Goal: Task Accomplishment & Management: Complete application form

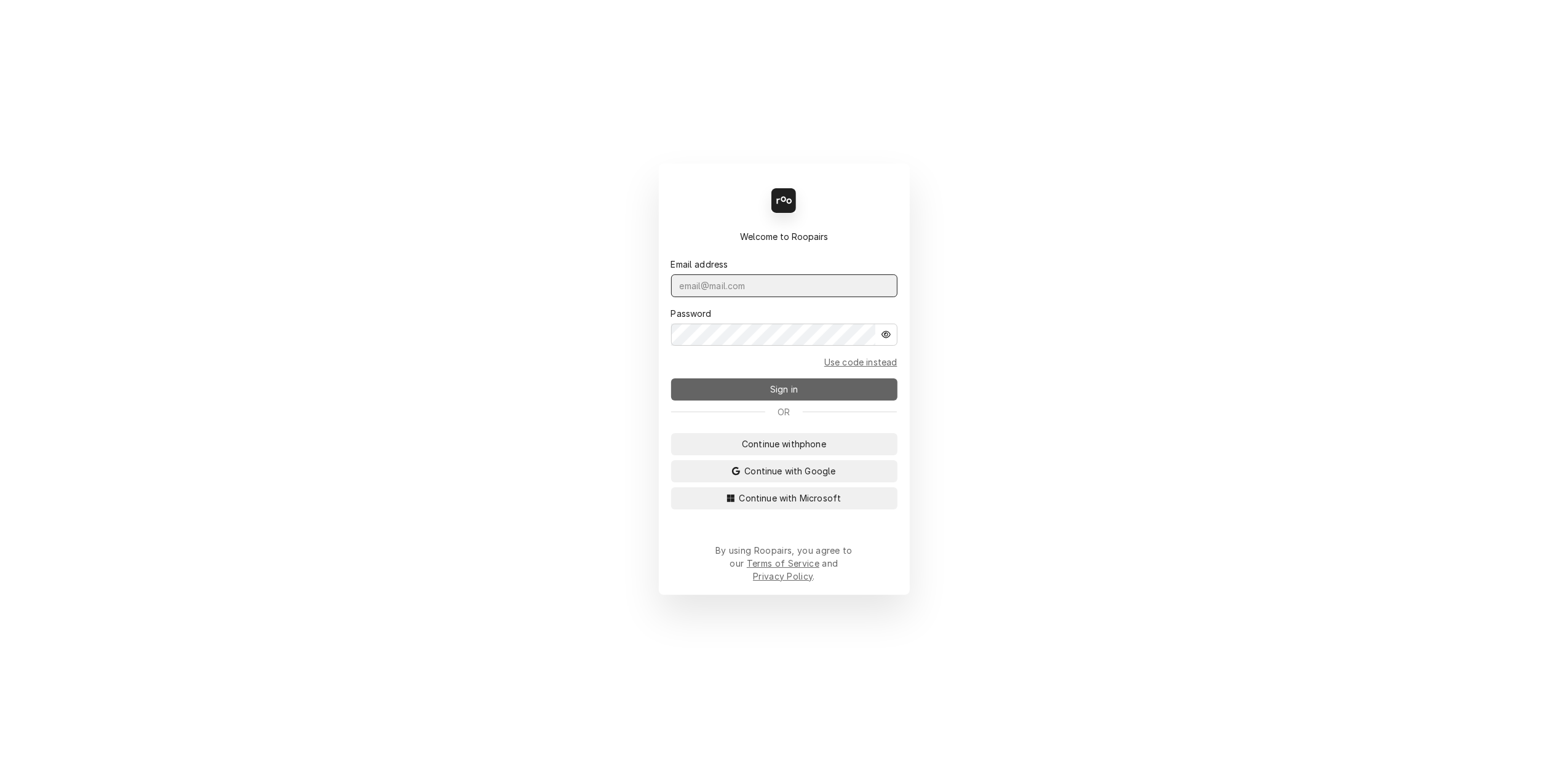
type input "[PERSON_NAME][EMAIL_ADDRESS][DOMAIN_NAME]"
click at [755, 399] on button "Sign in" at bounding box center [784, 389] width 226 height 22
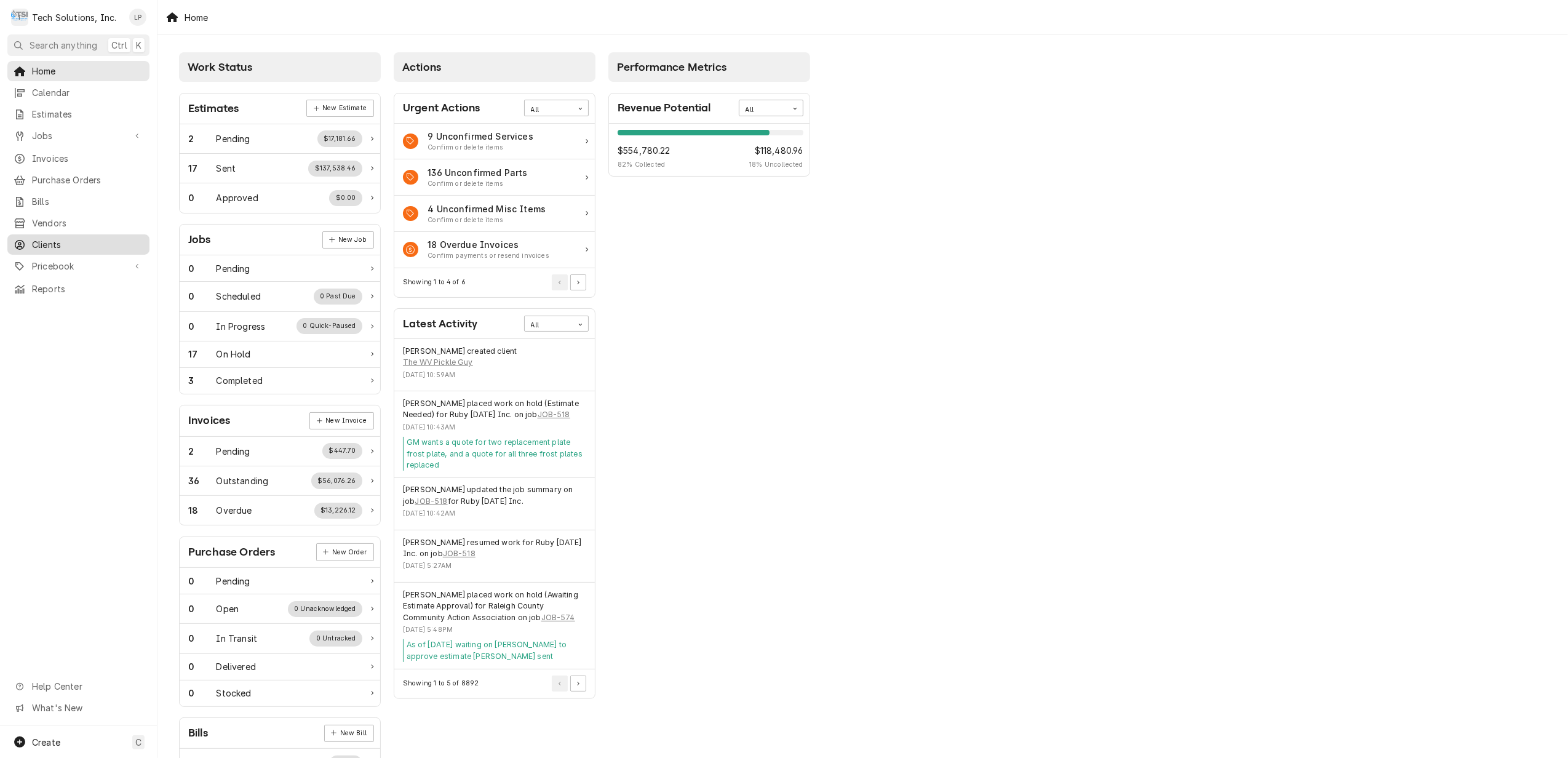
click at [33, 235] on link "Clients" at bounding box center [78, 245] width 142 height 21
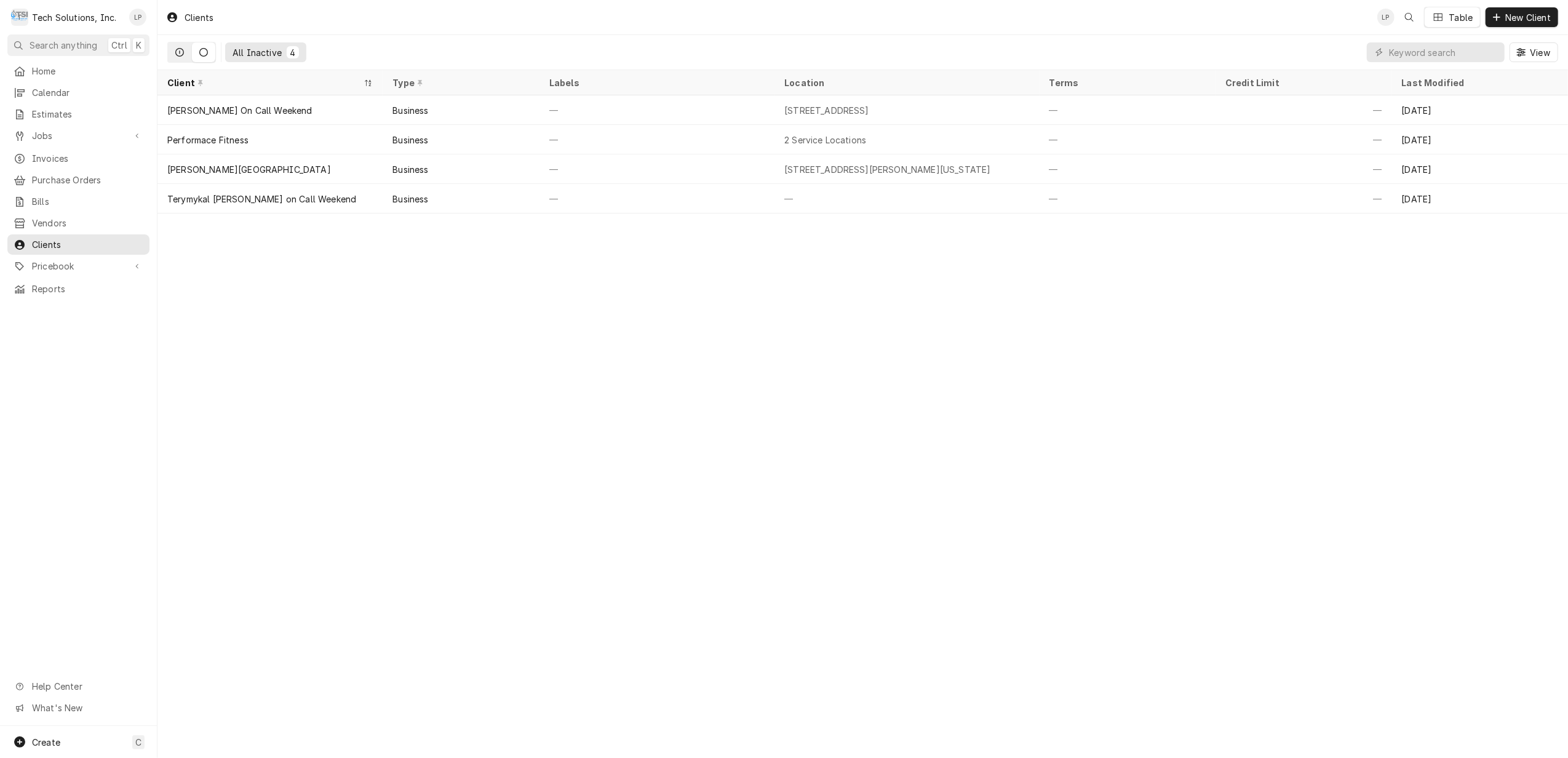
click at [178, 51] on icon "Dynamic Content Wrapper" at bounding box center [180, 52] width 9 height 9
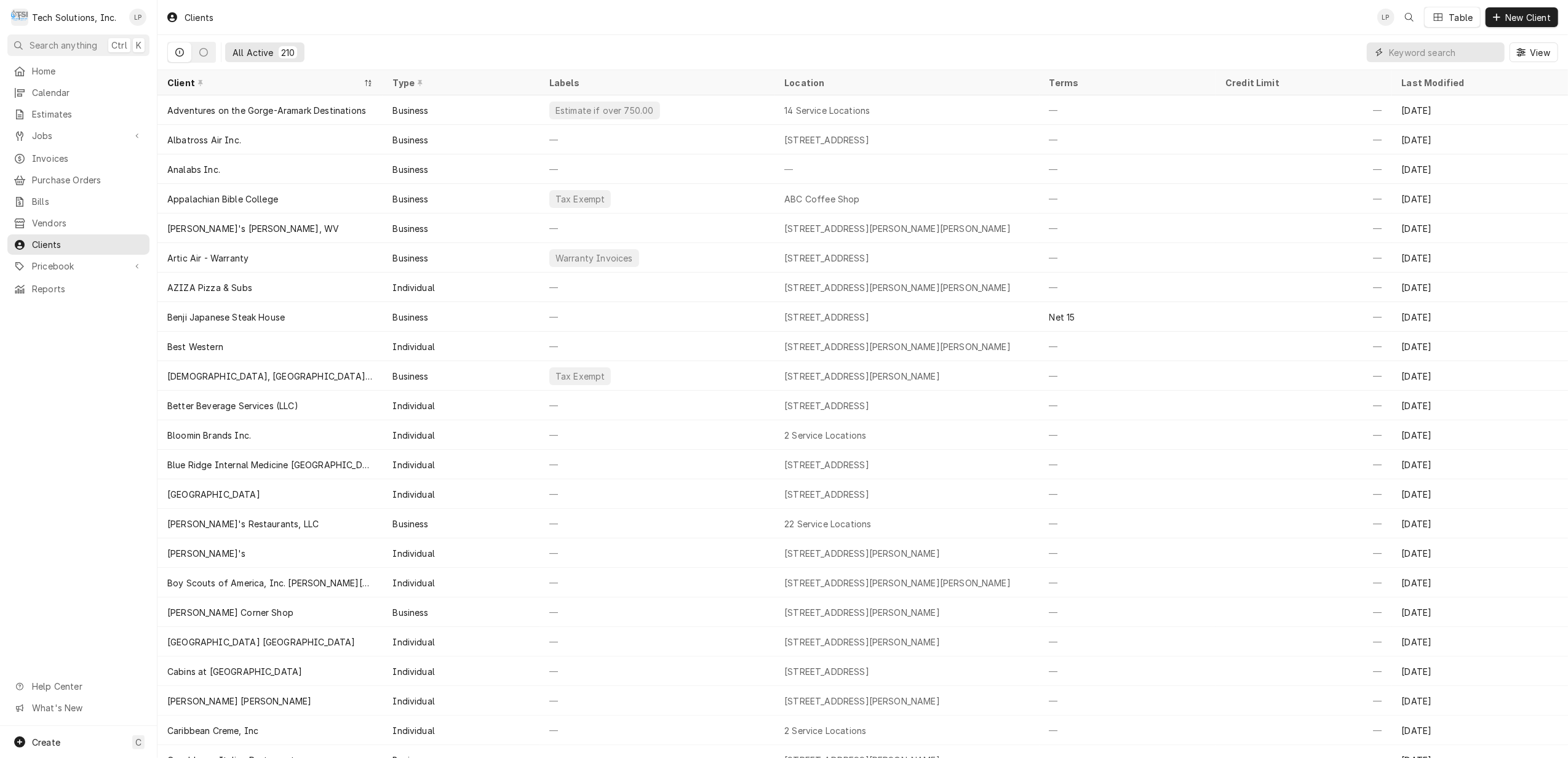
click at [1465, 55] on input "Dynamic Content Wrapper" at bounding box center [1444, 52] width 110 height 20
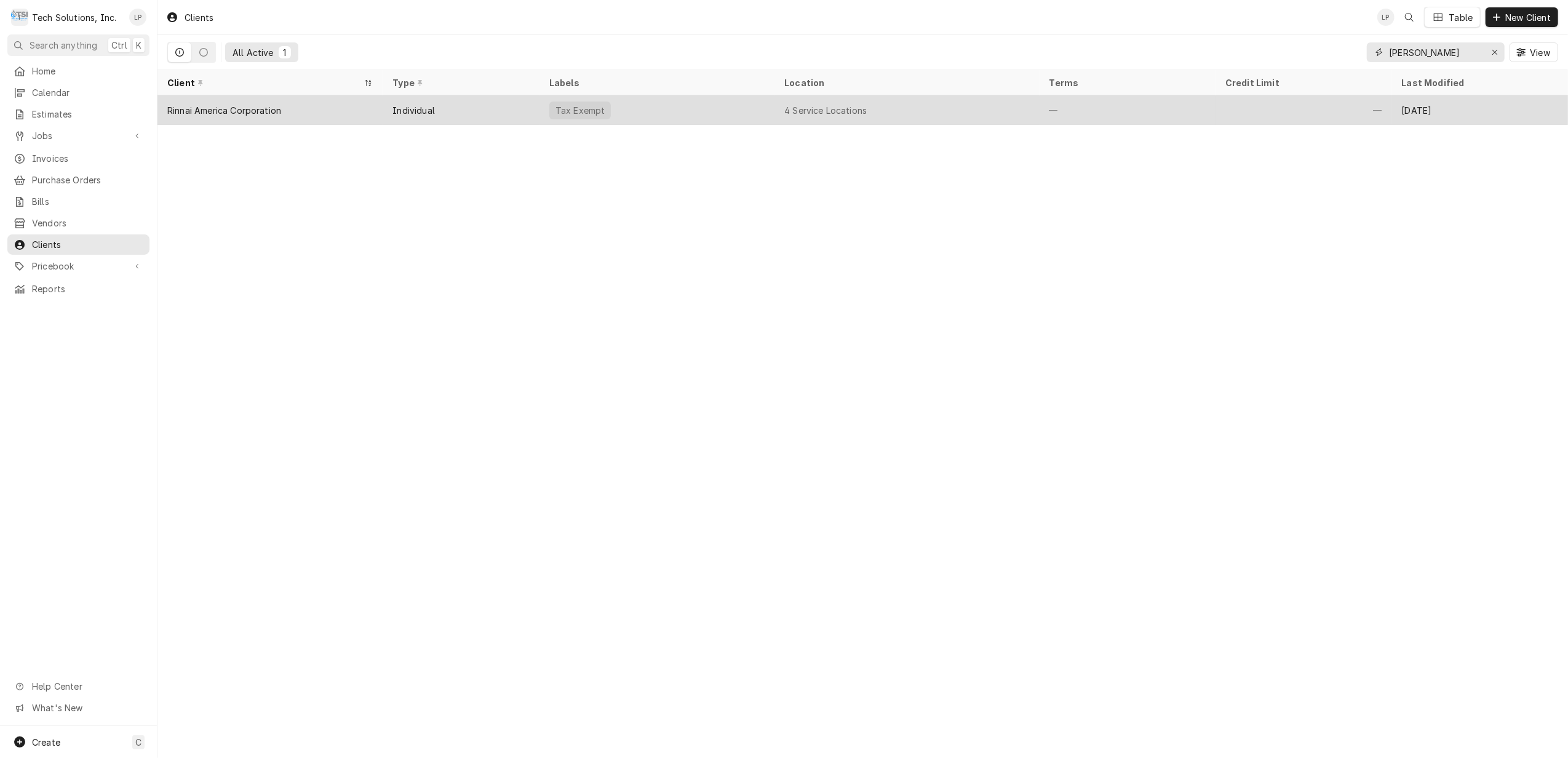
type input "rinn"
click at [903, 107] on div "4 Service Locations" at bounding box center [907, 110] width 265 height 29
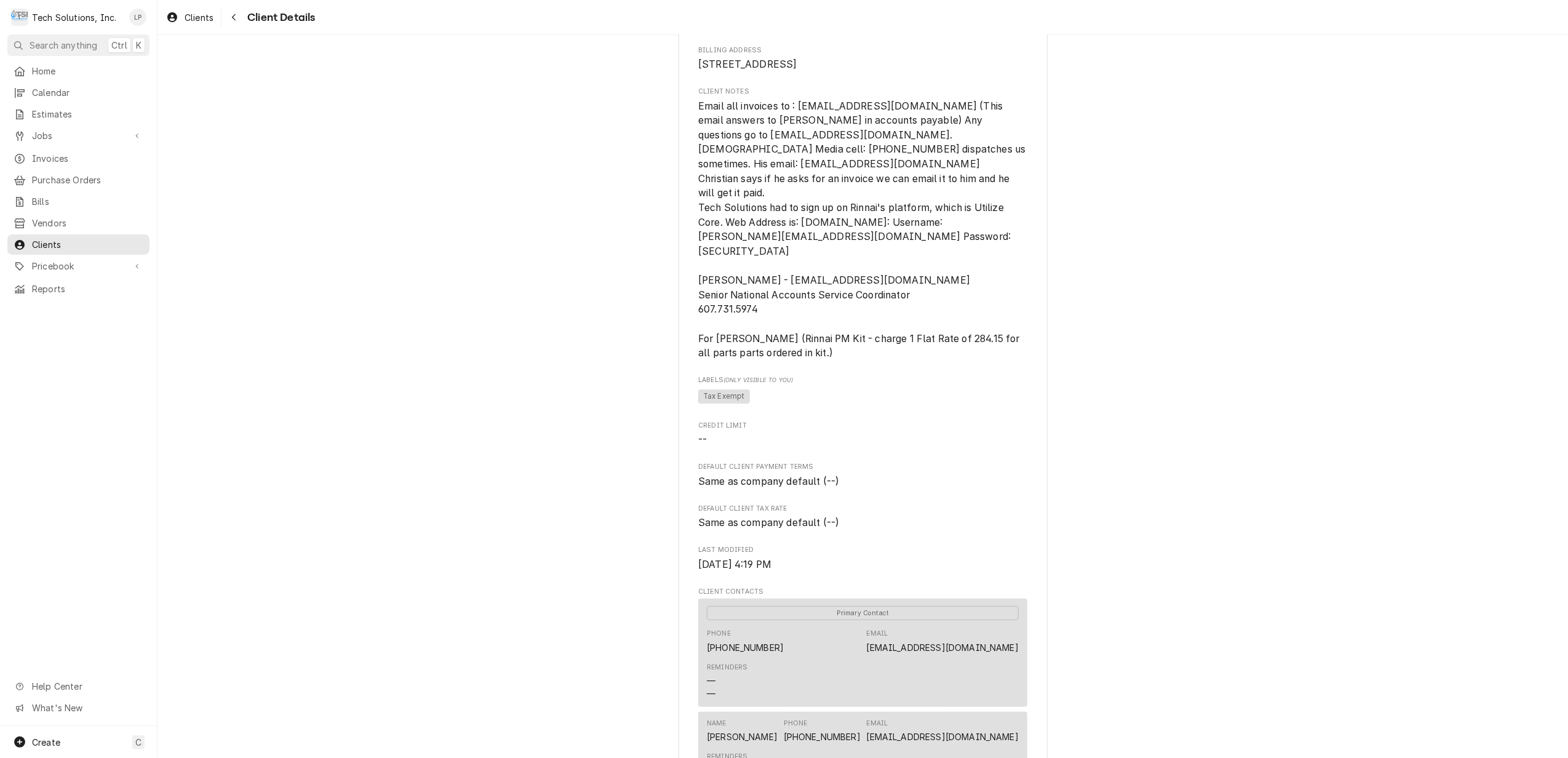
scroll to position [164, 0]
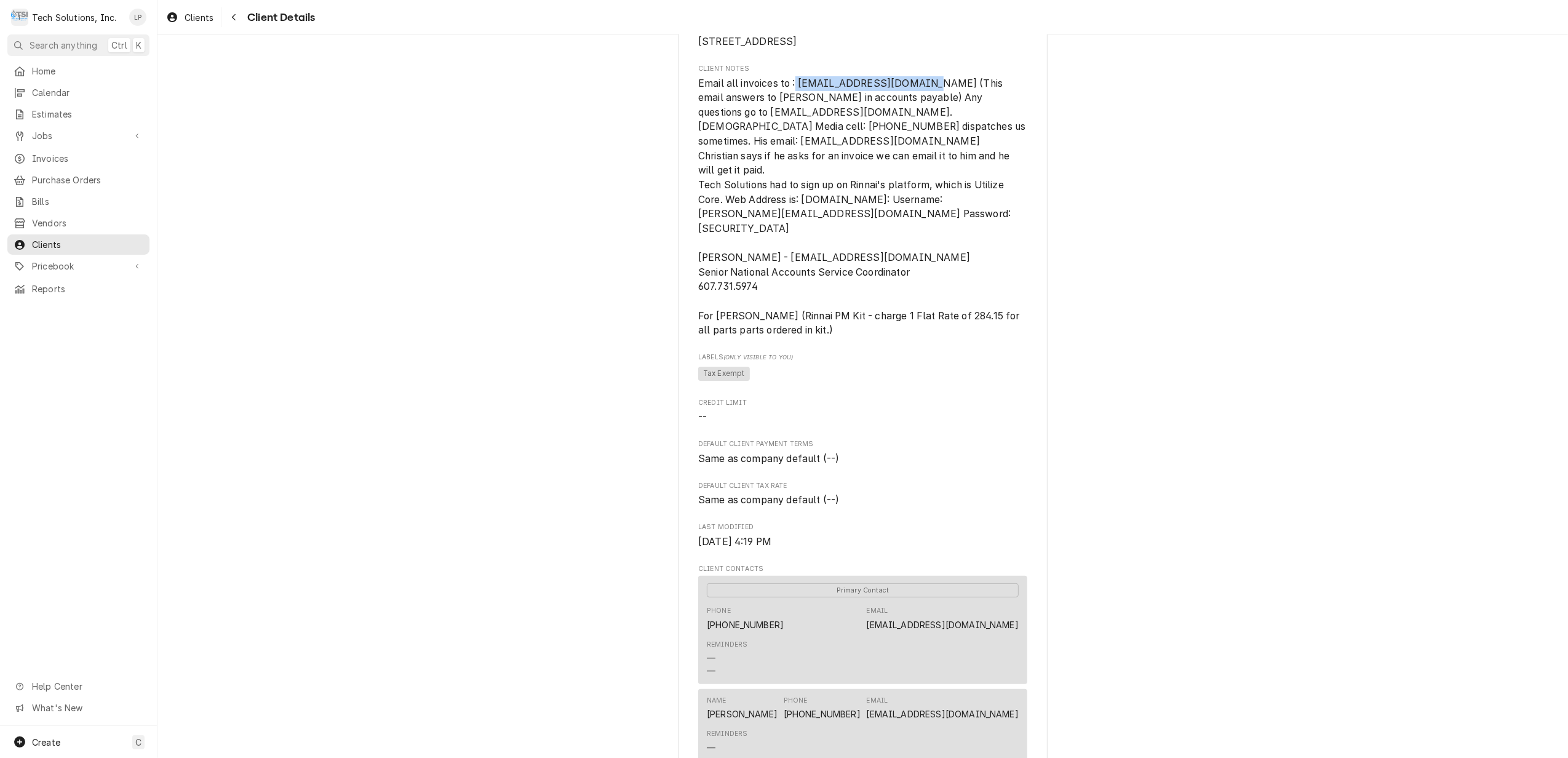
drag, startPoint x: 791, startPoint y: 99, endPoint x: 911, endPoint y: 97, distance: 120.0
click at [911, 97] on span "Email all invoices to : [EMAIL_ADDRESS][DOMAIN_NAME] (This email answers to [PE…" at bounding box center [864, 207] width 331 height 259
drag, startPoint x: 911, startPoint y: 97, endPoint x: 886, endPoint y: 99, distance: 25.1
copy span "ncaaccounting@rinnai.us"
click at [50, 155] on span "Invoices" at bounding box center [88, 158] width 111 height 13
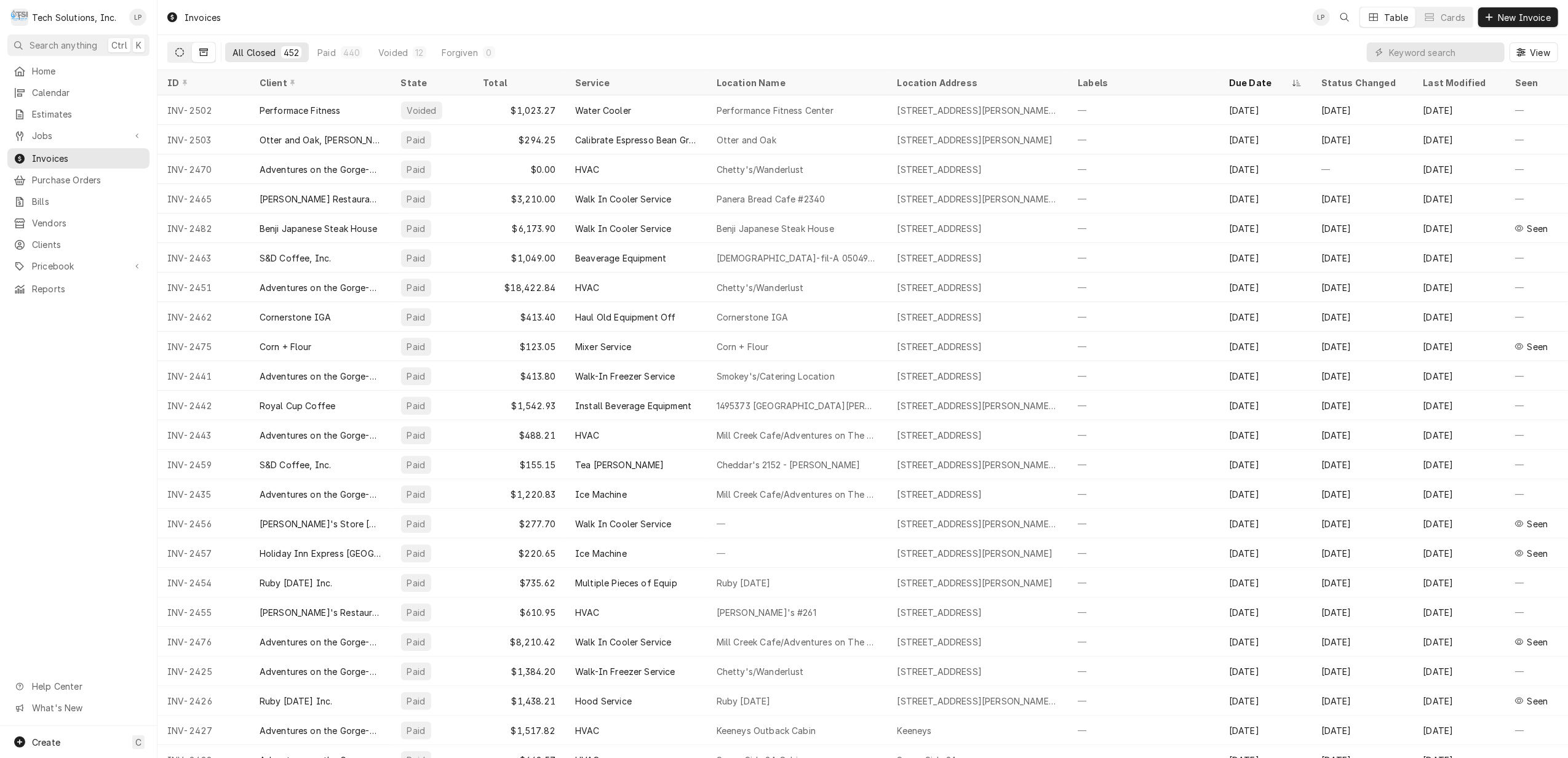
click at [182, 51] on icon "Dynamic Content Wrapper" at bounding box center [180, 52] width 9 height 9
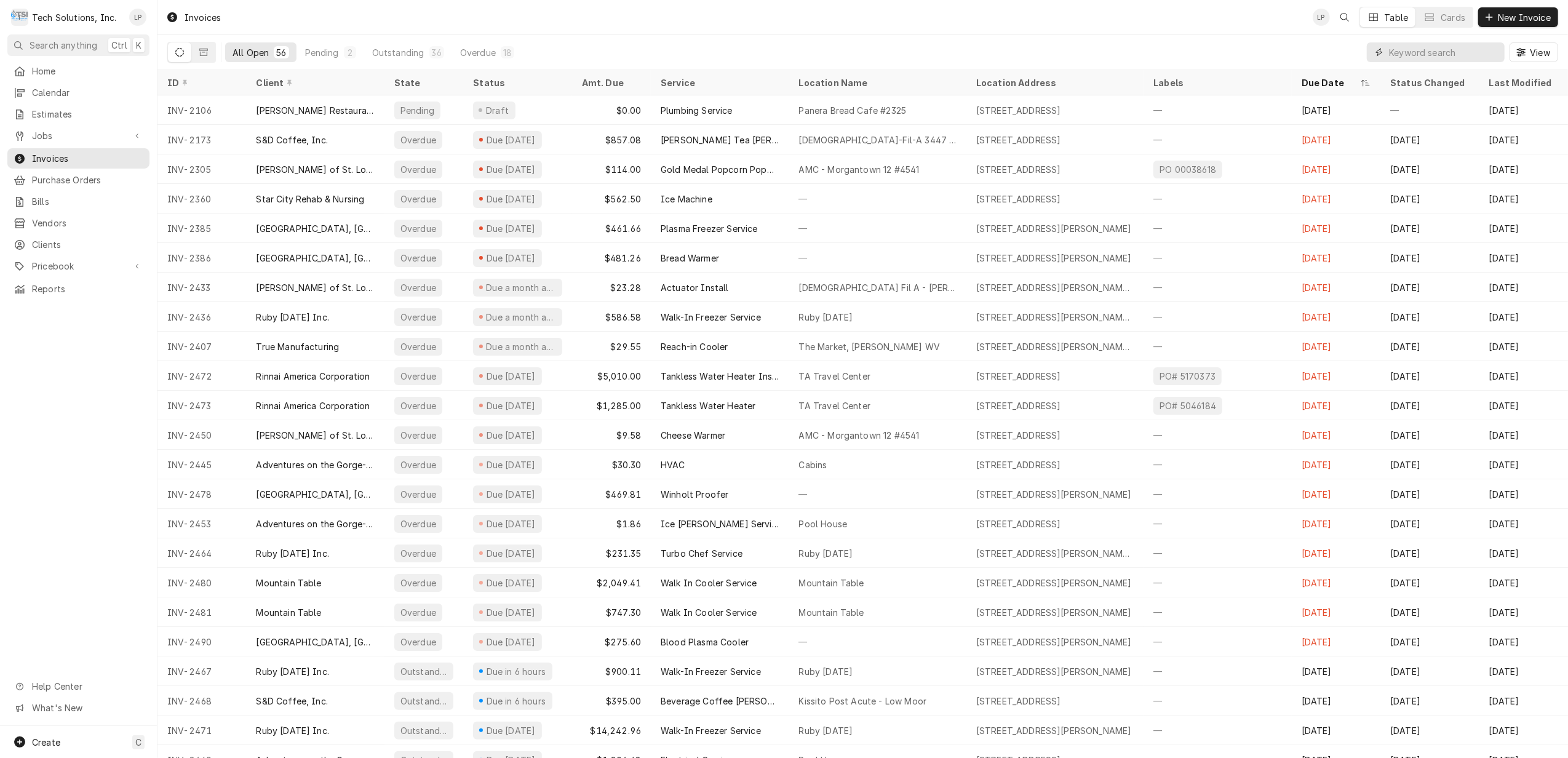
click at [1403, 47] on input "Dynamic Content Wrapper" at bounding box center [1444, 52] width 110 height 20
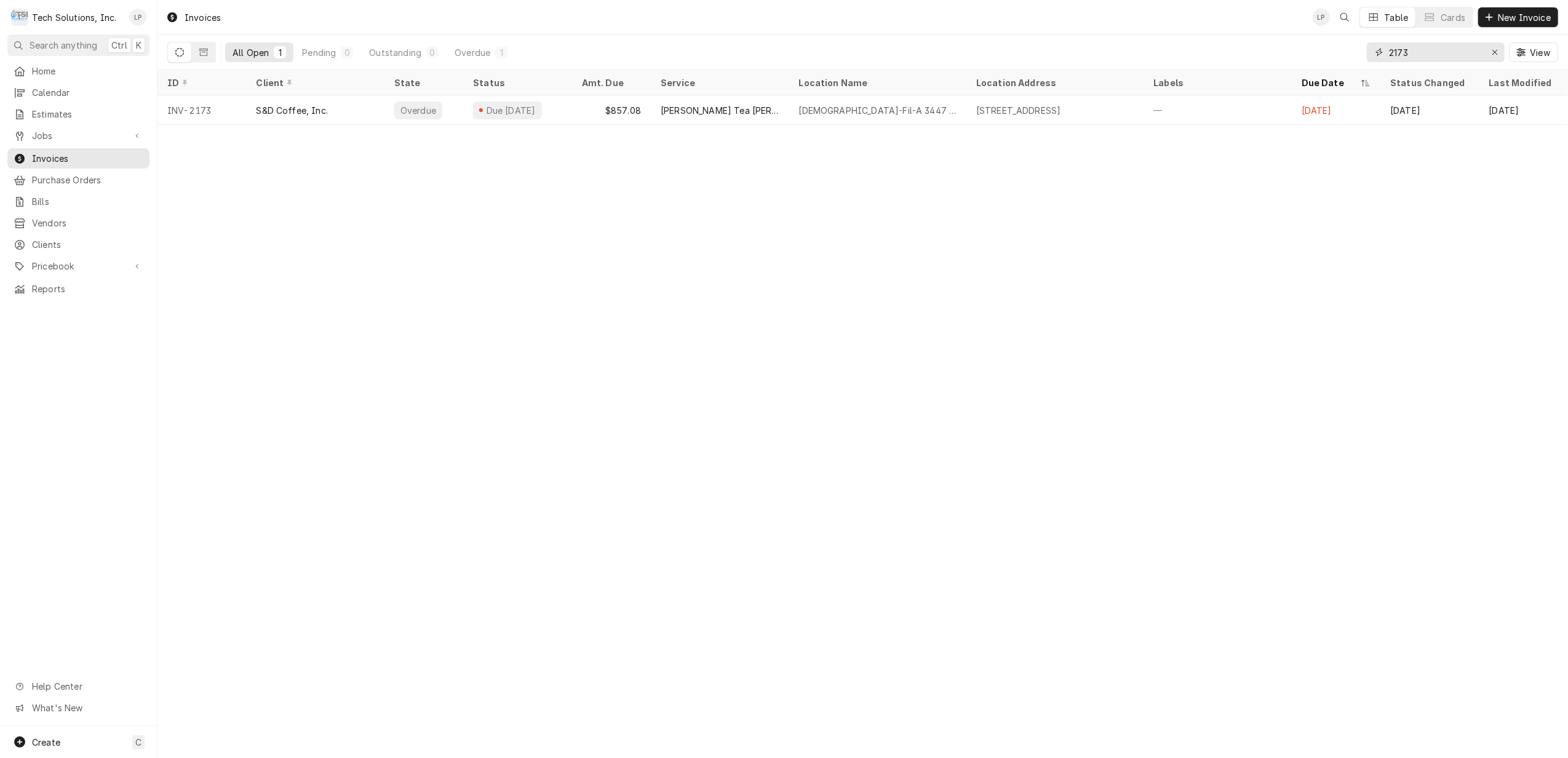
type input "2173"
click at [56, 238] on span "Clients" at bounding box center [88, 244] width 111 height 13
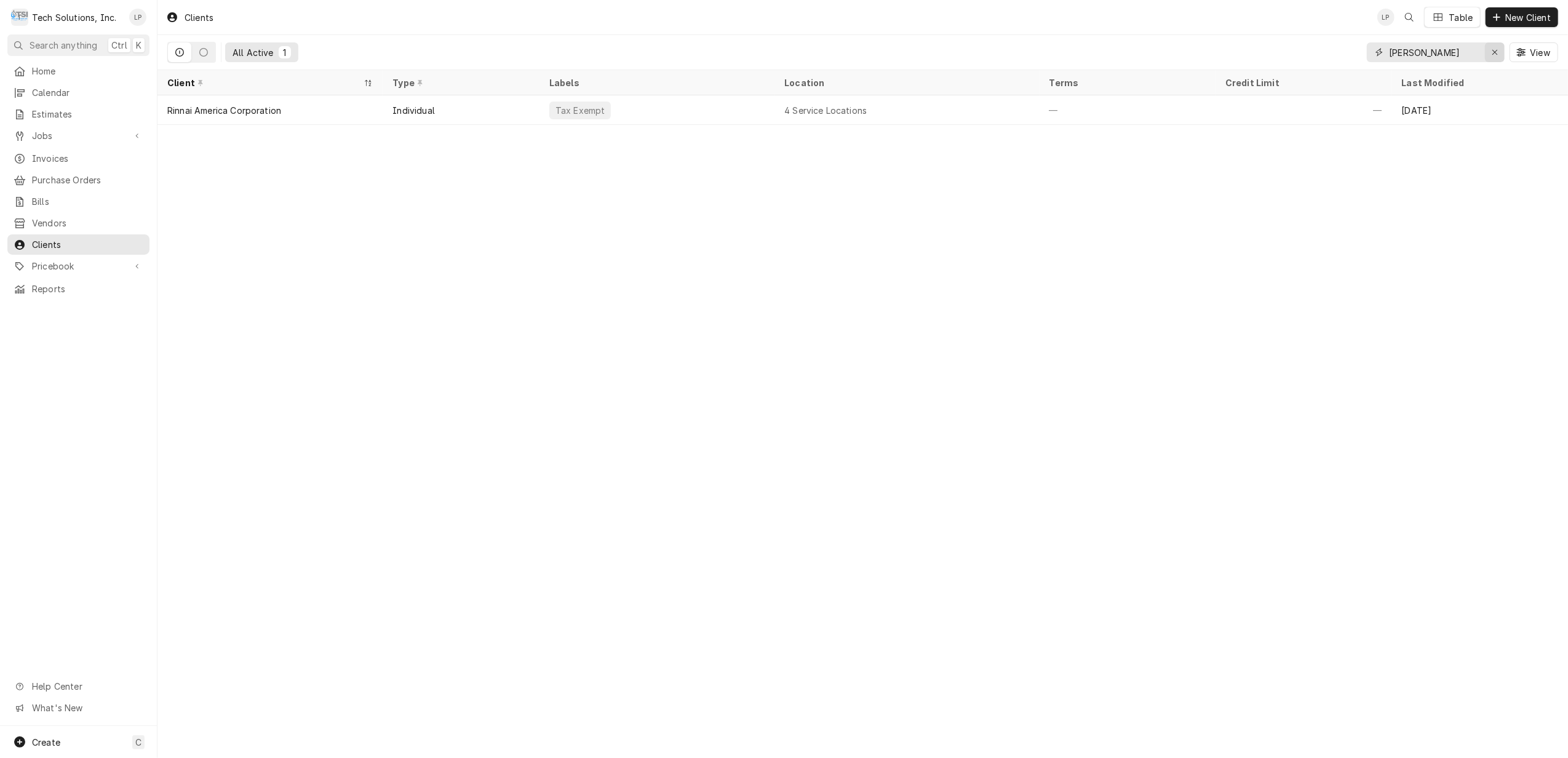
click at [1495, 48] on icon "Erase input" at bounding box center [1495, 52] width 7 height 9
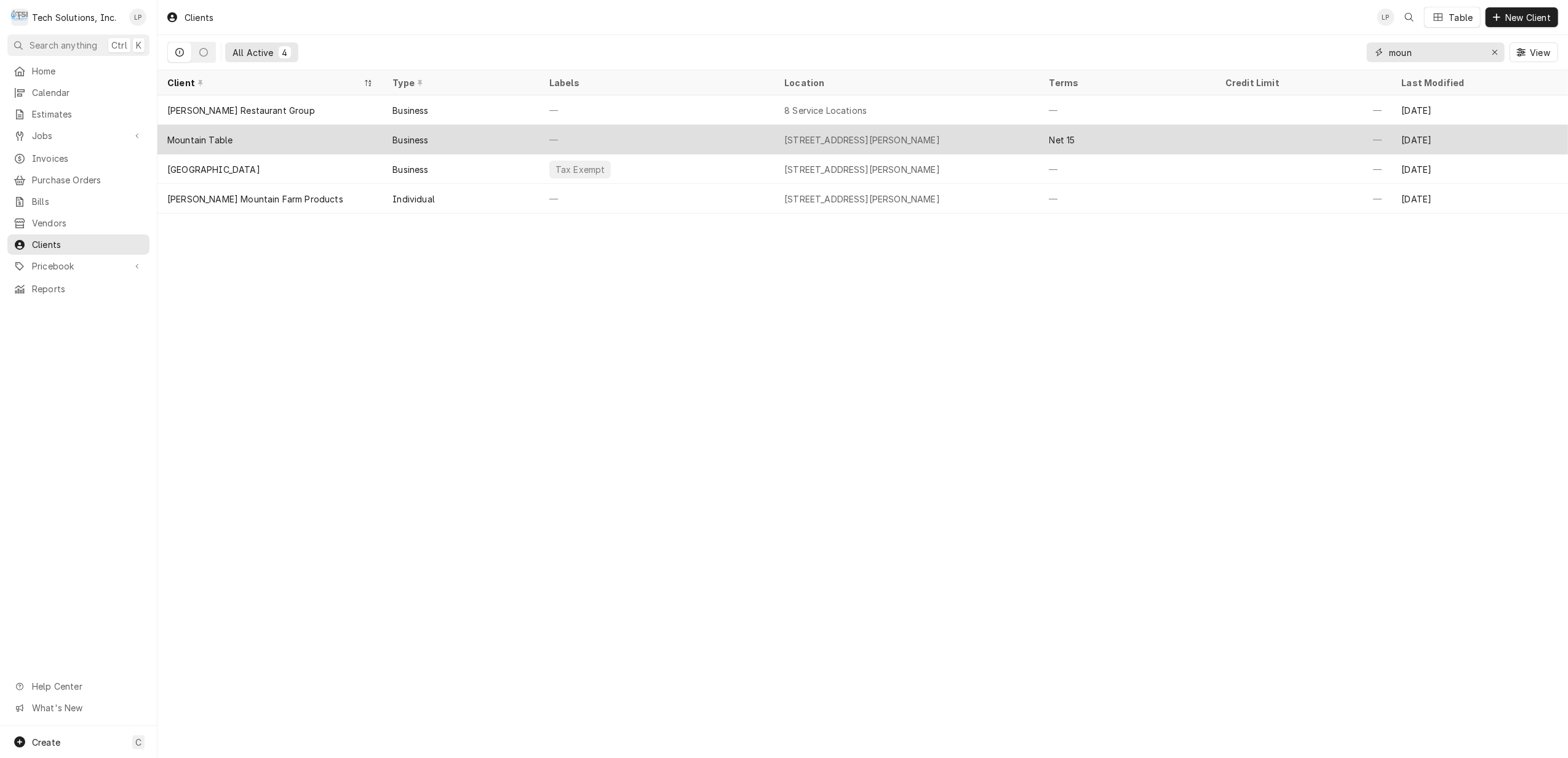
type input "moun"
click at [746, 143] on div "—" at bounding box center [656, 139] width 235 height 29
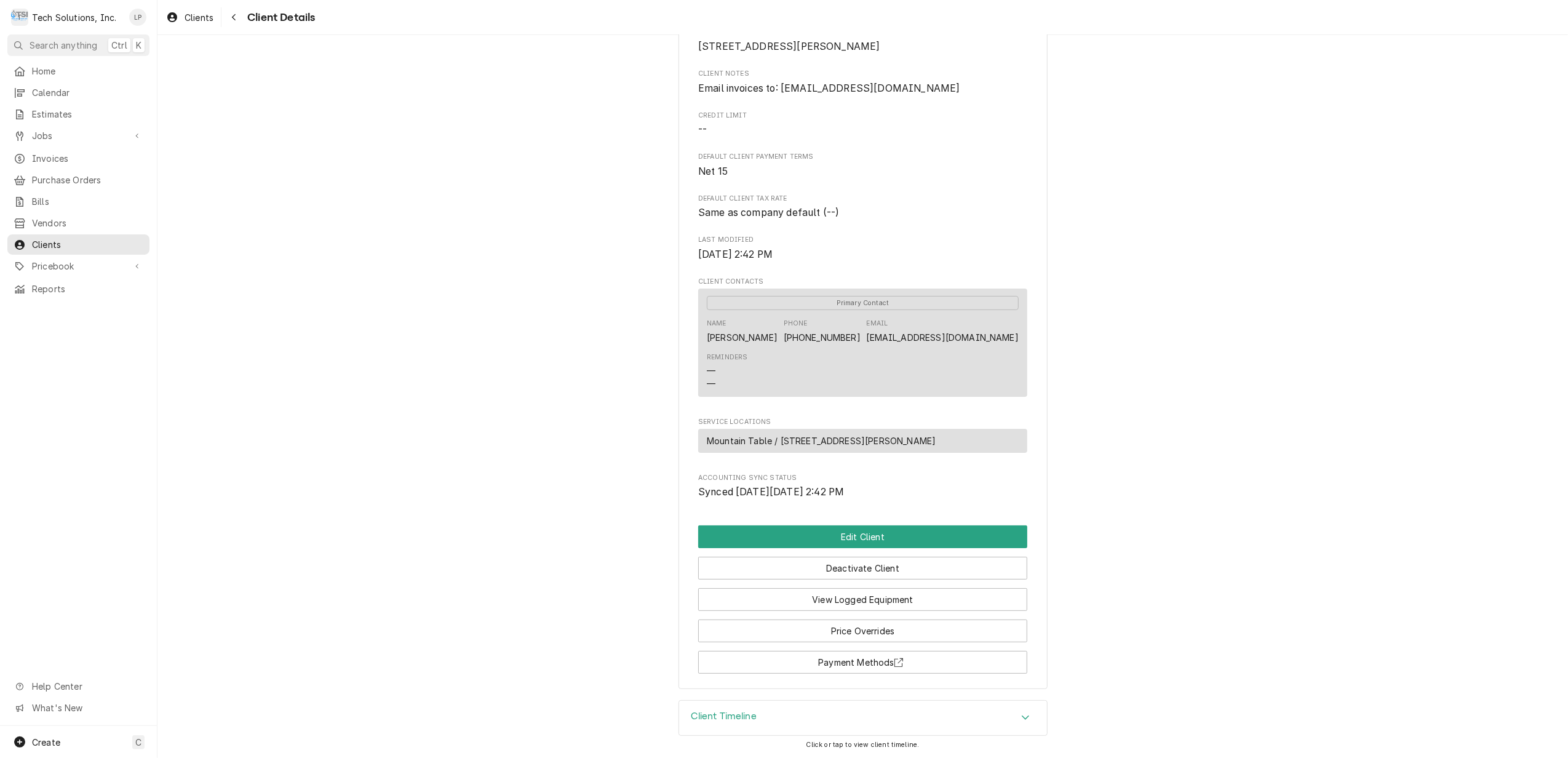
scroll to position [94, 0]
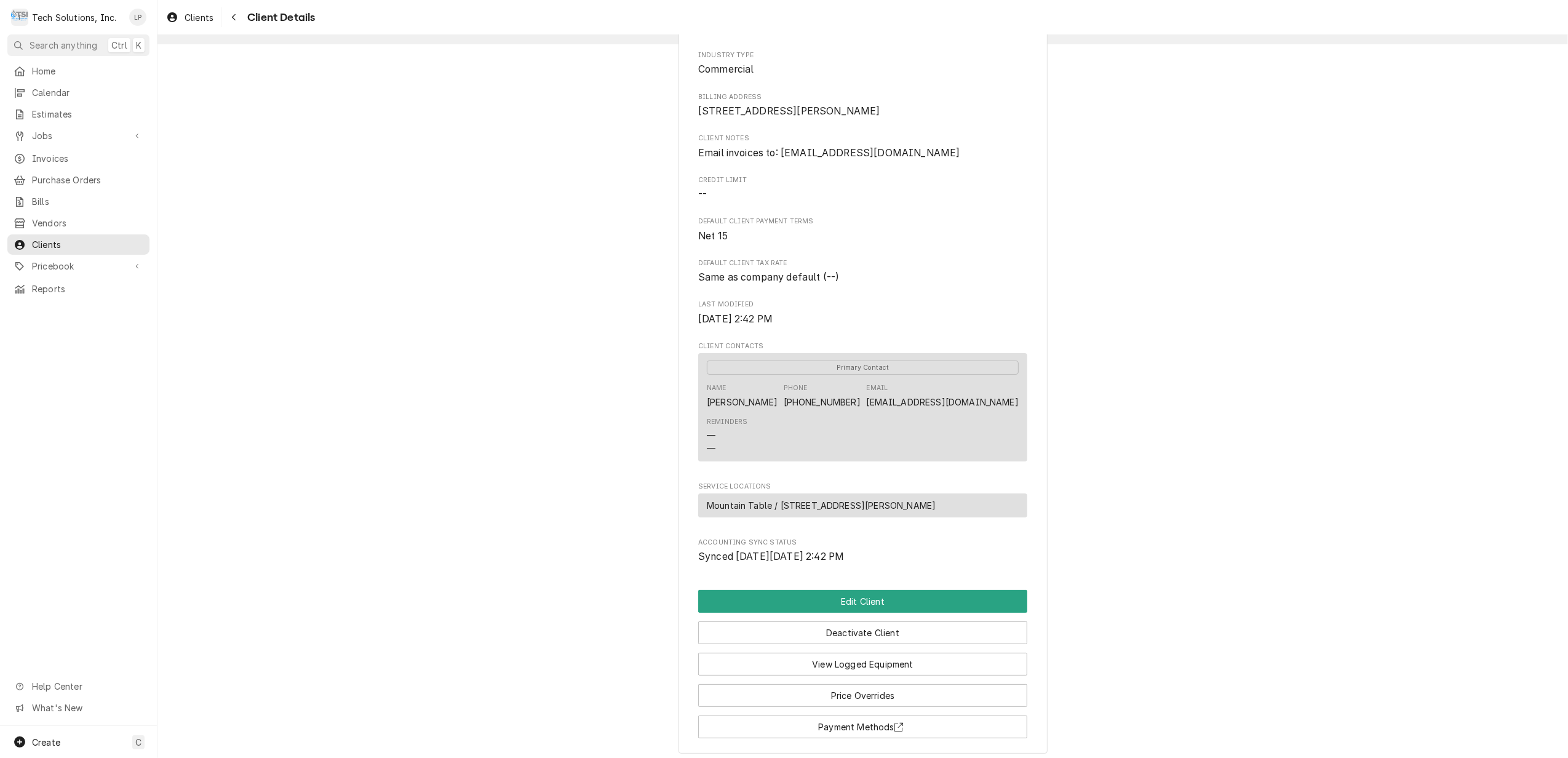
drag, startPoint x: 776, startPoint y: 166, endPoint x: 932, endPoint y: 160, distance: 156.1
click at [932, 160] on span "Email invoices to: Alexander@mountaintablewv.com" at bounding box center [863, 154] width 329 height 15
drag, startPoint x: 932, startPoint y: 160, endPoint x: 924, endPoint y: 167, distance: 10.6
copy span "Alexander@mountaintablewv.com"
click at [53, 238] on span "Clients" at bounding box center [88, 244] width 111 height 13
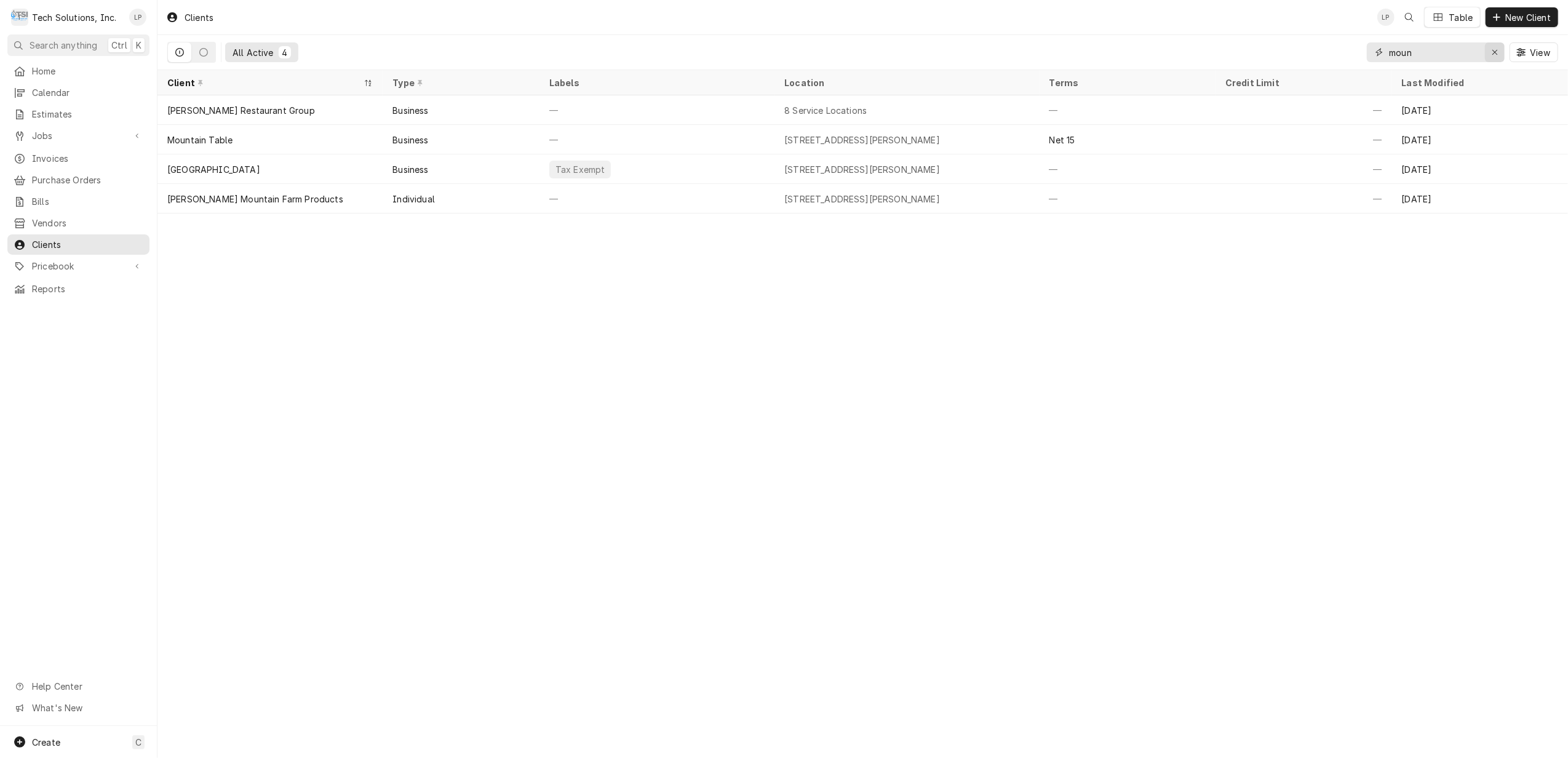
click at [1492, 49] on icon "Erase input" at bounding box center [1495, 52] width 7 height 9
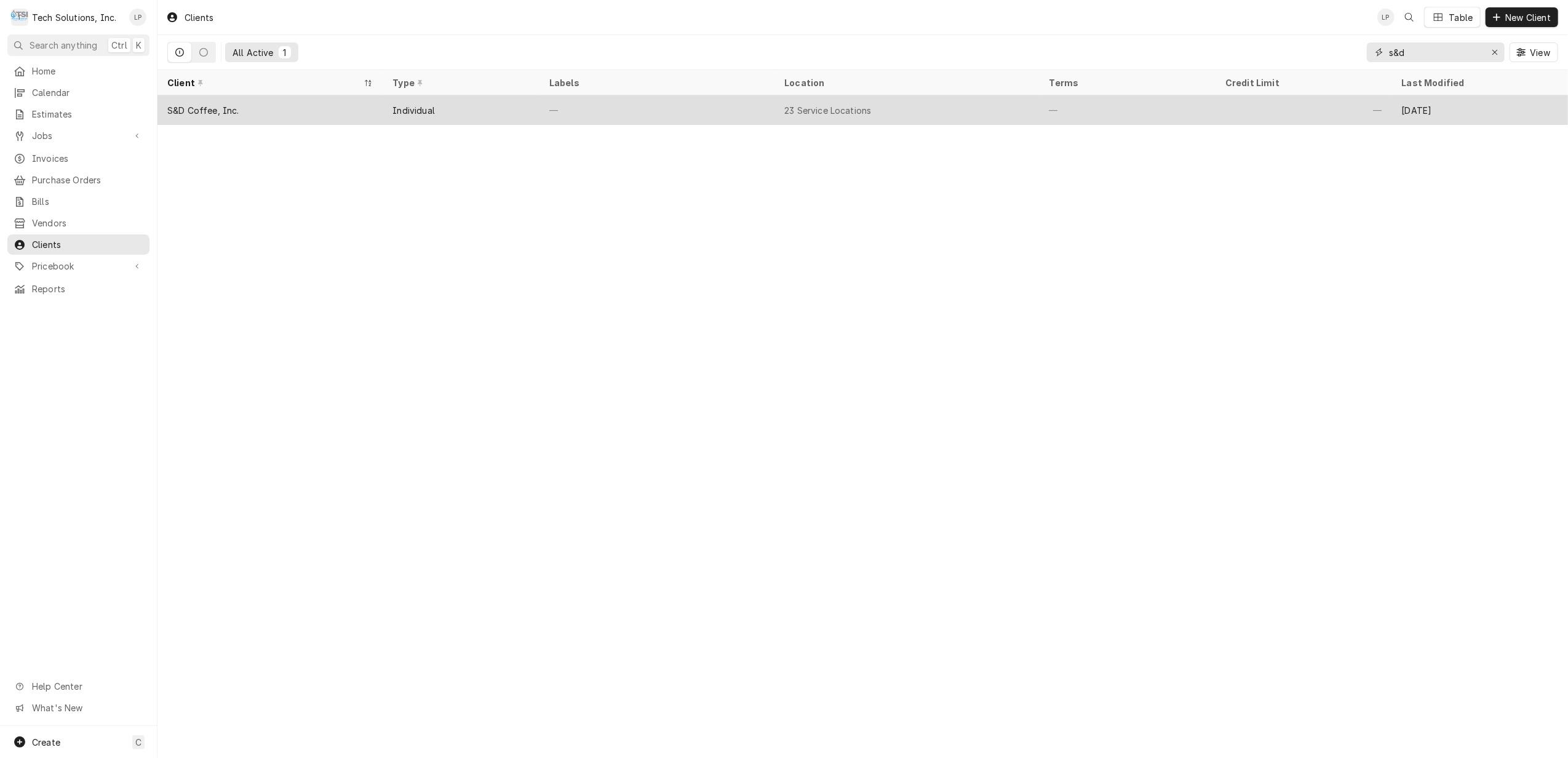
type input "s&d"
click at [462, 110] on div "Individual" at bounding box center [461, 110] width 156 height 29
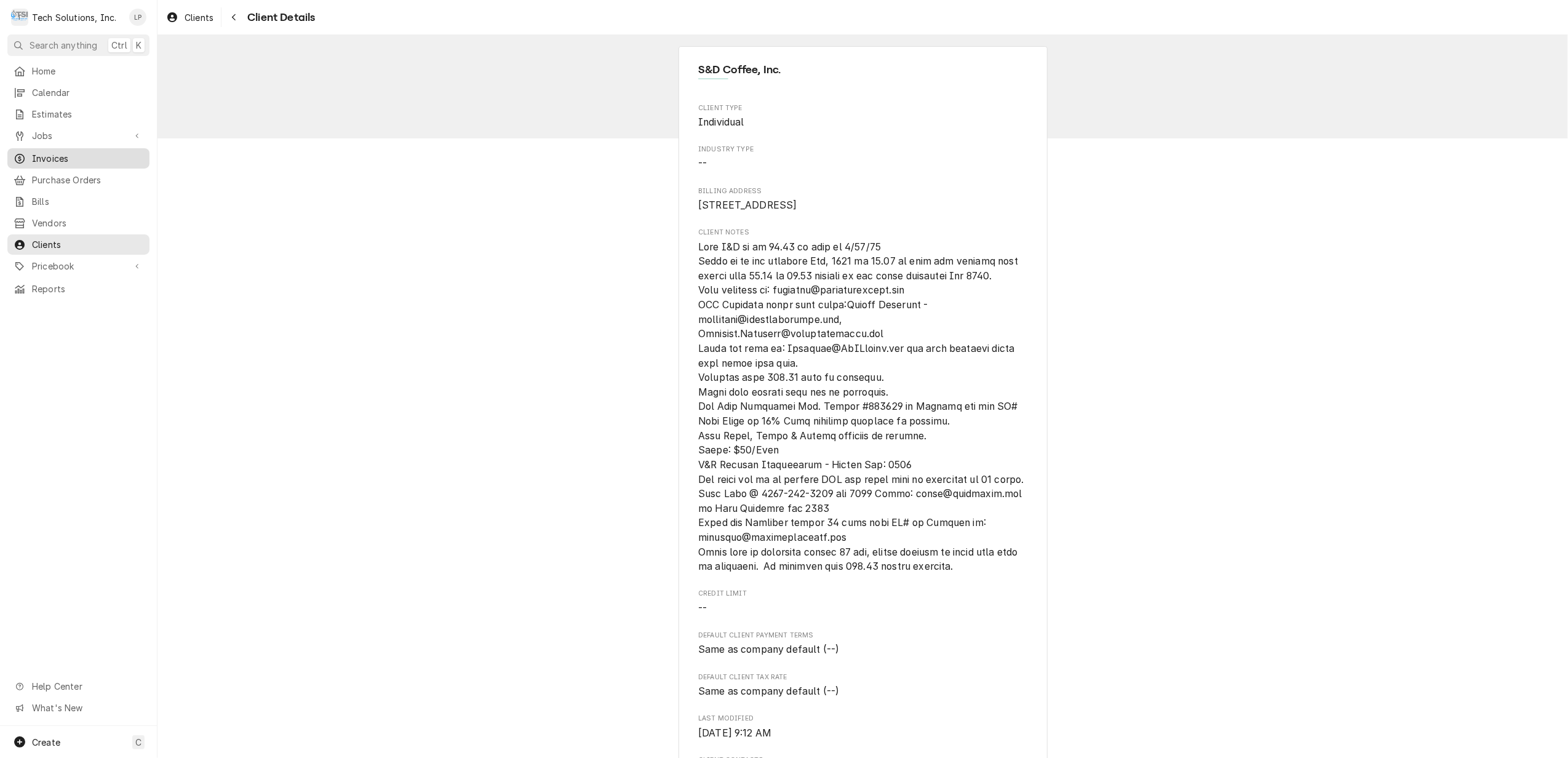
click at [35, 152] on span "Invoices" at bounding box center [88, 158] width 111 height 13
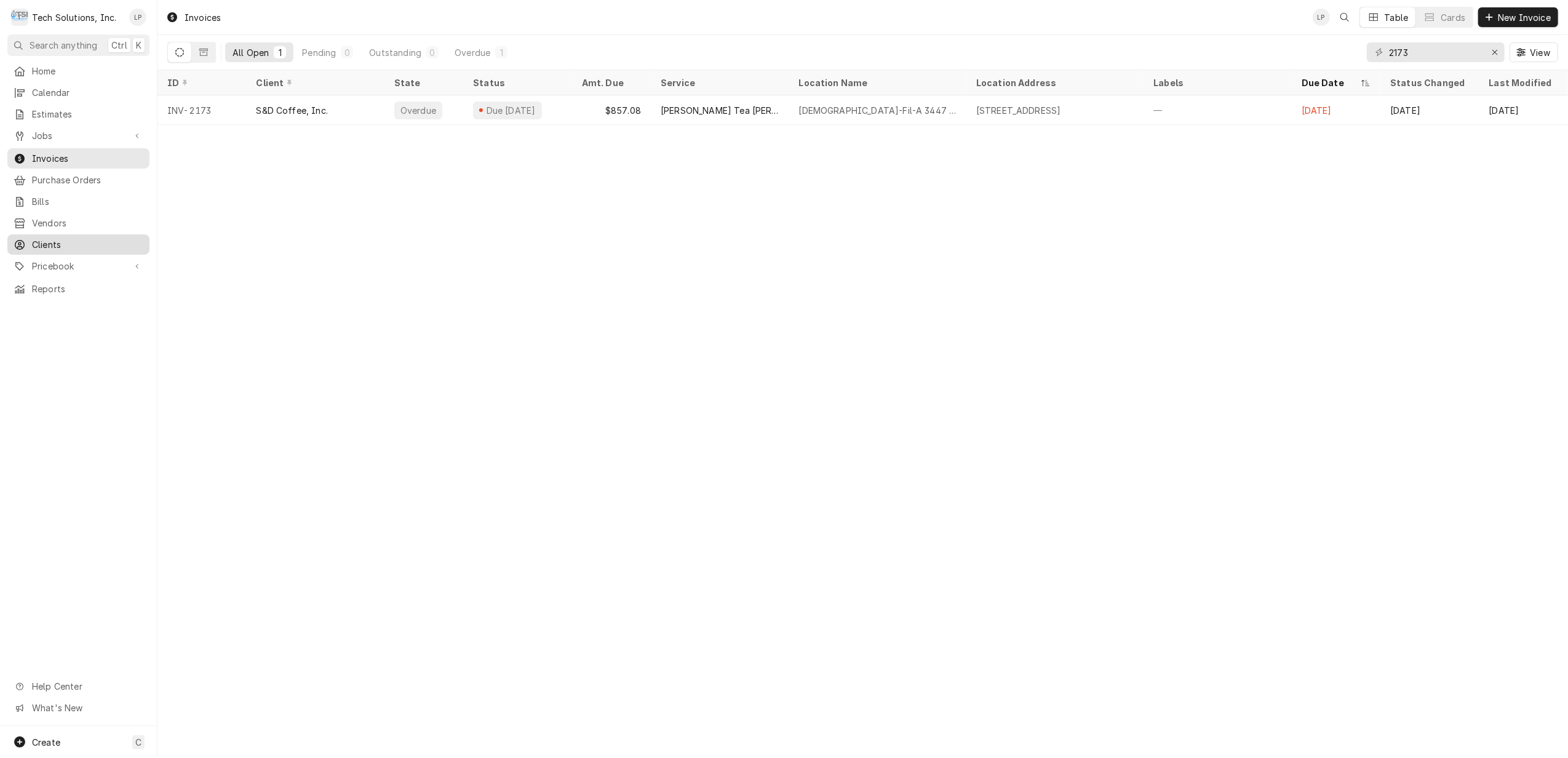
click at [53, 238] on span "Clients" at bounding box center [88, 244] width 111 height 13
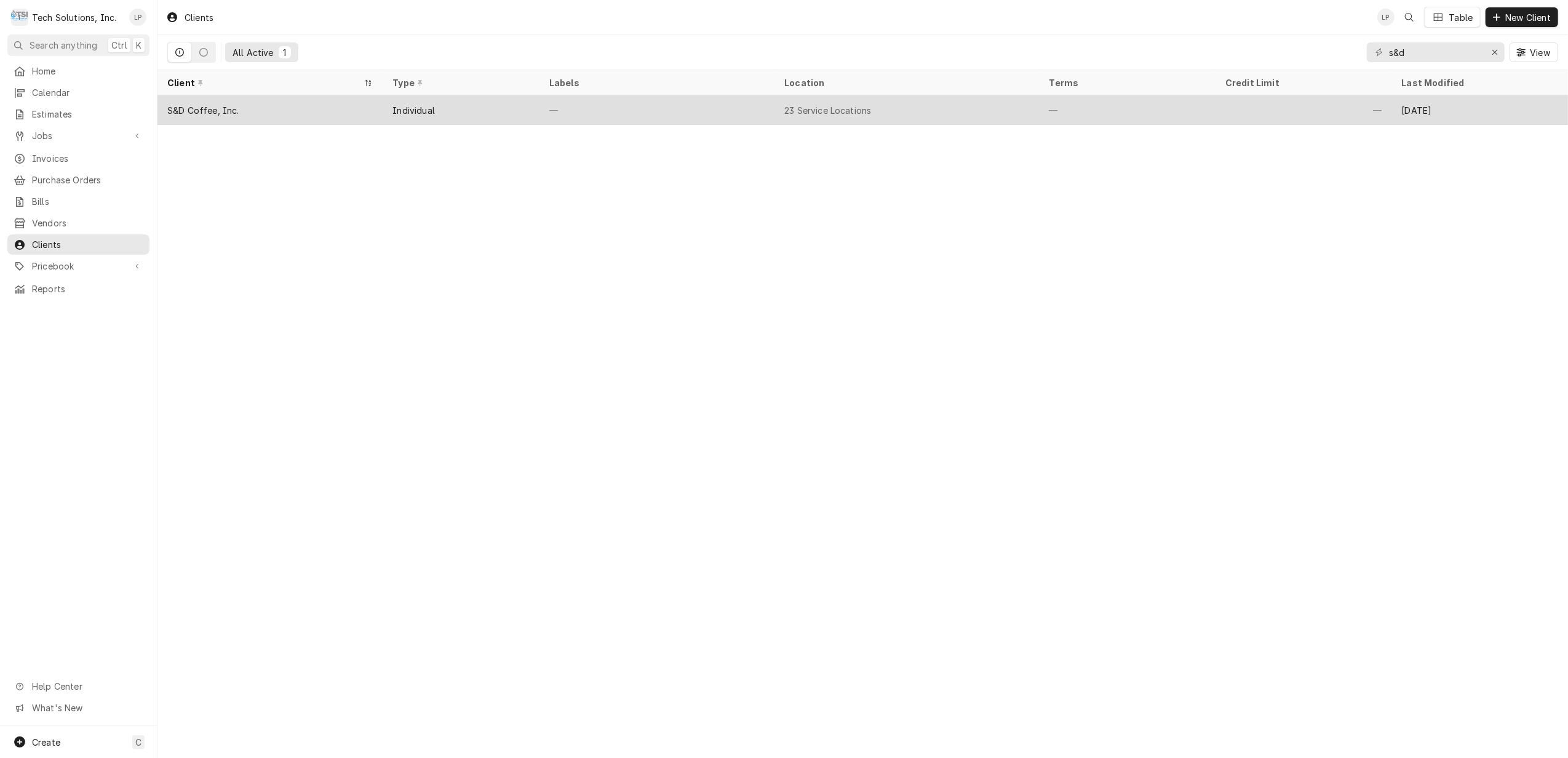
click at [412, 108] on div "Individual" at bounding box center [414, 110] width 43 height 13
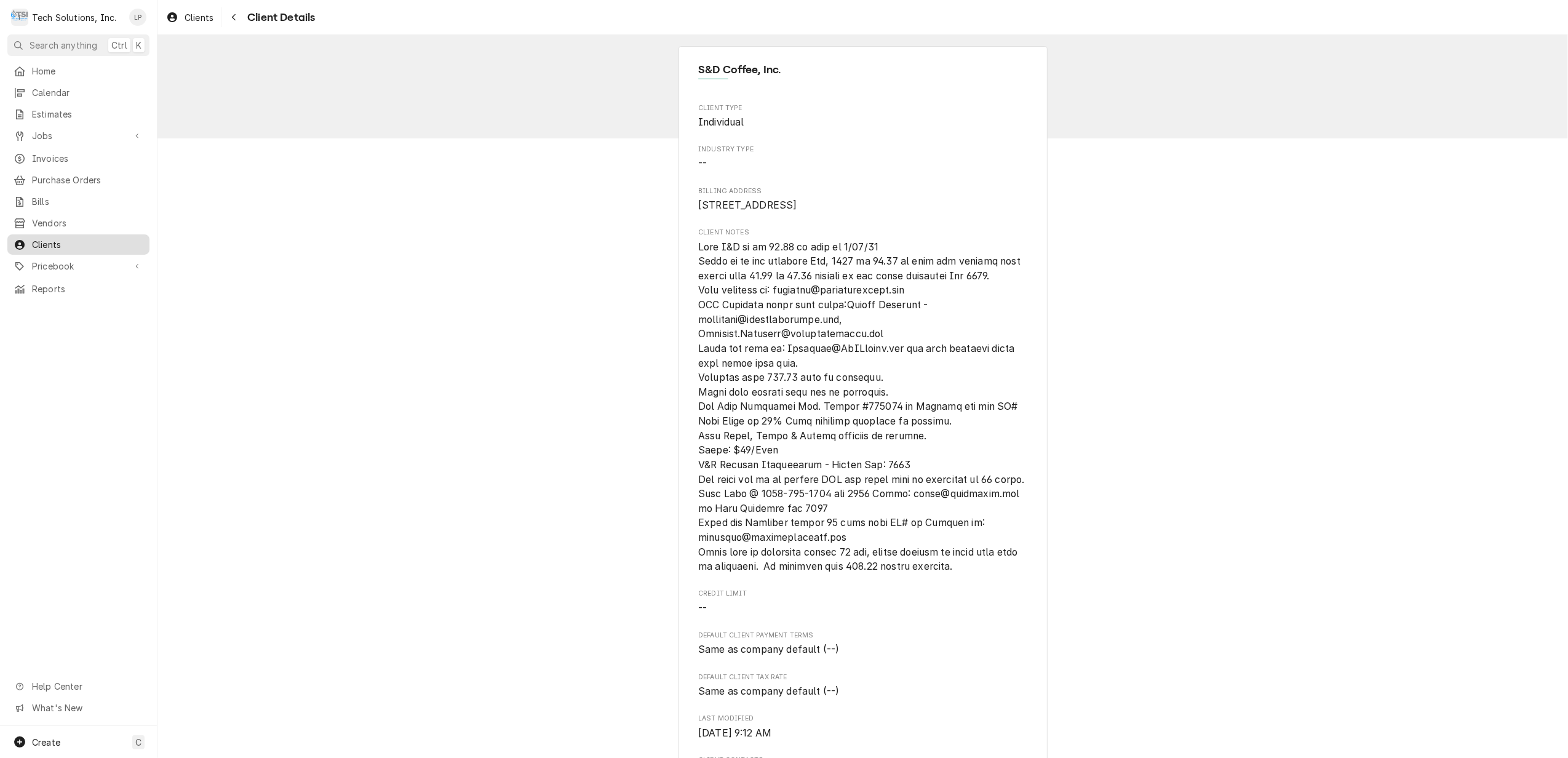
click at [48, 238] on span "Clients" at bounding box center [88, 244] width 111 height 13
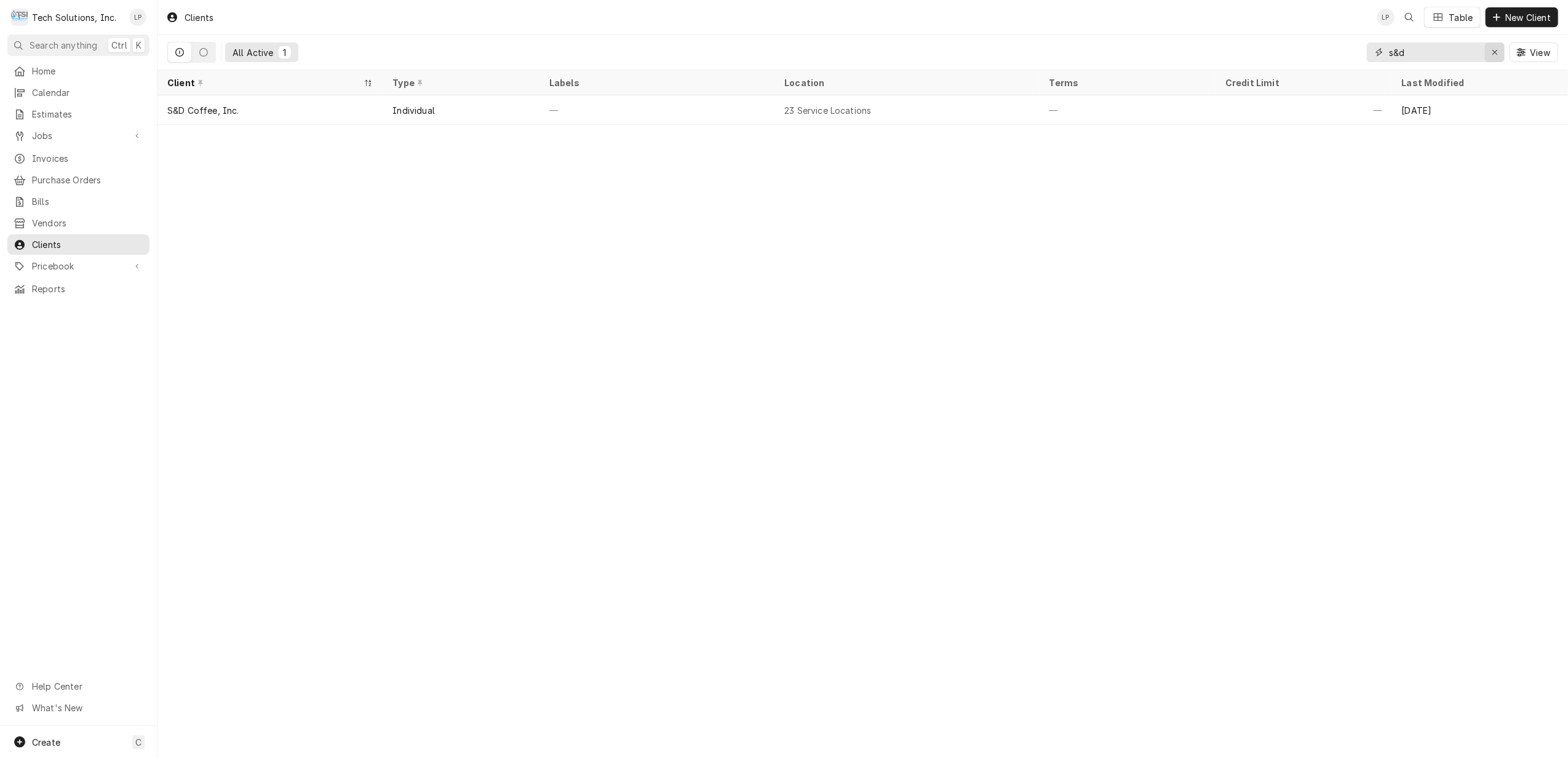
click at [1494, 54] on icon "Erase input" at bounding box center [1495, 52] width 7 height 9
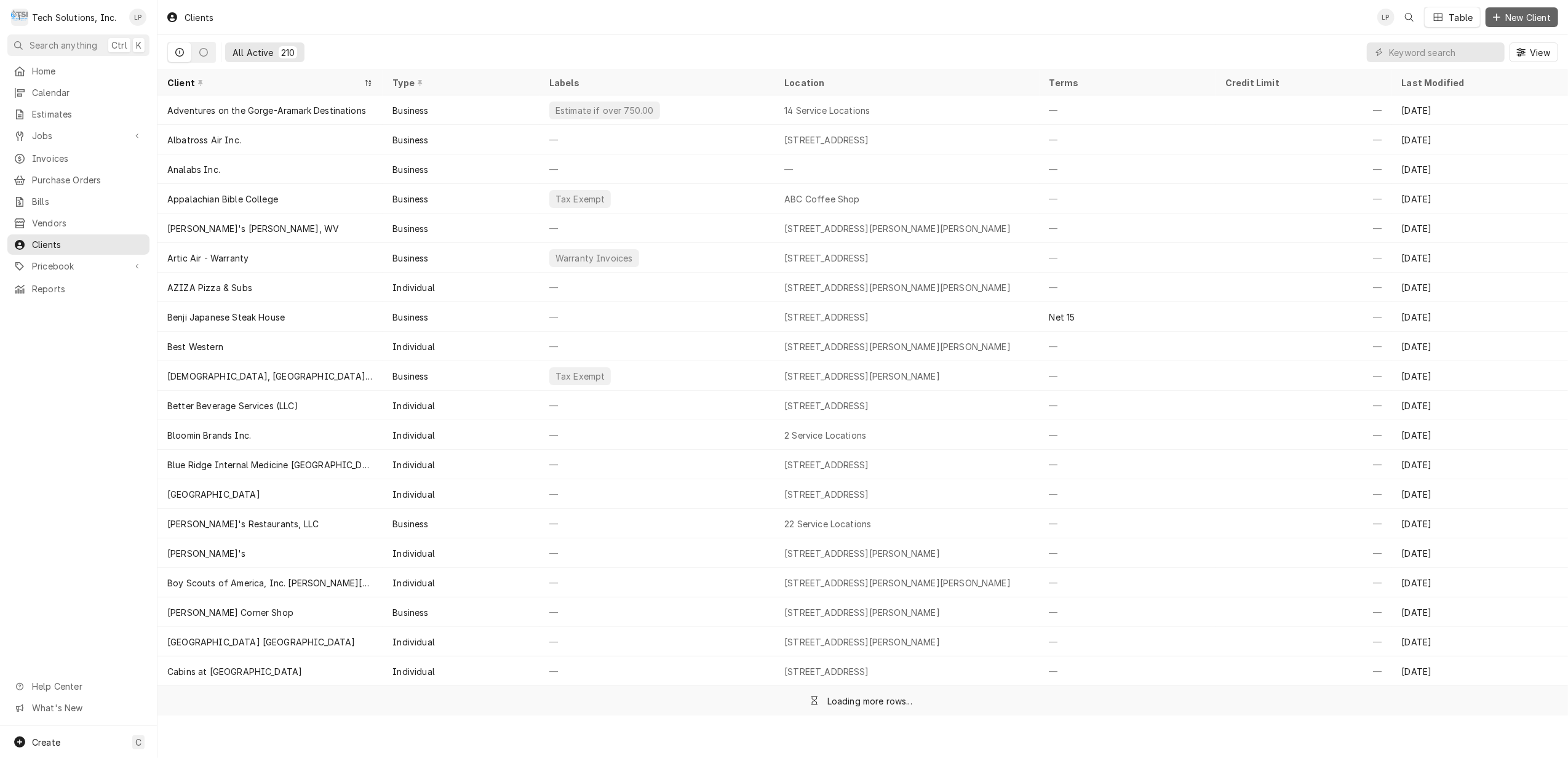
click at [1514, 17] on span "New Client" at bounding box center [1528, 17] width 51 height 13
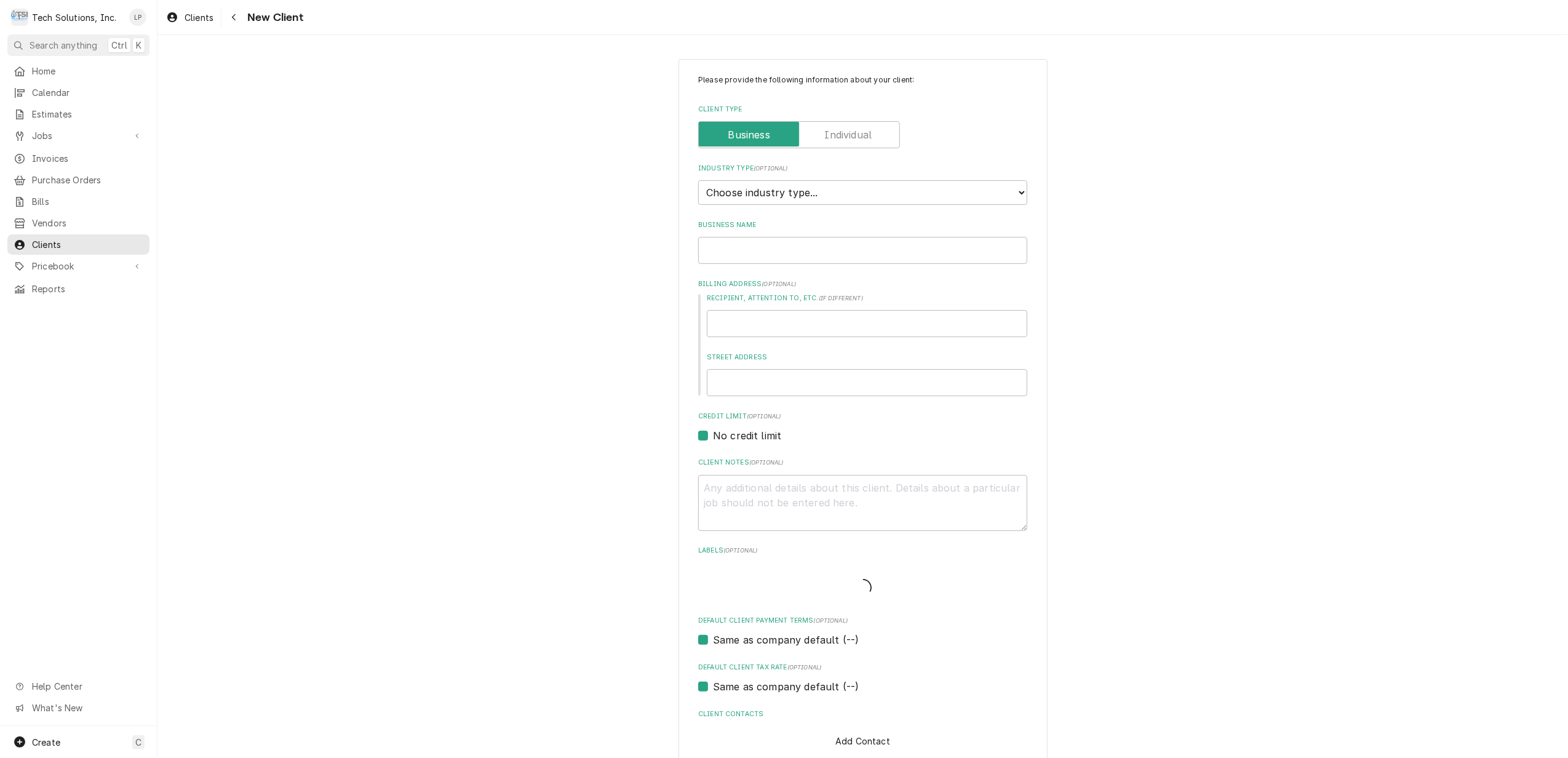
type textarea "x"
click at [861, 190] on select "Choose industry type... Residential Commercial Industrial Government" at bounding box center [863, 193] width 329 height 25
select select "2"
click at [698, 181] on select "Choose industry type... Residential Commercial Industrial Government" at bounding box center [863, 193] width 329 height 25
type textarea "x"
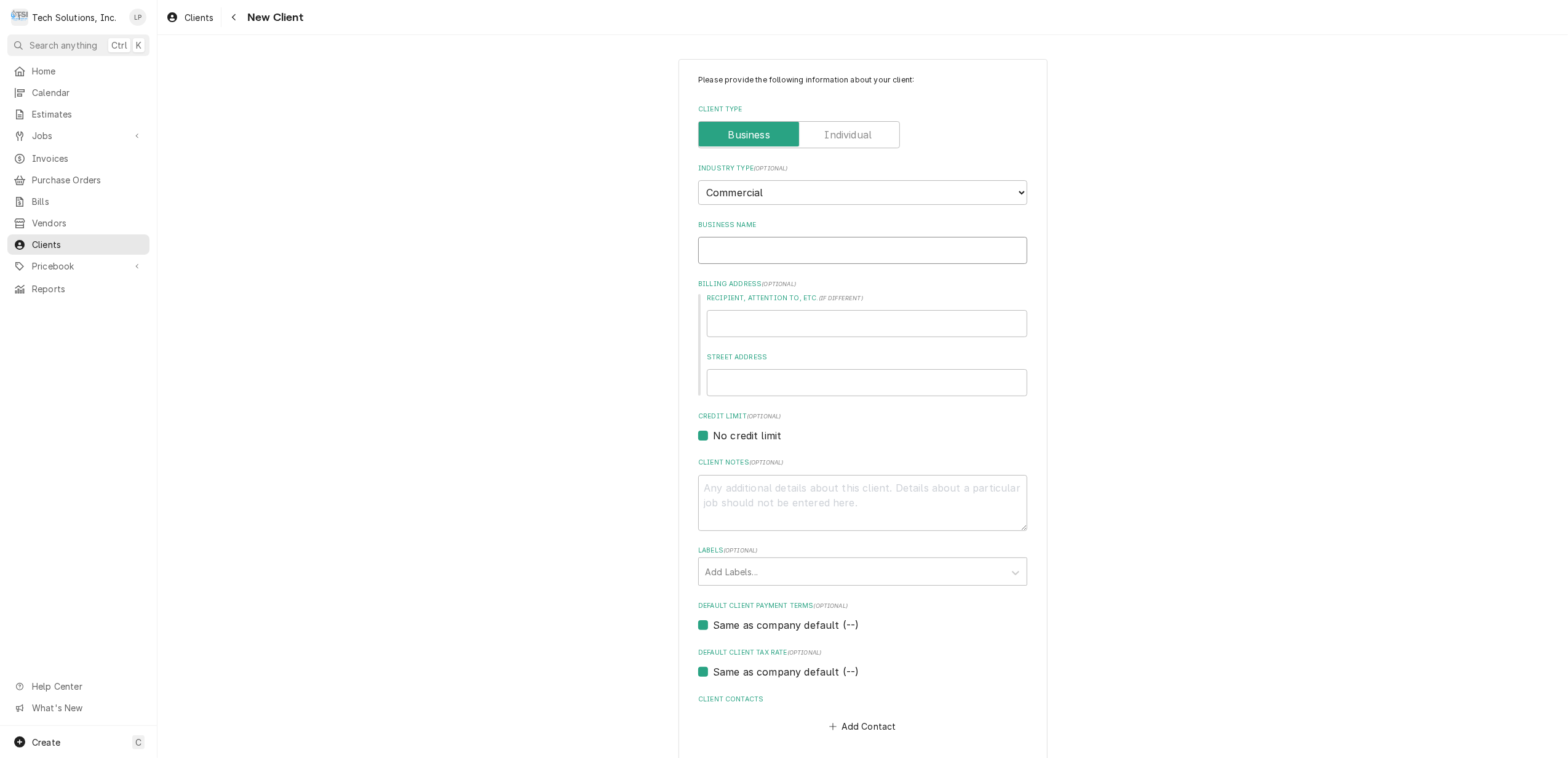
click at [866, 247] on input "Business Name" at bounding box center [863, 250] width 329 height 27
type input "H"
type textarea "x"
type input "Hi"
type textarea "x"
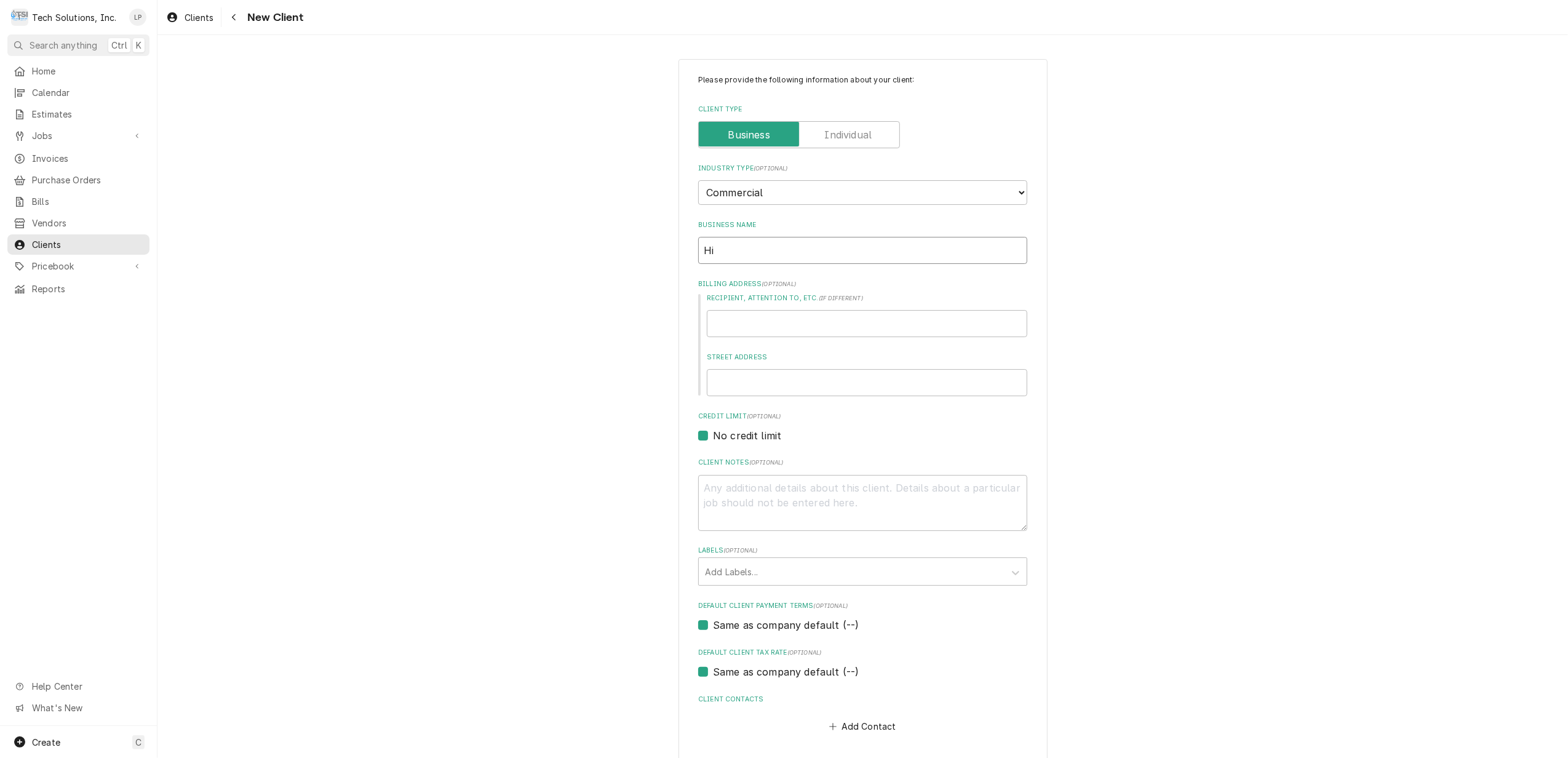
type input "Hil"
type textarea "x"
type input "Hill"
type textarea "x"
type input "Hills"
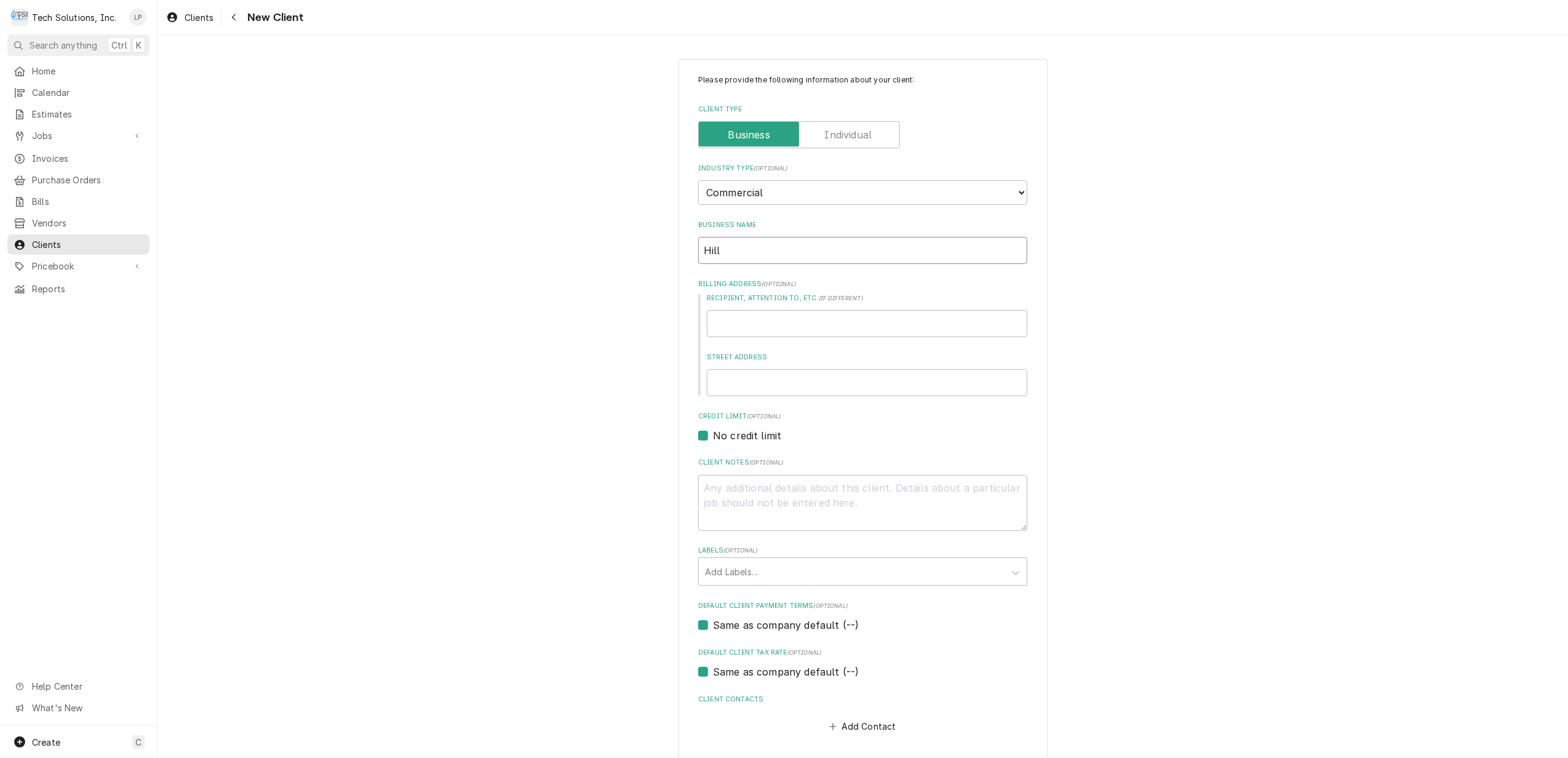
type textarea "x"
type input "Hillsb"
type textarea "x"
type input "Hillsbo"
type textarea "x"
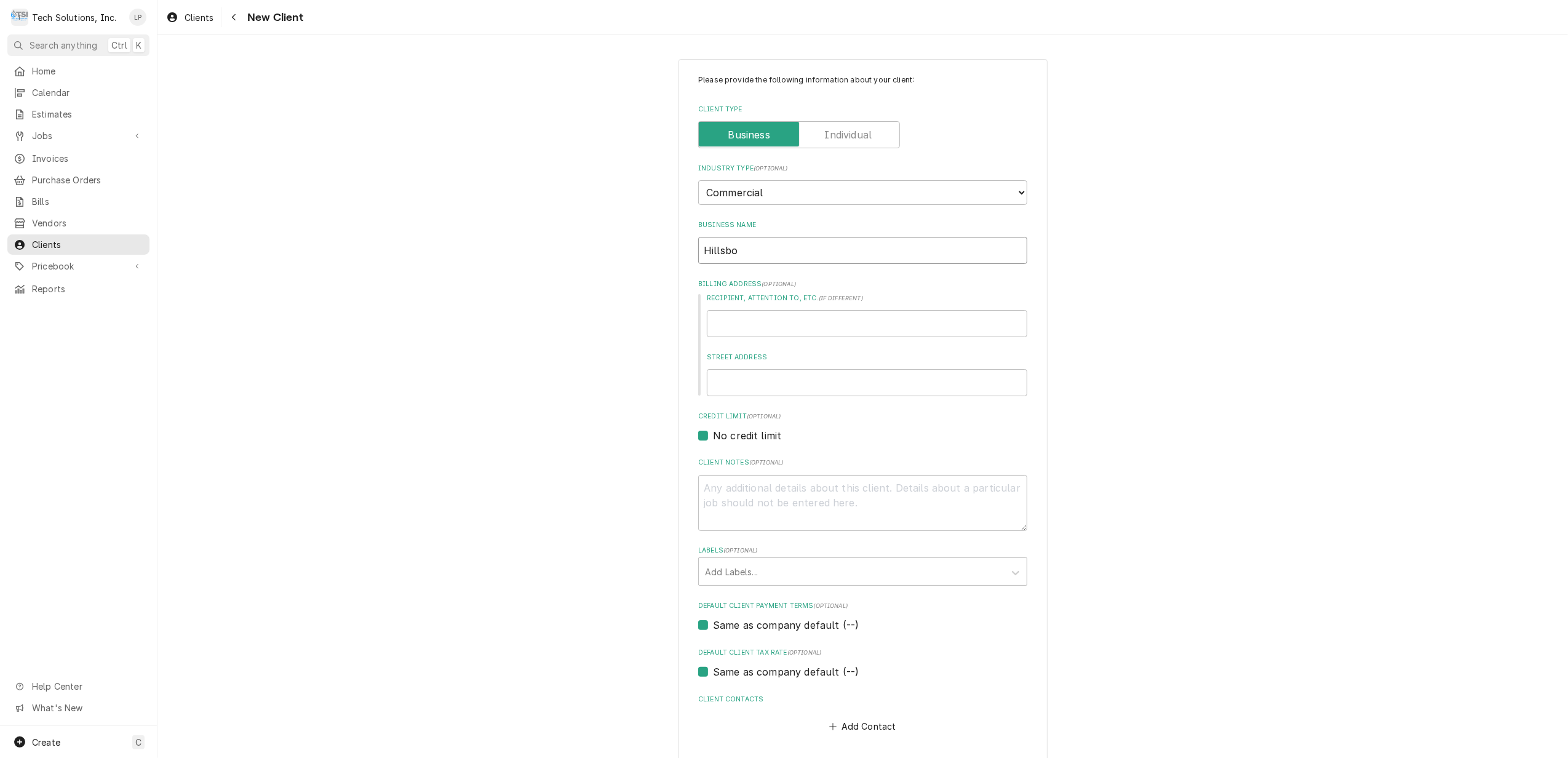
type input "Hillsbor"
type textarea "x"
type input "Hillsboro"
type textarea "x"
type input "Hillsboro"
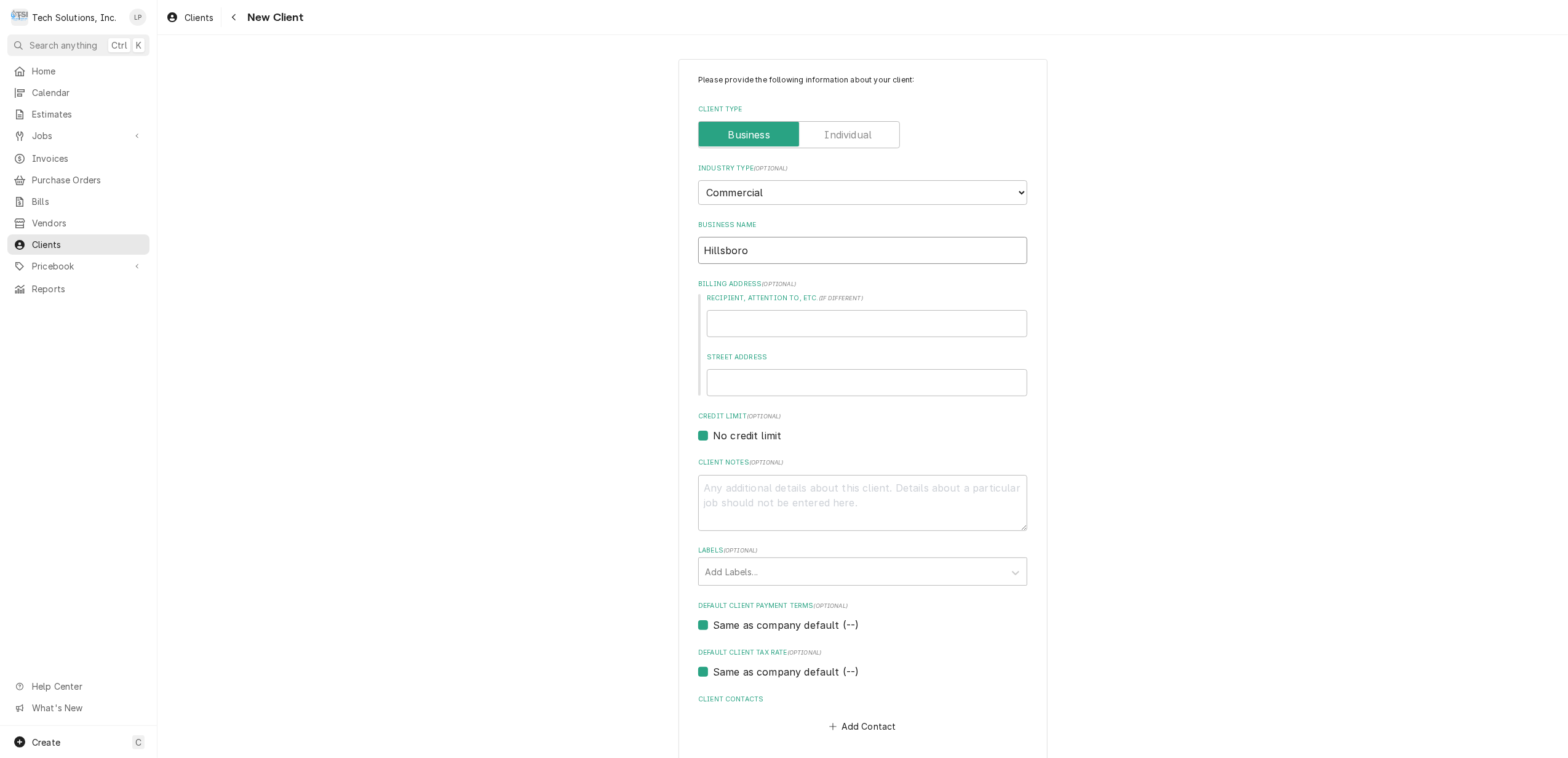
type textarea "x"
type input "Hillsboro P"
type textarea "x"
type input "Hillsboro Pu"
type textarea "x"
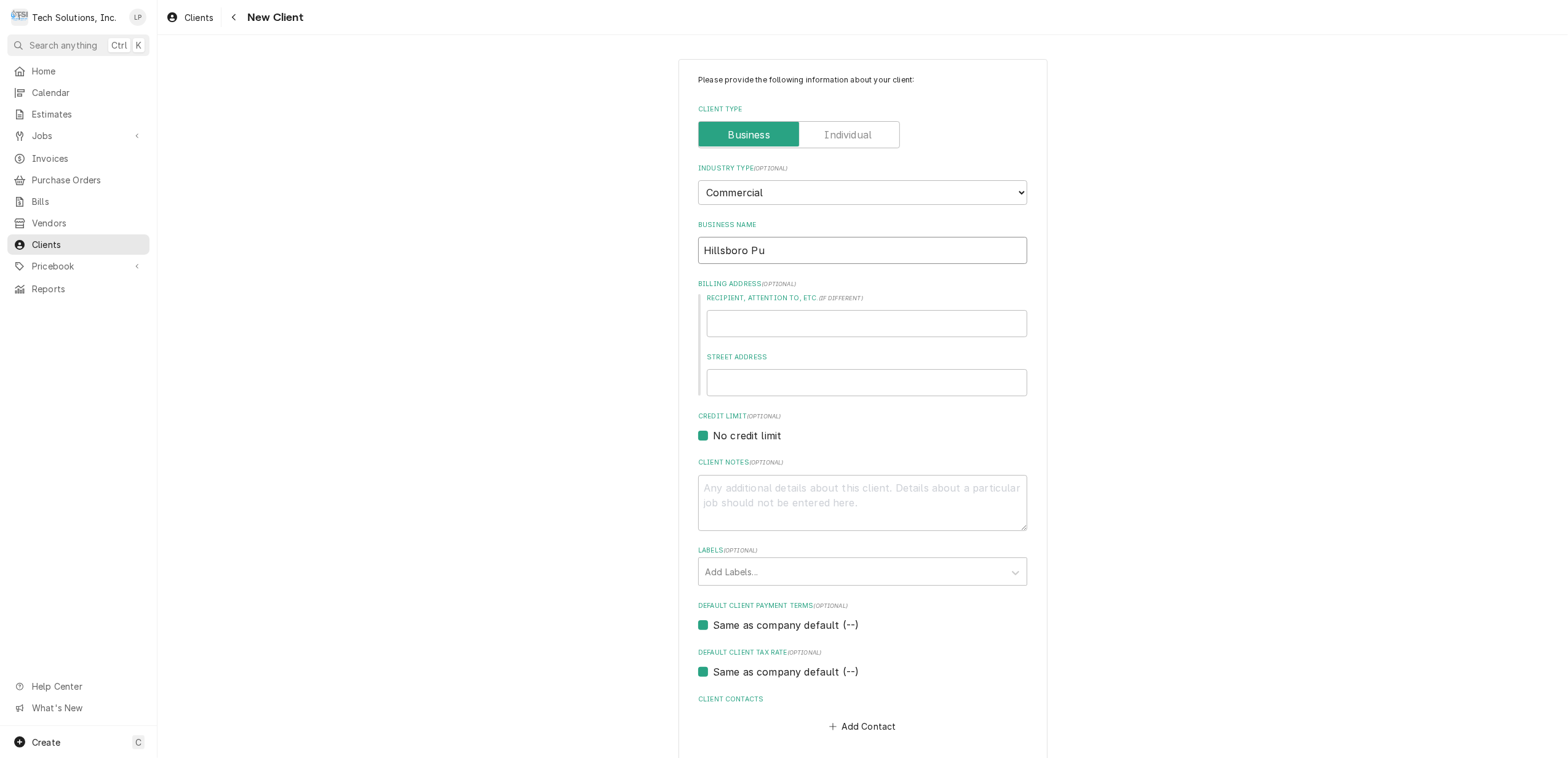
type input "Hillsboro Pub"
type textarea "x"
type input "Hillsboro Publ"
type textarea "x"
type input "Hillsboro Publi"
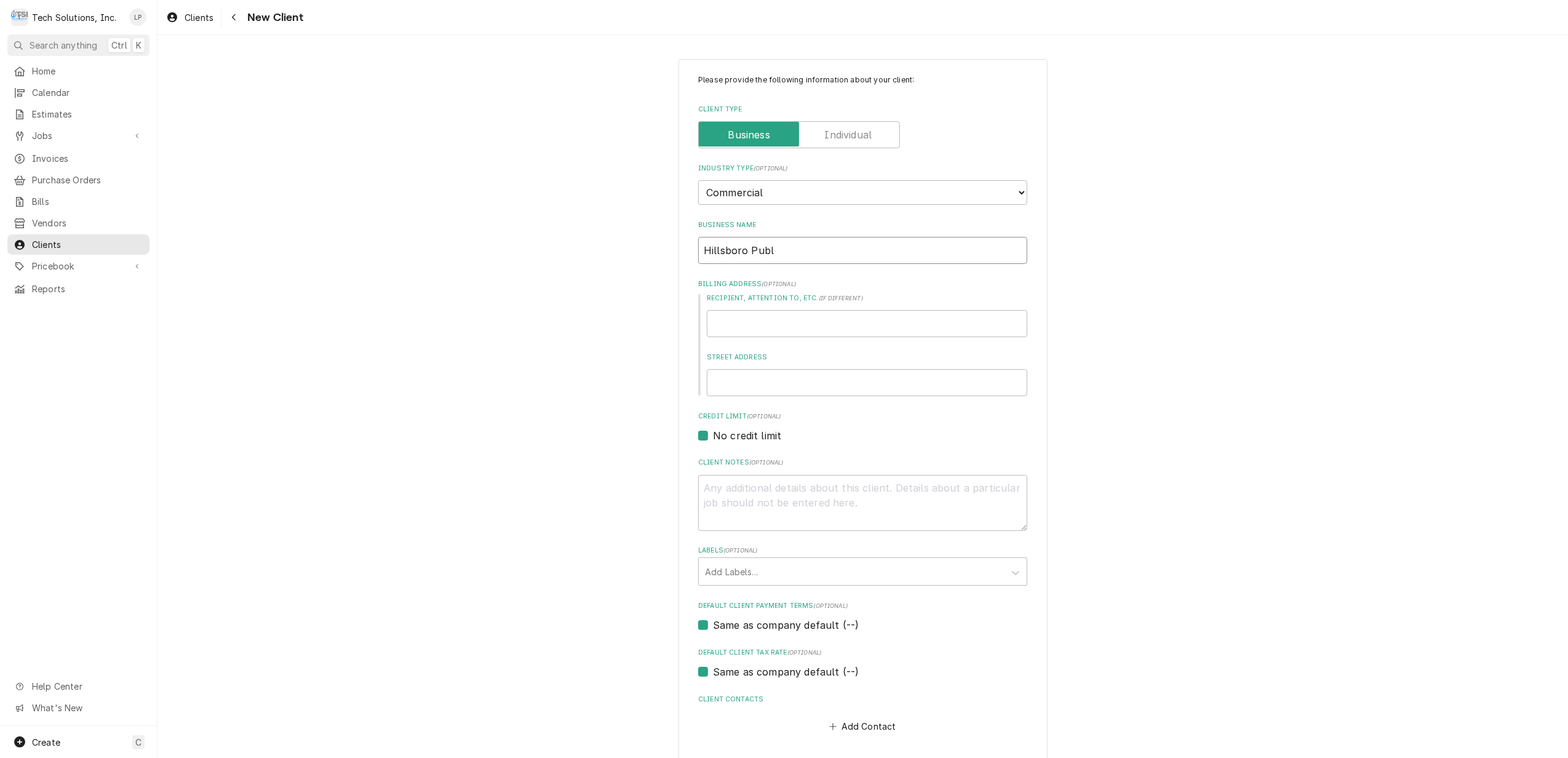
type textarea "x"
type input "Hillsboro Public"
type textarea "x"
type input "Hillsboro Public"
type textarea "x"
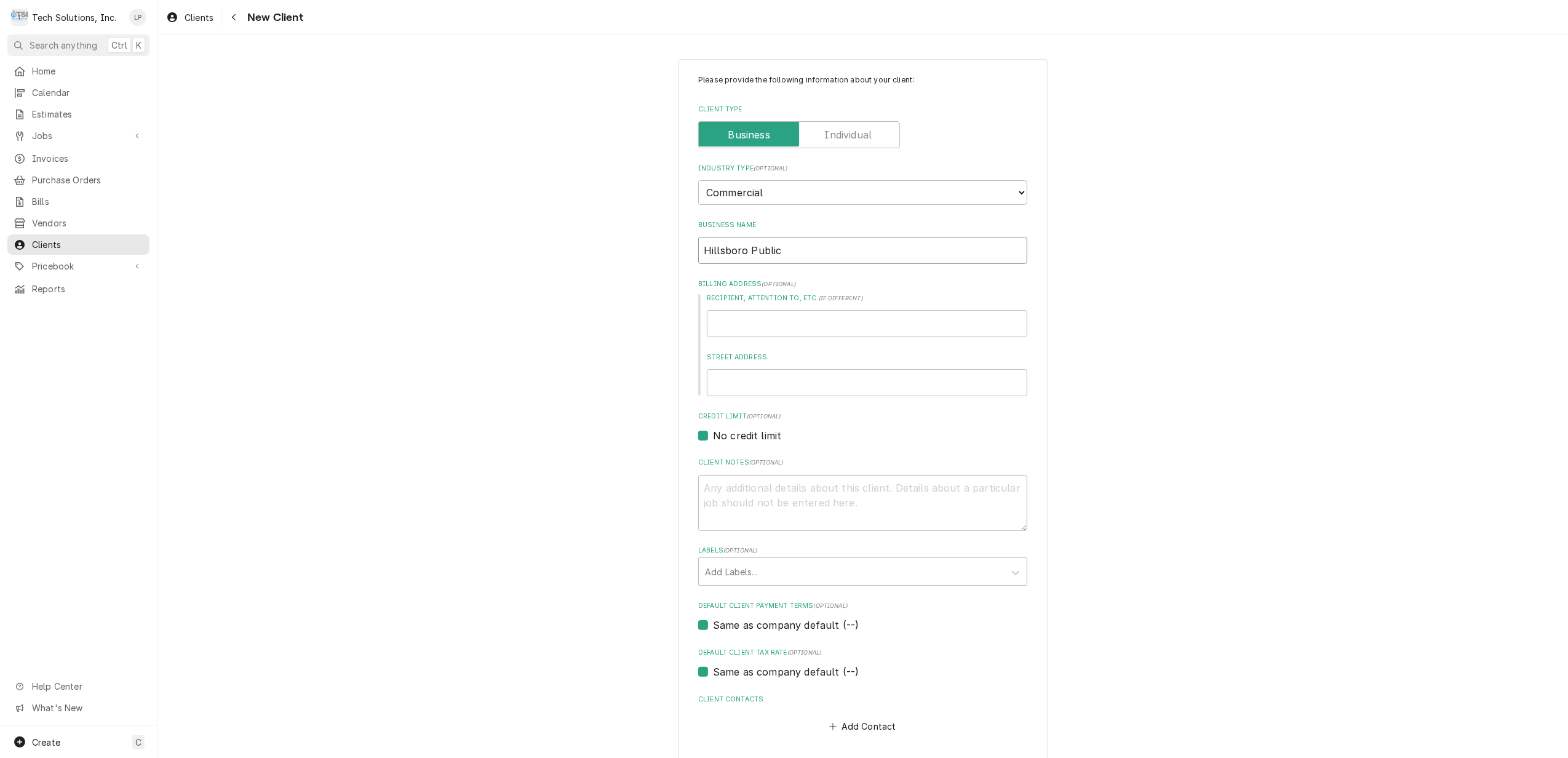
type input "Hillsboro Public H"
type textarea "x"
type input "Hillsboro Public Ho"
type textarea "x"
type input "Hillsboro Public Hou"
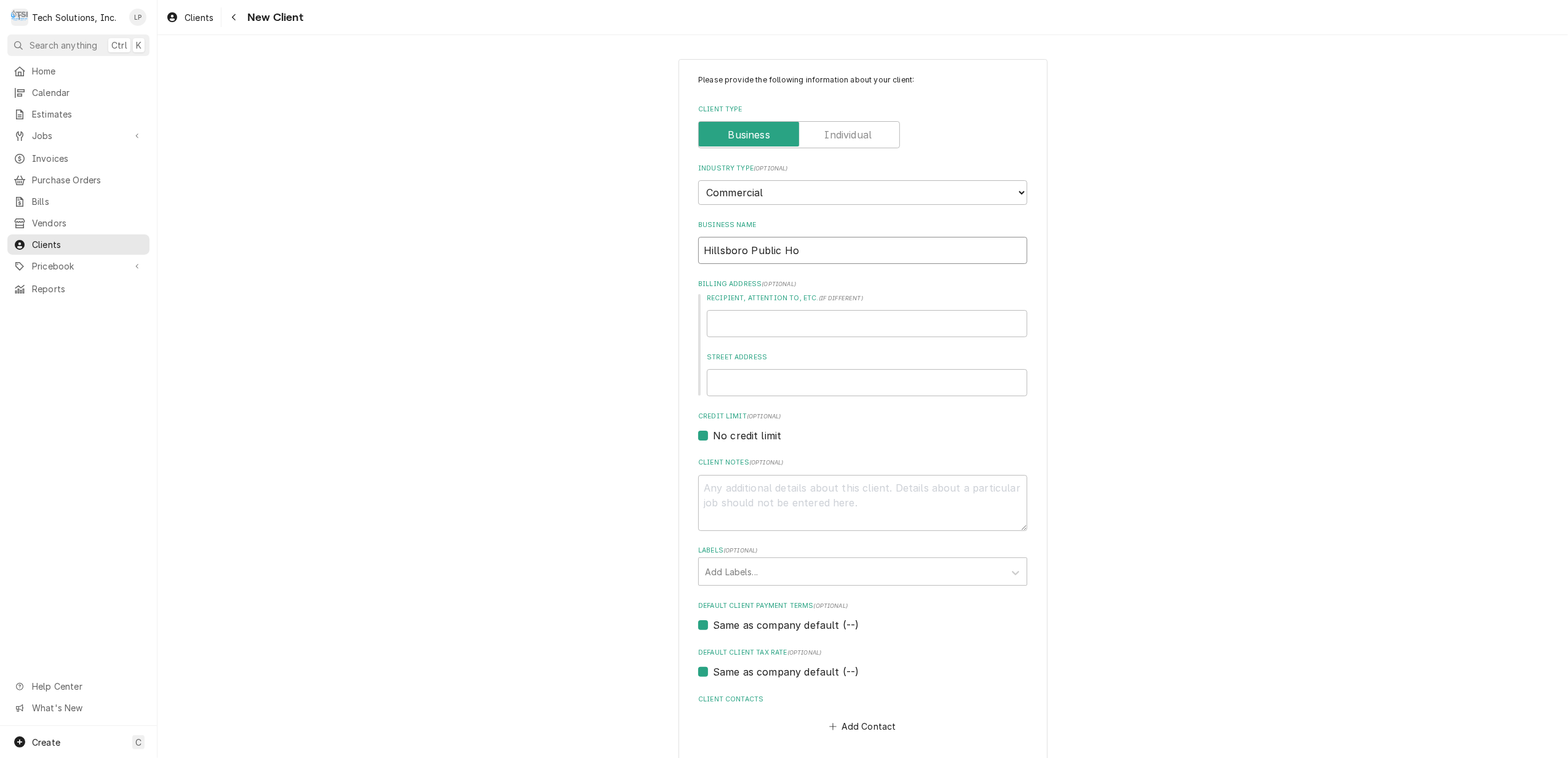
type textarea "x"
type input "Hillsboro Public Hous"
type textarea "x"
type input "[GEOGRAPHIC_DATA]"
type textarea "x"
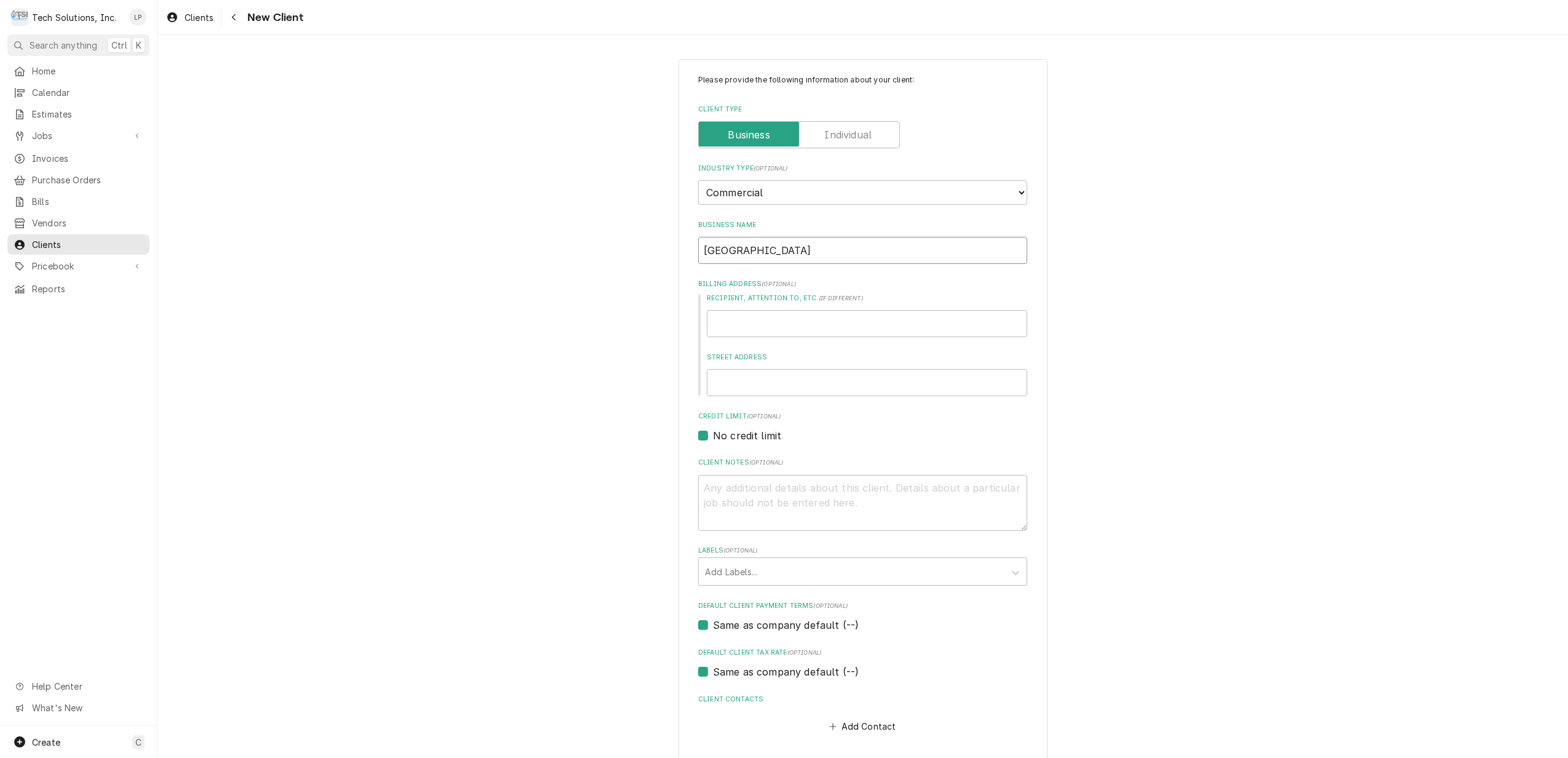
type input "[GEOGRAPHIC_DATA]"
click at [879, 324] on input "Recipient, Attention To, etc. ( if different )" at bounding box center [866, 323] width 320 height 27
click at [869, 379] on input "Street Address" at bounding box center [866, 382] width 320 height 27
click at [854, 315] on input "Recipient, Attention To, etc. ( if different )" at bounding box center [866, 323] width 320 height 27
click at [864, 384] on input "Street Address" at bounding box center [866, 382] width 320 height 27
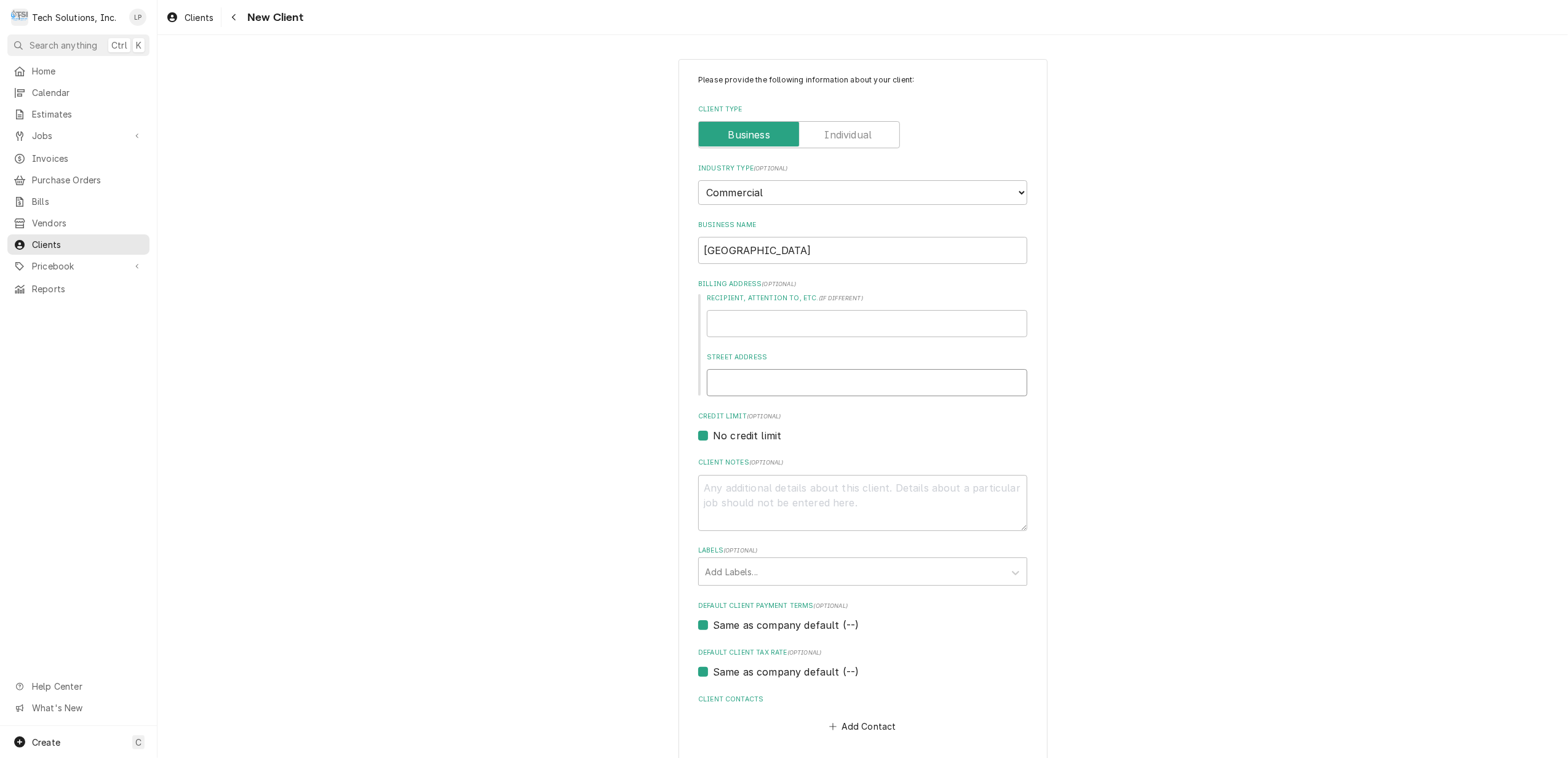
type input "7"
type textarea "x"
type input "74"
type textarea "x"
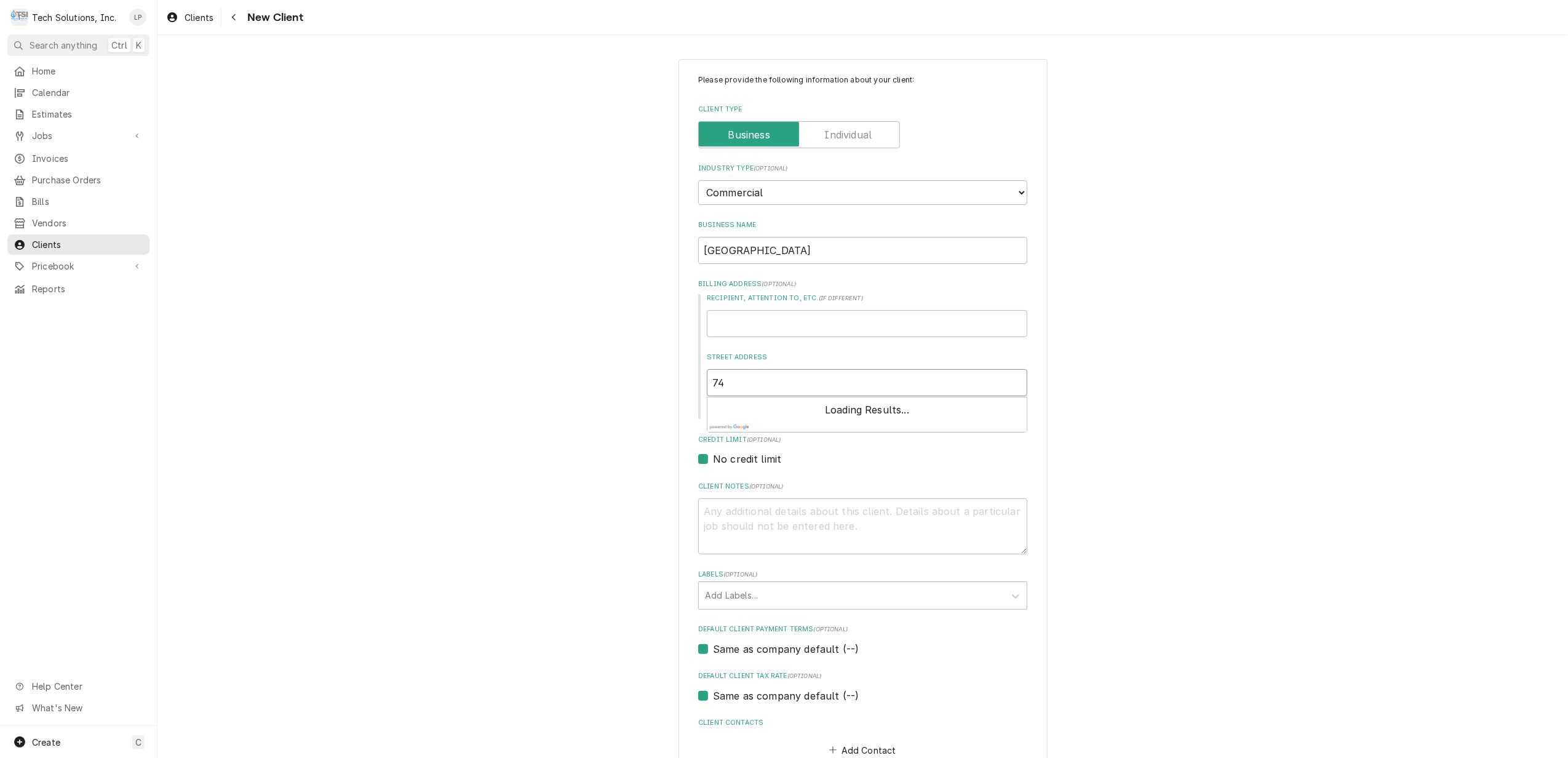
type input "748"
type textarea "x"
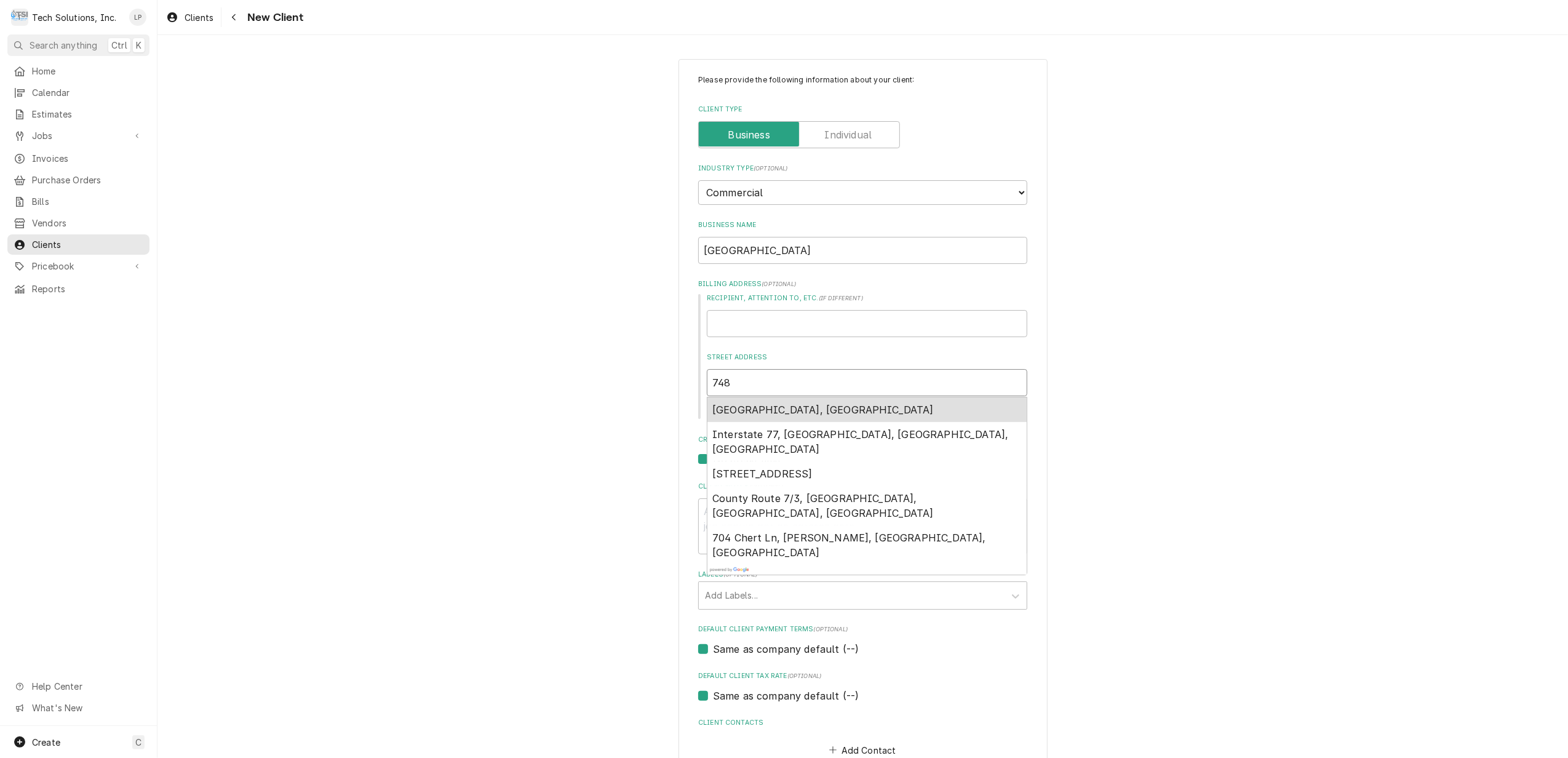
type input "7484"
type textarea "x"
type input "7484"
type textarea "x"
type input "7484 S"
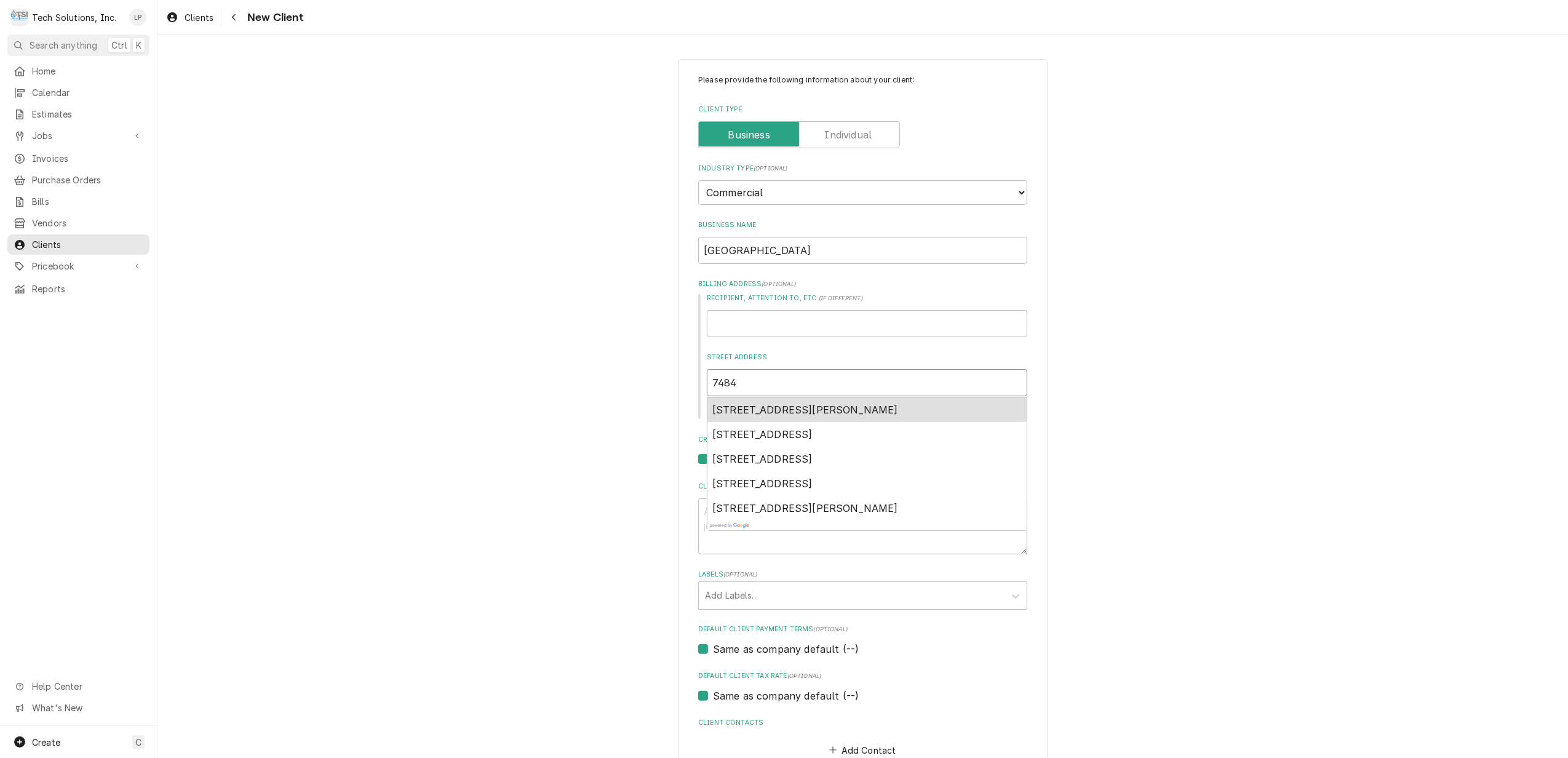
type textarea "x"
type input "7484 Se"
type textarea "x"
type input "7484 Sen"
type textarea "x"
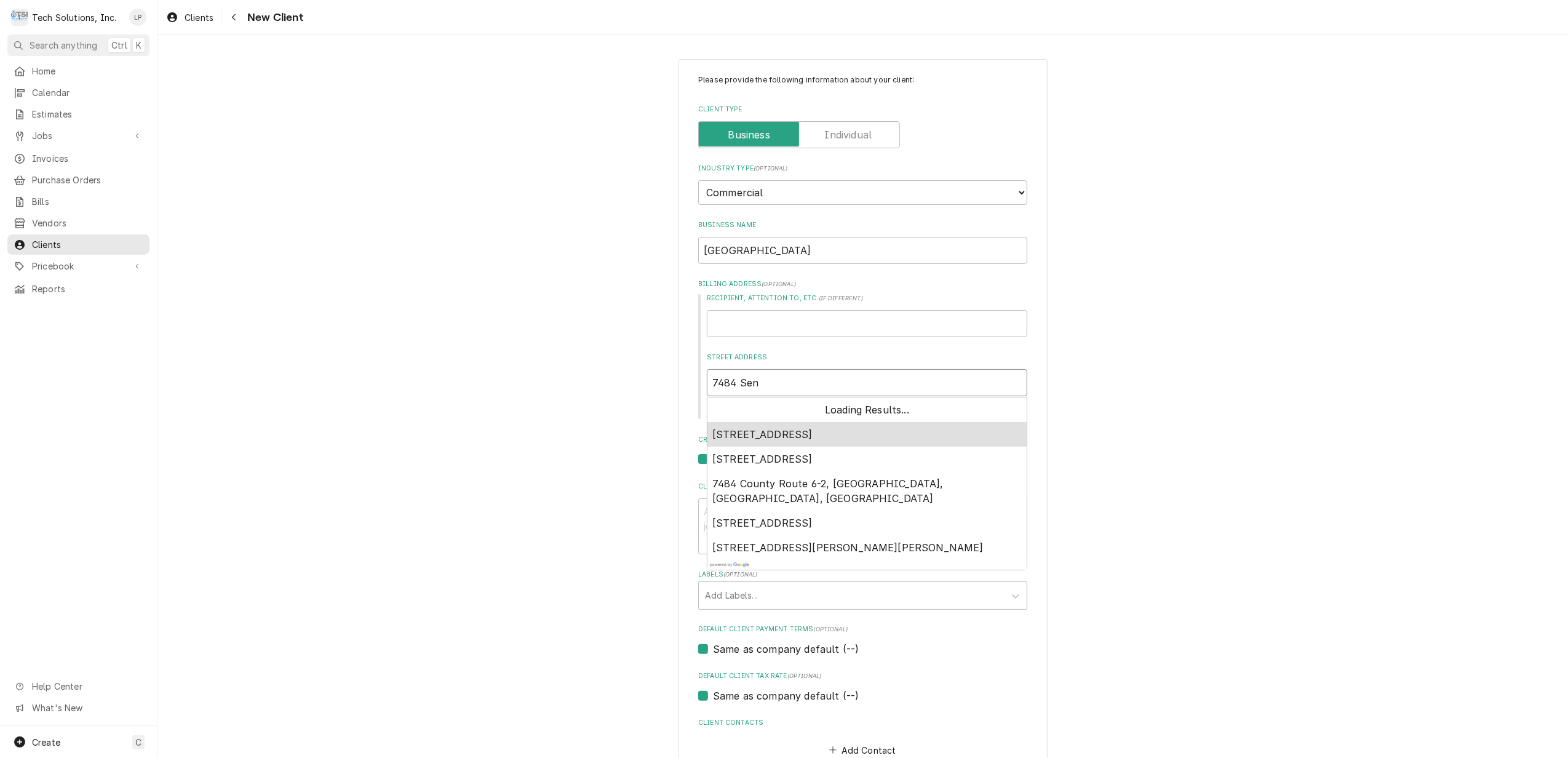
type input "7484 Sene"
type textarea "x"
type input "7484 Senec"
type textarea "x"
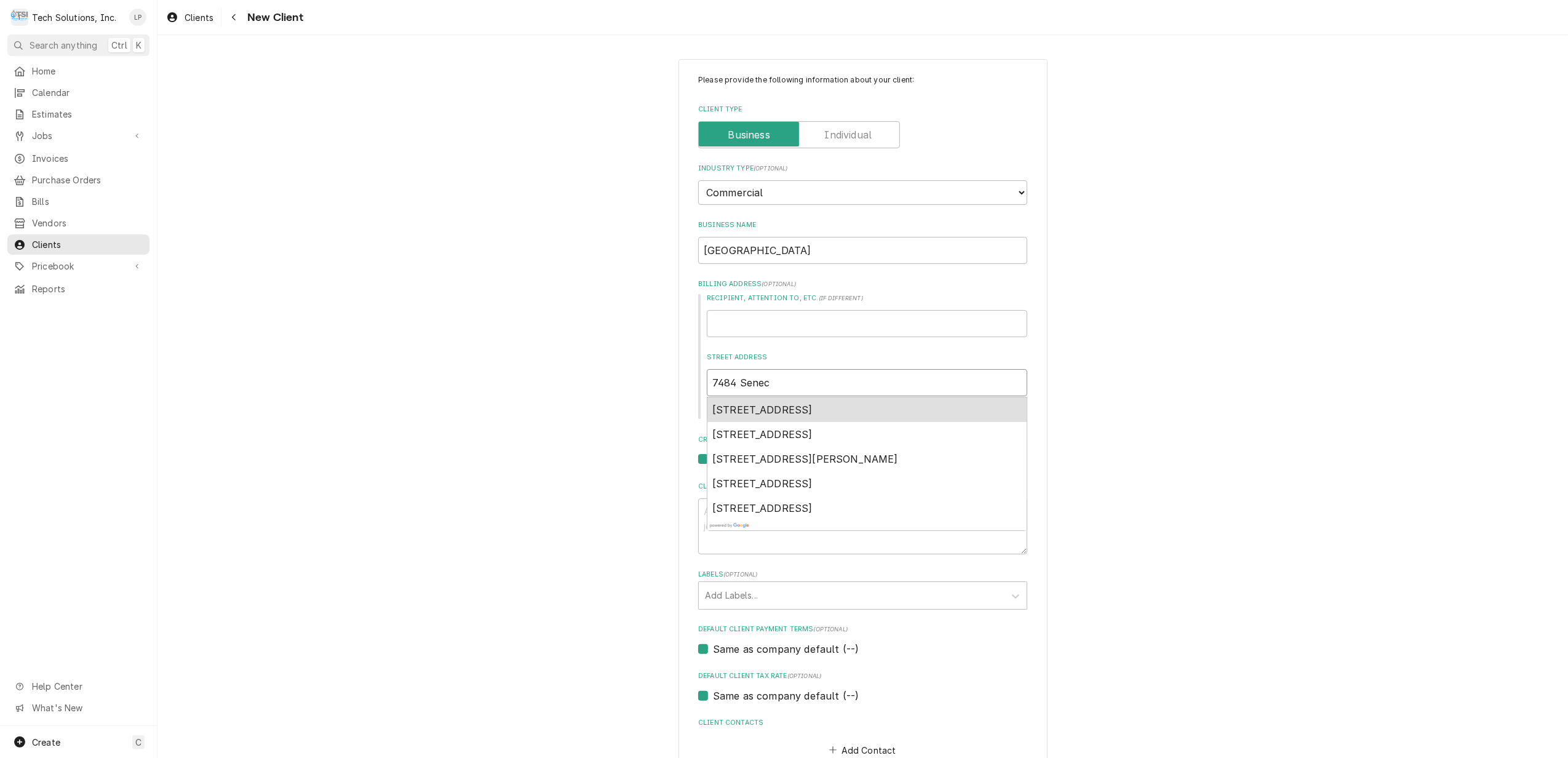
type input "7484 Seneca"
type textarea "x"
type input "7484 Seneca"
type textarea "x"
type input "7484 Seneca T"
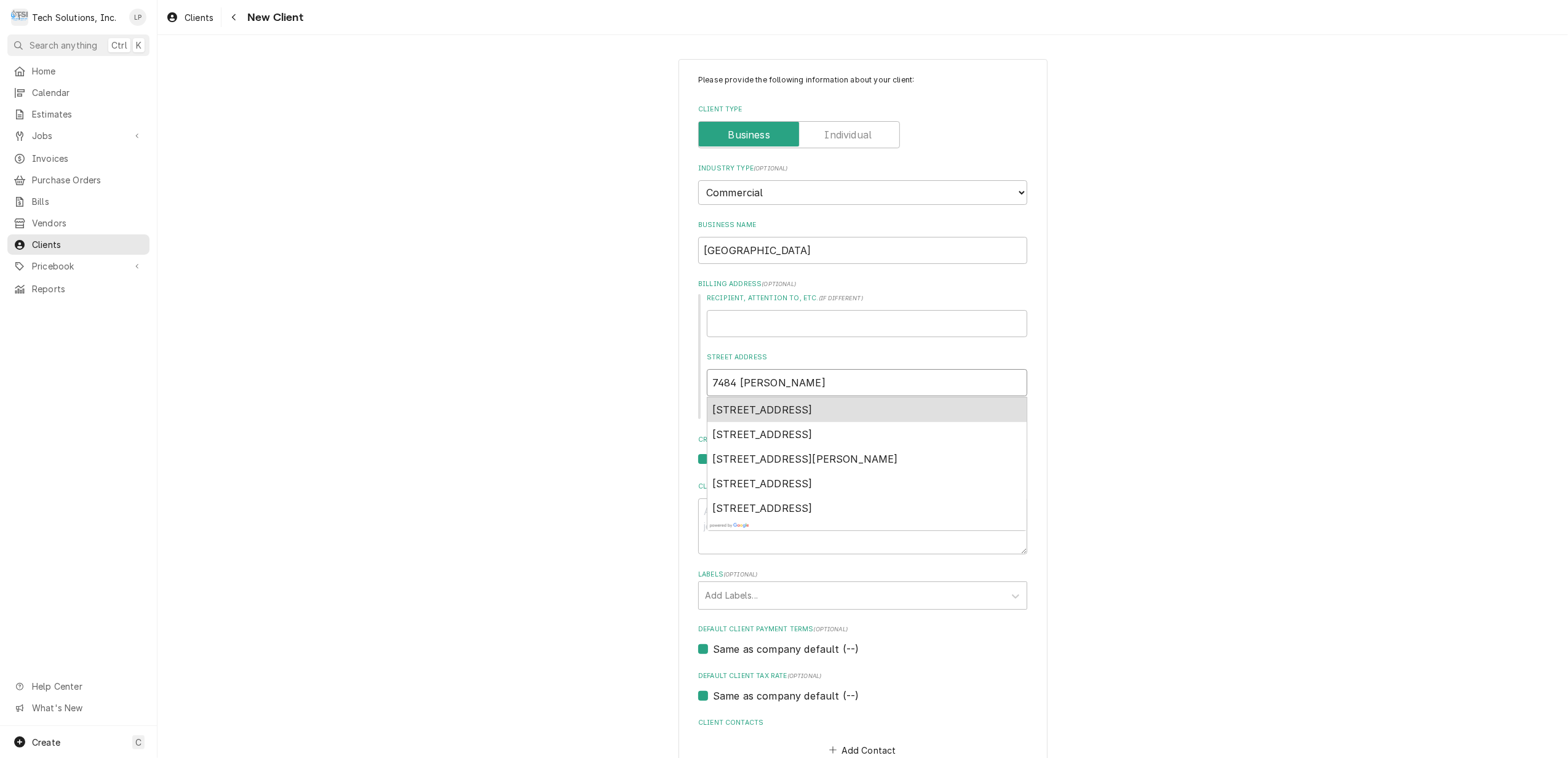
type textarea "x"
type input "7484 Seneca Tr"
type textarea "x"
type input "7484 Seneca Tra"
type textarea "x"
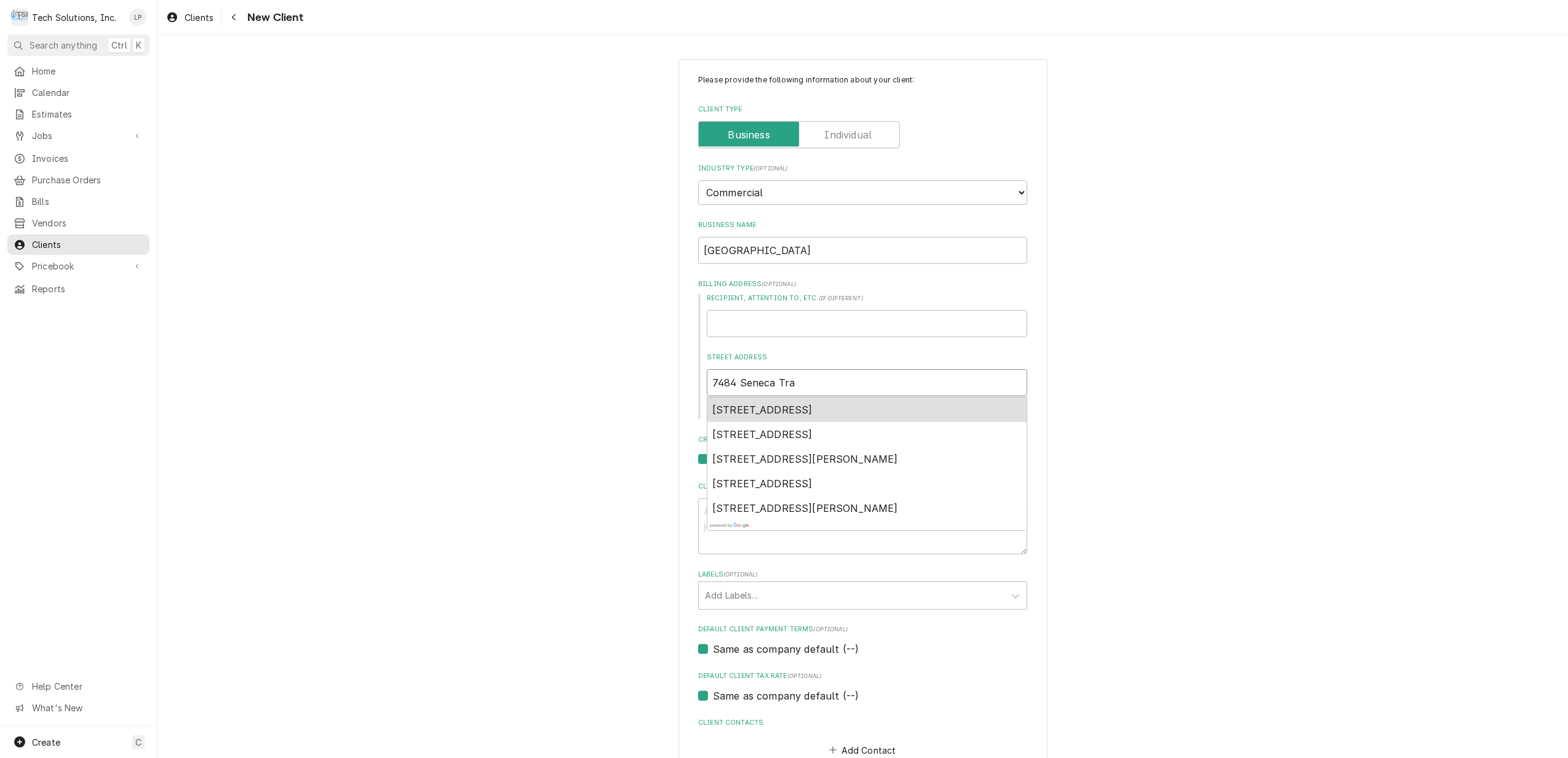
type input "7484 Seneca Trai"
type textarea "x"
type input "7484 Seneca Trail"
click at [813, 414] on span "7484 Seneca Trail, Hillsboro, WV, USA" at bounding box center [762, 410] width 100 height 12
type textarea "x"
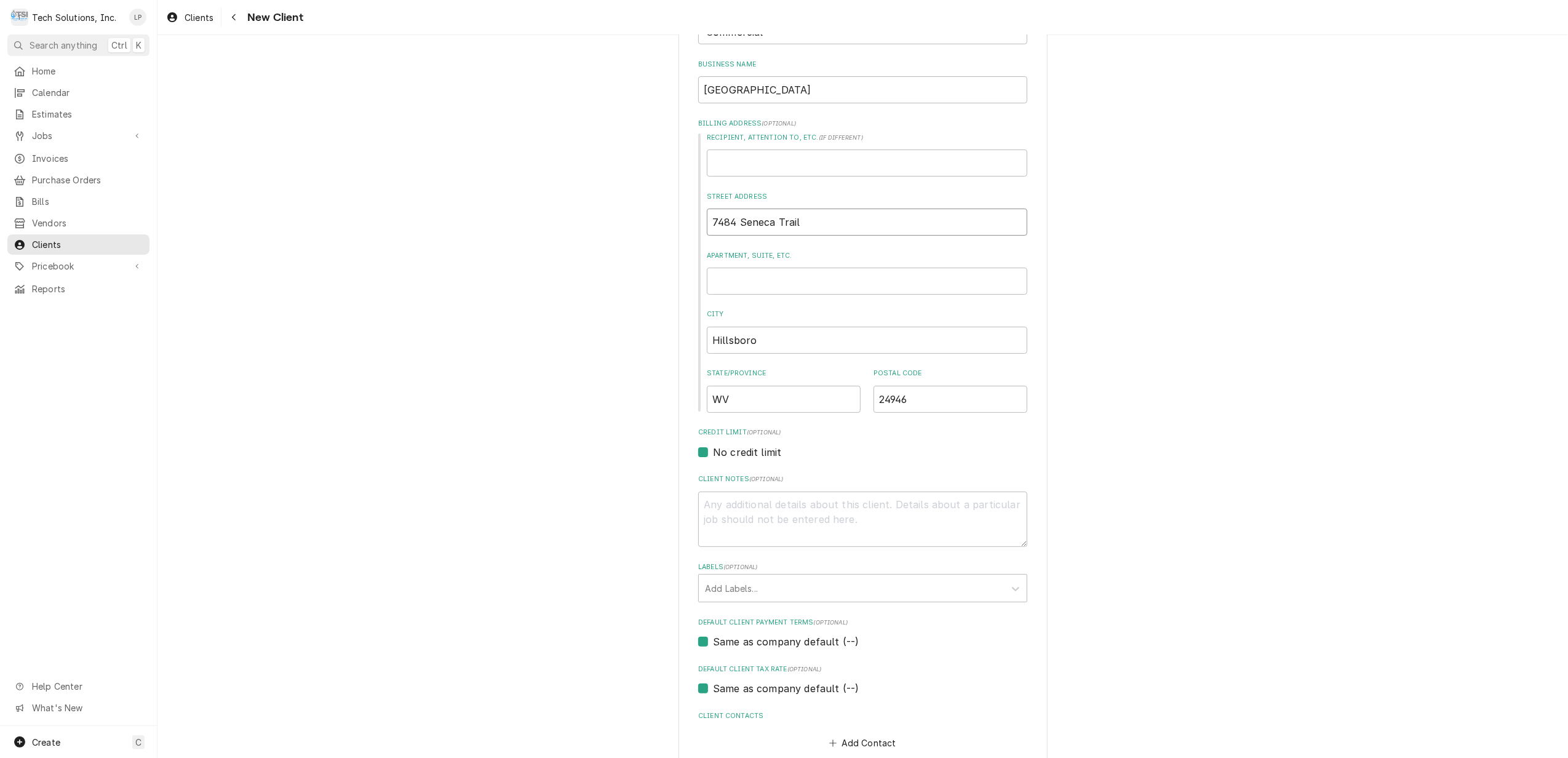
scroll to position [164, 0]
type input "7484 Seneca Trail"
click at [822, 512] on textarea "Client Notes ( optional )" at bounding box center [863, 517] width 329 height 56
type textarea "E"
type textarea "x"
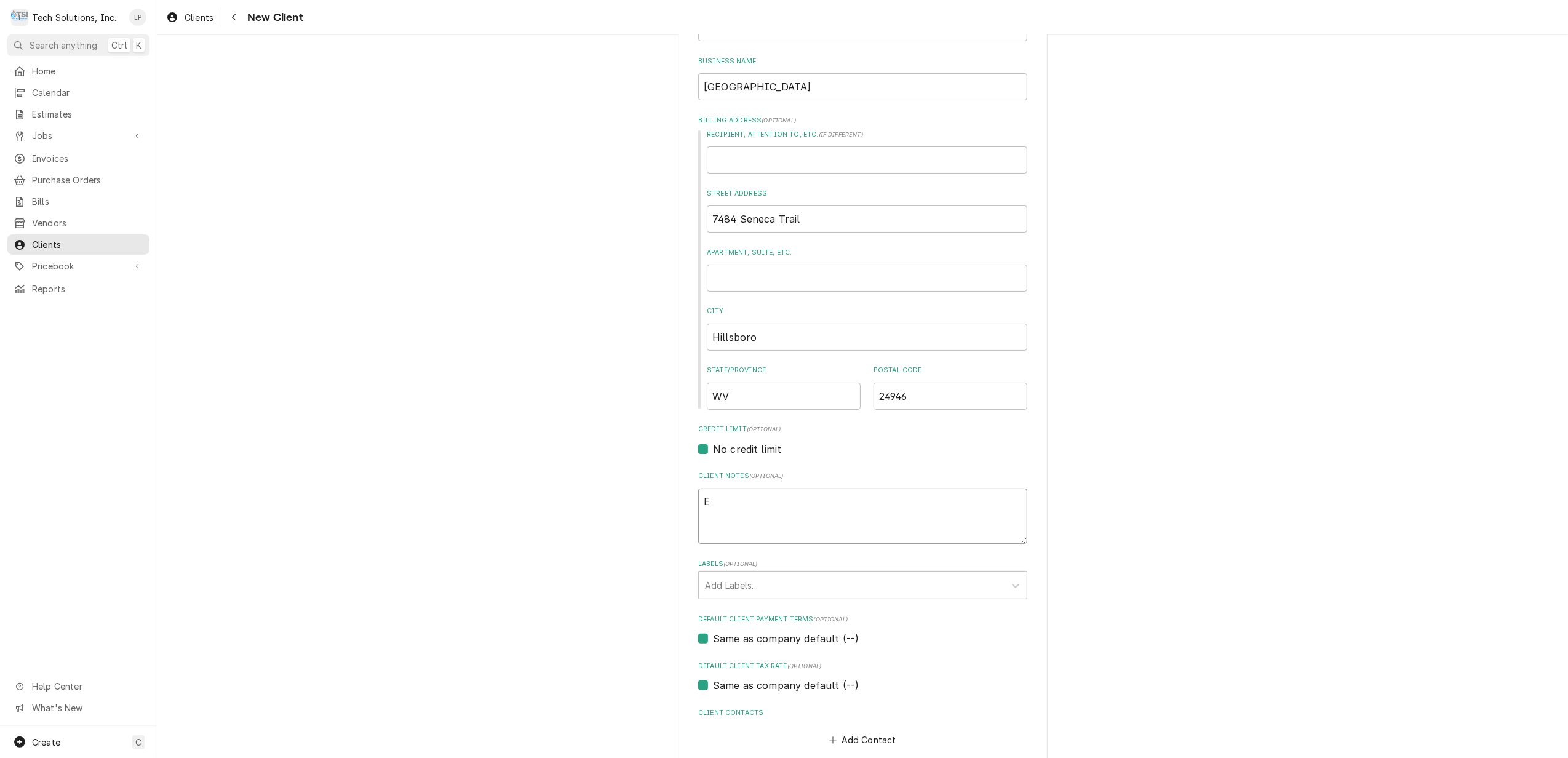
type textarea "Em"
type textarea "x"
type textarea "Ema"
type textarea "x"
type textarea "Emai"
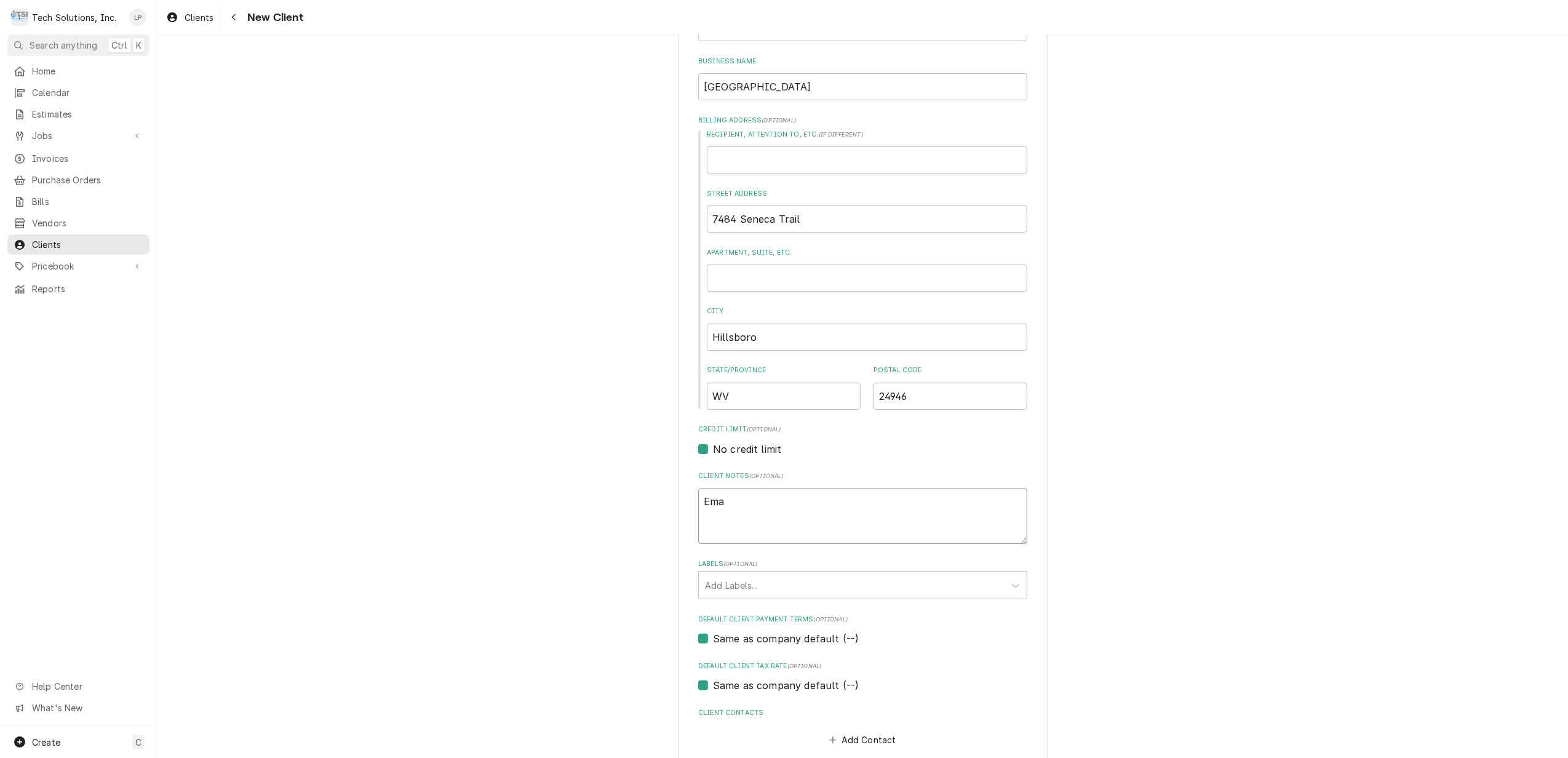
type textarea "x"
type textarea "Email"
type textarea "x"
type textarea "Email"
type textarea "x"
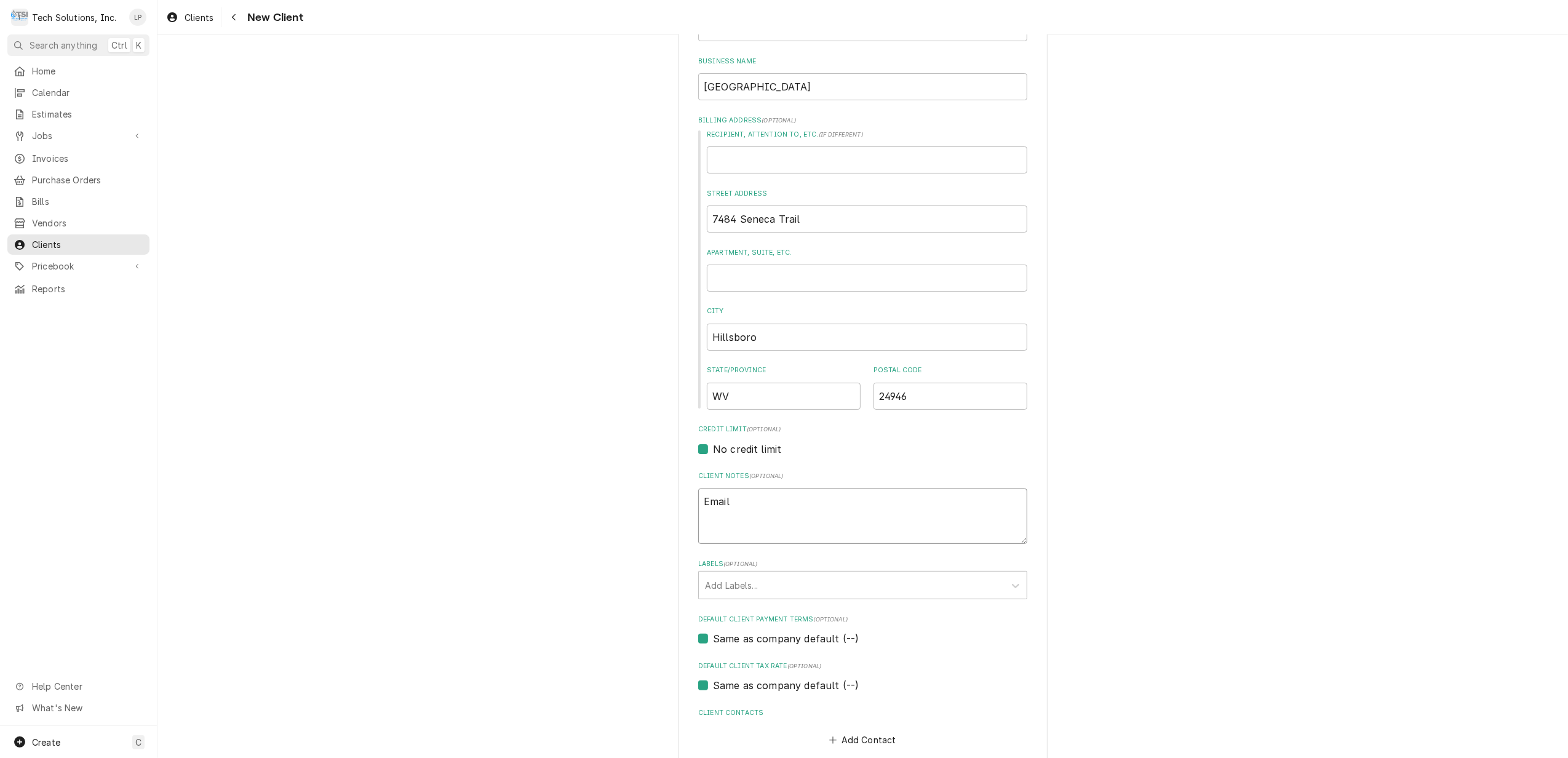
type textarea "Email i"
type textarea "x"
type textarea "Email in"
type textarea "x"
type textarea "Email inv"
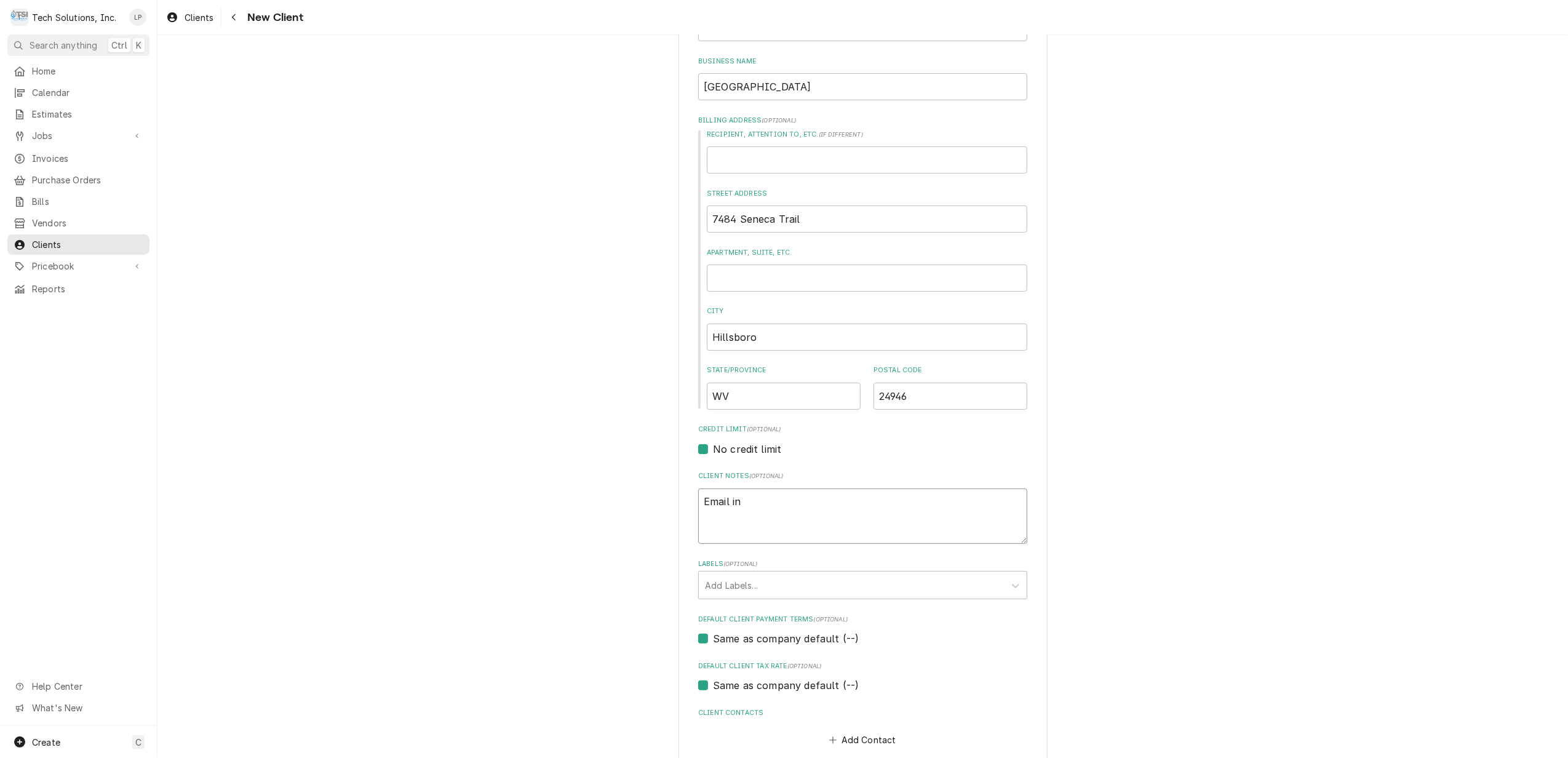
type textarea "x"
type textarea "Email invo"
type textarea "x"
type textarea "Email invoi"
type textarea "x"
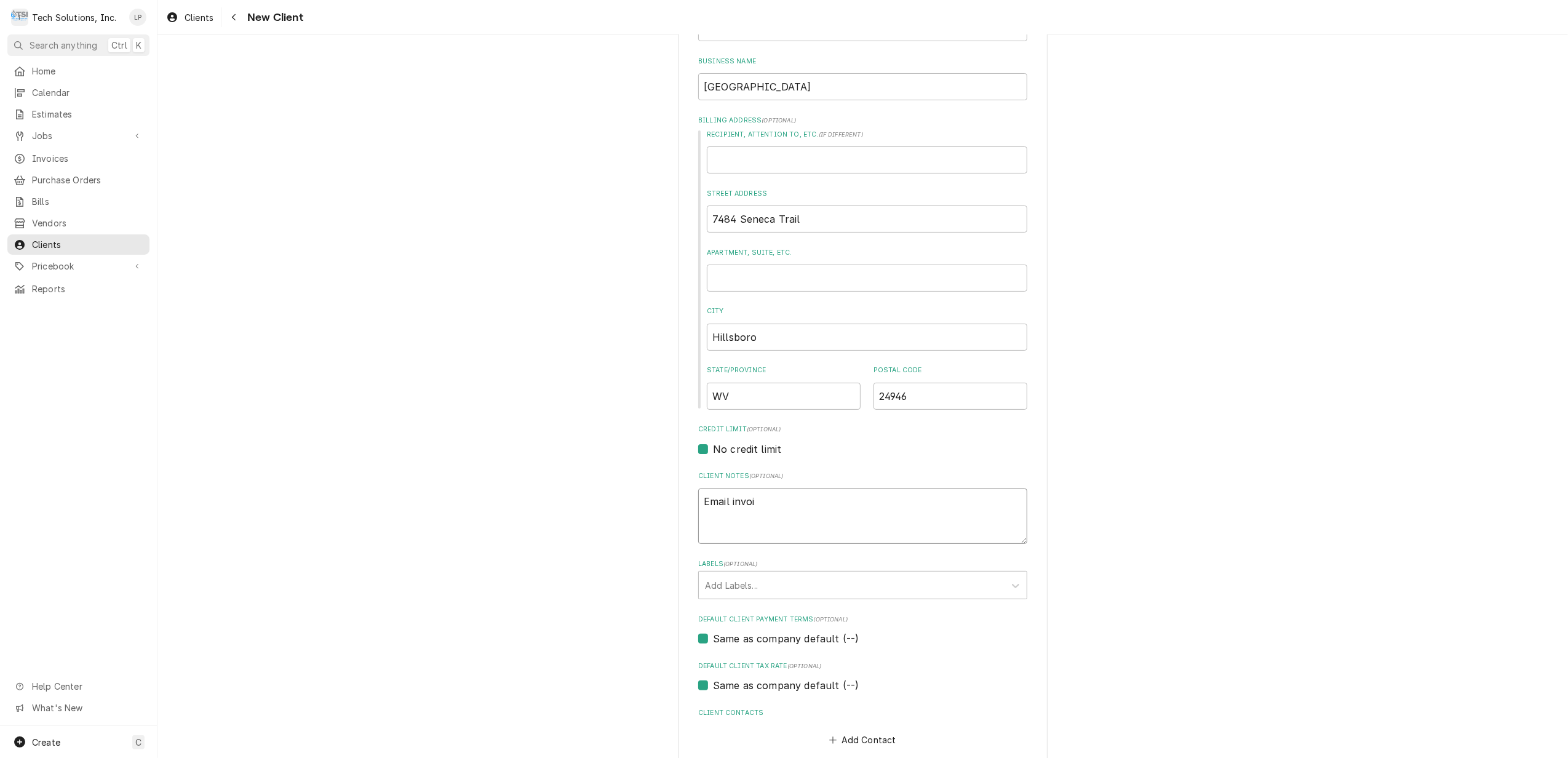
type textarea "Email invoic"
type textarea "x"
type textarea "Email invoice"
type textarea "x"
type textarea "Email invoices"
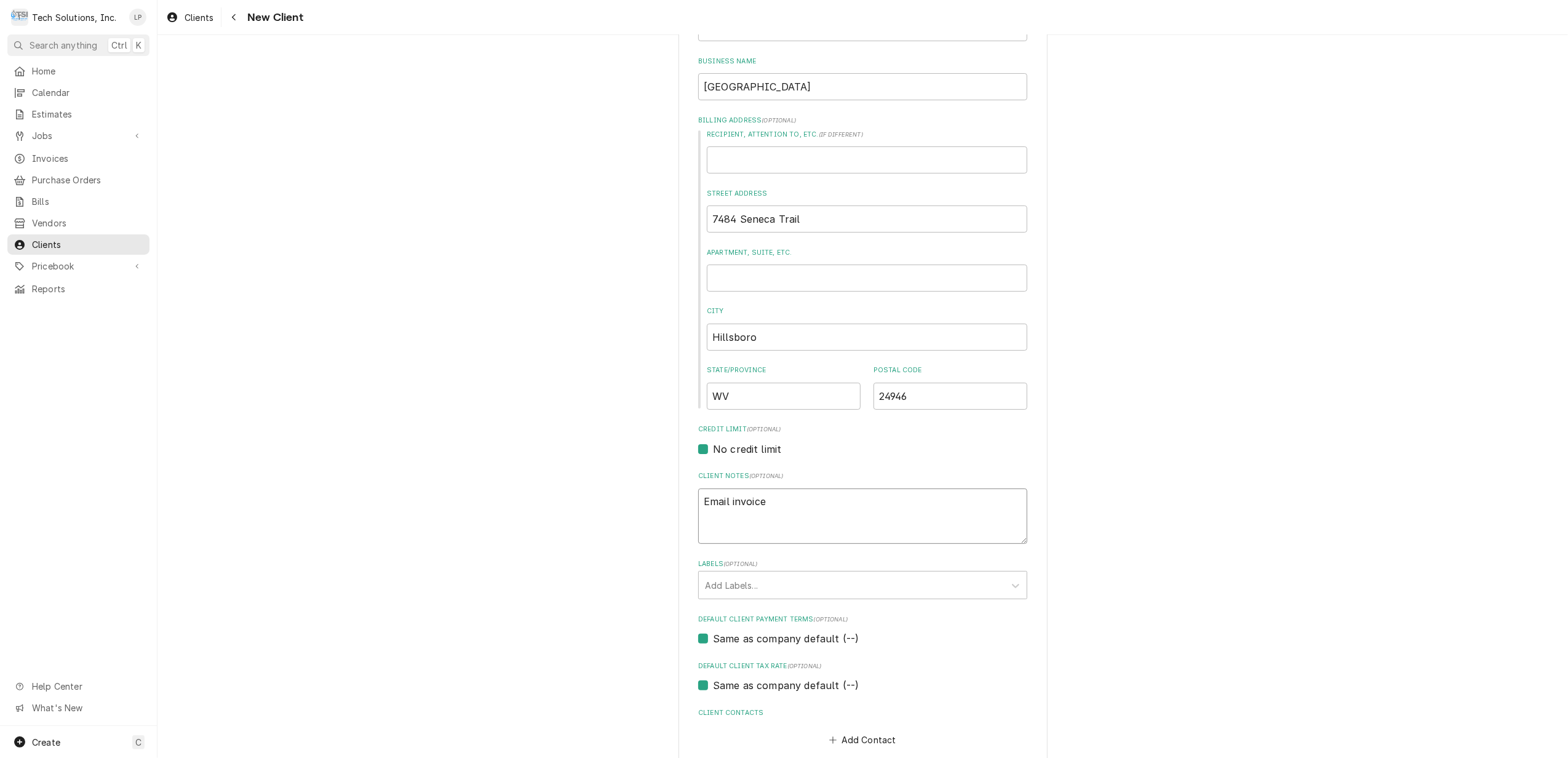
type textarea "x"
type textarea "Email invoices"
type textarea "x"
type textarea "Email invoices t"
type textarea "x"
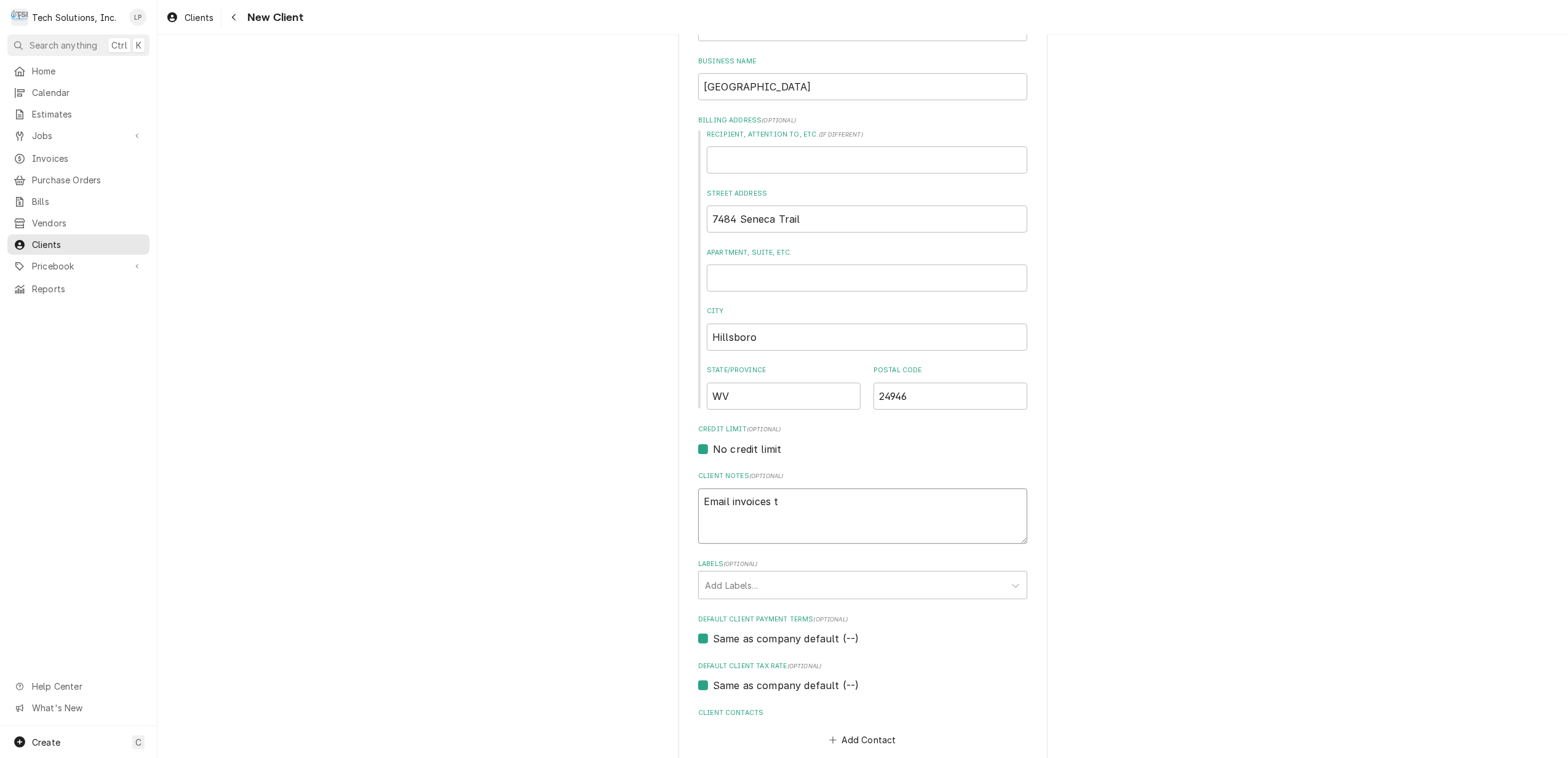
type textarea "Email invoices to"
type textarea "x"
type textarea "Email invoices to:"
type textarea "x"
type textarea "Email invoices to:"
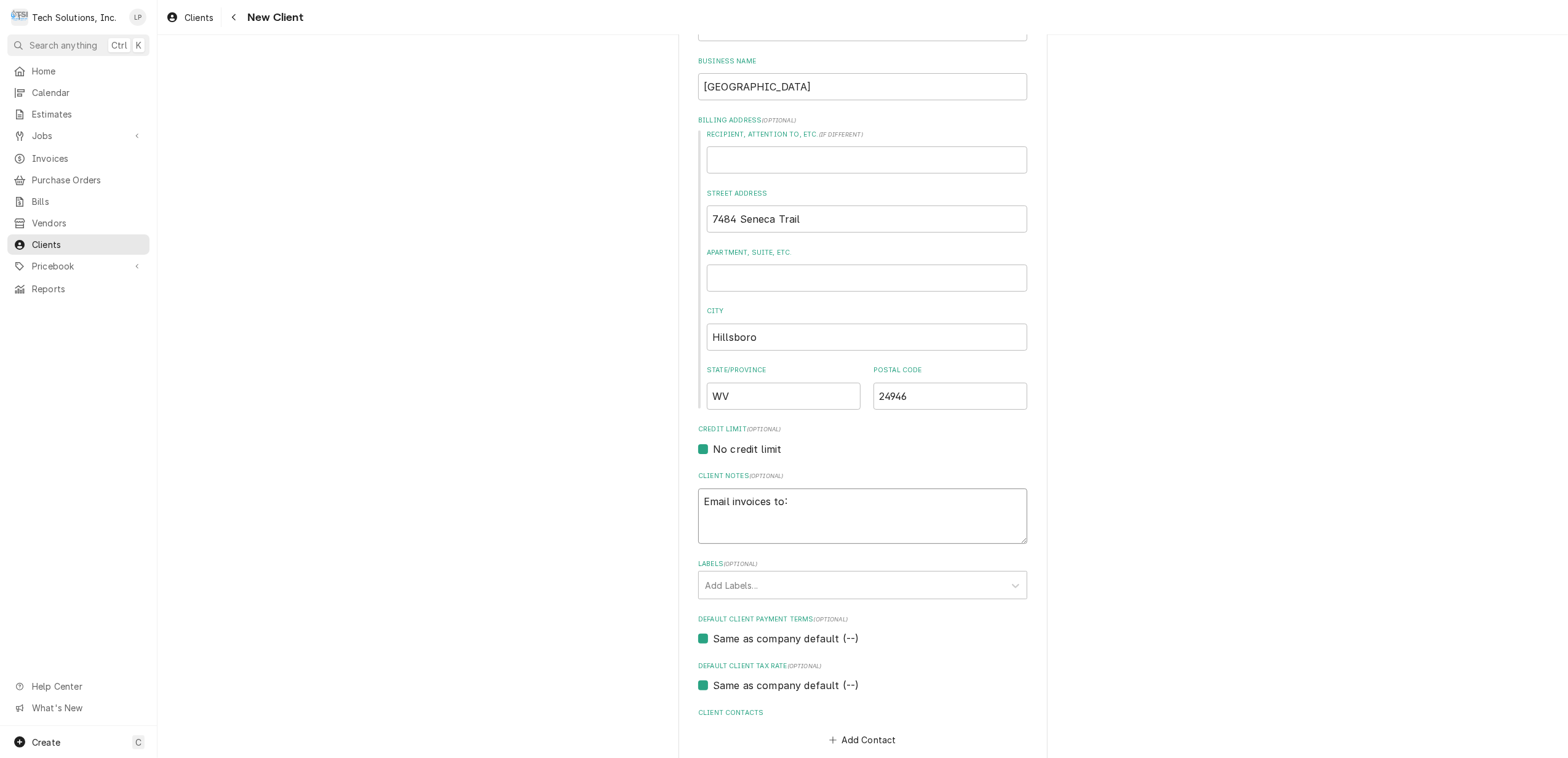
type textarea "x"
type textarea "Email invoices to: h"
type textarea "x"
type textarea "Email invoices to: hi"
type textarea "x"
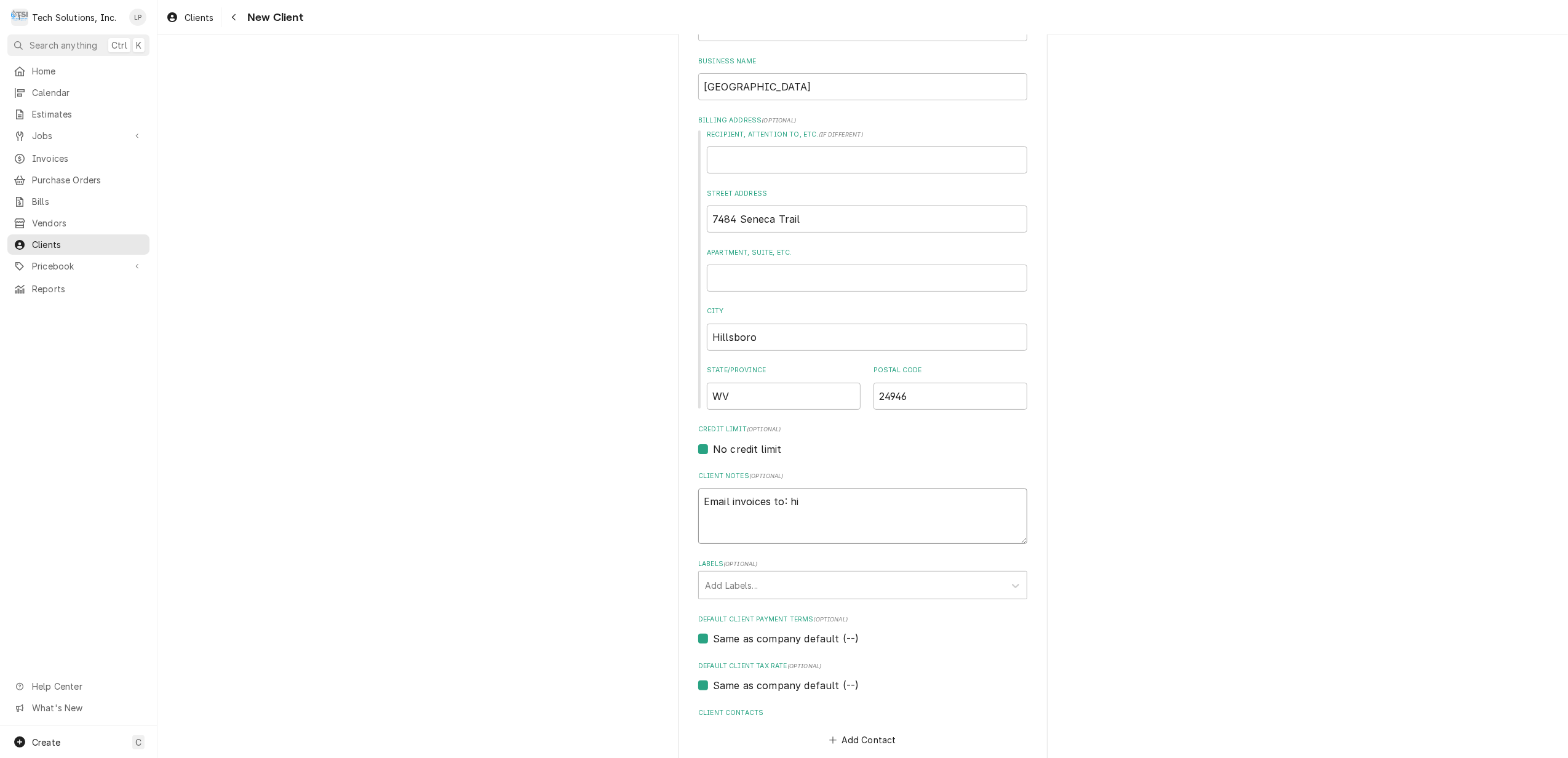
type textarea "Email invoices to: hil"
type textarea "x"
type textarea "Email invoices to: hill"
type textarea "x"
type textarea "Email invoices to: hills"
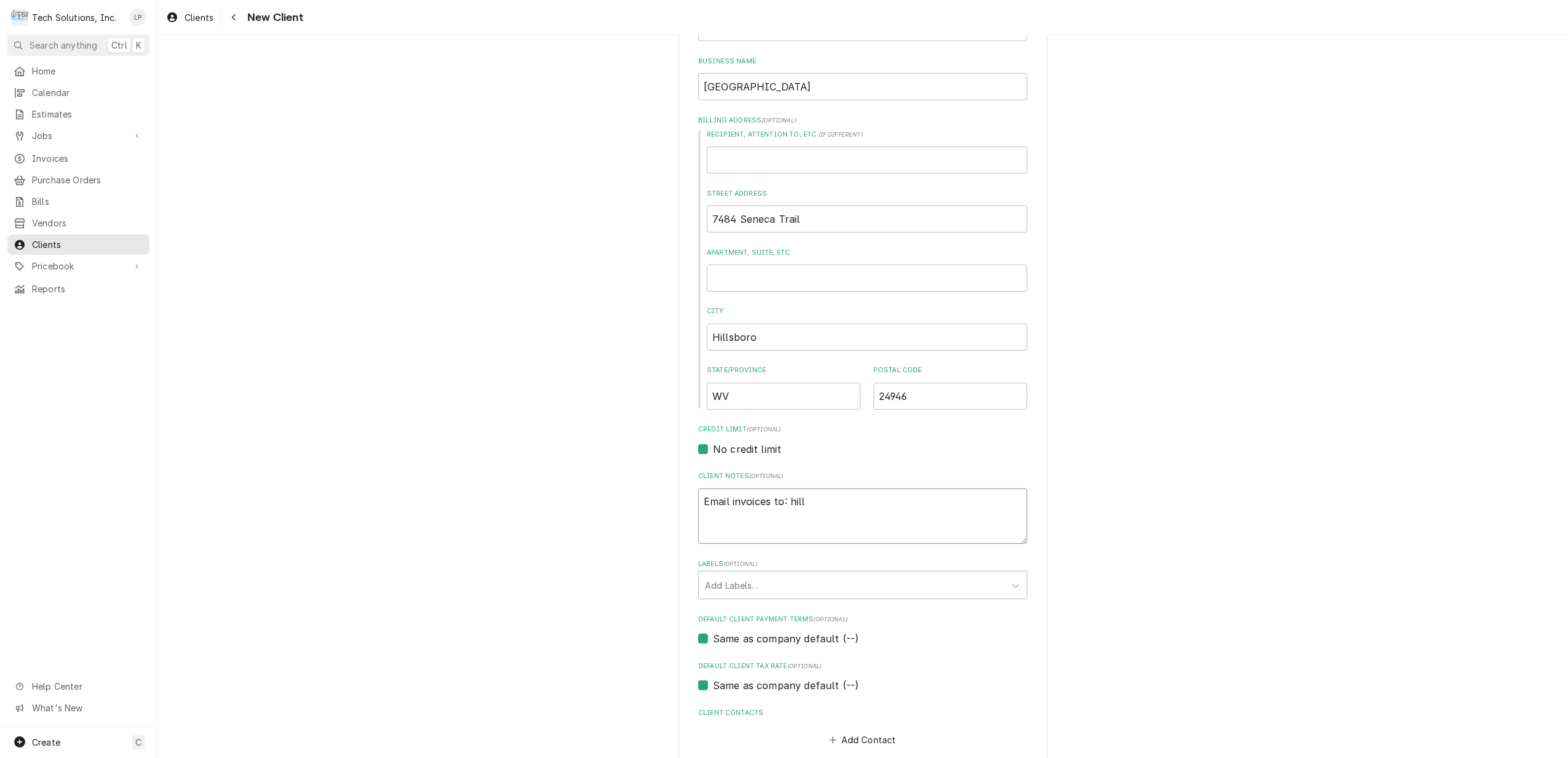
type textarea "x"
type textarea "Email invoices to: hillsb"
type textarea "x"
type textarea "Email invoices to: hillsbo"
type textarea "x"
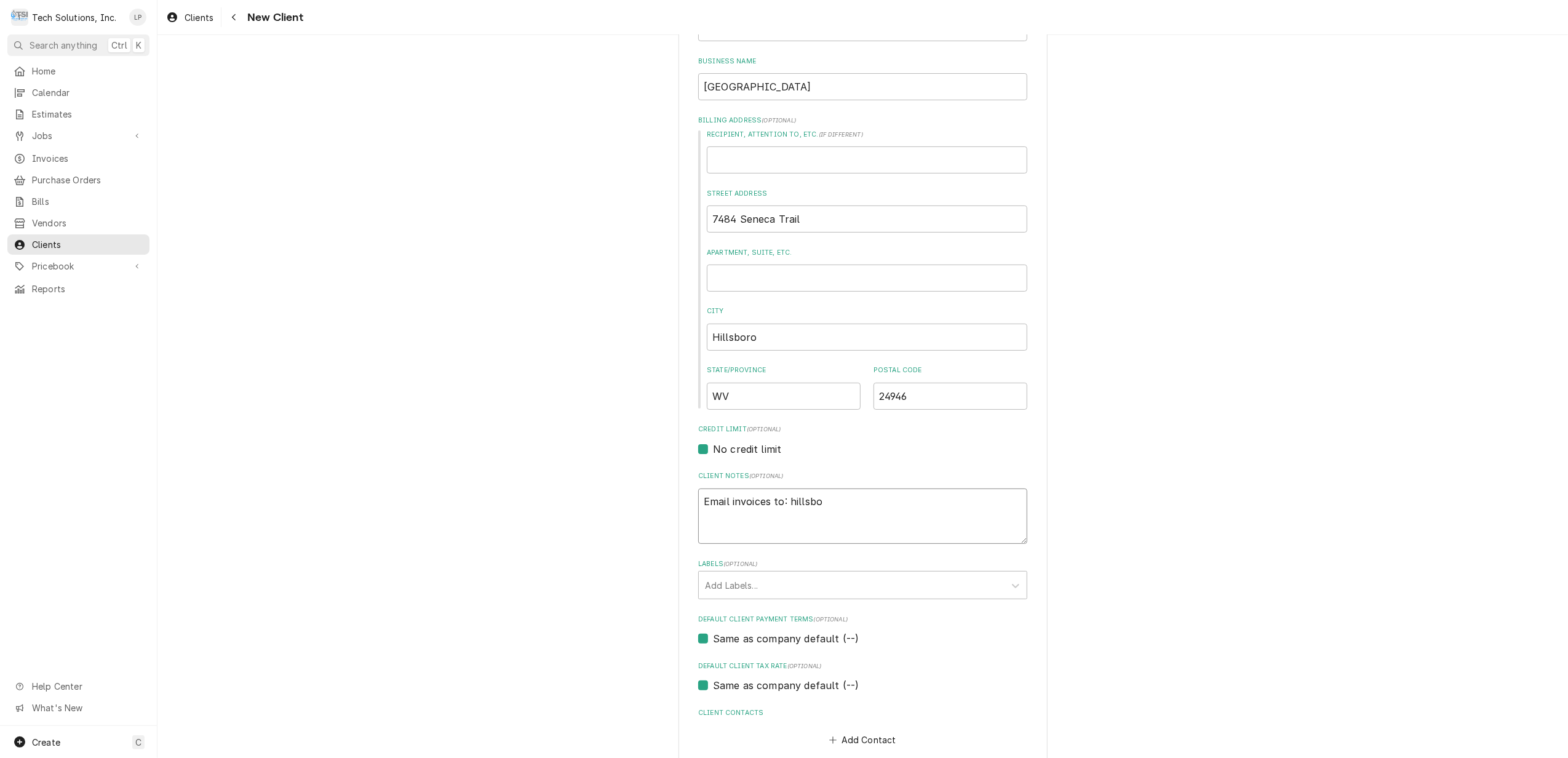
type textarea "Email invoices to: hillsbor"
type textarea "x"
type textarea "Email invoices to: hillsboro"
type textarea "x"
type textarea "Email invoices to: hillsborop"
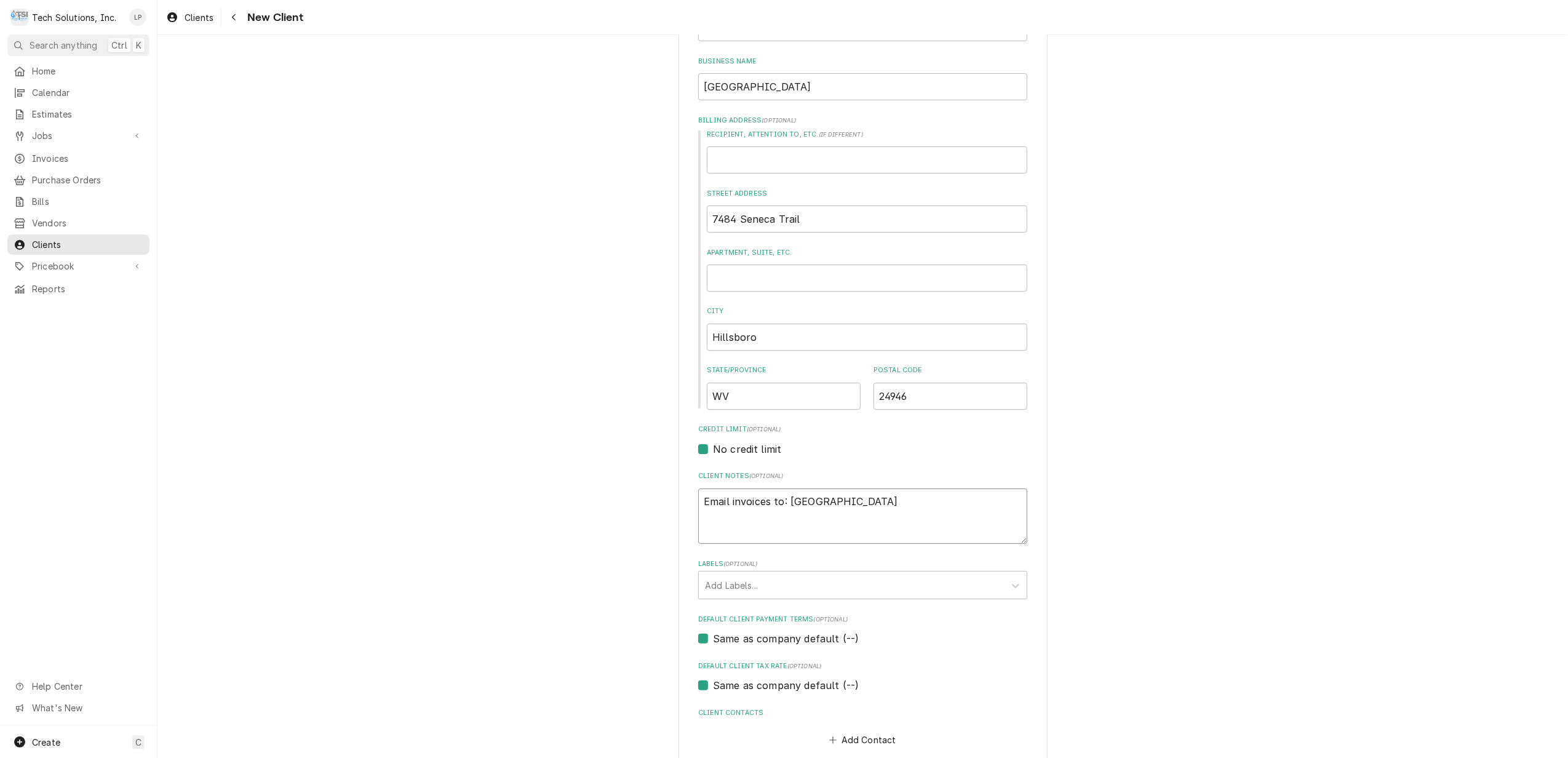
type textarea "x"
type textarea "Email invoices to: hillsboropu"
type textarea "x"
type textarea "Email invoices to: hillsboropub"
type textarea "x"
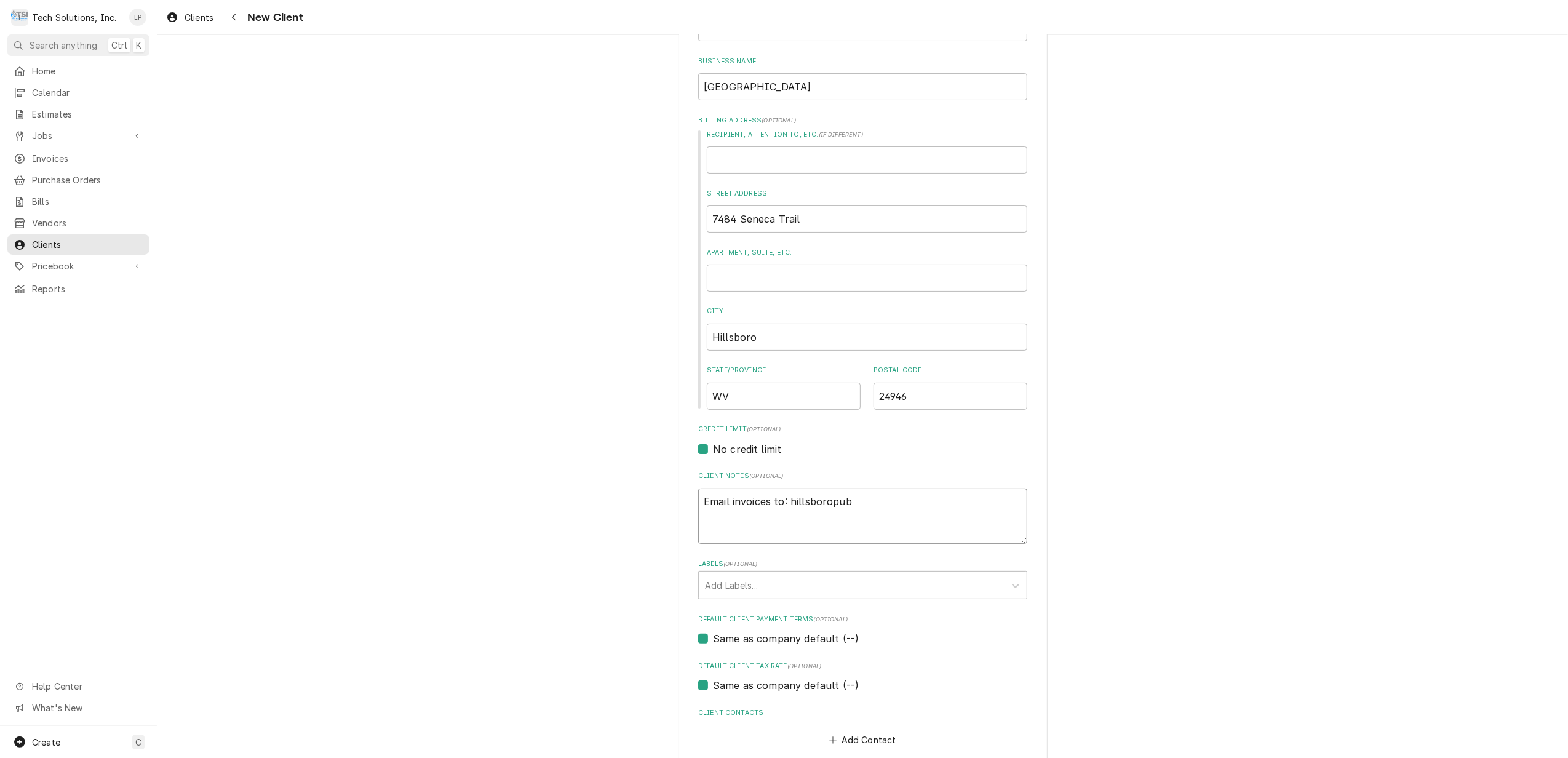
type textarea "Email invoices to: hillsboropub@"
type textarea "x"
type textarea "Email invoices to: hillsboropub@g"
type textarea "x"
type textarea "Email invoices to: hillsboropub@gm"
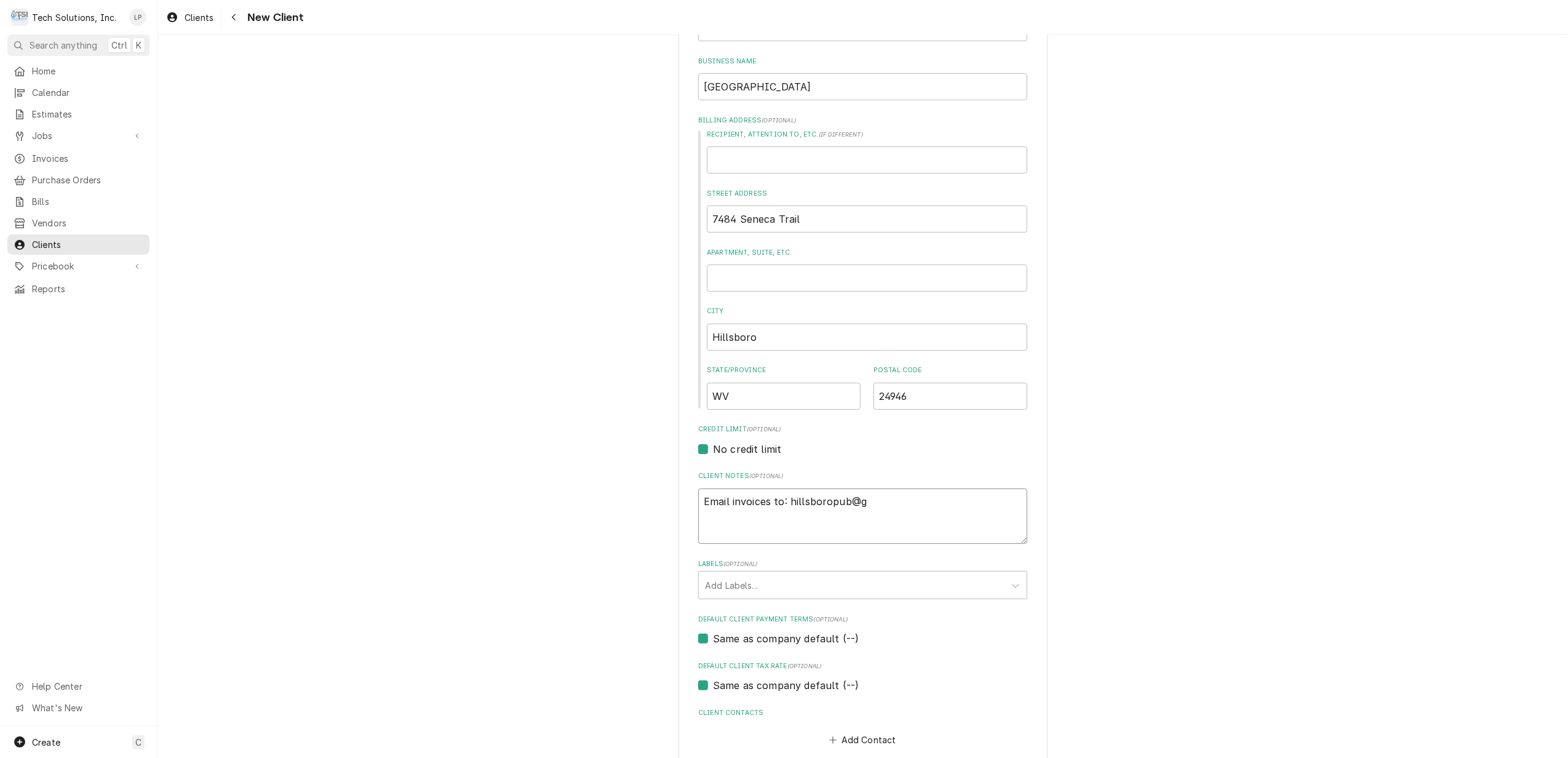
type textarea "x"
type textarea "Email invoices to: hillsboropub@gma"
type textarea "x"
type textarea "Email invoices to: hillsboropub@gmai"
type textarea "x"
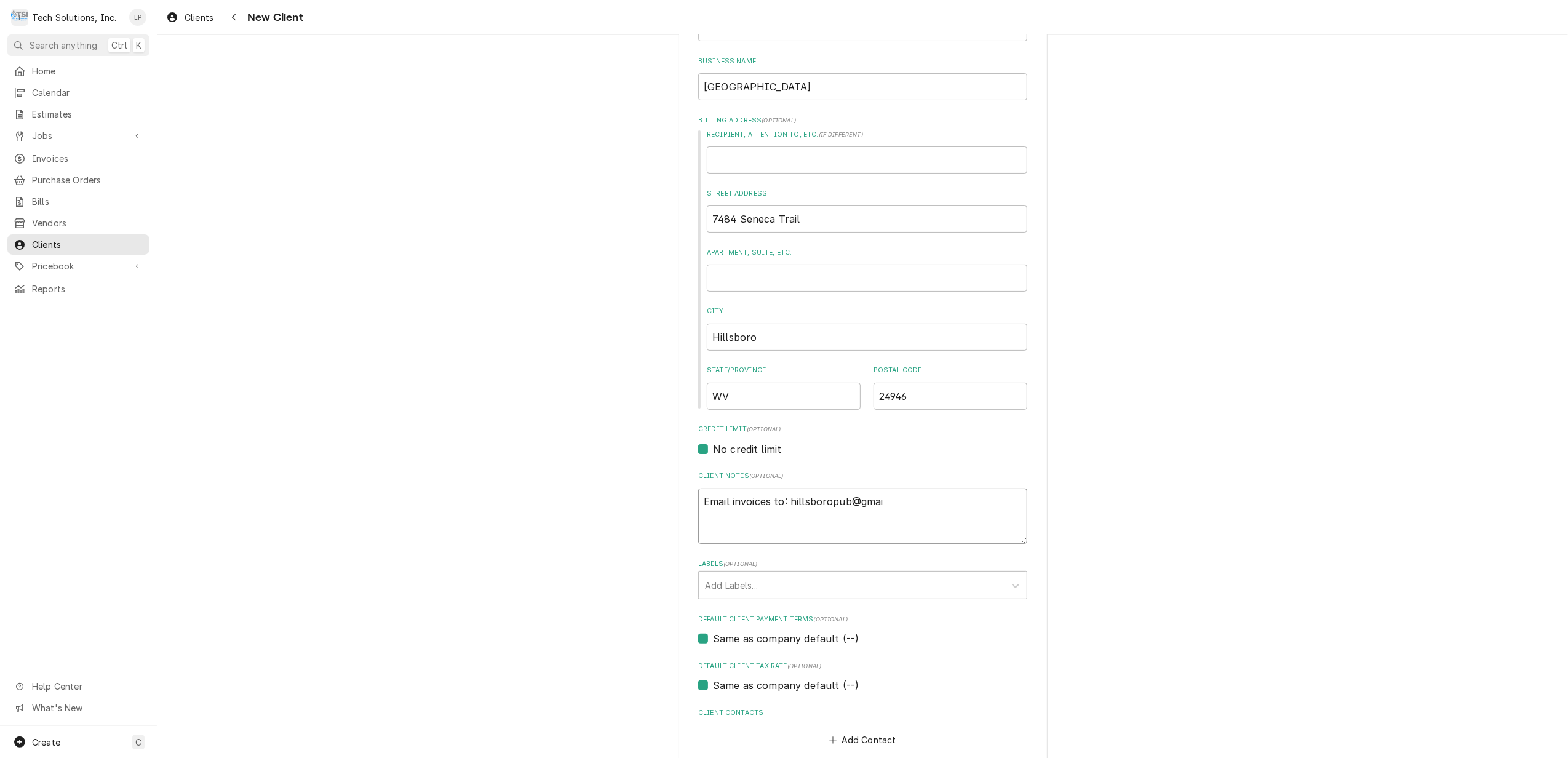
type textarea "Email invoices to: hillsboropub@gmail"
type textarea "x"
type textarea "Email invoices to: hillsboropub@gmail."
type textarea "x"
type textarea "Email invoices to: hillsboropub@gmail.c"
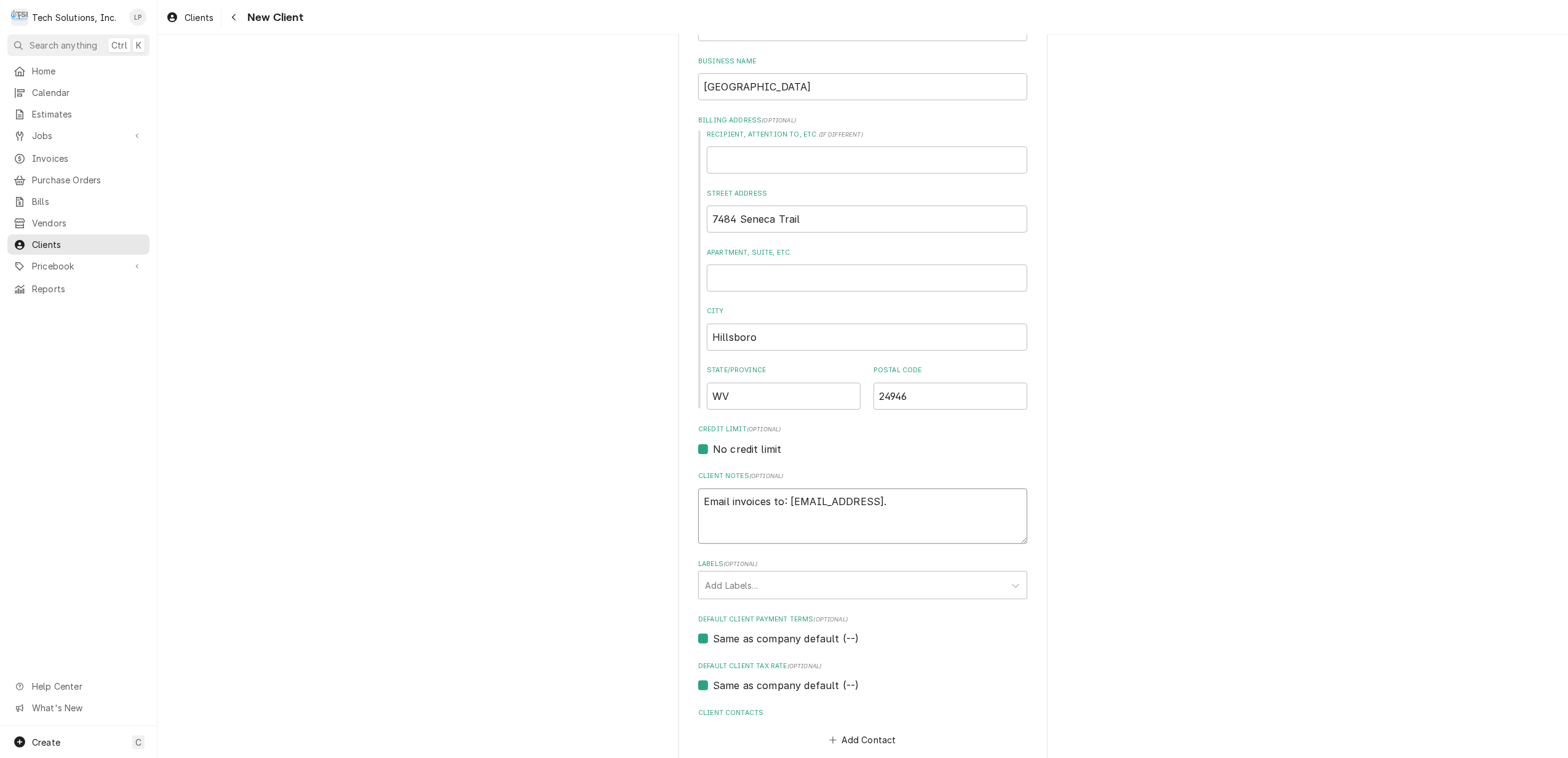
type textarea "x"
type textarea "Email invoices to: hillsboropub@gmail.co"
type textarea "x"
type textarea "Email invoices to: hillsboropub@gmail.com"
type textarea "x"
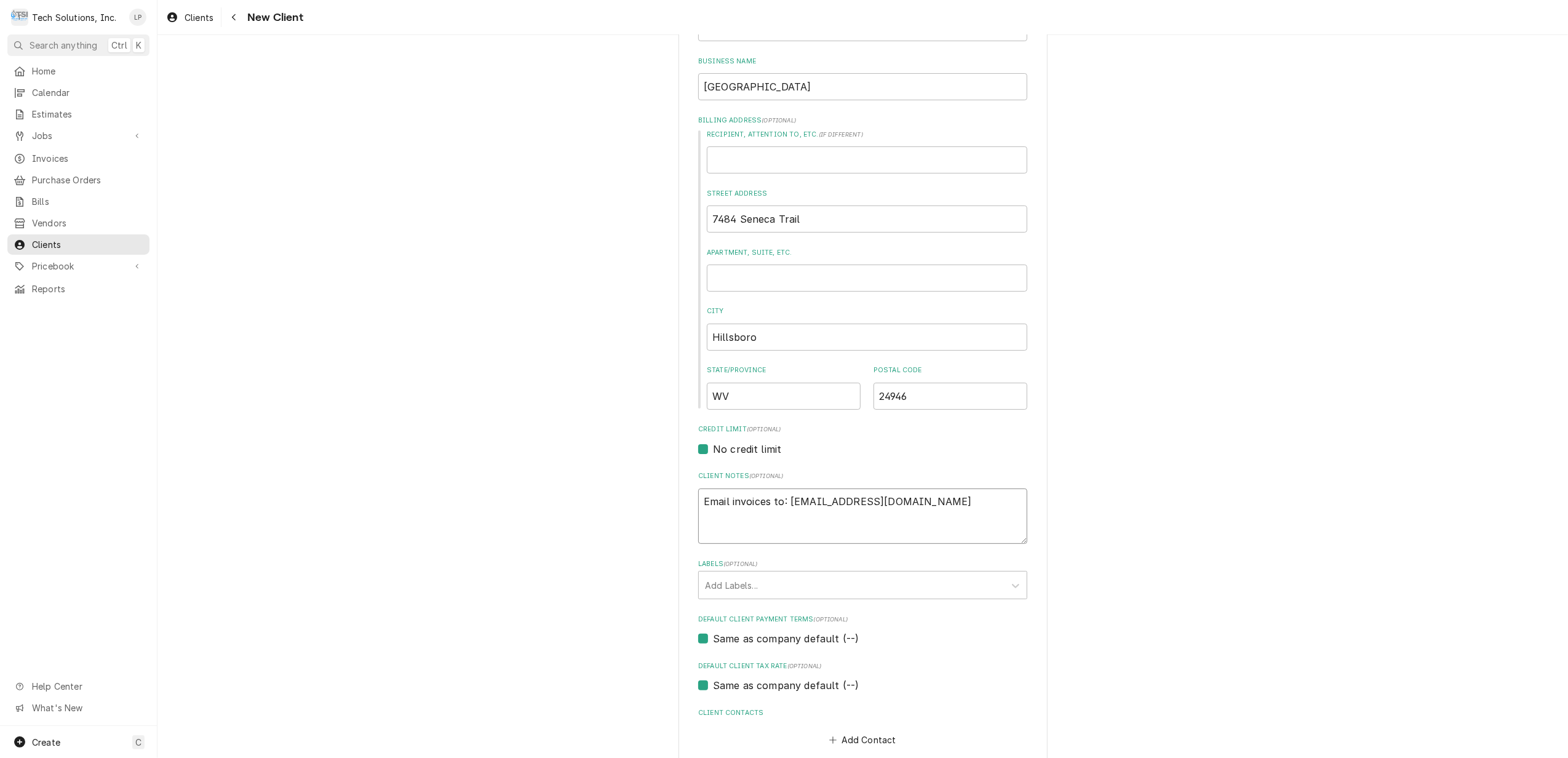
type textarea "Email invoices to: hillsboropub@gmail.com"
click at [1255, 595] on div "Please provide the following information about your client: Client Type Industr…" at bounding box center [863, 353] width 1410 height 938
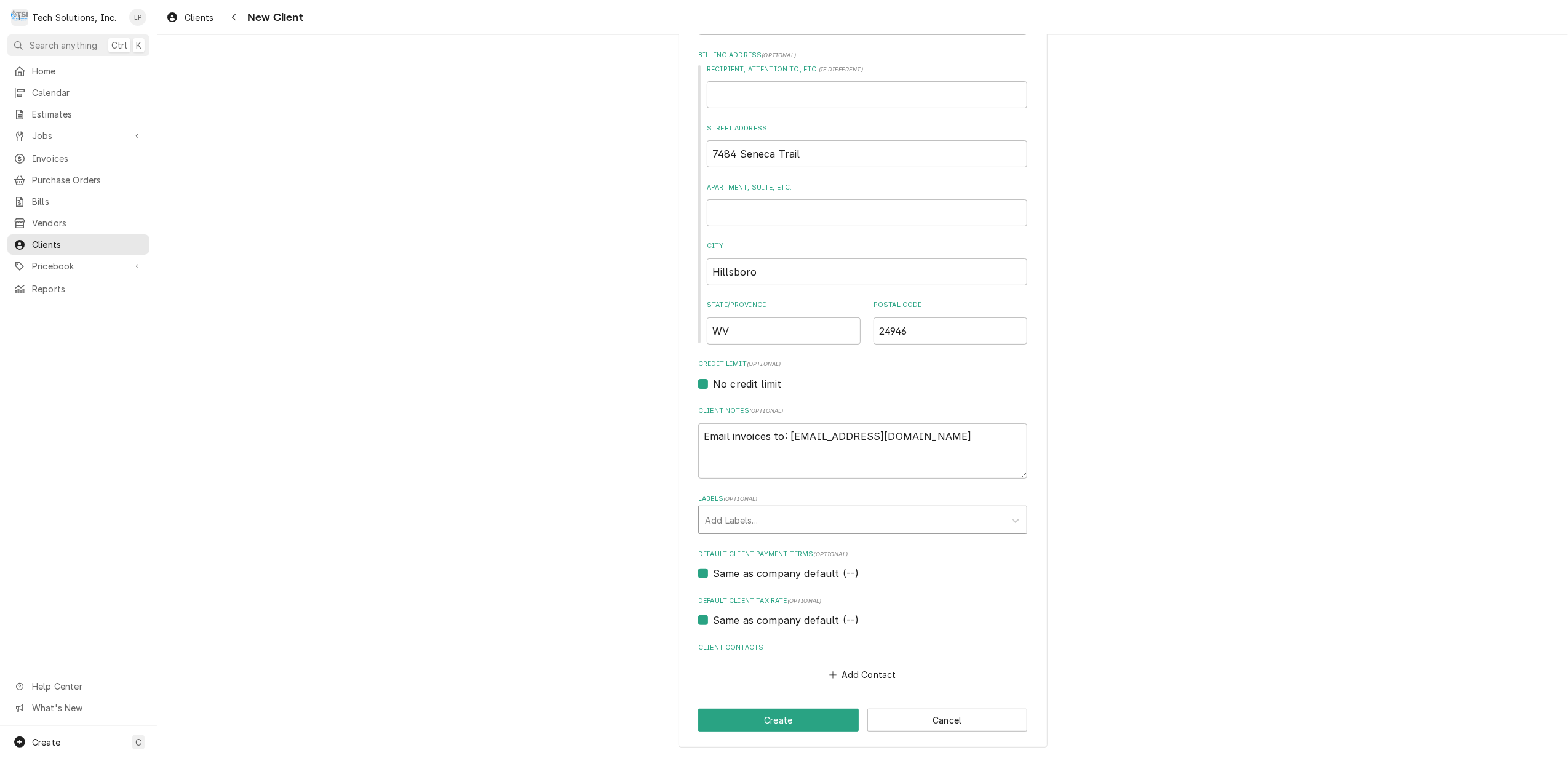
click at [940, 518] on div "Labels" at bounding box center [852, 520] width 294 height 22
click at [1064, 517] on div "Please provide the following information about your client: Client Type Industr…" at bounding box center [863, 288] width 1410 height 938
click at [871, 676] on button "Add Contact" at bounding box center [862, 674] width 71 height 17
type textarea "x"
click at [846, 700] on input "Business Name" at bounding box center [863, 697] width 303 height 27
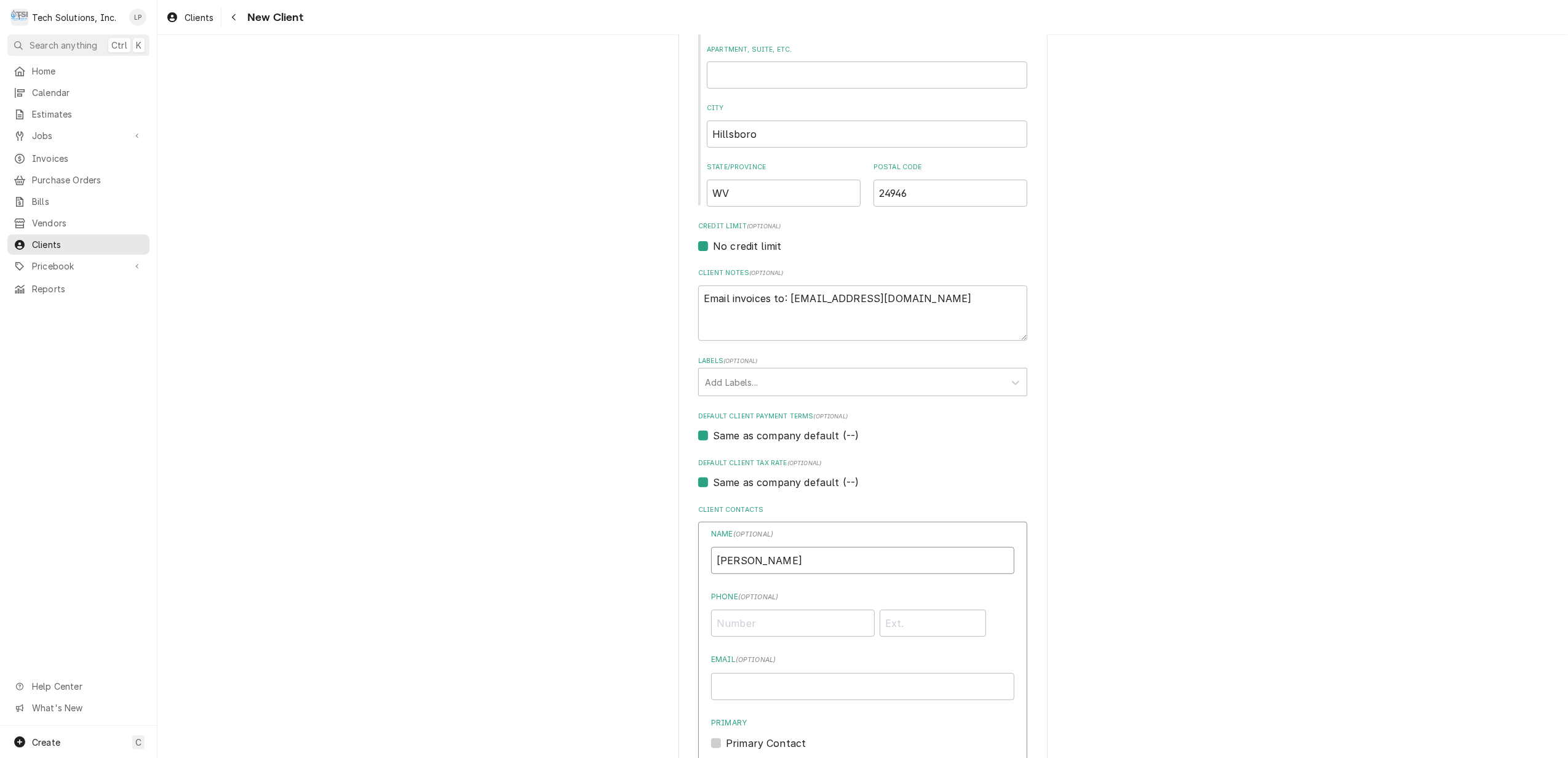
scroll to position [394, 0]
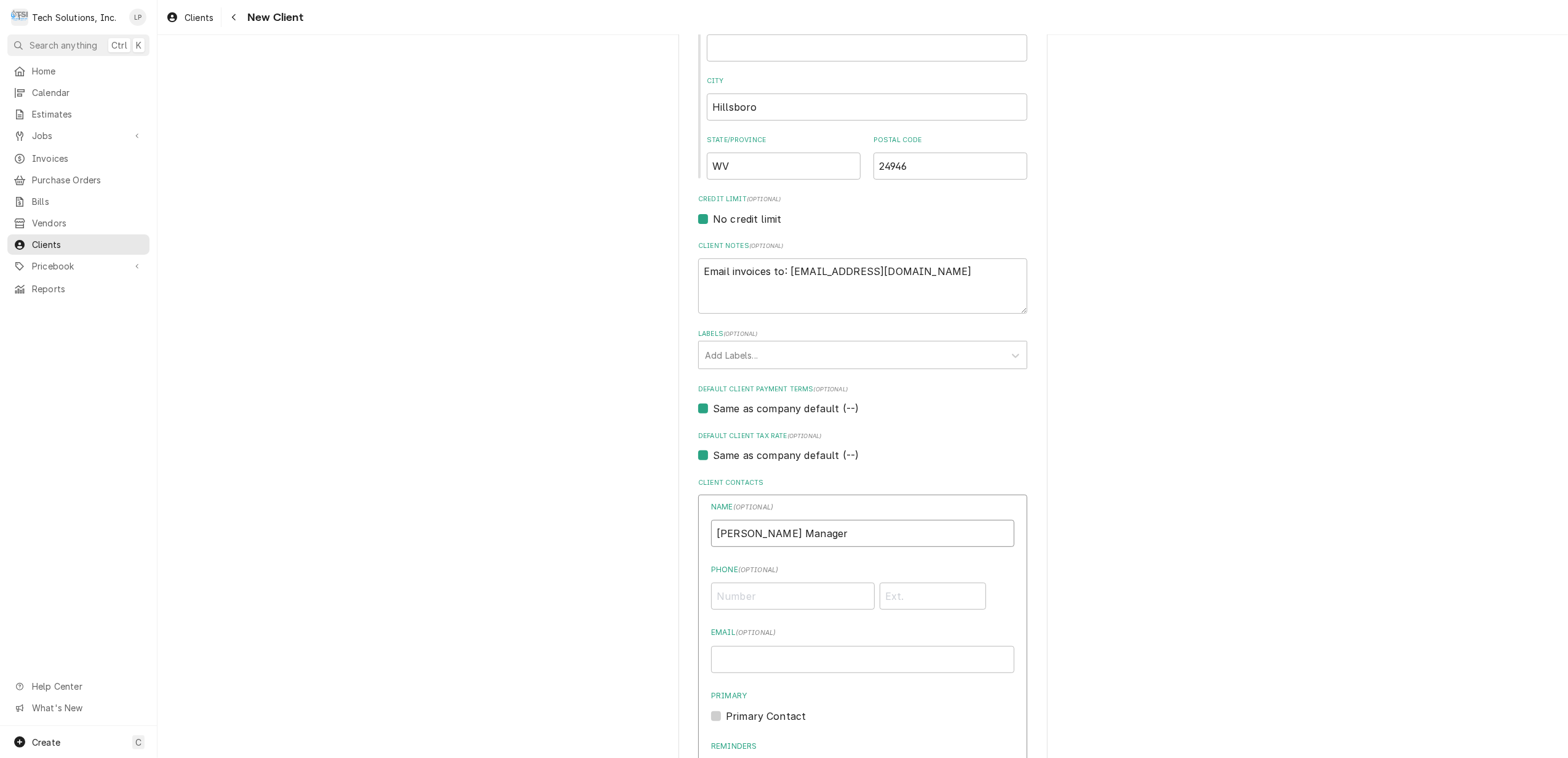
type input "Stacy McCarty Manager"
click at [819, 593] on input "Phone ( optional )" at bounding box center [793, 595] width 164 height 27
type input "(330) 224-3138"
click at [940, 615] on div "Name ( optional ) Stacy McCarty Manager Phone ( optional ) (330) 224-3138 Email…" at bounding box center [863, 671] width 303 height 340
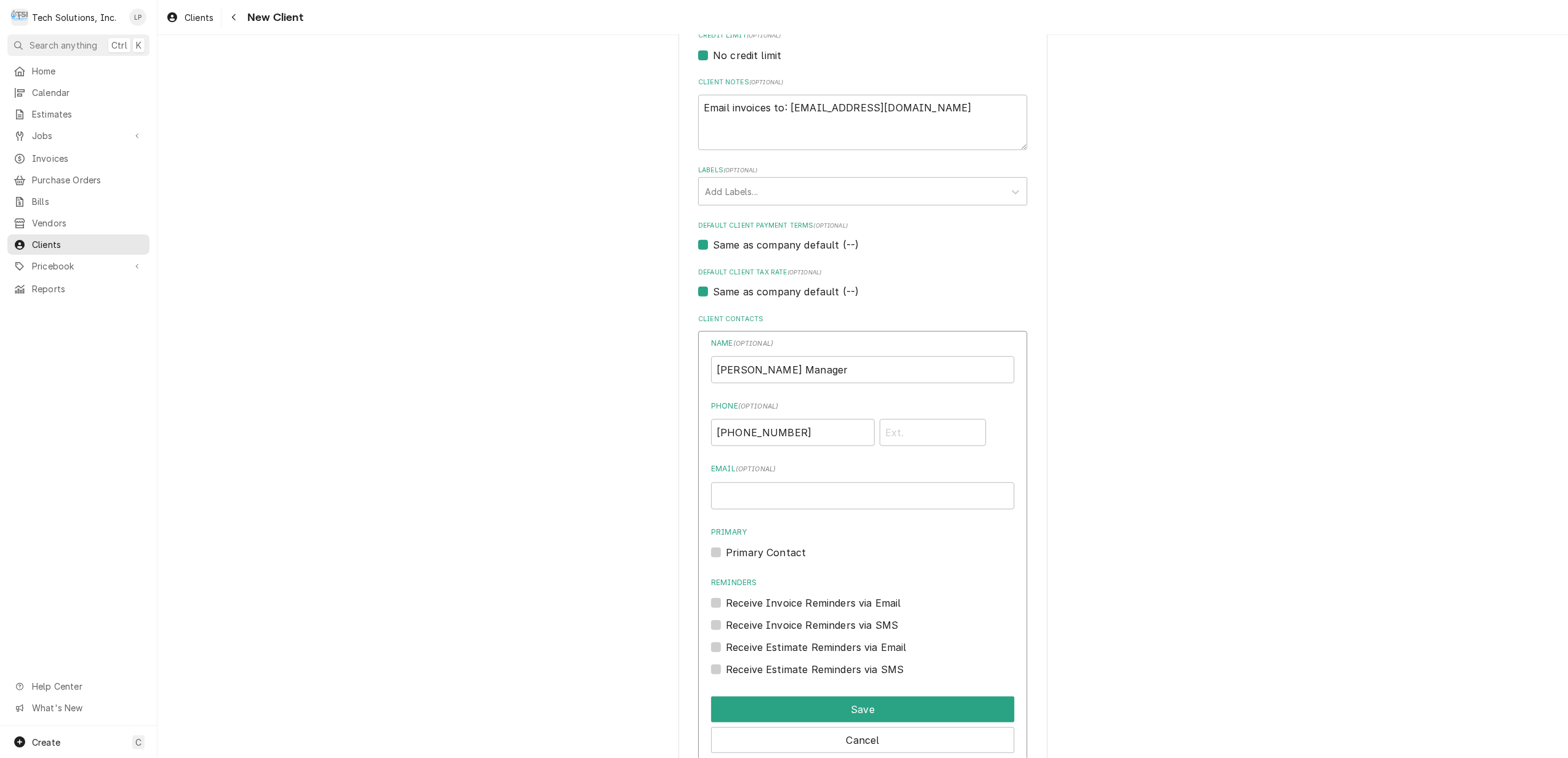
scroll to position [643, 0]
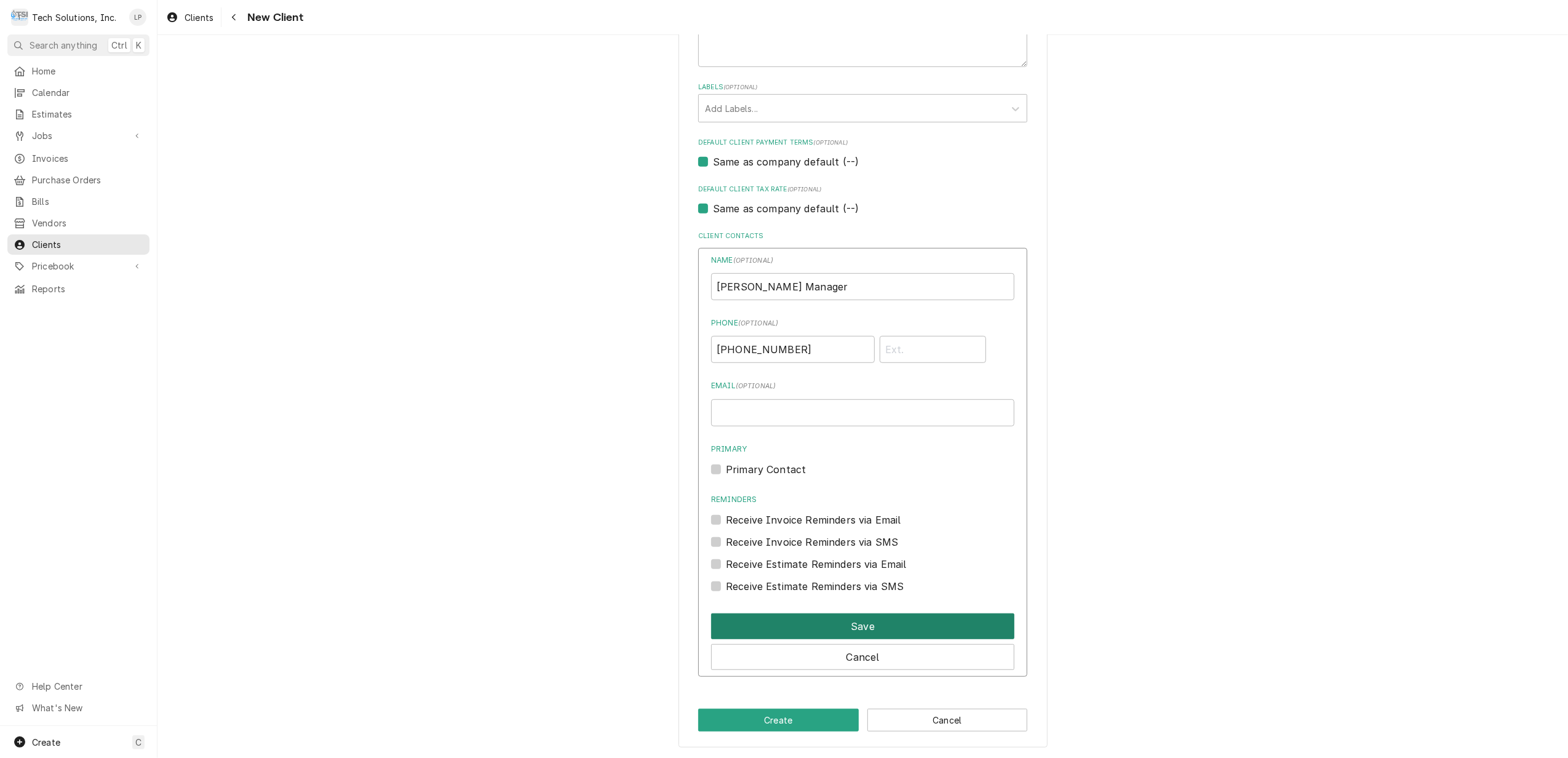
click at [842, 628] on button "Save" at bounding box center [863, 626] width 303 height 26
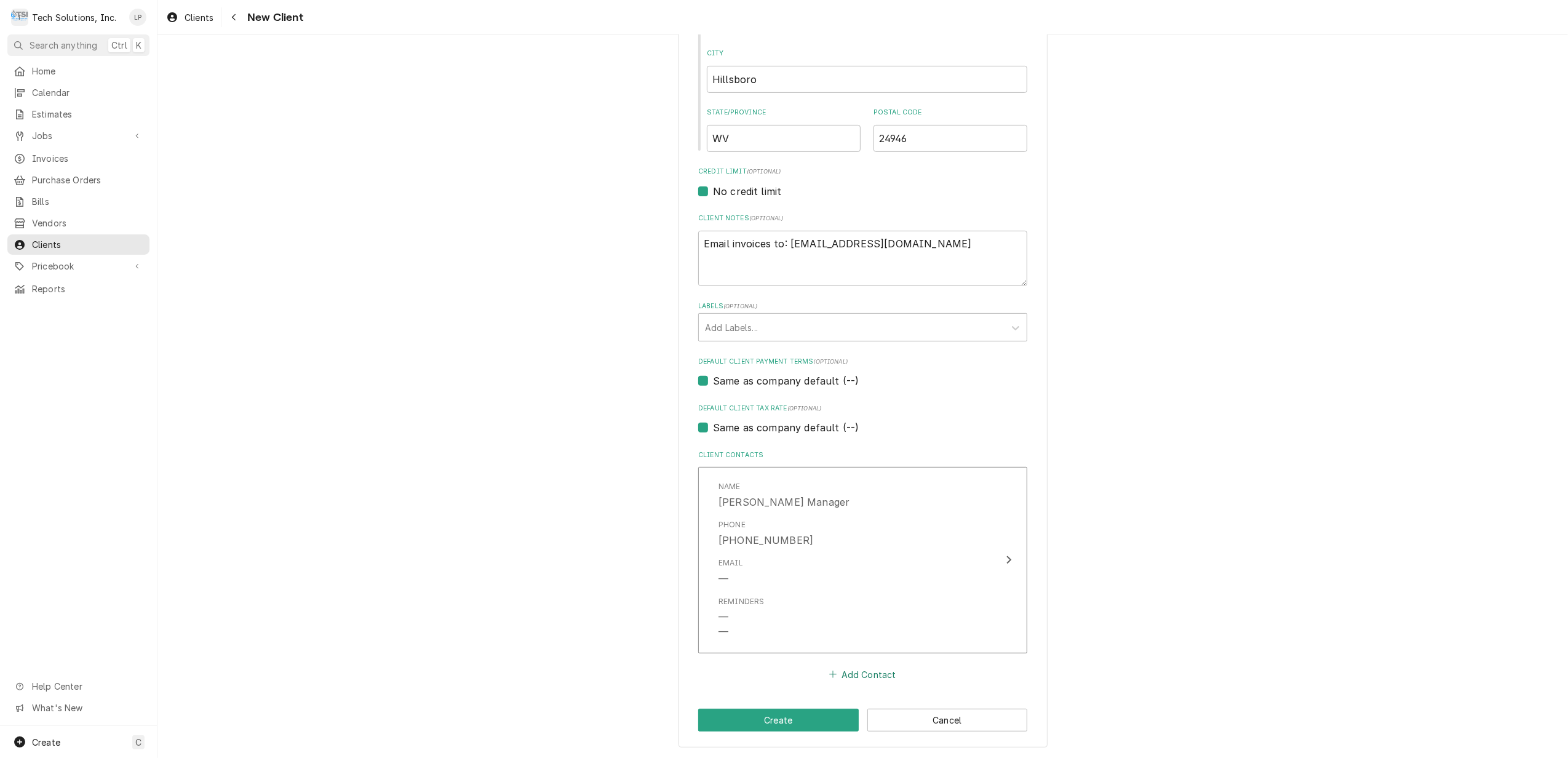
click at [859, 676] on button "Add Contact" at bounding box center [862, 674] width 71 height 17
type textarea "x"
click at [859, 694] on input "Business Name" at bounding box center [863, 697] width 303 height 27
type input "Terrell McSweeny - Owner"
click at [1108, 663] on div "Please provide the following information about your client: Client Type Industr…" at bounding box center [863, 397] width 1410 height 1543
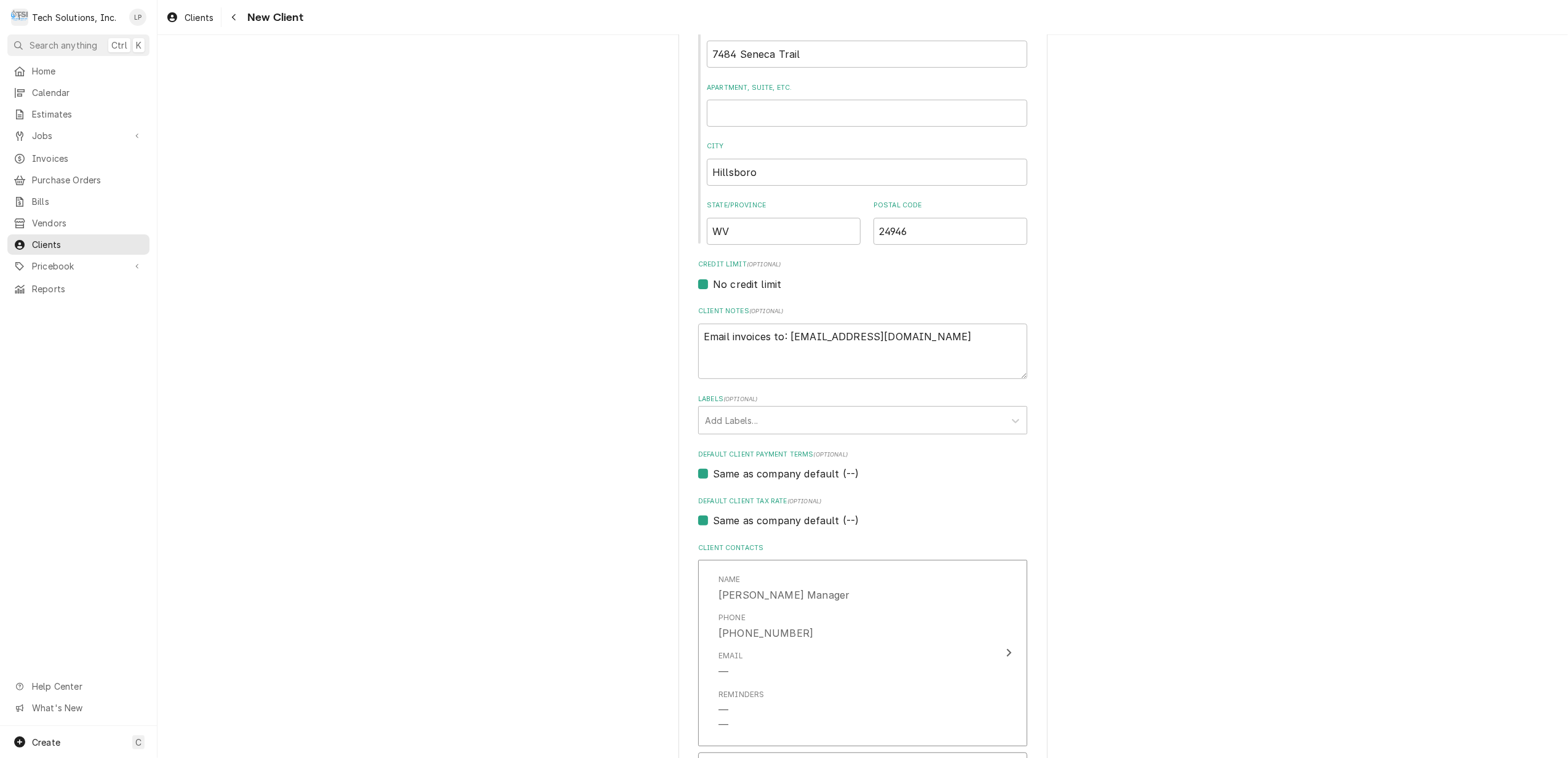
scroll to position [328, 0]
click at [950, 333] on textarea "Email invoices to: hillsboropub@gmail.com" at bounding box center [863, 353] width 329 height 56
type textarea "Email invoices to: hillsboropub@gmail.com"
type textarea "x"
type textarea "Email invoices to: hillsboropub@gmail.com L"
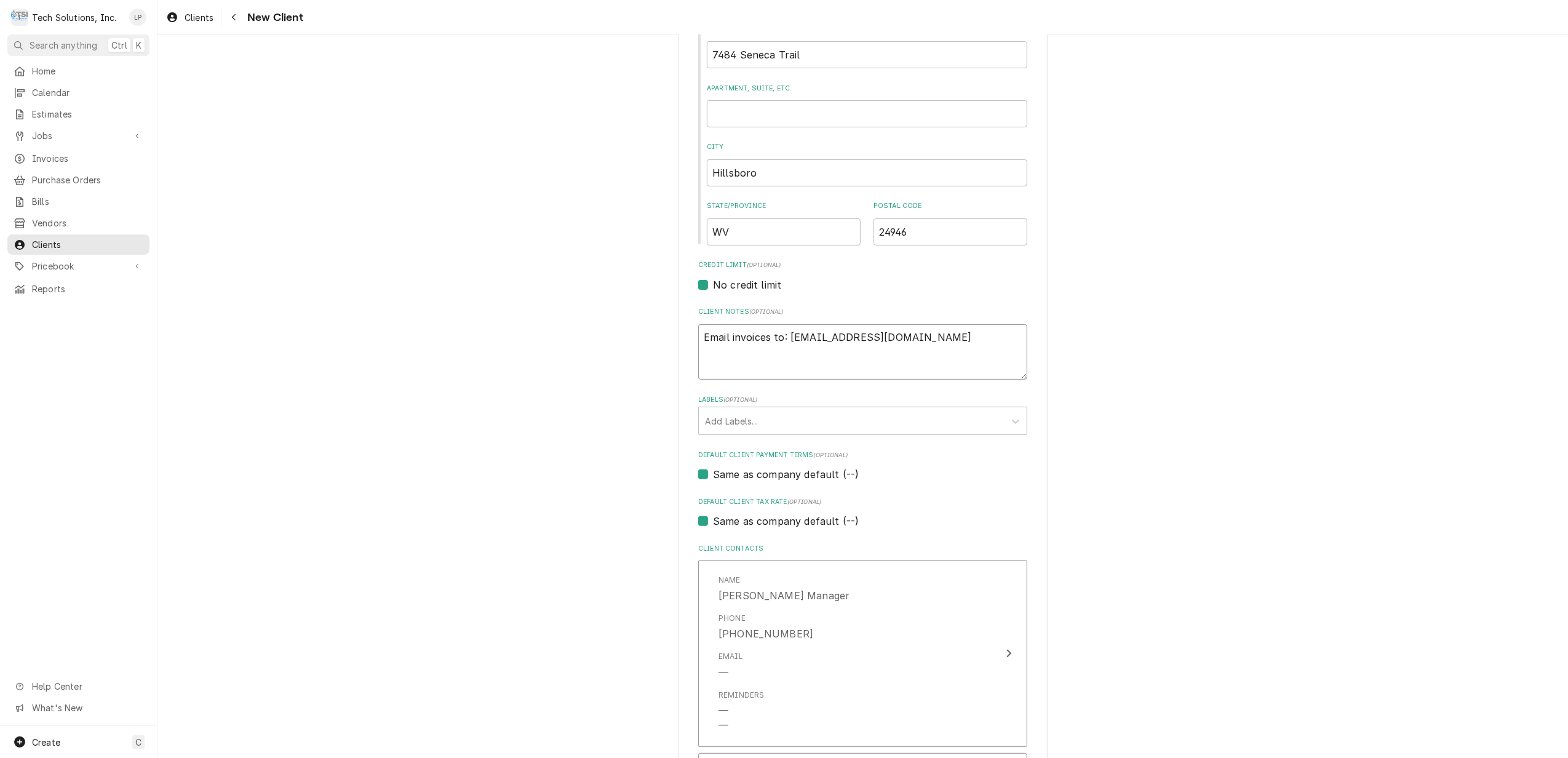
type textarea "x"
type textarea "Email invoices to: hillsboropub@gmail.com Lo"
type textarea "x"
type textarea "Email invoices to: hillsboropub@gmail.com Loc"
type textarea "x"
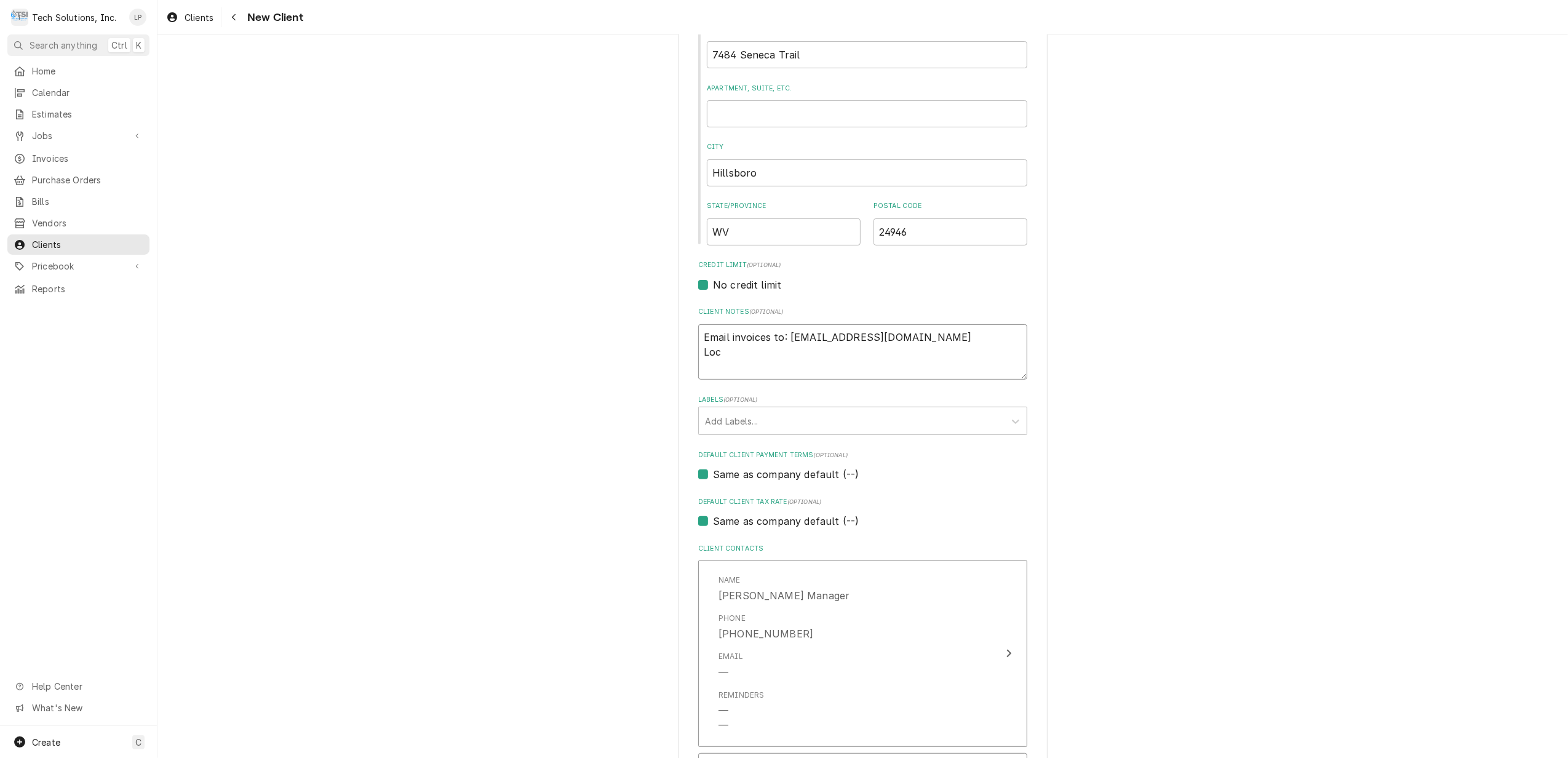
type textarea "Email invoices to: hillsboropub@gmail.com Loca"
type textarea "x"
type textarea "Email invoices to: hillsboropub@gmail.com Locat"
type textarea "x"
type textarea "Email invoices to: hillsboropub@gmail.com Locati"
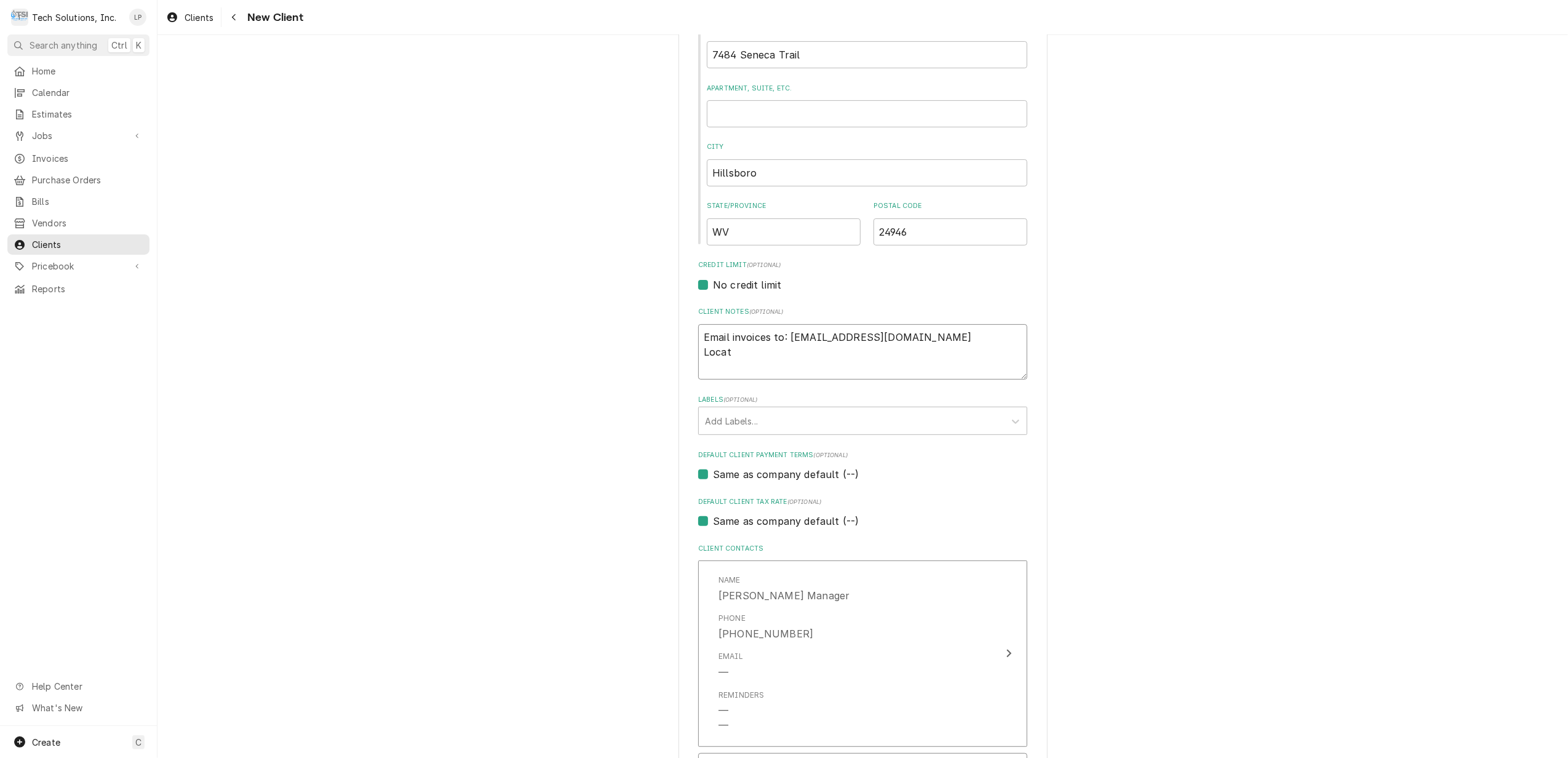
type textarea "x"
type textarea "Email invoices to: hillsboropub@gmail.com Locatio"
type textarea "x"
type textarea "Email invoices to: hillsboropub@gmail.com Location"
type textarea "x"
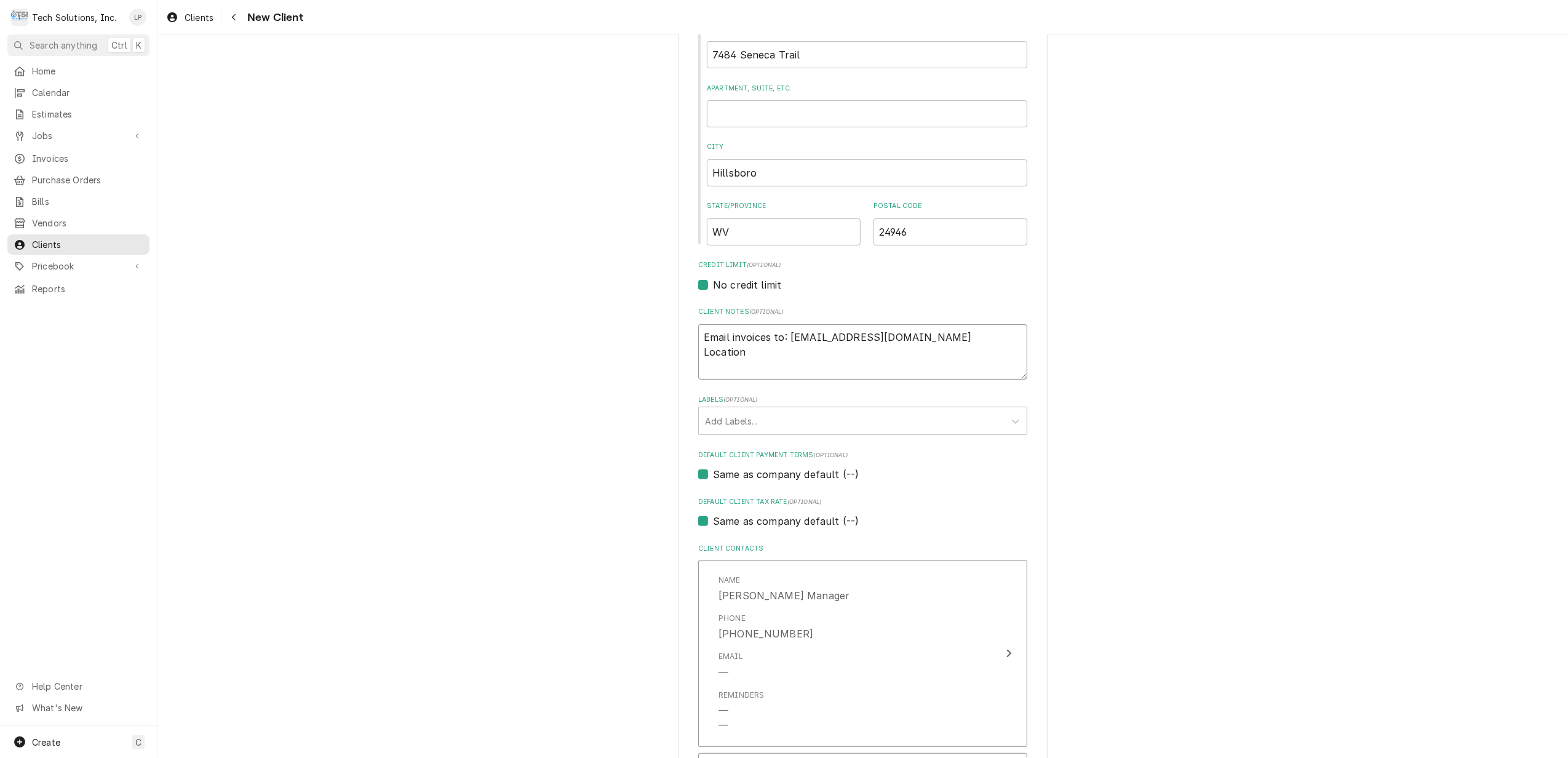
type textarea "Email invoices to: hillsboropub@gmail.com Location"
type textarea "x"
type textarea "Email invoices to: hillsboropub@gmail.com Location p"
type textarea "x"
type textarea "Email invoices to: hillsboropub@gmail.com Location ph"
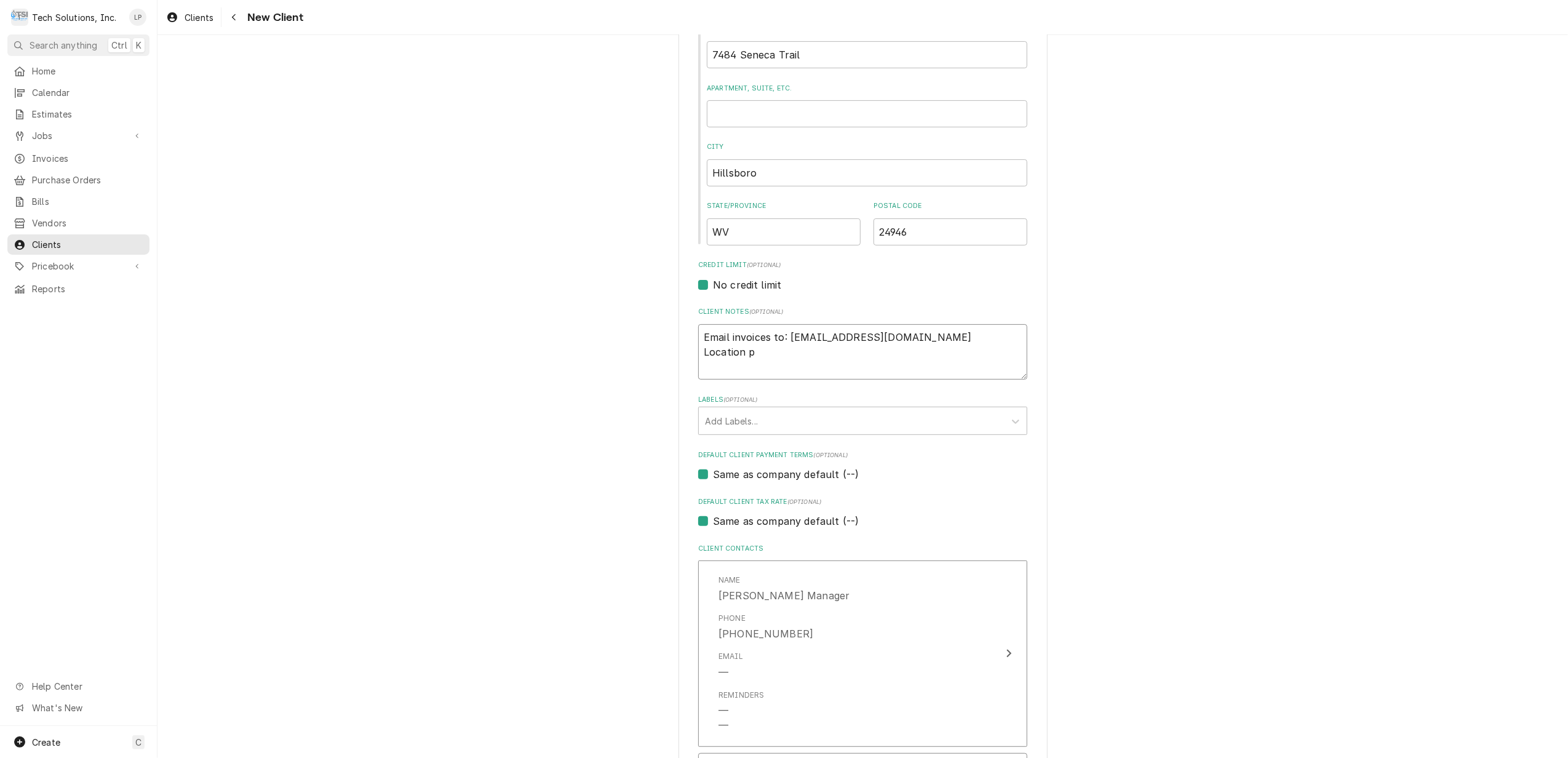
type textarea "x"
type textarea "Email invoices to: hillsboropub@gmail.com Location pho"
type textarea "x"
type textarea "Email invoices to: hillsboropub@gmail.com Location phon"
type textarea "x"
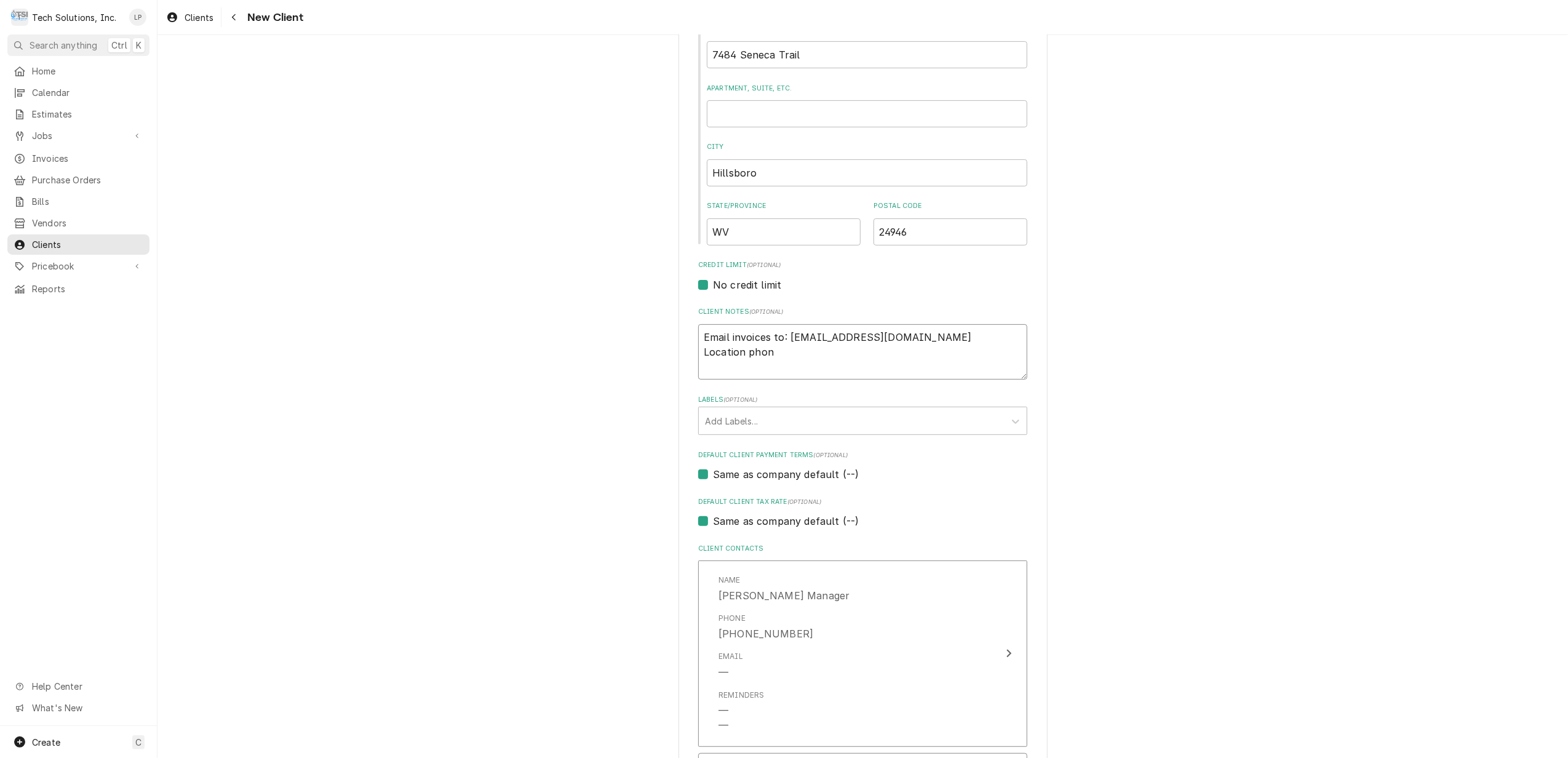
type textarea "Email invoices to: hillsboropub@gmail.com Location phone"
paste textarea "Alexander@mountaintablewv.com"
paste textarea "304) 653-2646"
click at [1242, 369] on div "Please provide the following information about your client: Client Type Industr…" at bounding box center [863, 491] width 1410 height 1543
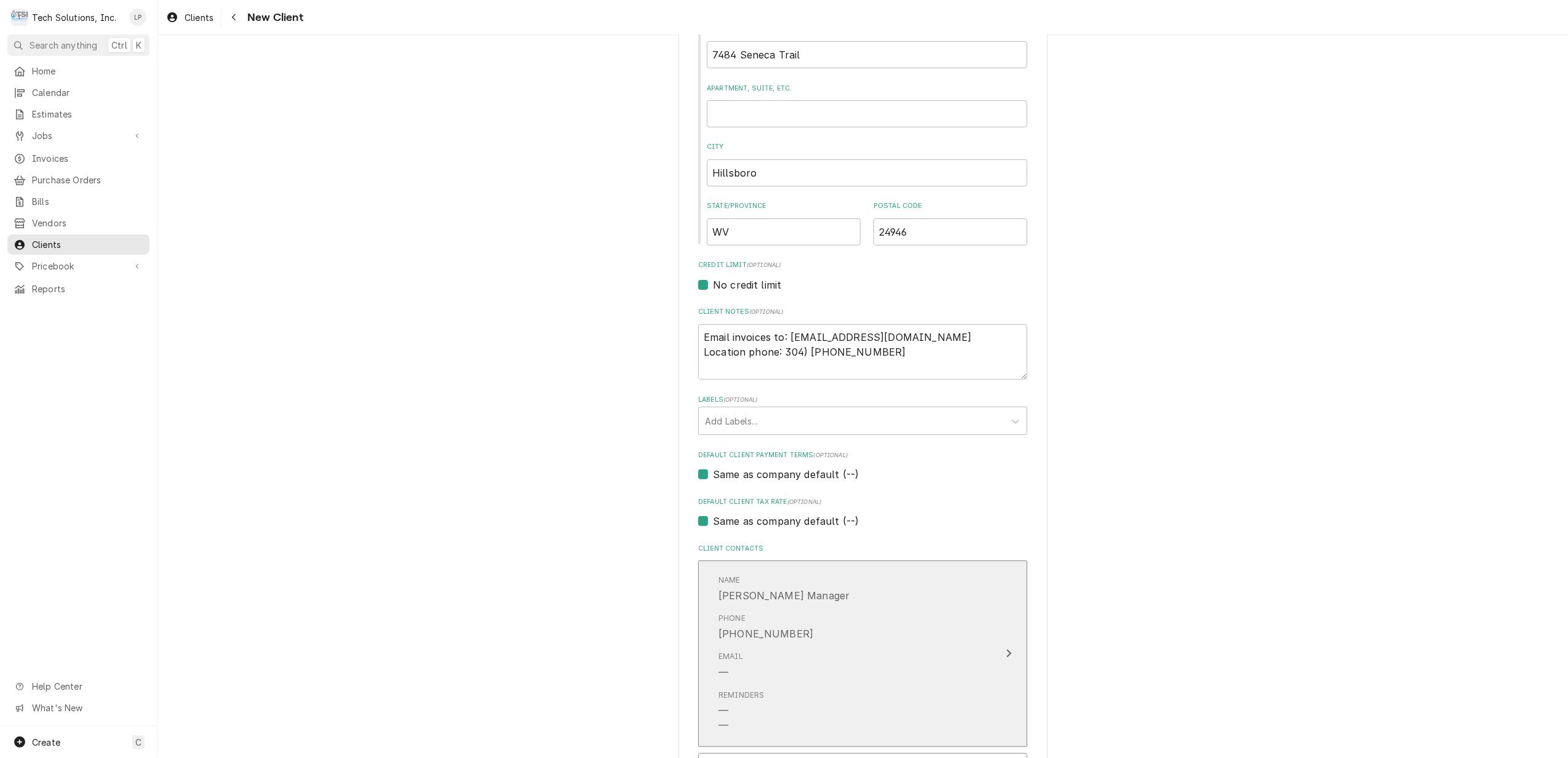
click at [1006, 650] on icon "Update Contact" at bounding box center [1008, 653] width 6 height 10
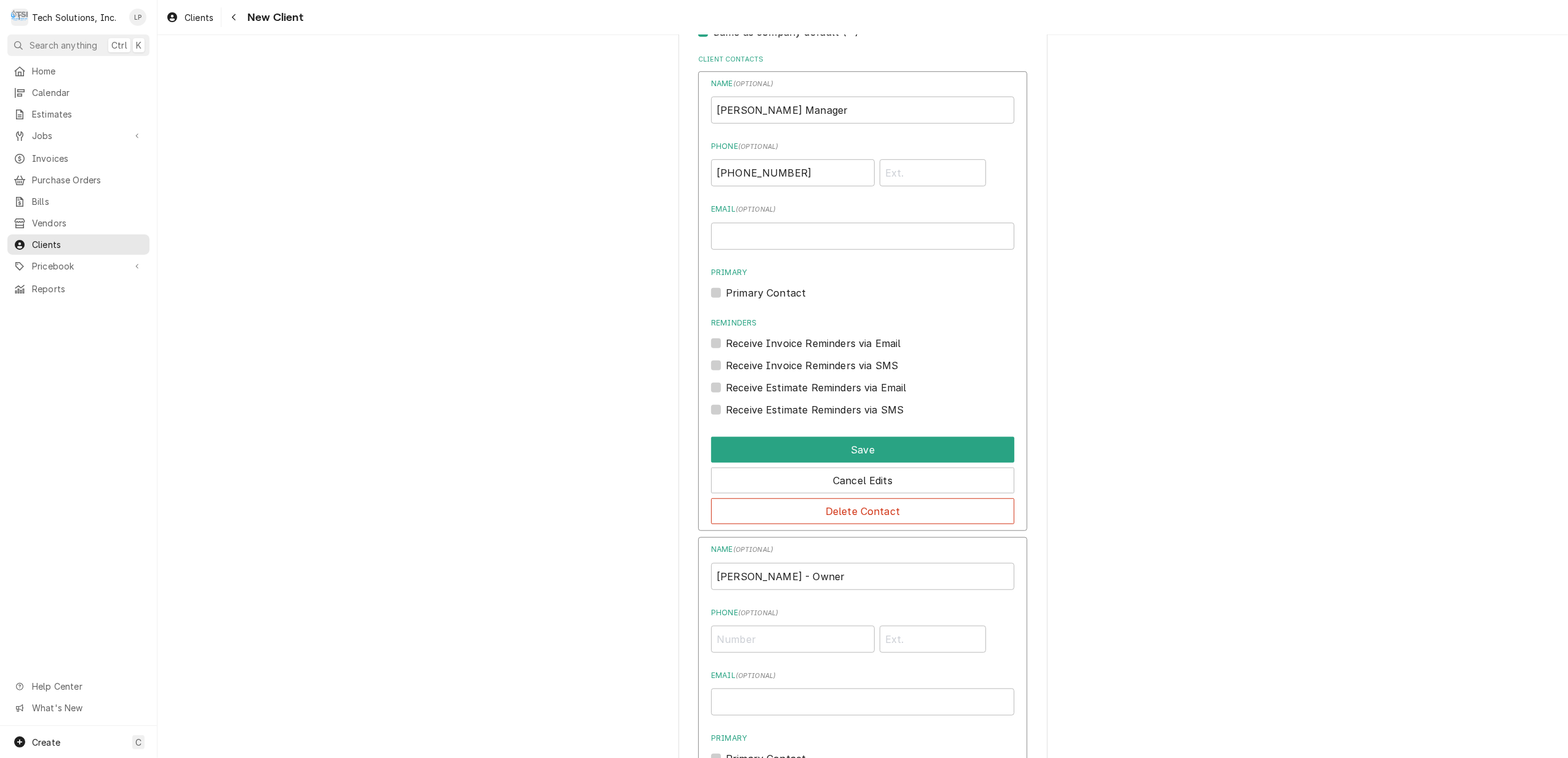
scroll to position [820, 0]
click at [843, 447] on button "Save" at bounding box center [863, 447] width 303 height 26
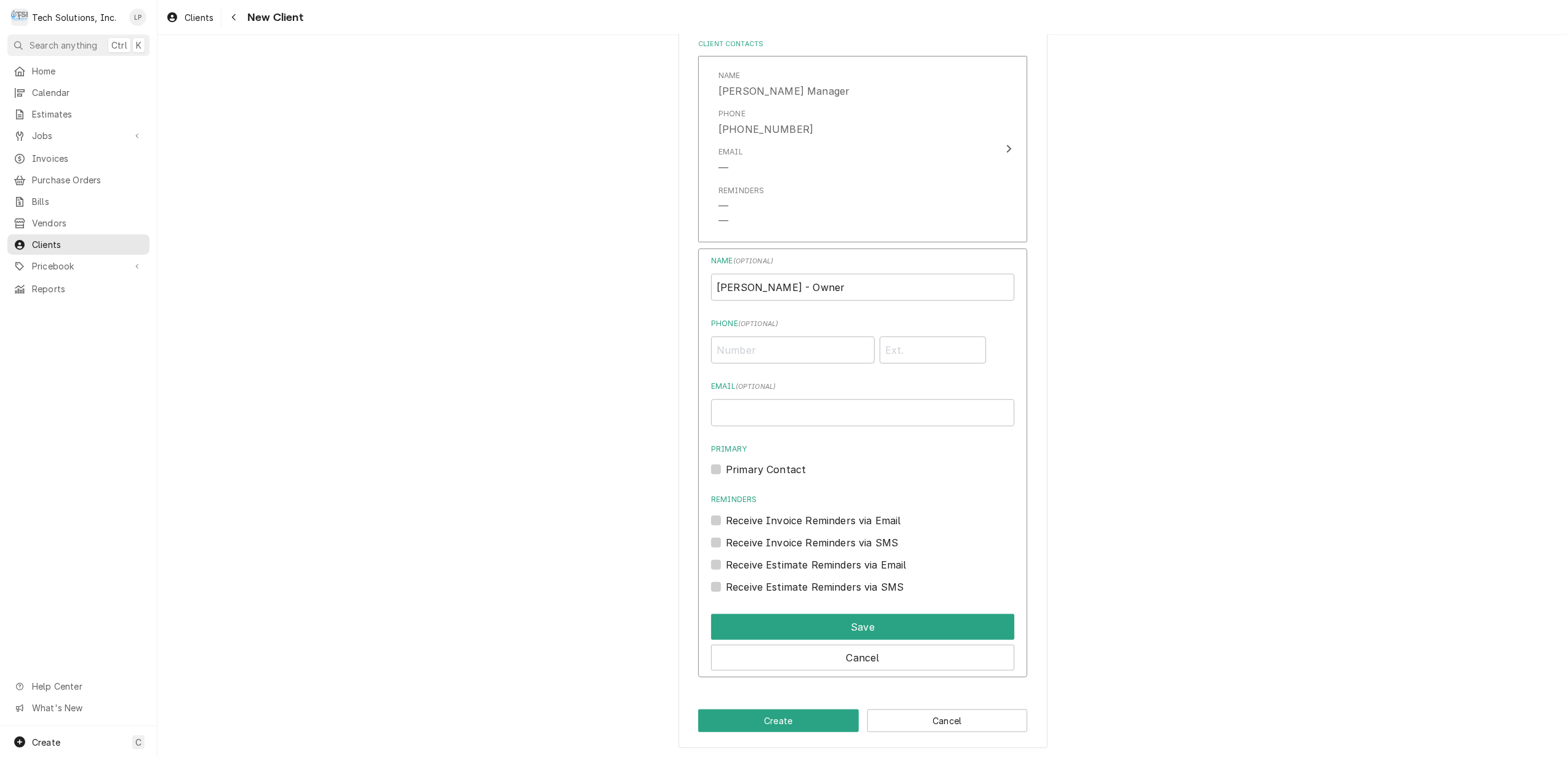
scroll to position [836, 0]
click at [854, 626] on button "Save" at bounding box center [863, 626] width 303 height 26
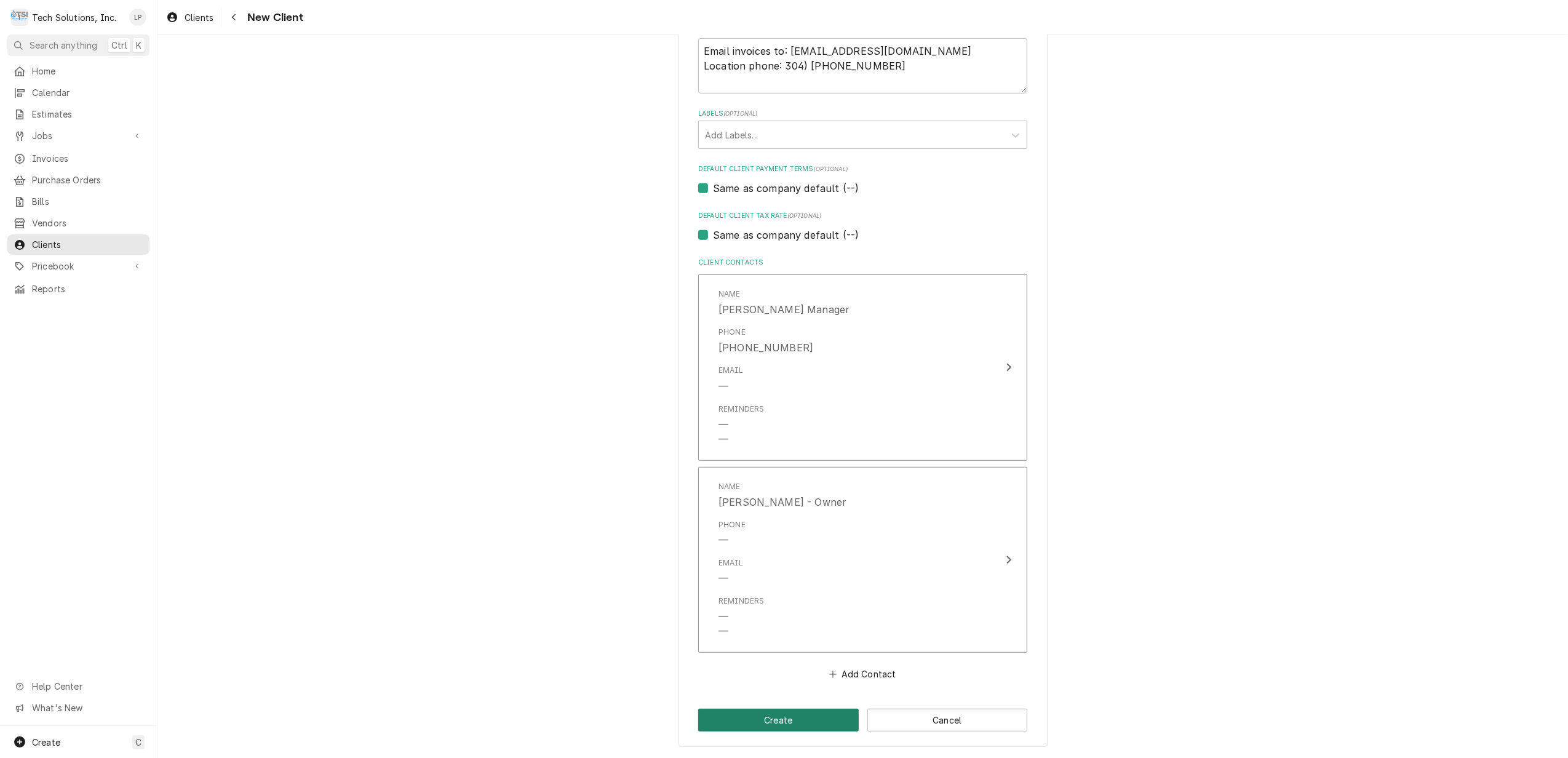
click at [765, 720] on button "Create" at bounding box center [779, 720] width 161 height 23
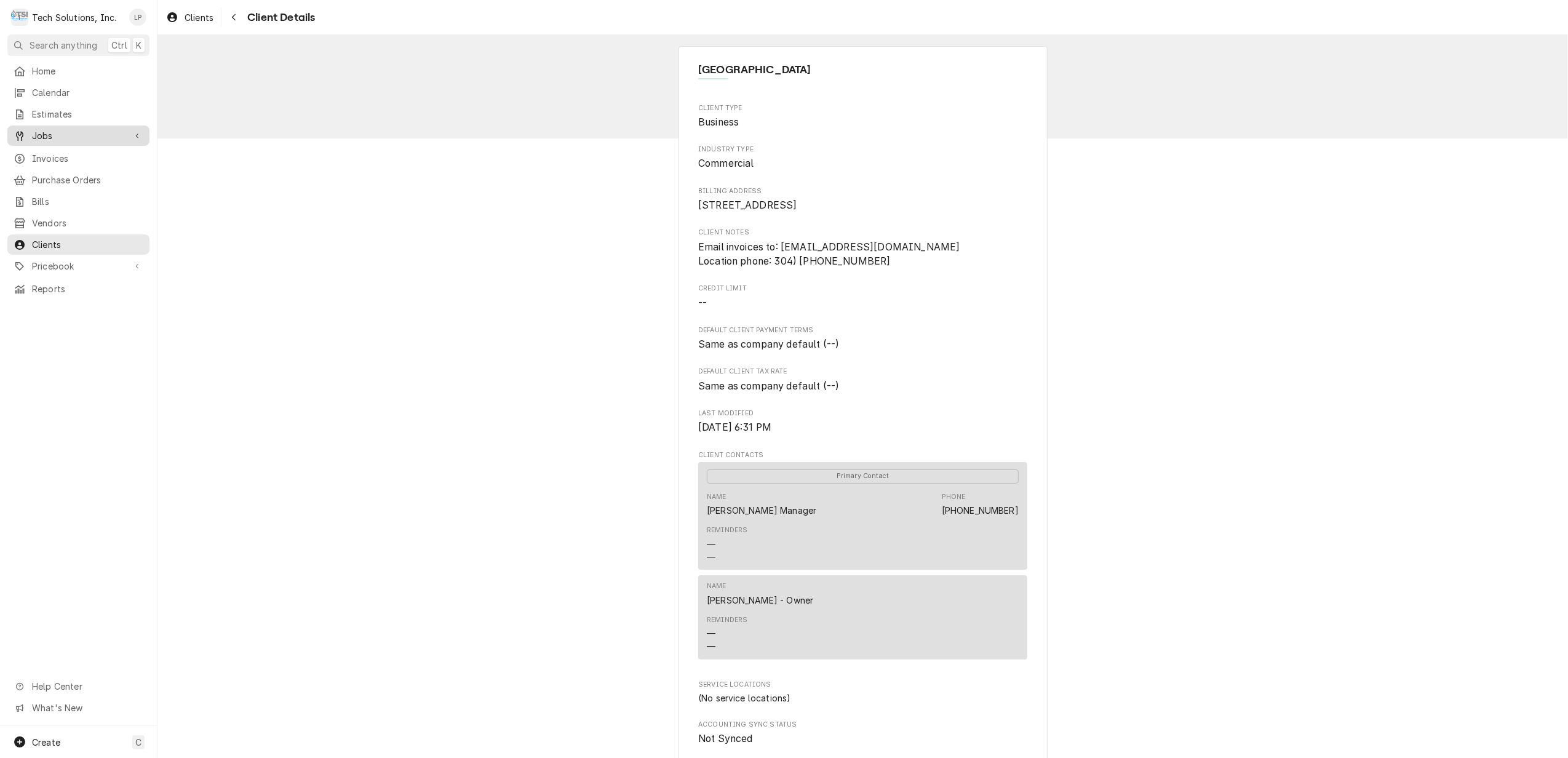
click at [38, 132] on span "Jobs" at bounding box center [78, 135] width 93 height 13
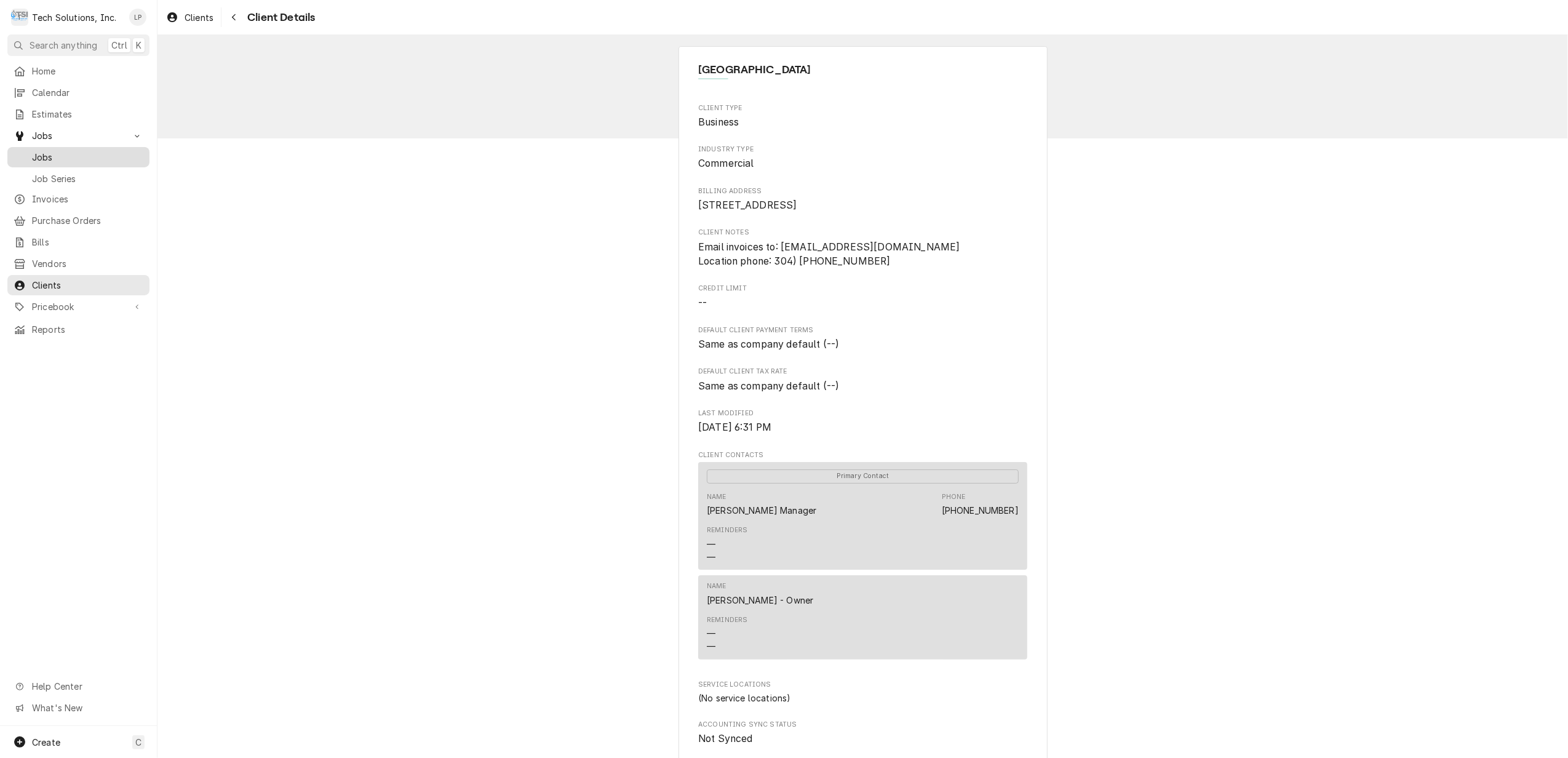
click at [38, 153] on span "Jobs" at bounding box center [88, 157] width 111 height 13
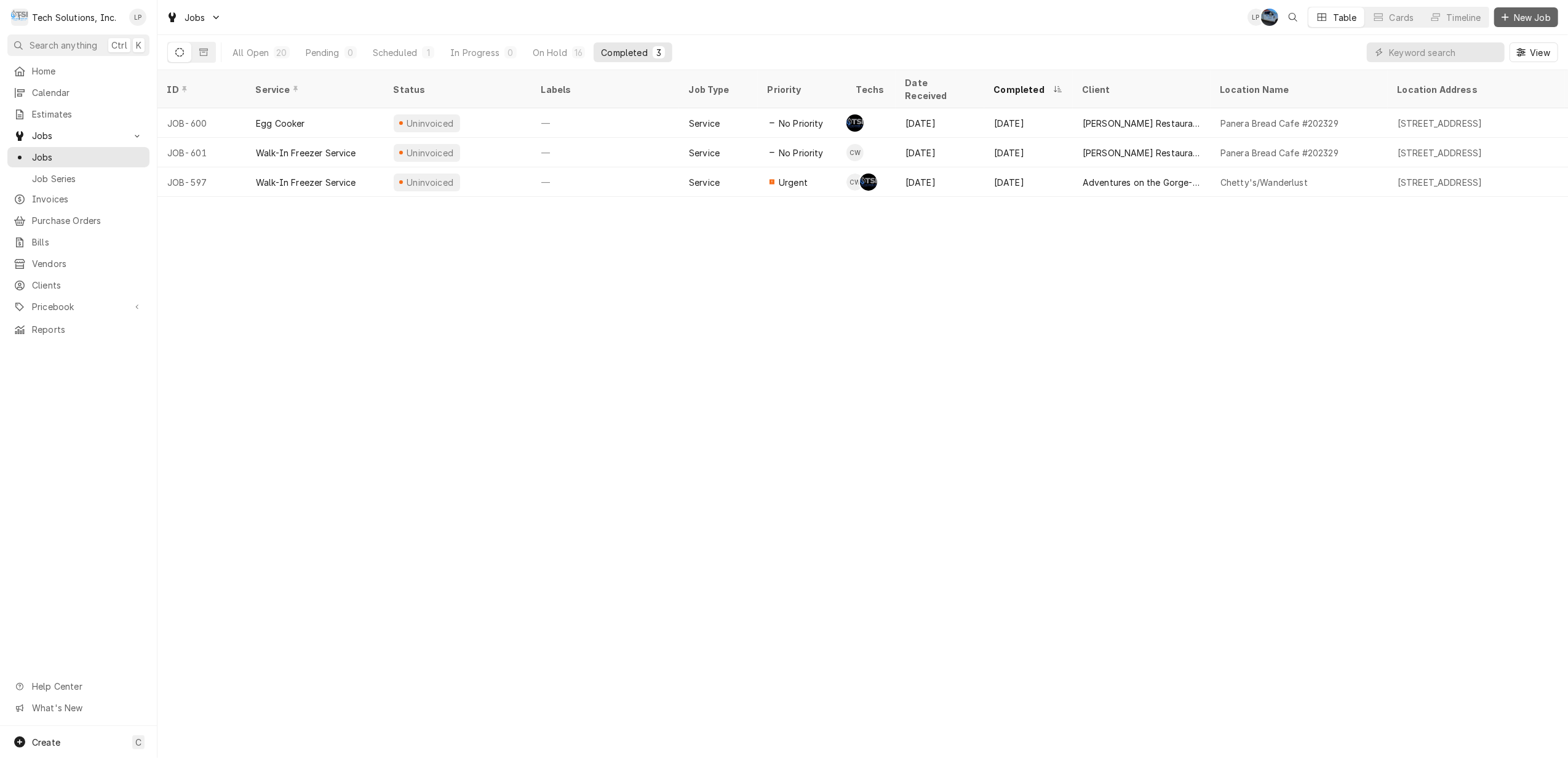
click at [1523, 15] on span "New Job" at bounding box center [1532, 17] width 42 height 13
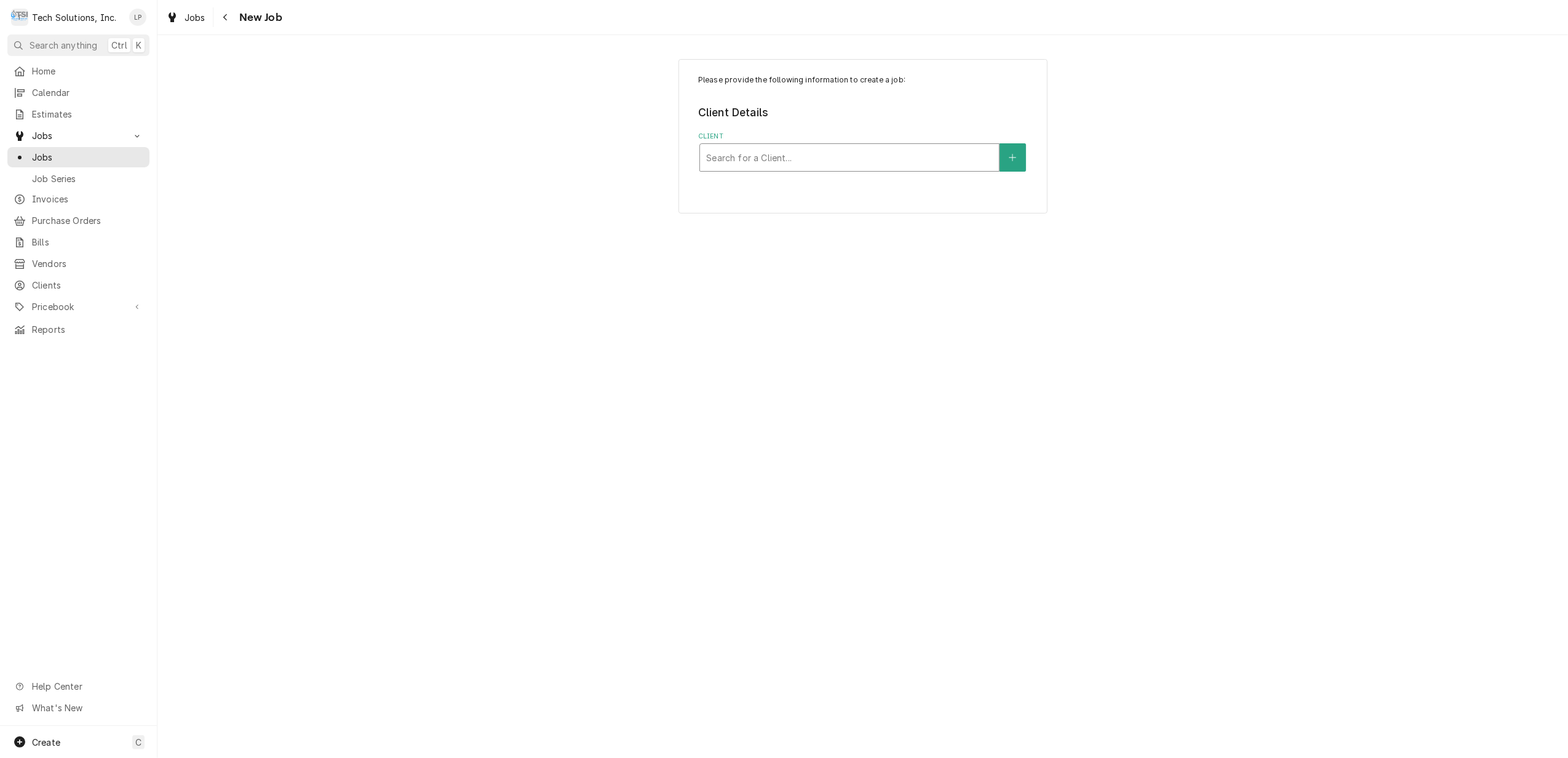
click at [953, 161] on div "Client" at bounding box center [849, 157] width 287 height 22
type input "h"
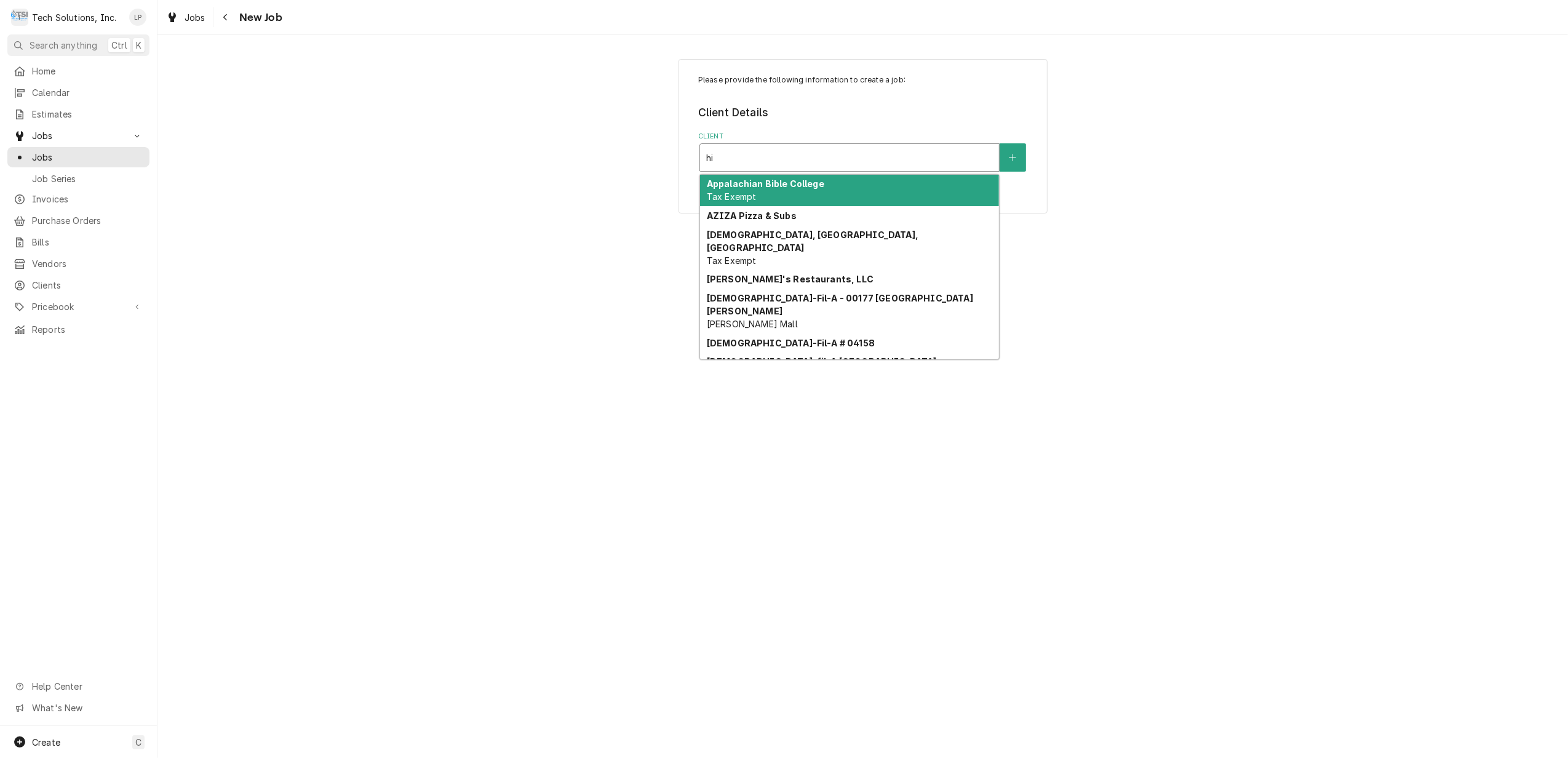
type input "h"
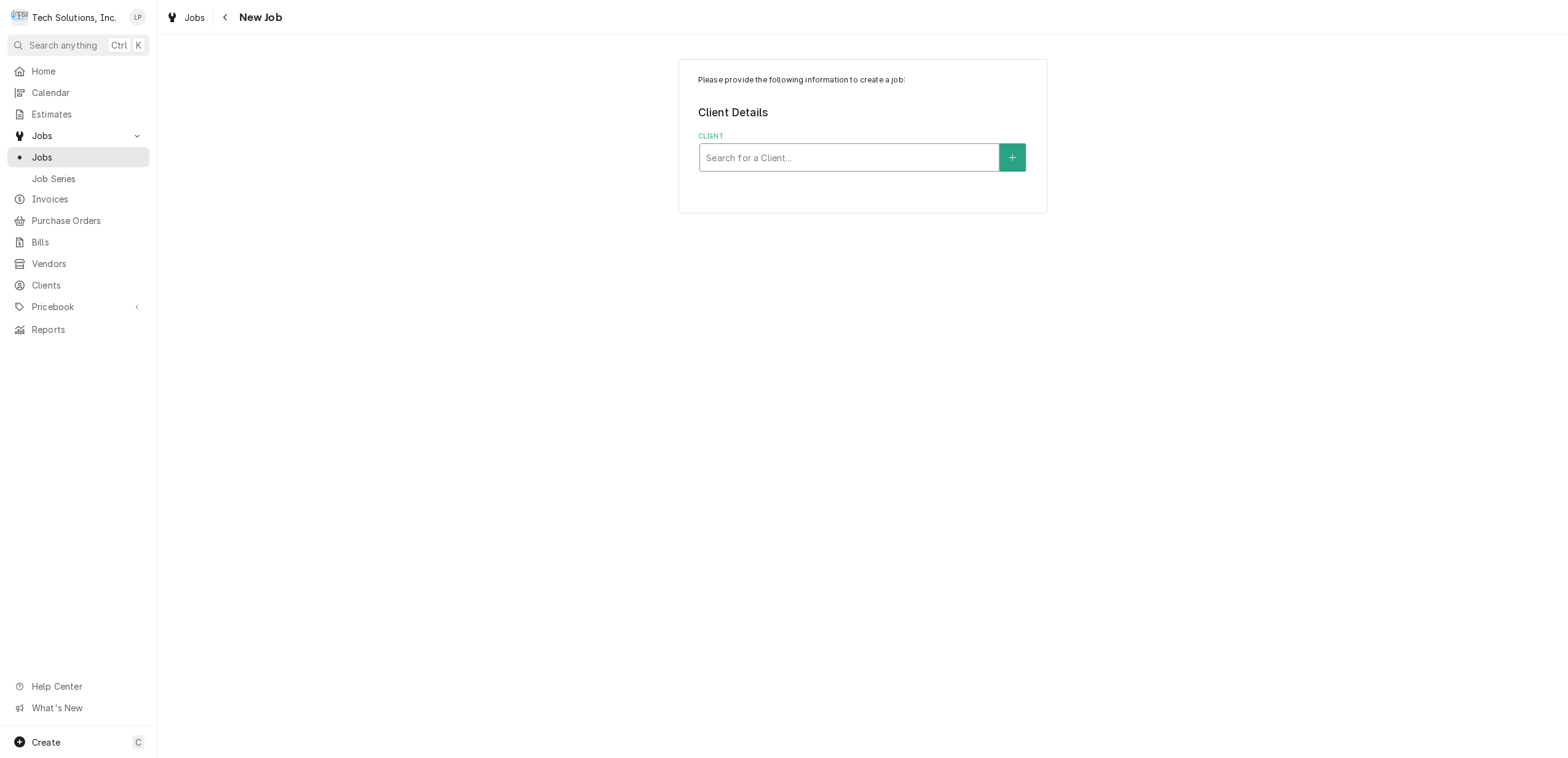
click at [751, 160] on div "Client" at bounding box center [849, 157] width 287 height 22
type input "hil"
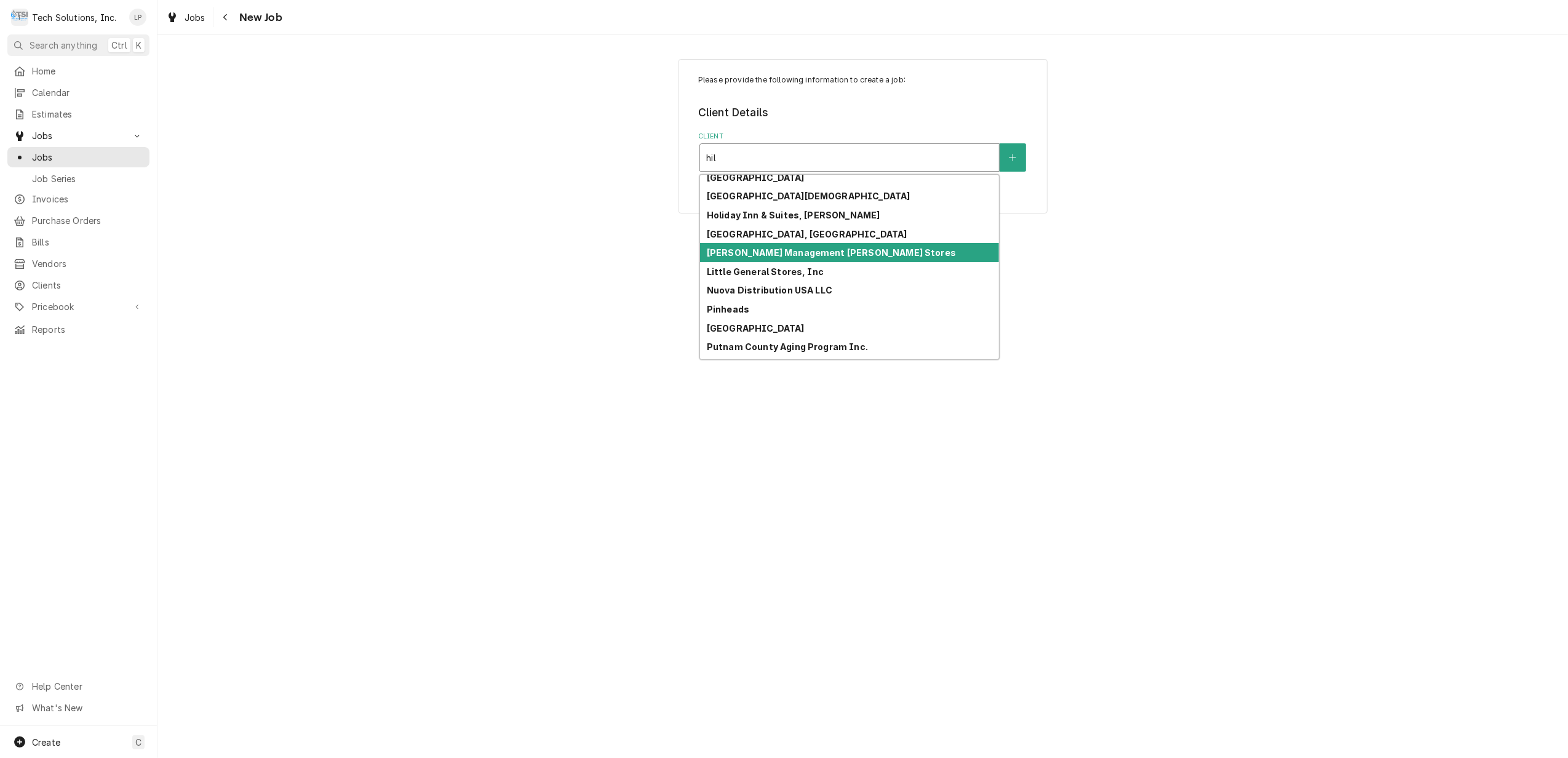
scroll to position [16, 0]
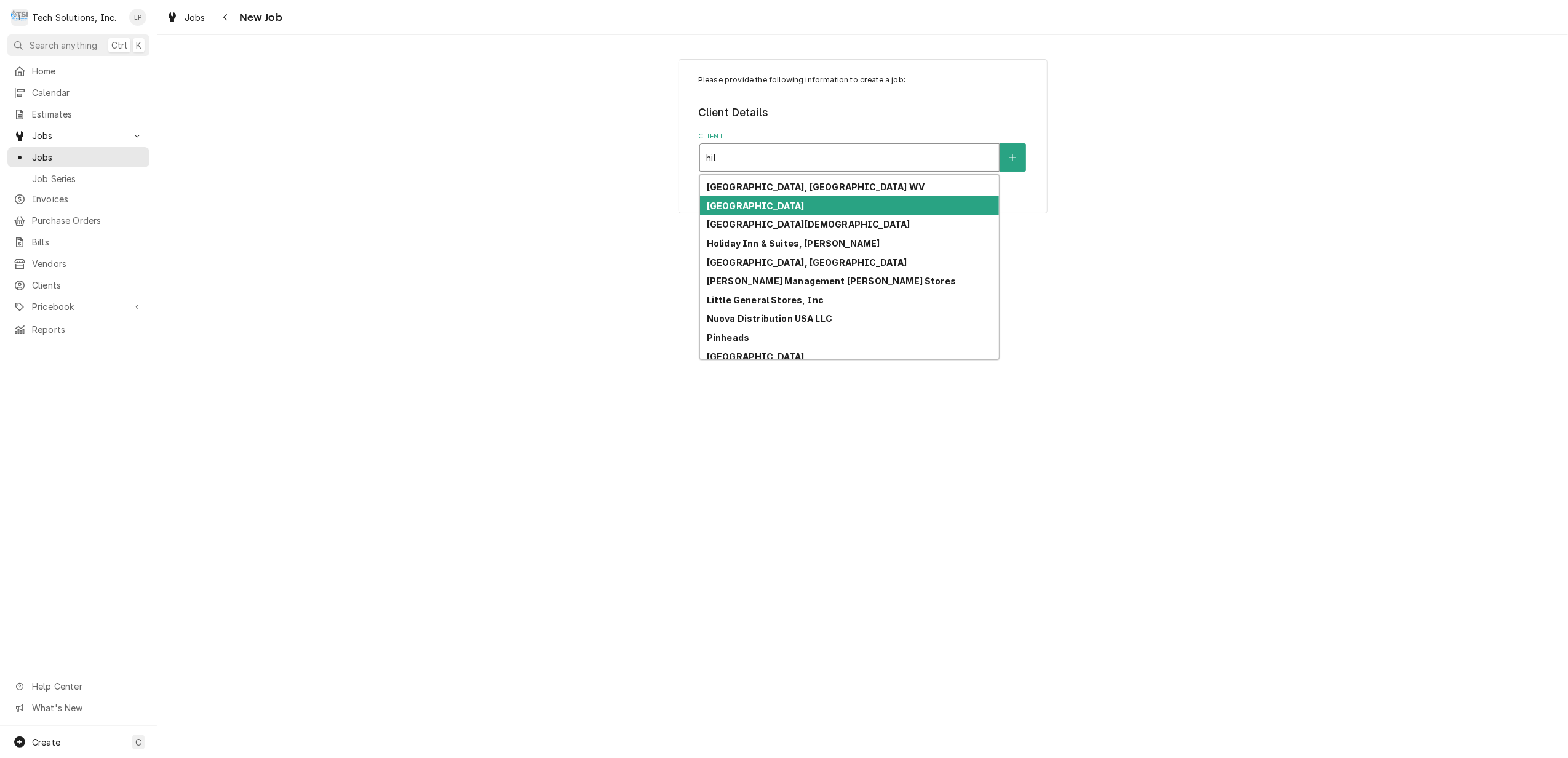
click at [798, 204] on strong "[GEOGRAPHIC_DATA]" at bounding box center [755, 205] width 98 height 10
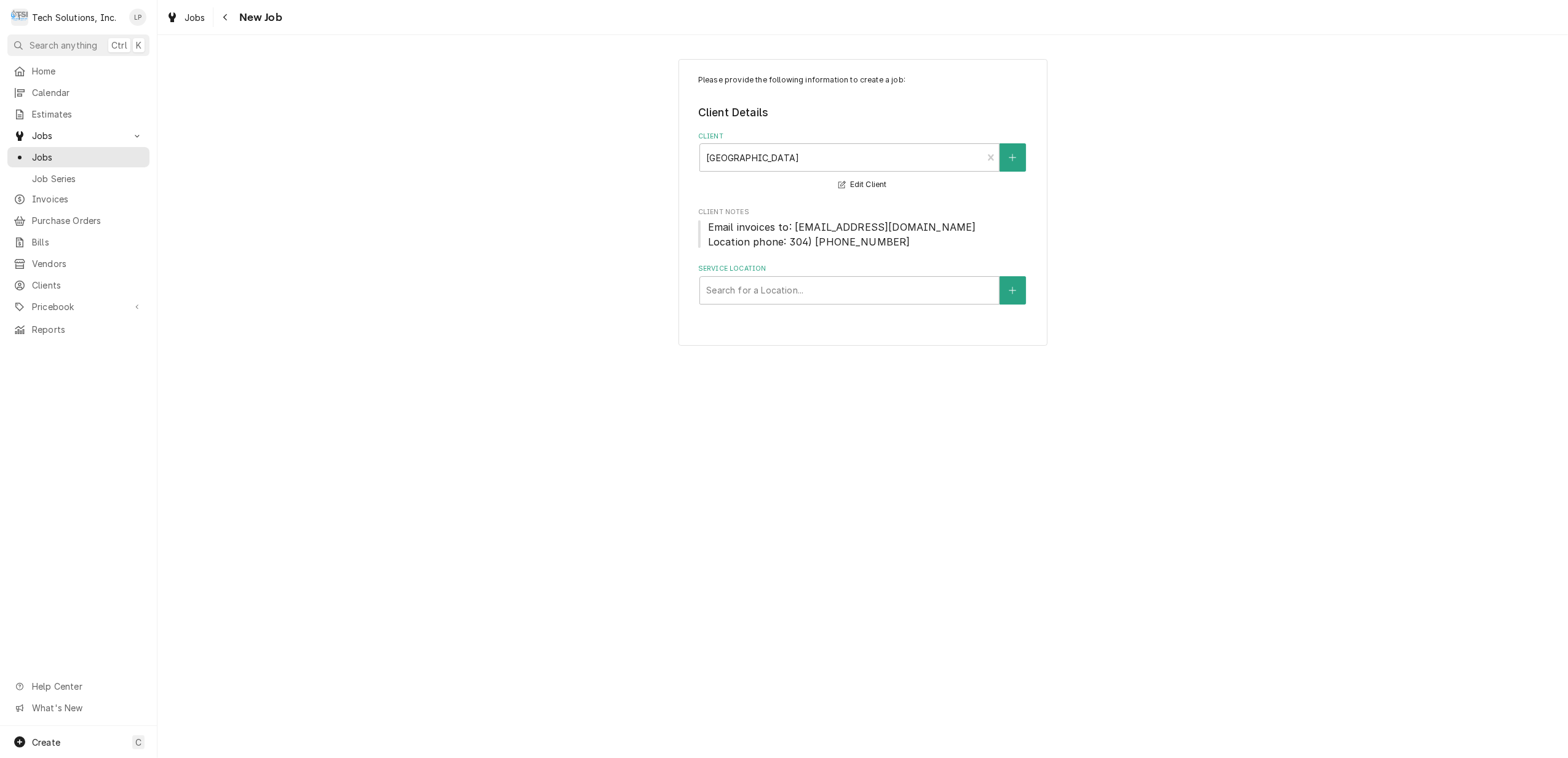
click at [1244, 252] on div "Please provide the following information to create a job: Client Details Client…" at bounding box center [863, 202] width 1410 height 309
click at [933, 291] on div "Service Location" at bounding box center [849, 290] width 287 height 22
click at [1196, 284] on div "Please provide the following information to create a job: Client Details Client…" at bounding box center [863, 202] width 1410 height 309
click at [1014, 153] on icon "Create New Client" at bounding box center [1012, 157] width 8 height 9
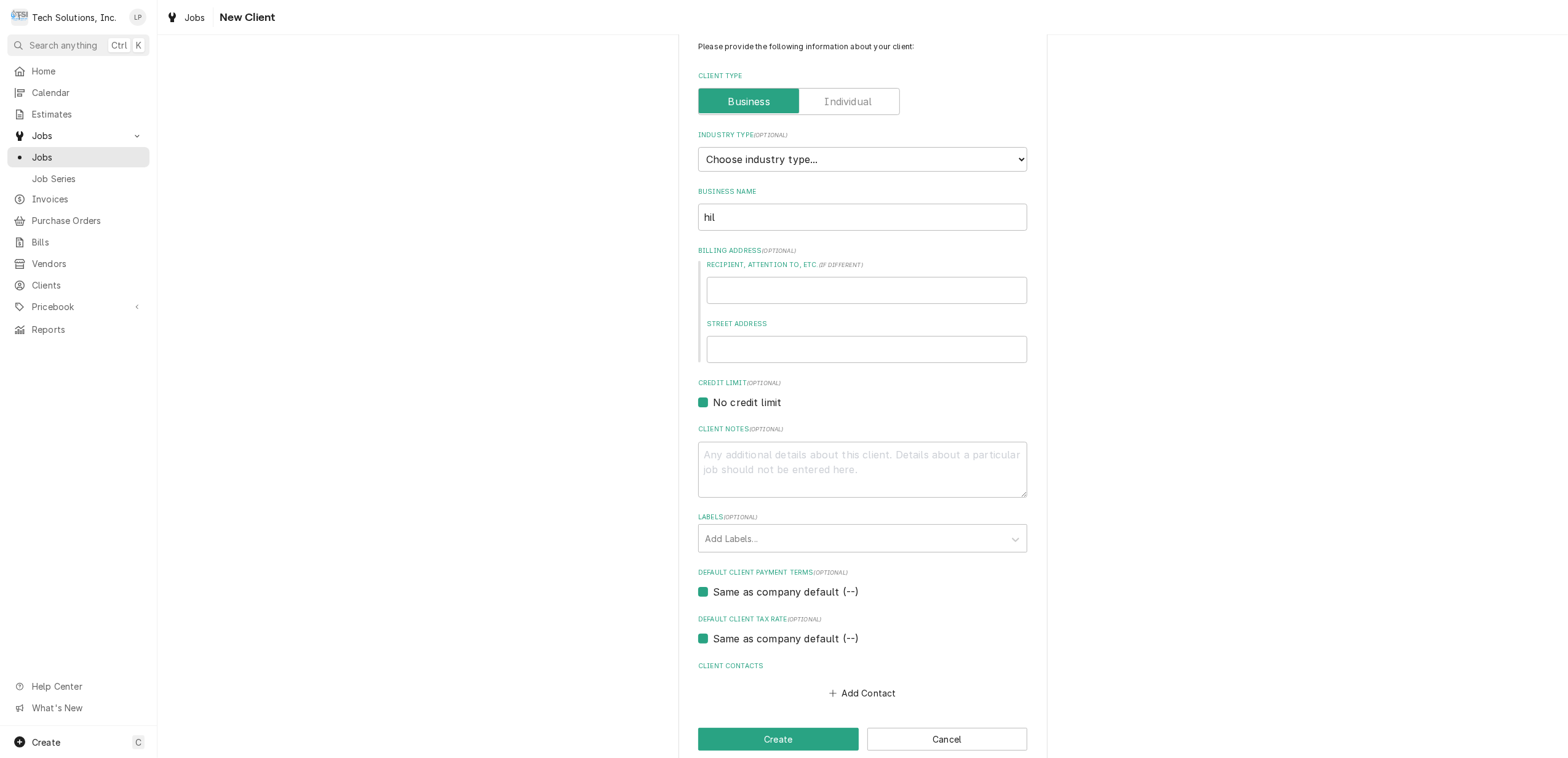
scroll to position [52, 0]
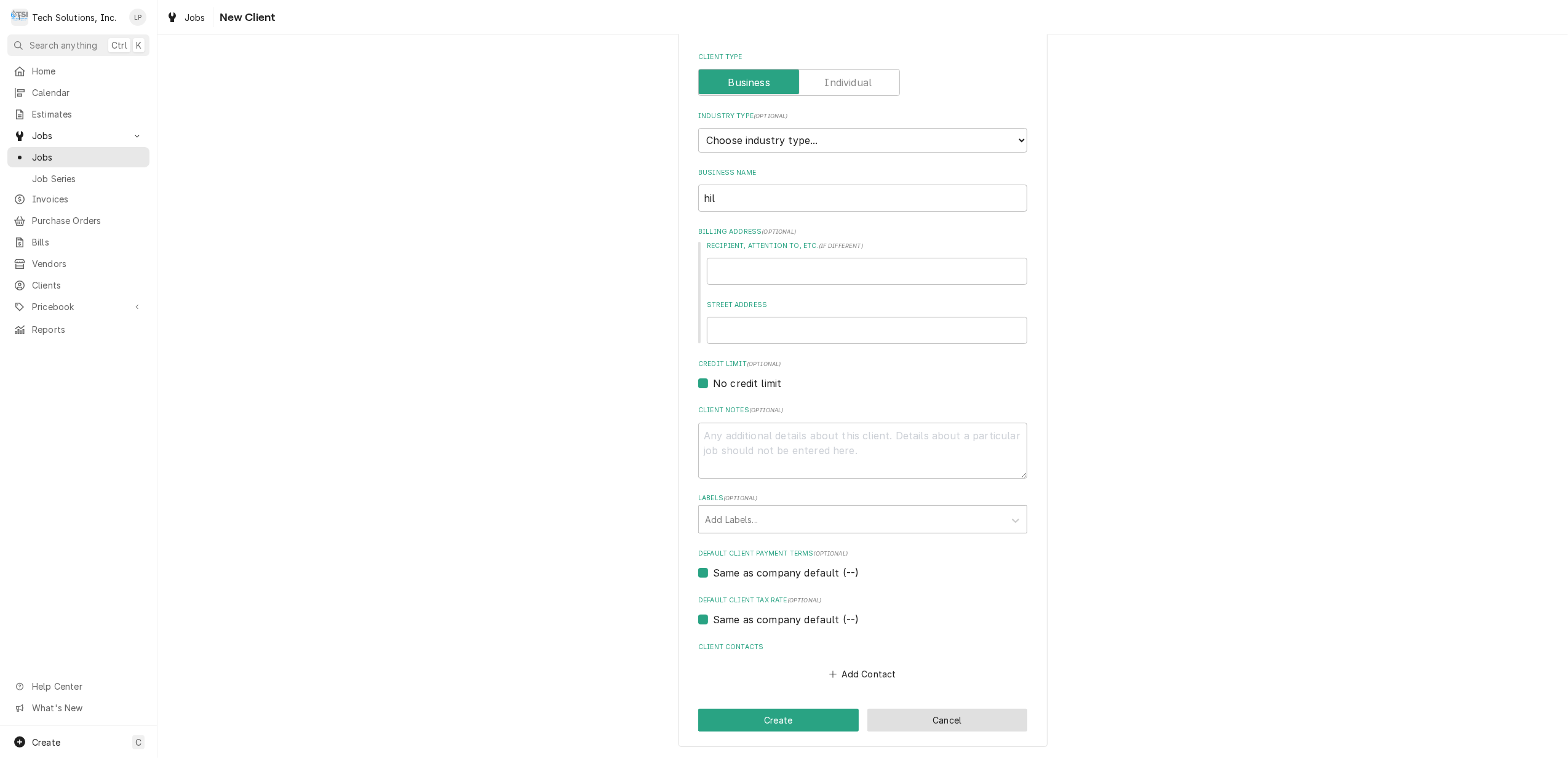
drag, startPoint x: 956, startPoint y: 724, endPoint x: 987, endPoint y: 712, distance: 33.2
click at [960, 722] on button "Cancel" at bounding box center [947, 720] width 161 height 23
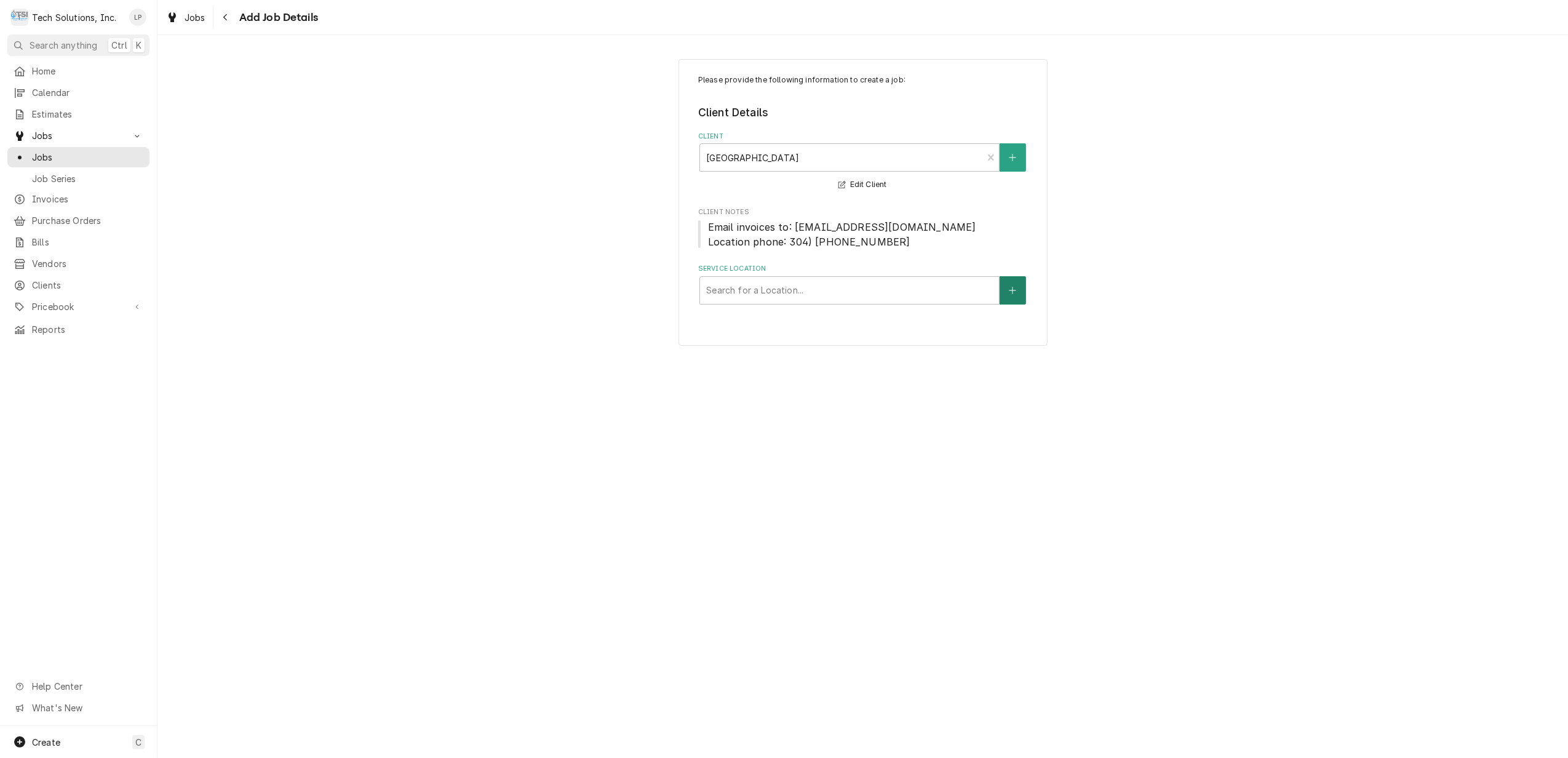
click at [1011, 289] on icon "Create New Location" at bounding box center [1012, 290] width 8 height 9
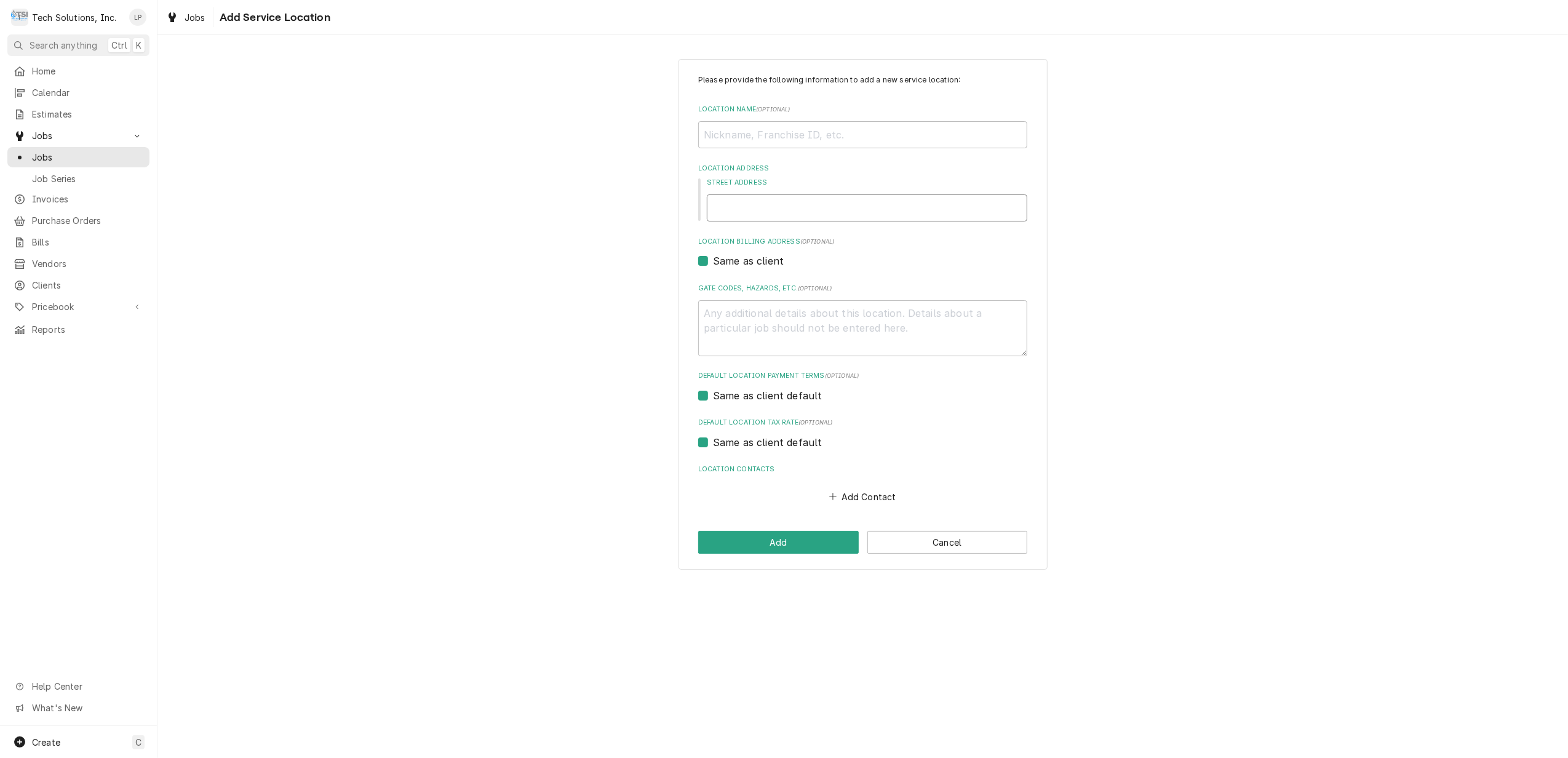
click at [771, 211] on input "Street Address" at bounding box center [866, 207] width 320 height 27
type textarea "x"
type input "7"
type textarea "x"
type input "74"
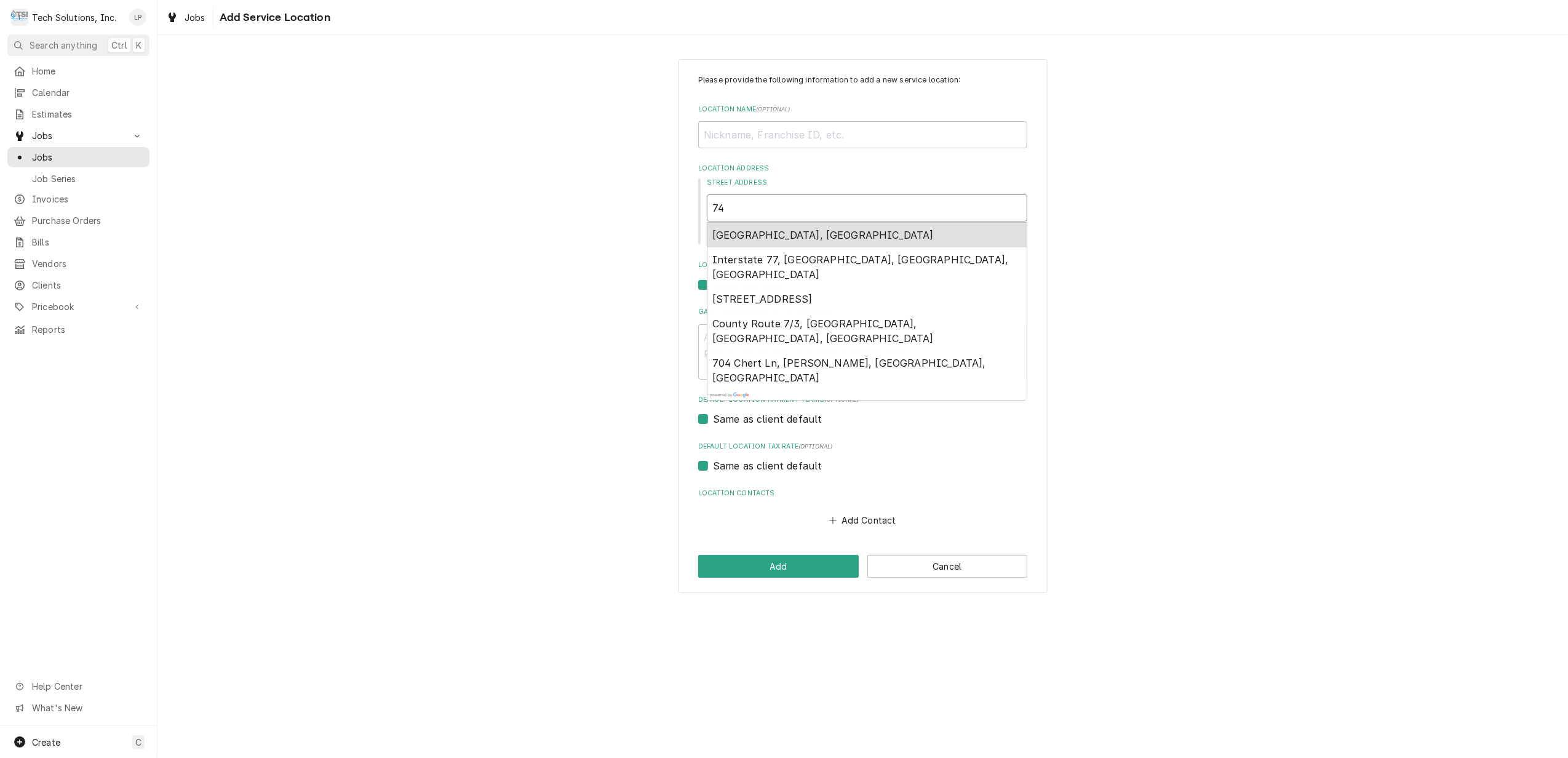
type textarea "x"
type input "748"
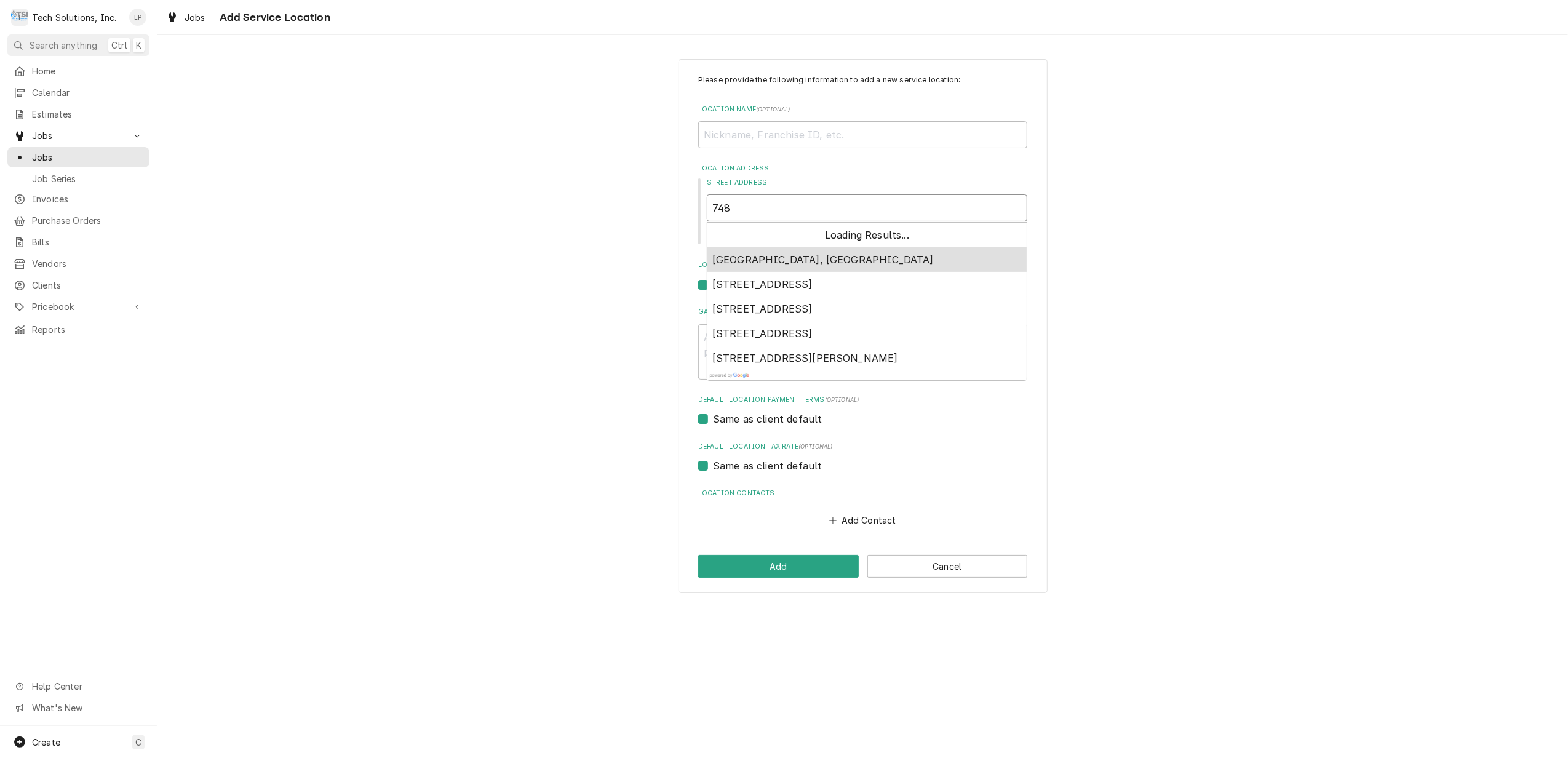
type textarea "x"
type input "7484"
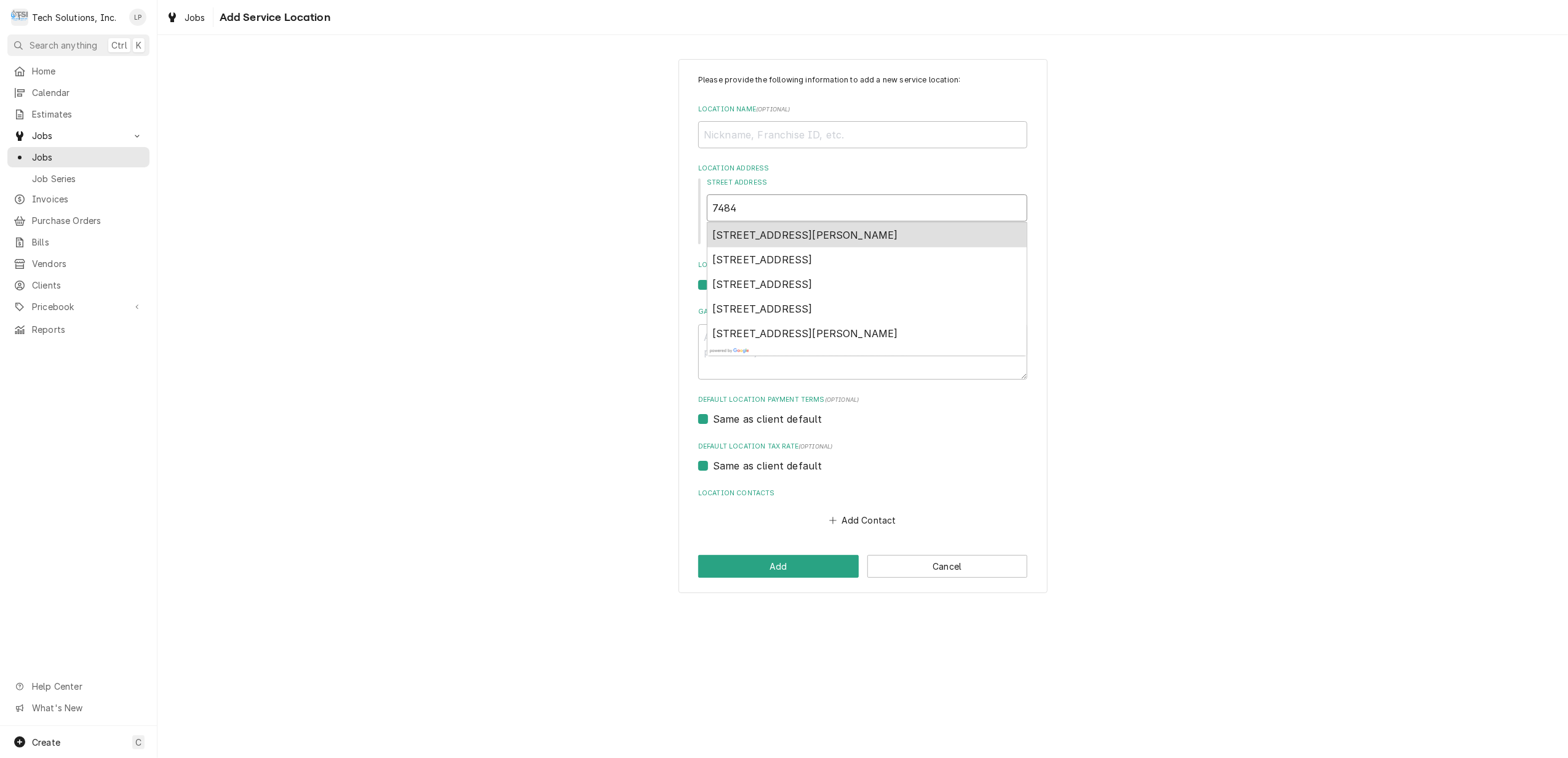
type textarea "x"
type input "7484"
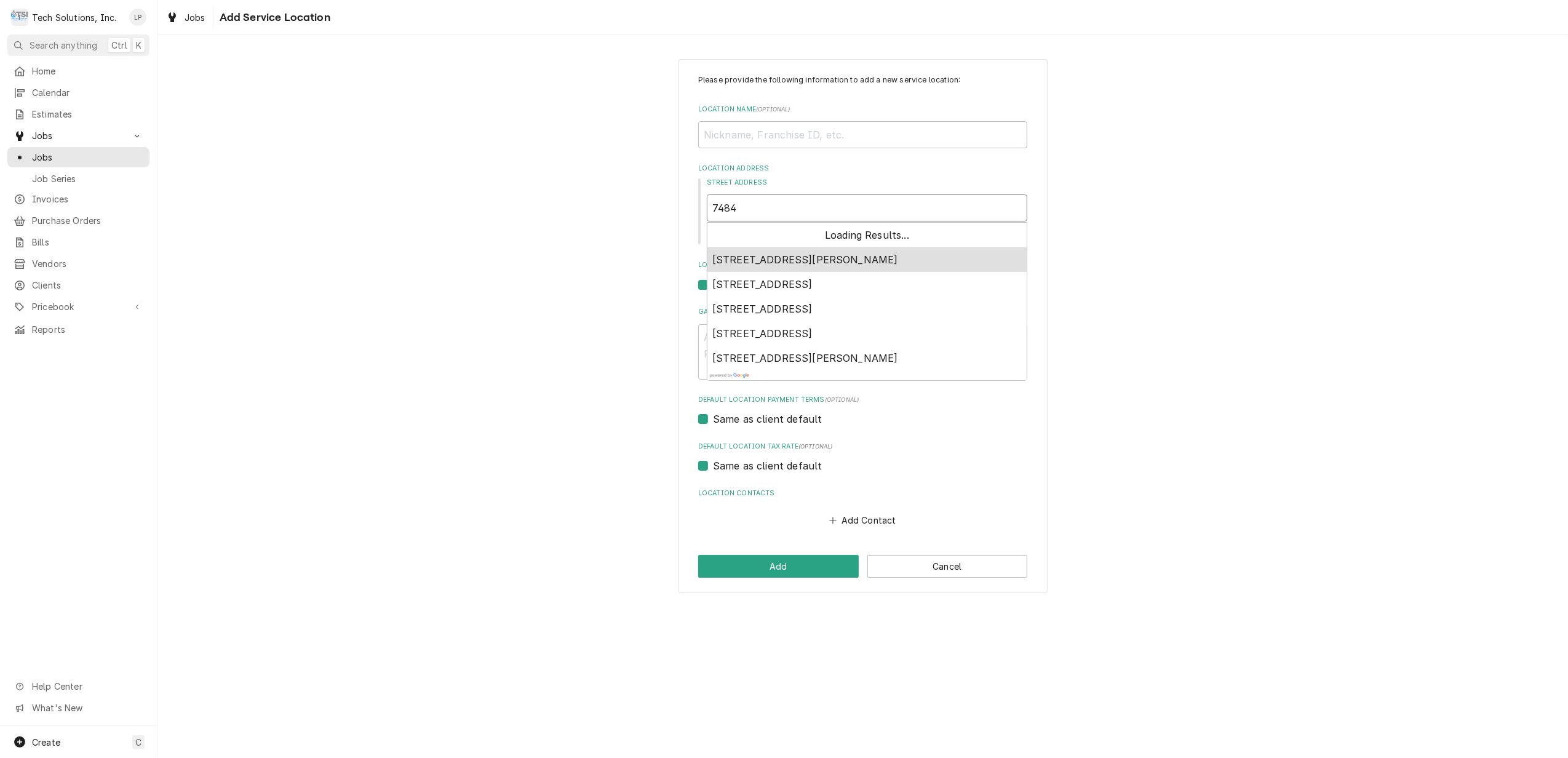
type textarea "x"
type input "7484 S"
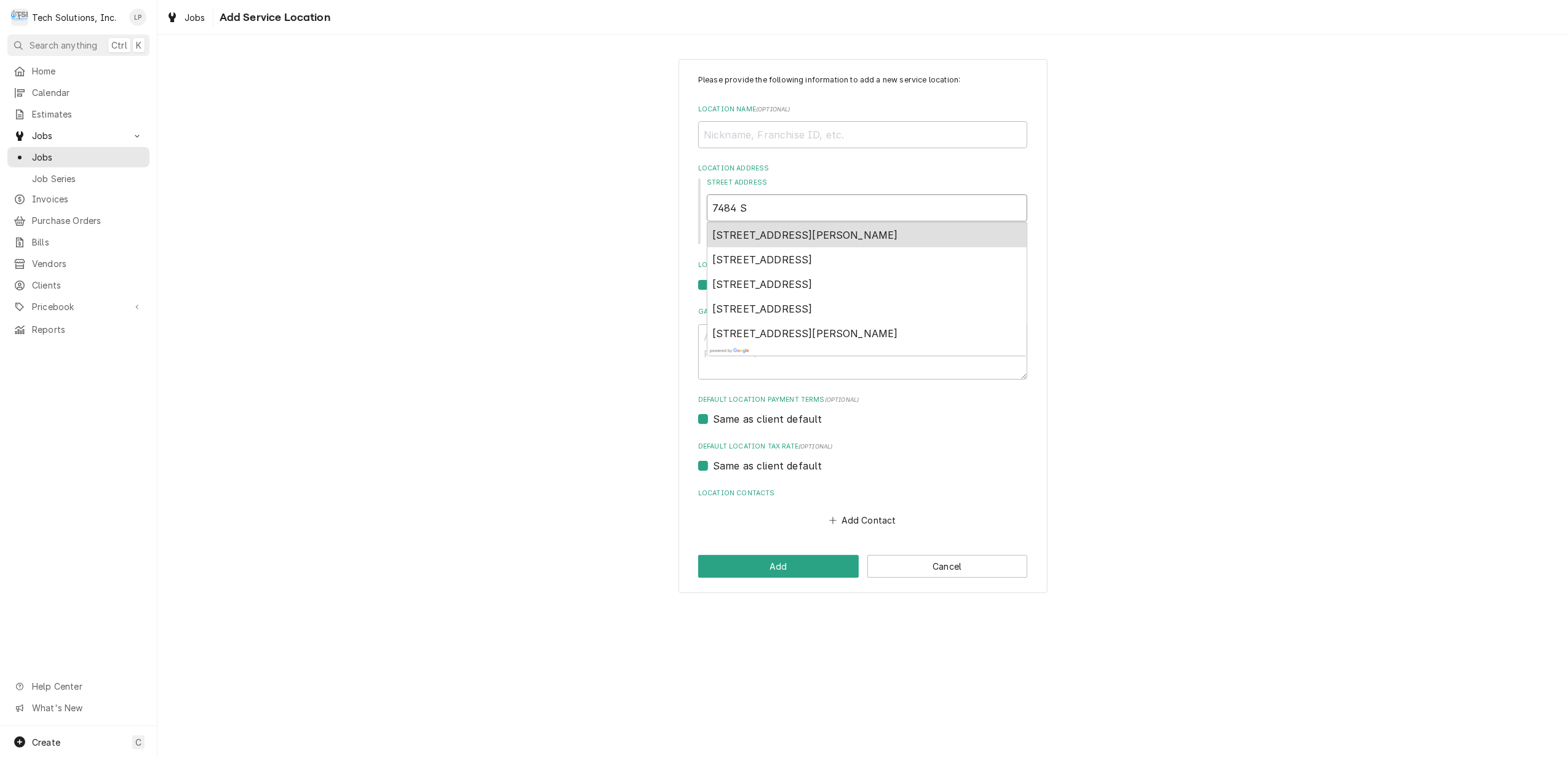
type textarea "x"
type input "7484 Se"
type textarea "x"
type input "7484 Sen"
type textarea "x"
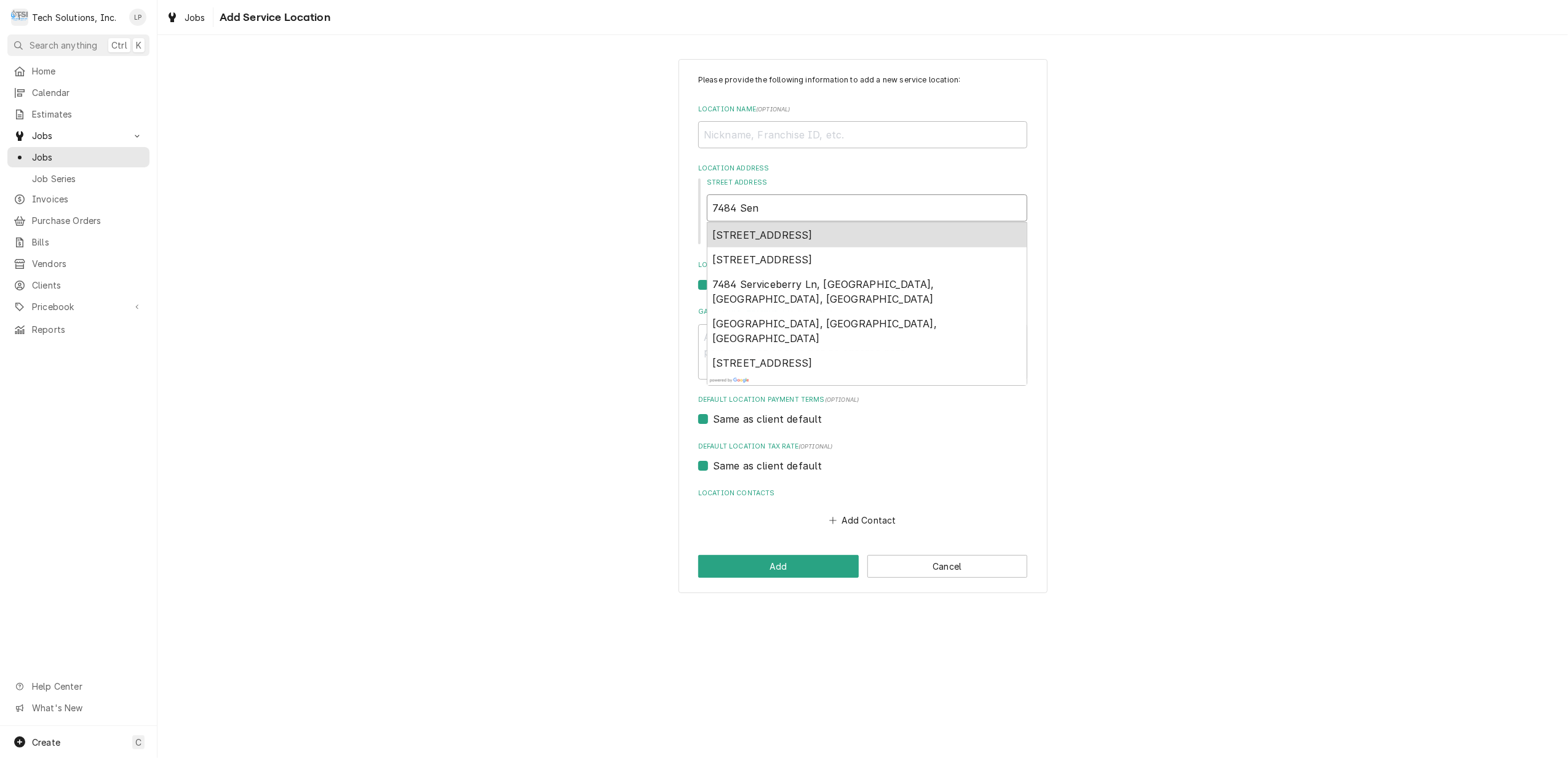
type input "7484 Sene"
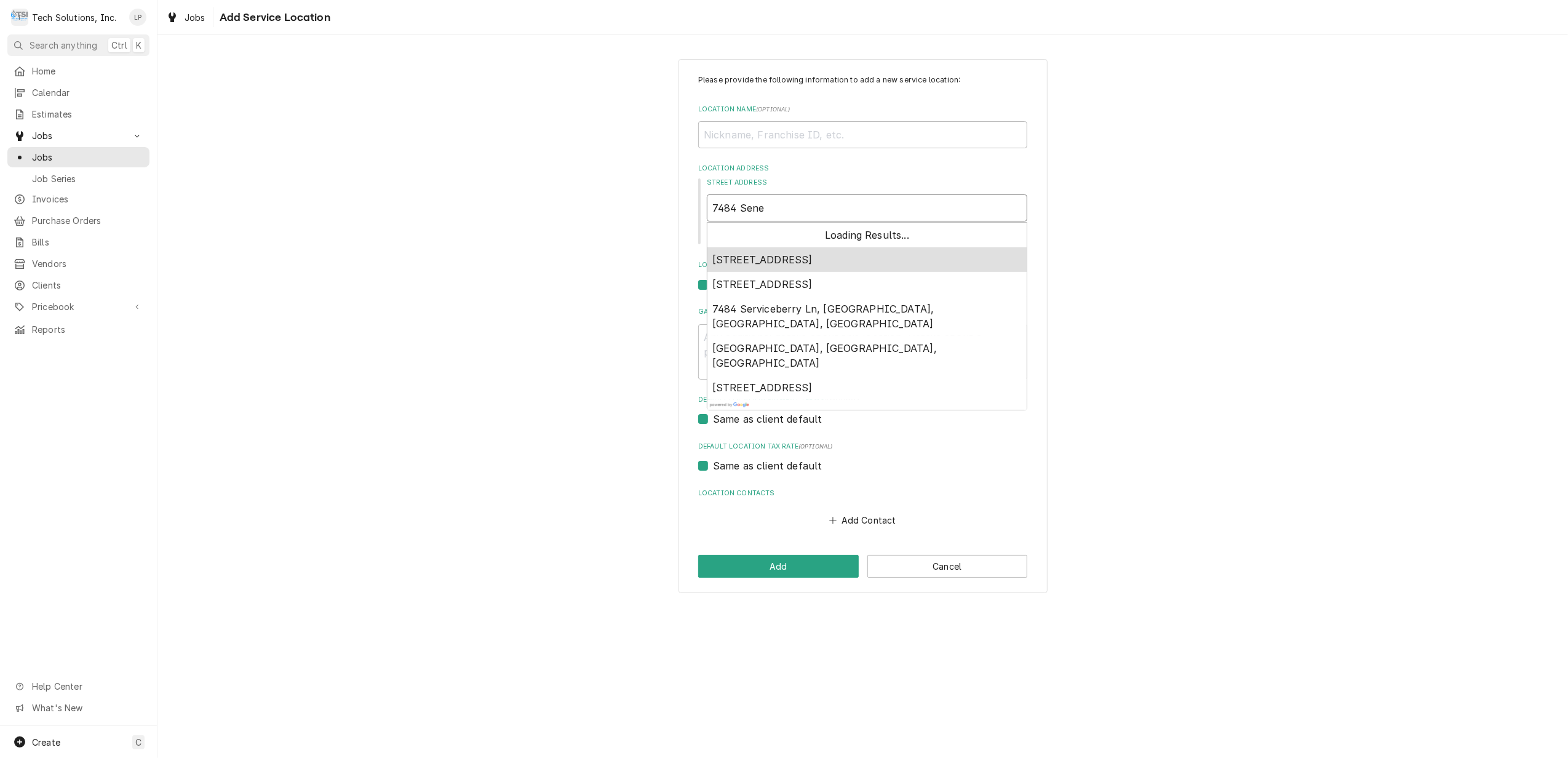
type textarea "x"
type input "7484 Senec"
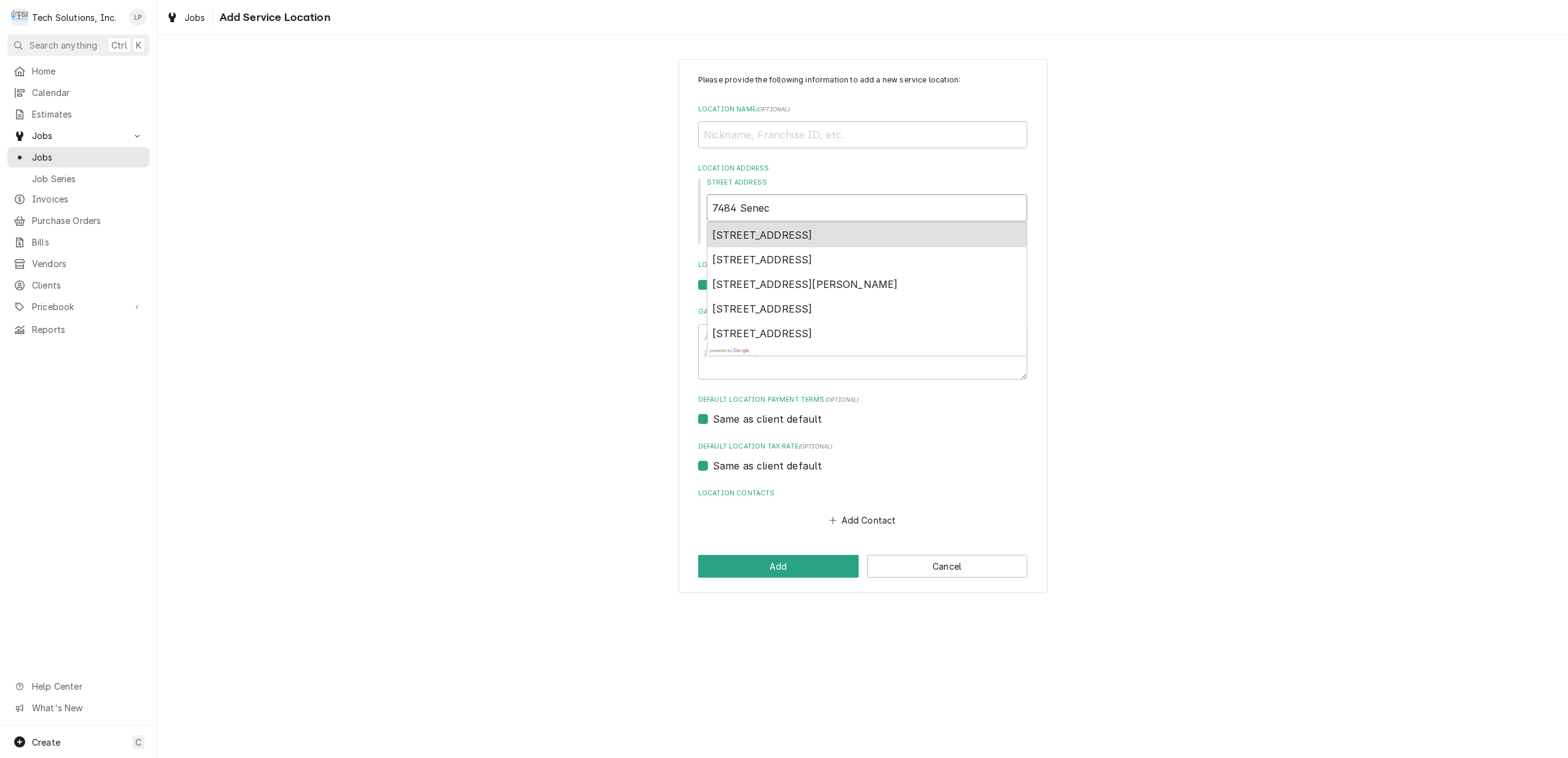
type textarea "x"
type input "7484 Seneca"
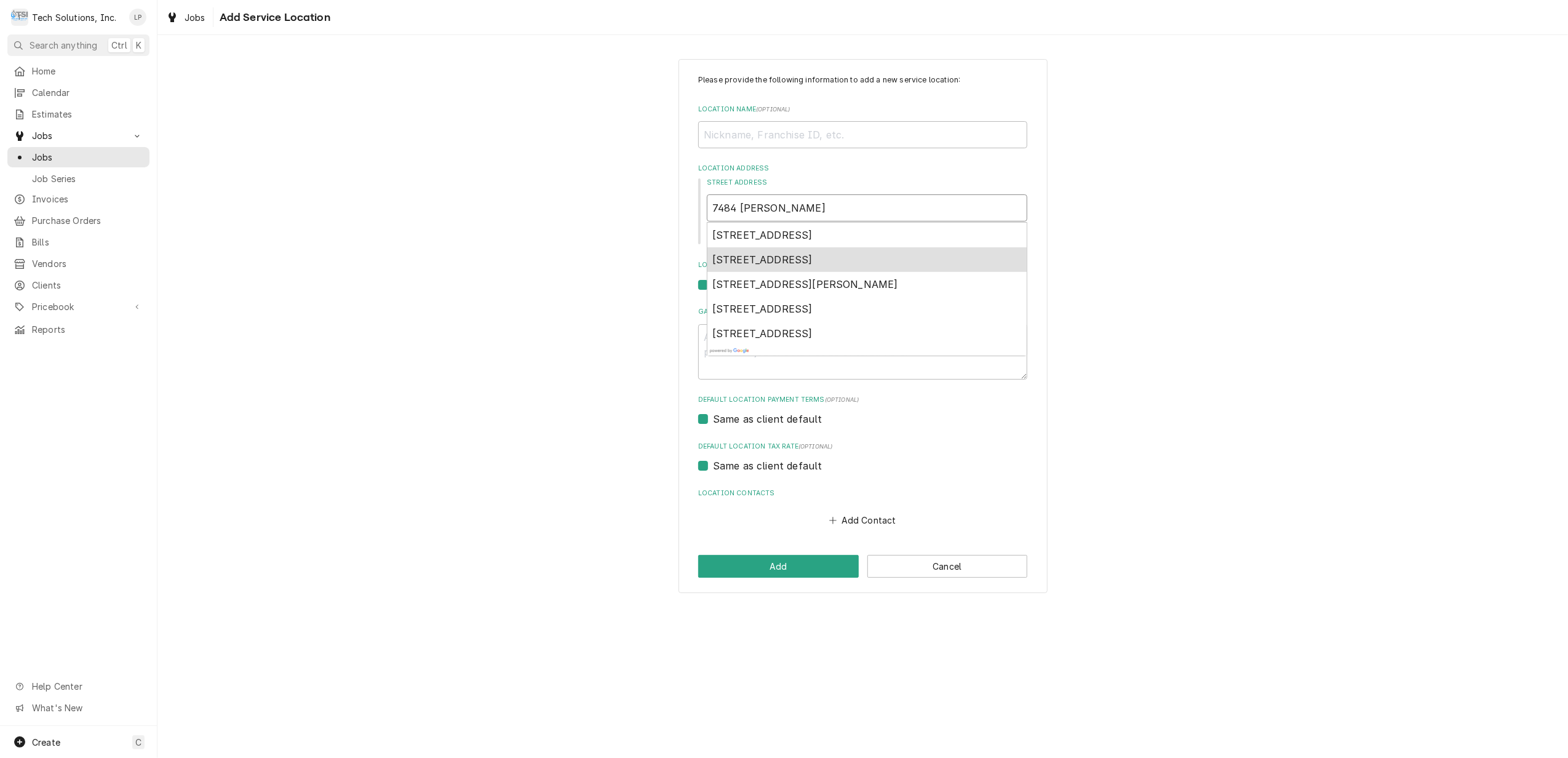
click at [798, 262] on span "7484 Seneca Trail, Hillsboro, WV, USA" at bounding box center [762, 259] width 100 height 12
type textarea "x"
type input "7484 Seneca Trail"
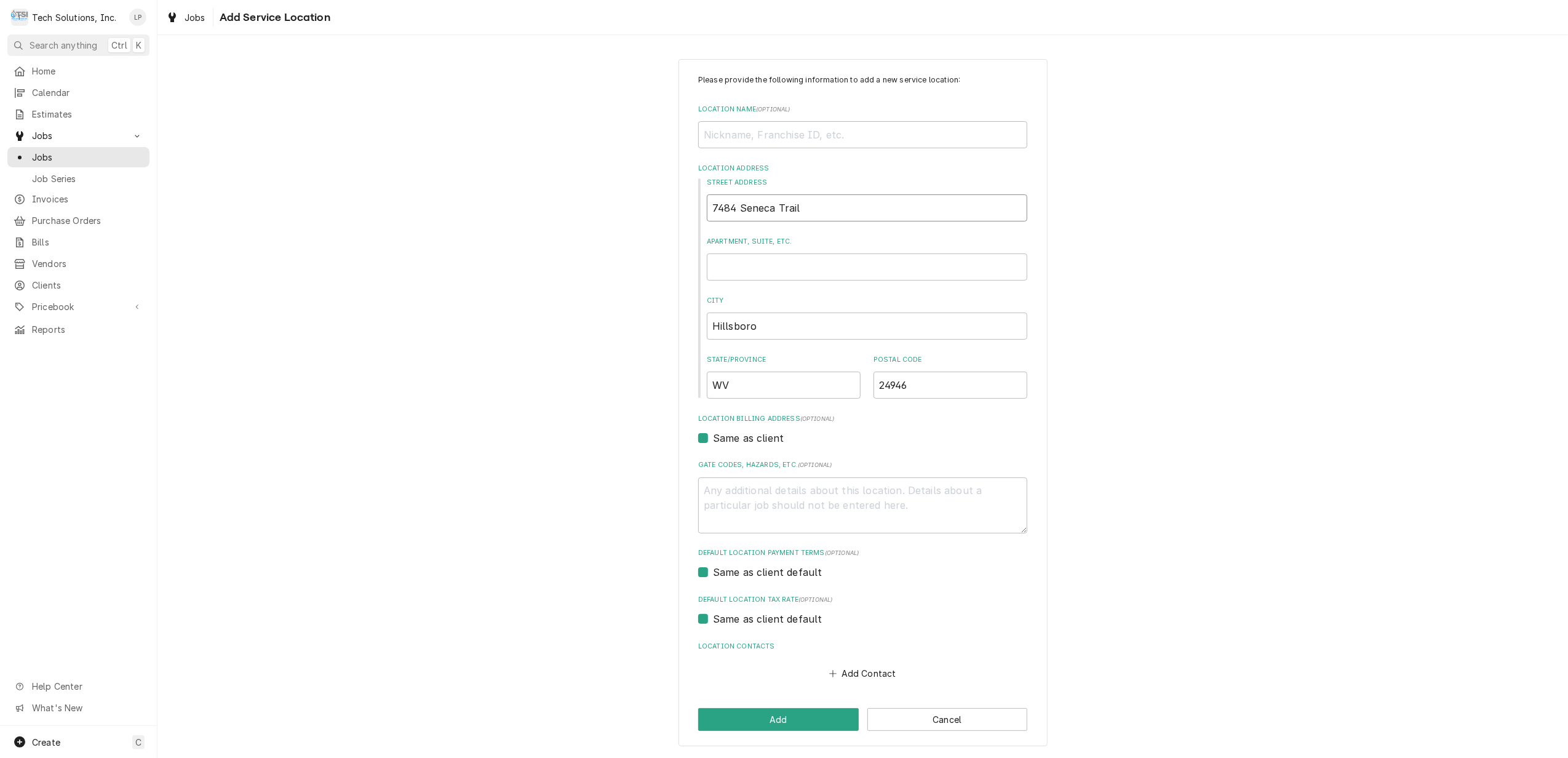
type textarea "x"
type input "7484 Seneca Trail"
click at [1272, 303] on div "Please provide the following information to add a new service location: Locatio…" at bounding box center [863, 403] width 1410 height 709
click at [771, 134] on input "Location Name ( optional )" at bounding box center [863, 134] width 329 height 27
click at [1250, 257] on div "Please provide the following information to add a new service location: Locatio…" at bounding box center [863, 403] width 1410 height 709
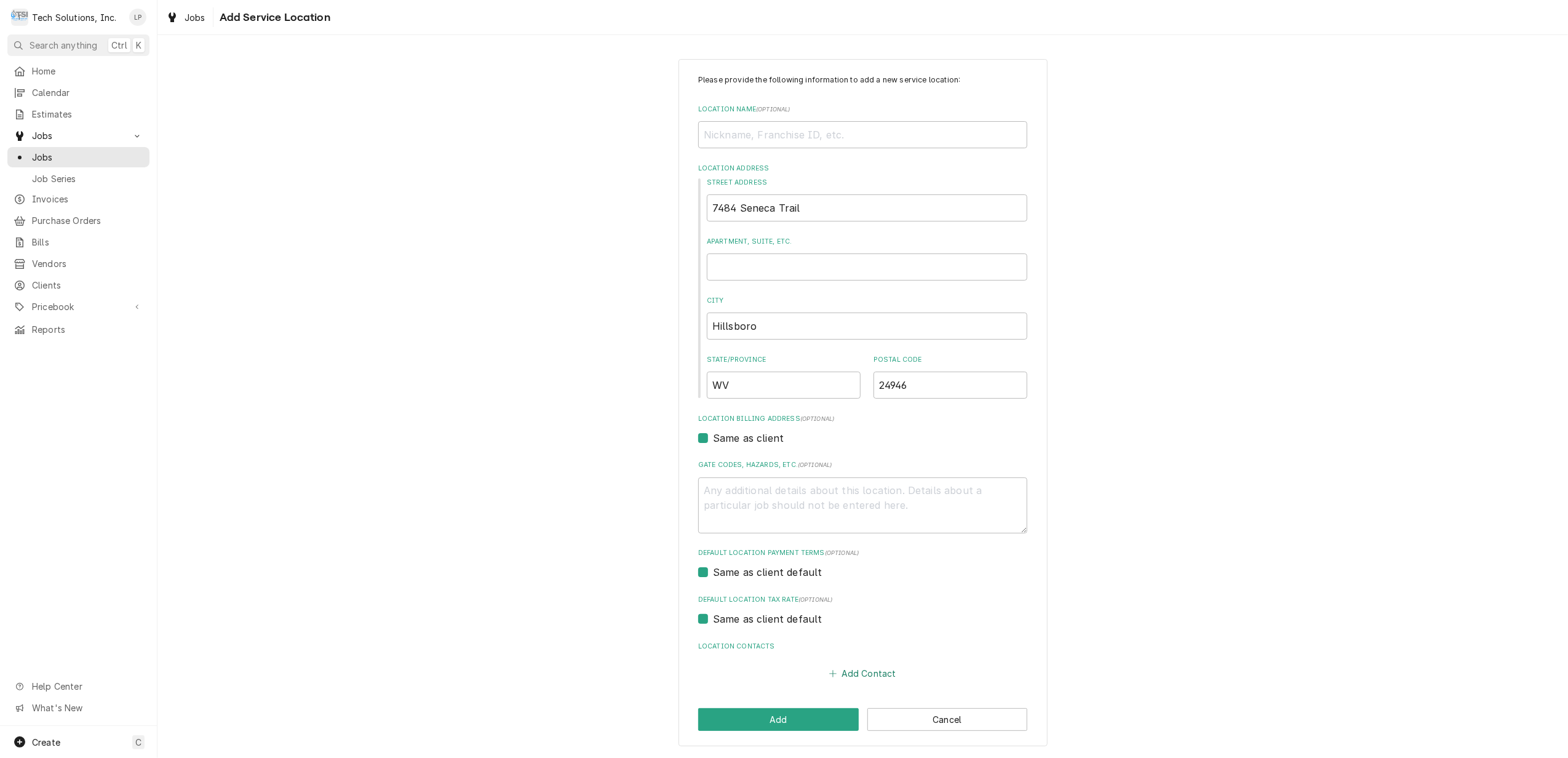
click at [861, 672] on button "Add Contact" at bounding box center [862, 673] width 71 height 17
type textarea "x"
click at [881, 694] on input "Location Name ( optional )" at bounding box center [863, 696] width 303 height 27
type input "Stacy McCarty Manager"
type input "(330) 224-3138"
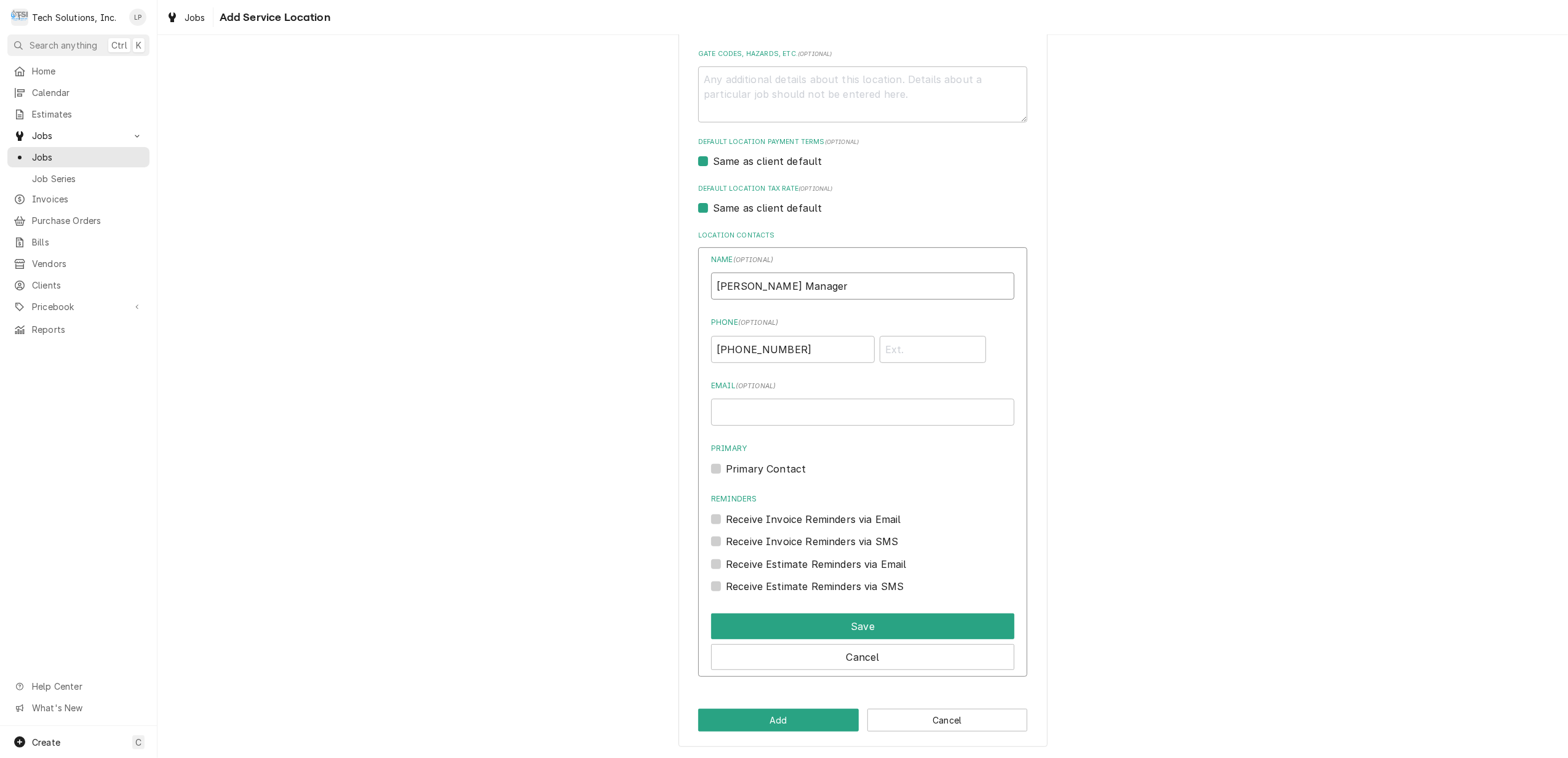
scroll to position [414, 0]
click at [866, 624] on button "Save" at bounding box center [863, 626] width 303 height 26
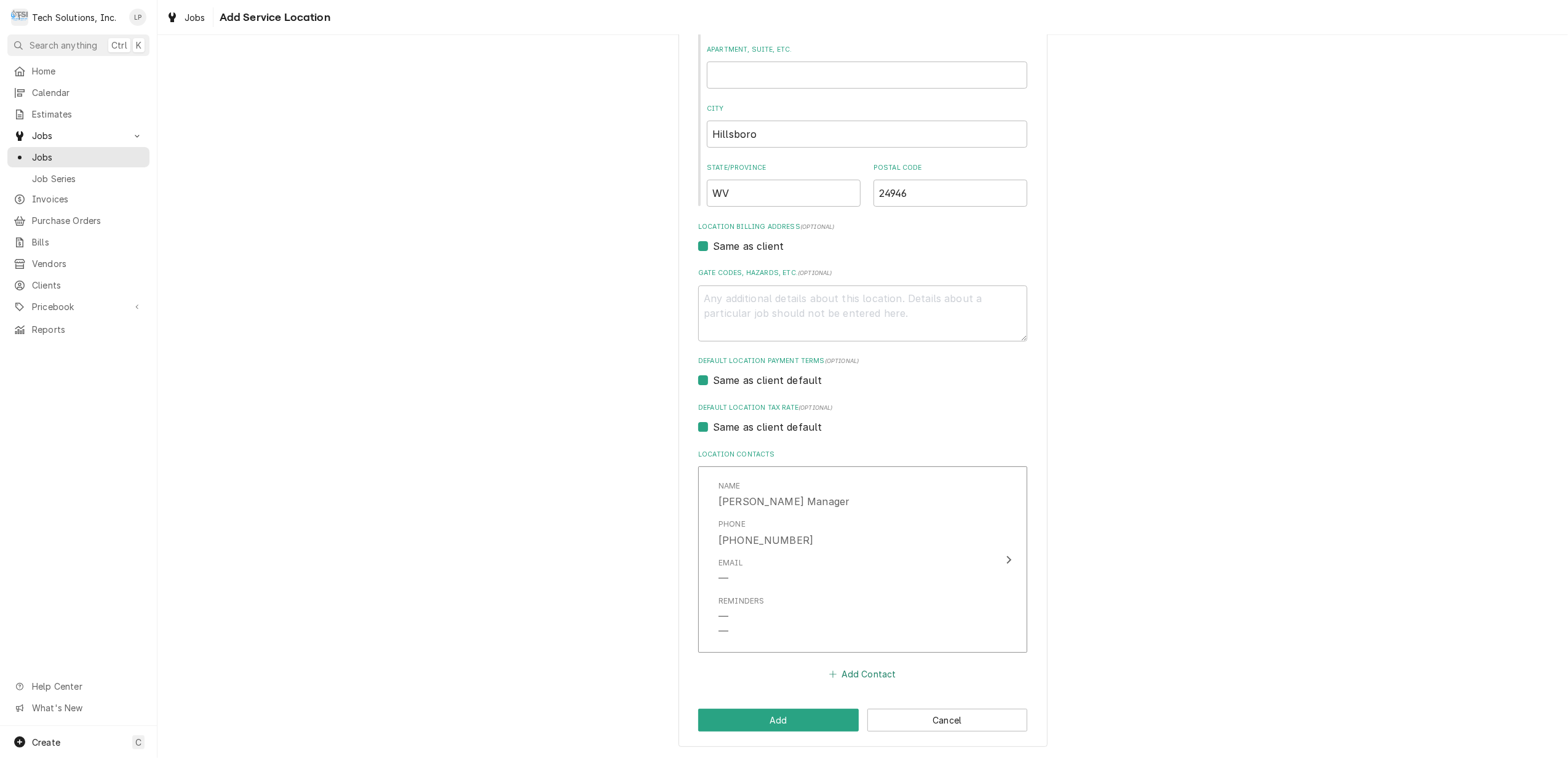
click at [850, 672] on button "Add Contact" at bounding box center [862, 674] width 71 height 17
type textarea "x"
click at [857, 698] on input "Location Name ( optional )" at bounding box center [863, 696] width 303 height 27
type input "Terrell McSweeny - Owner"
click at [1088, 694] on div "Please provide the following information to add a new service location: Locatio…" at bounding box center [863, 512] width 1410 height 1313
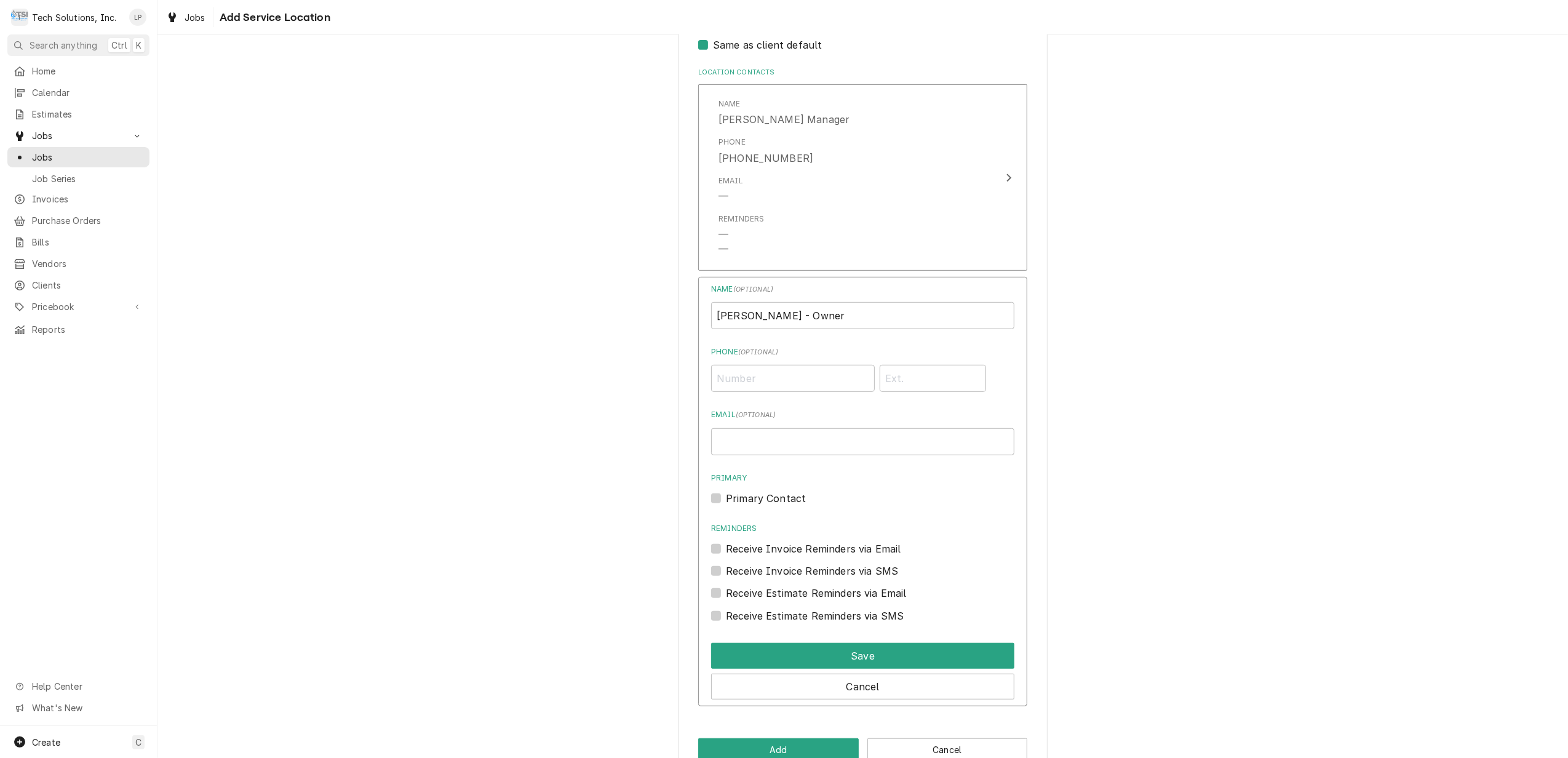
scroll to position [603, 0]
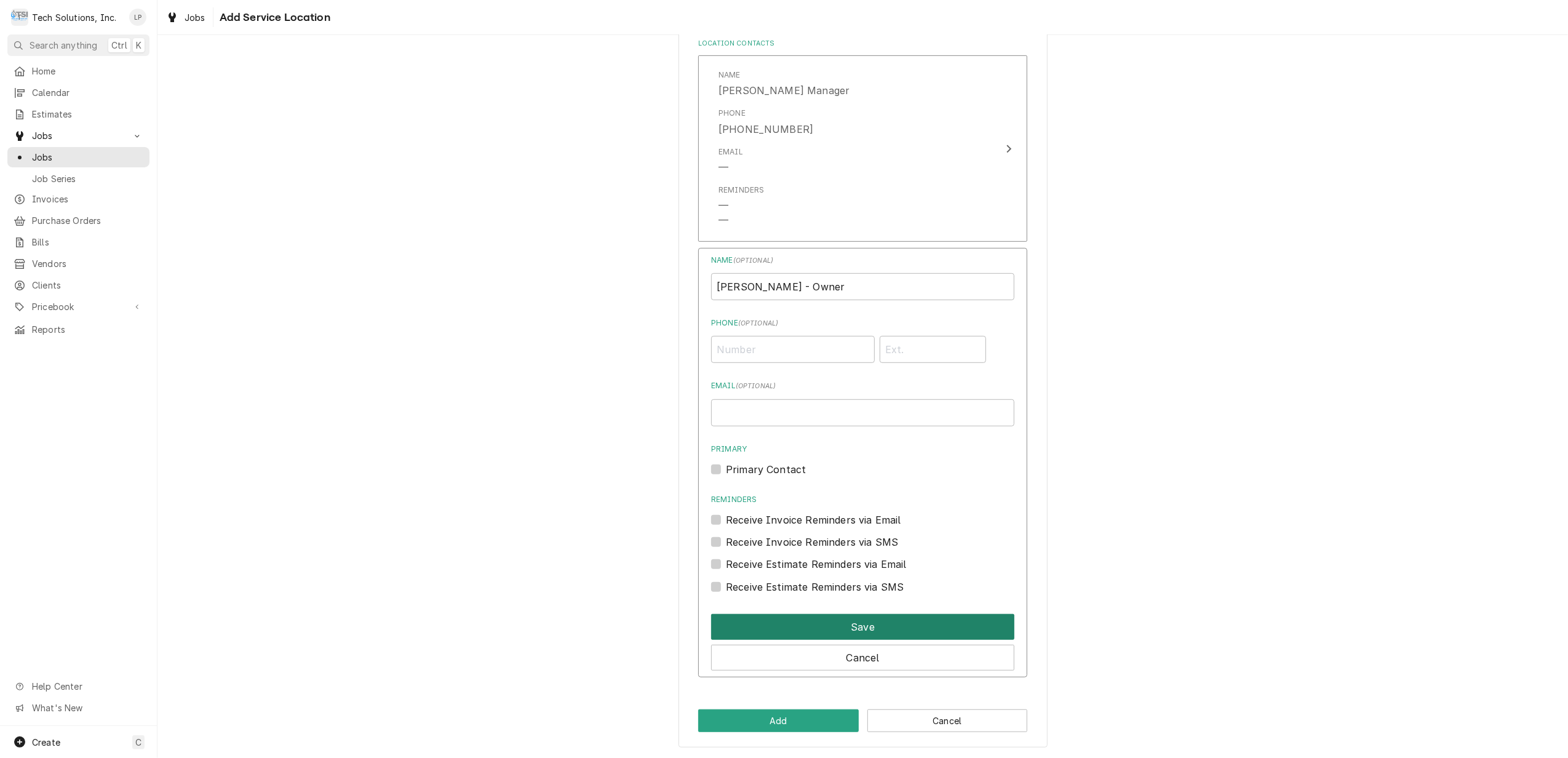
click at [884, 628] on button "Save" at bounding box center [863, 627] width 303 height 26
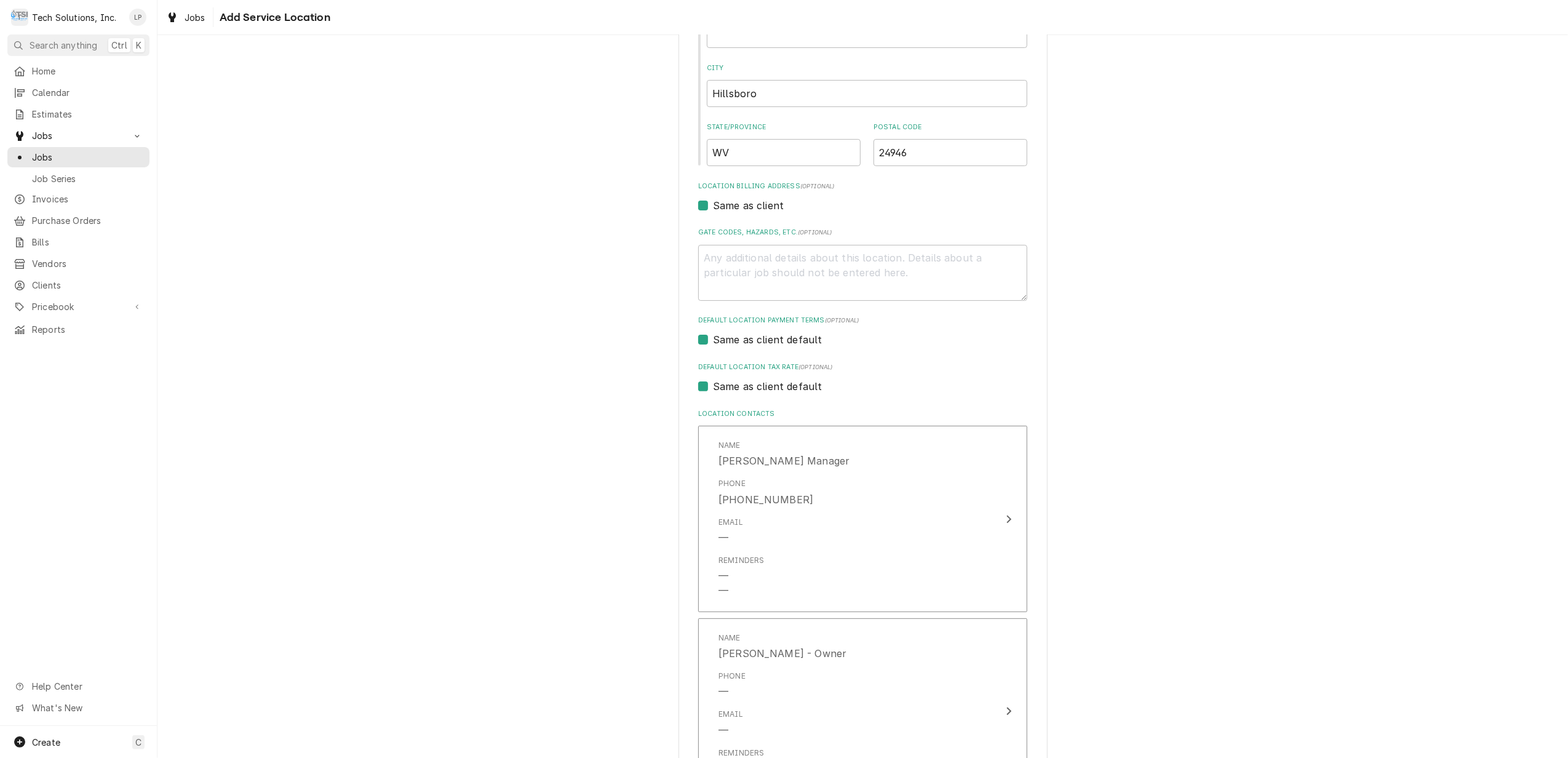
scroll to position [385, 0]
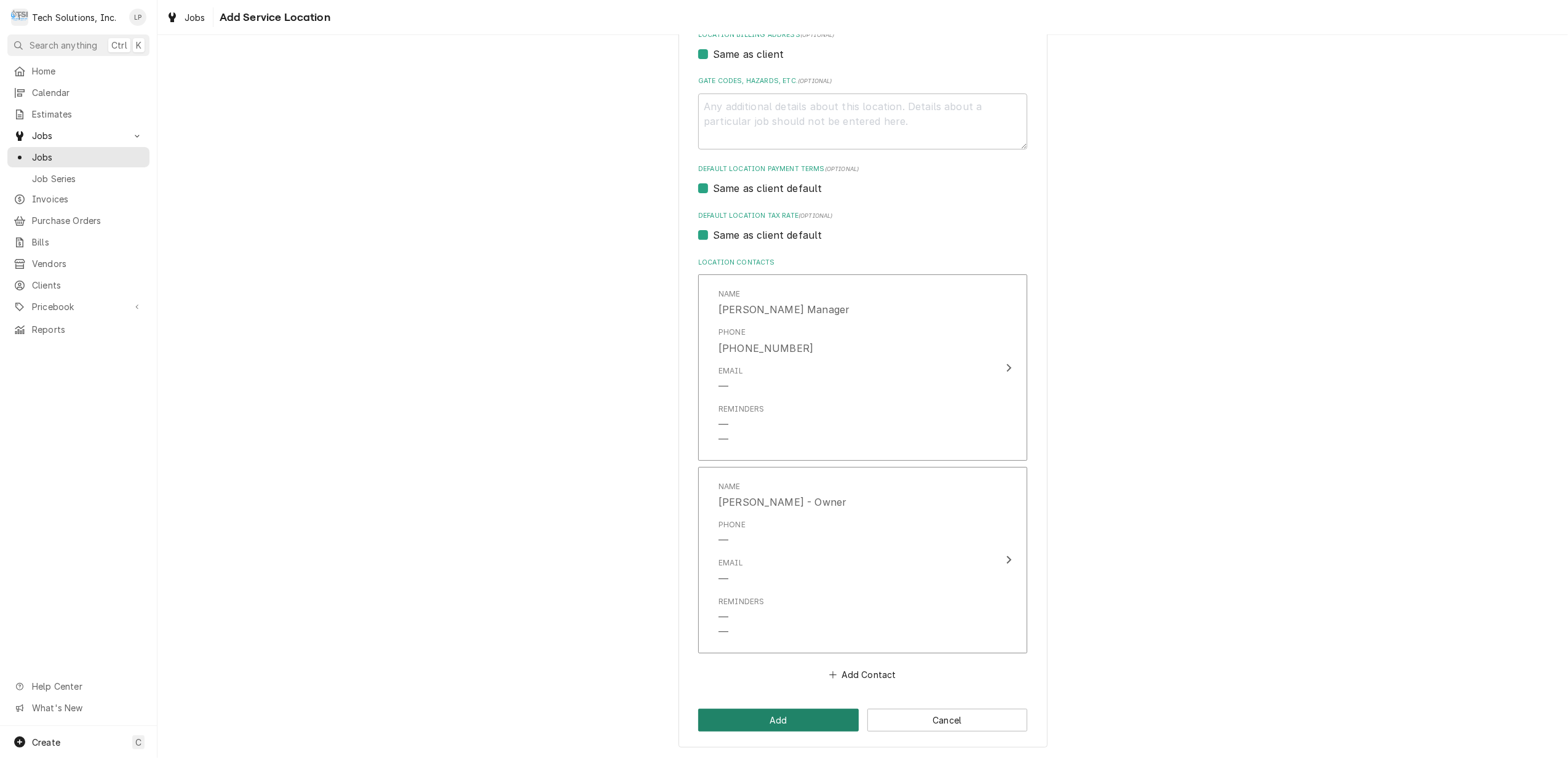
drag, startPoint x: 778, startPoint y: 719, endPoint x: 808, endPoint y: 709, distance: 31.6
click at [781, 718] on button "Add" at bounding box center [779, 720] width 161 height 23
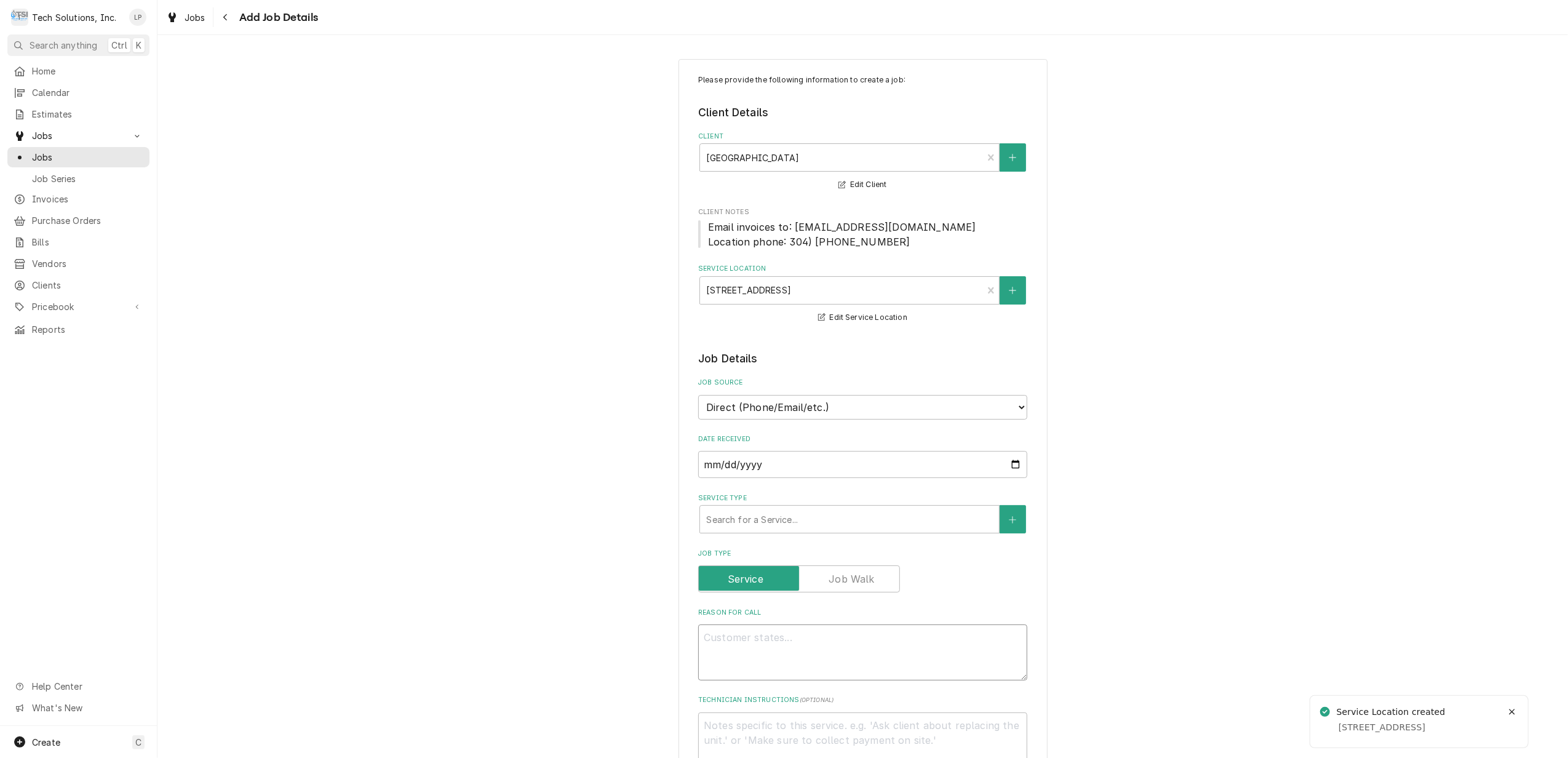
click at [950, 642] on textarea "Reason For Call" at bounding box center [863, 652] width 329 height 56
type textarea "x"
type textarea "H"
type textarea "x"
type textarea "Hi"
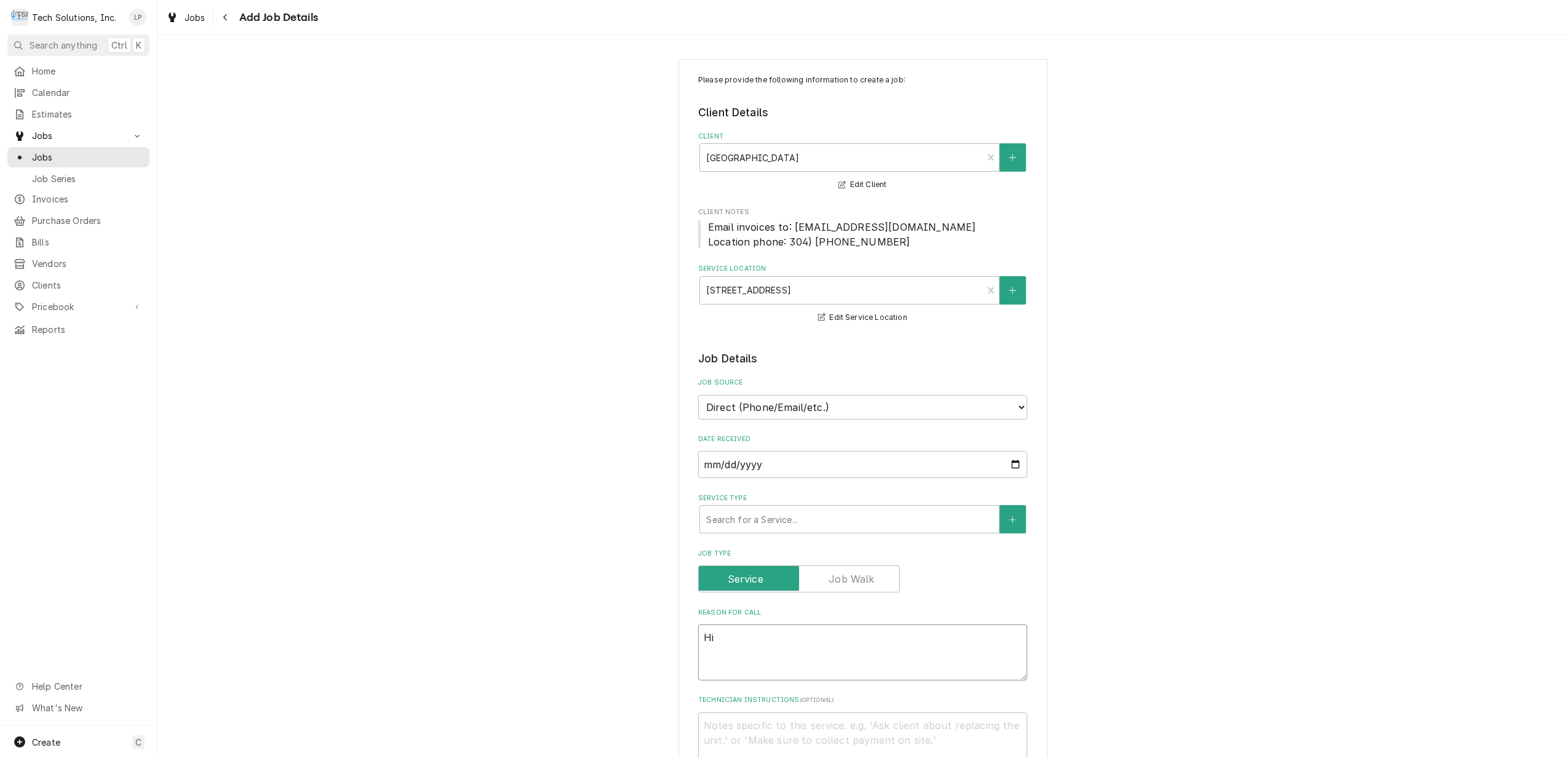
type textarea "x"
type textarea "Hil"
type textarea "x"
type textarea "Hill"
type textarea "x"
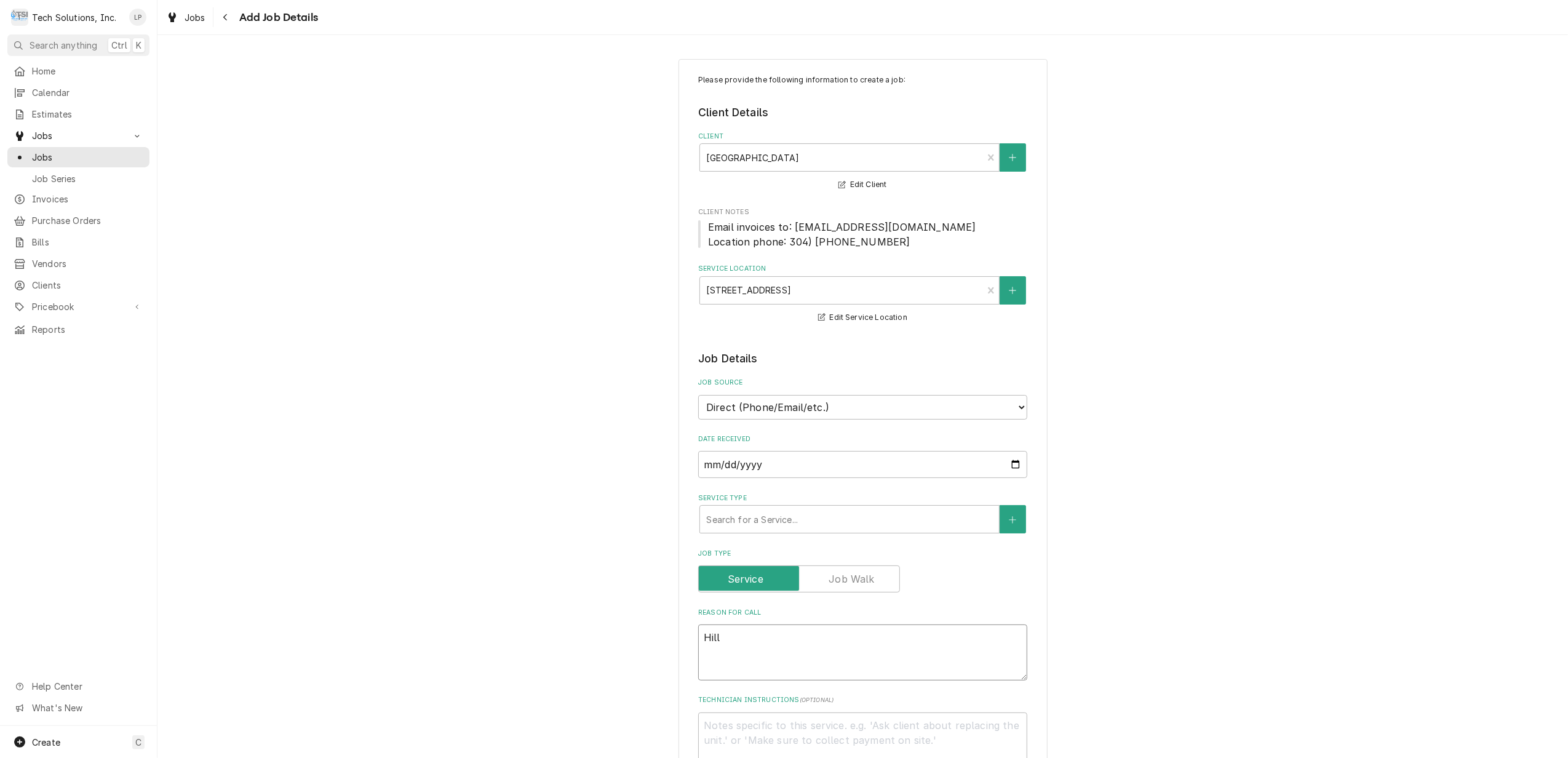
type textarea "Hills"
type textarea "x"
type textarea "Hillsb"
type textarea "x"
type textarea "Hillsbo"
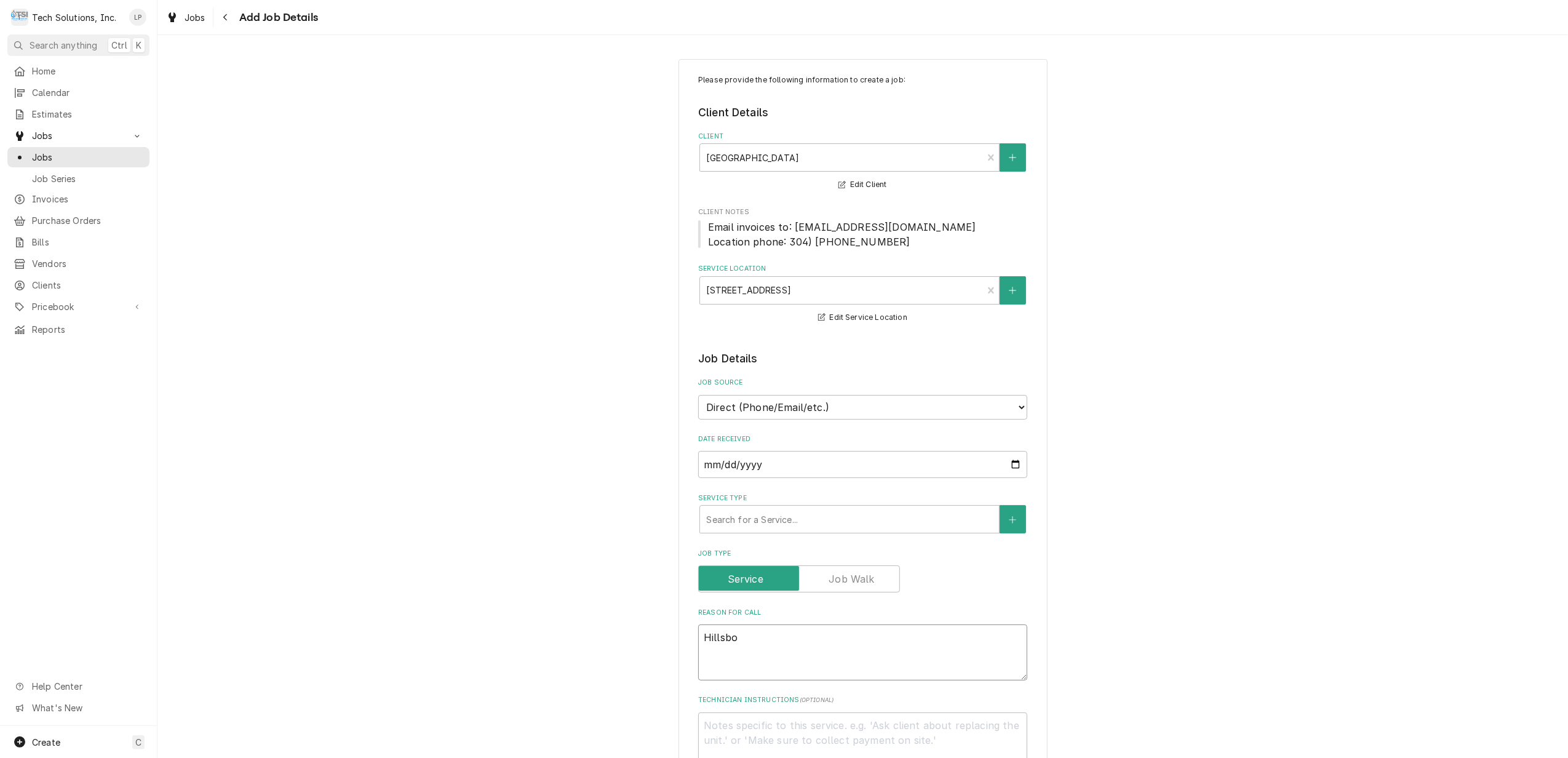
type textarea "x"
type textarea "Hillsbor"
type textarea "x"
type textarea "Hillsboro"
type textarea "x"
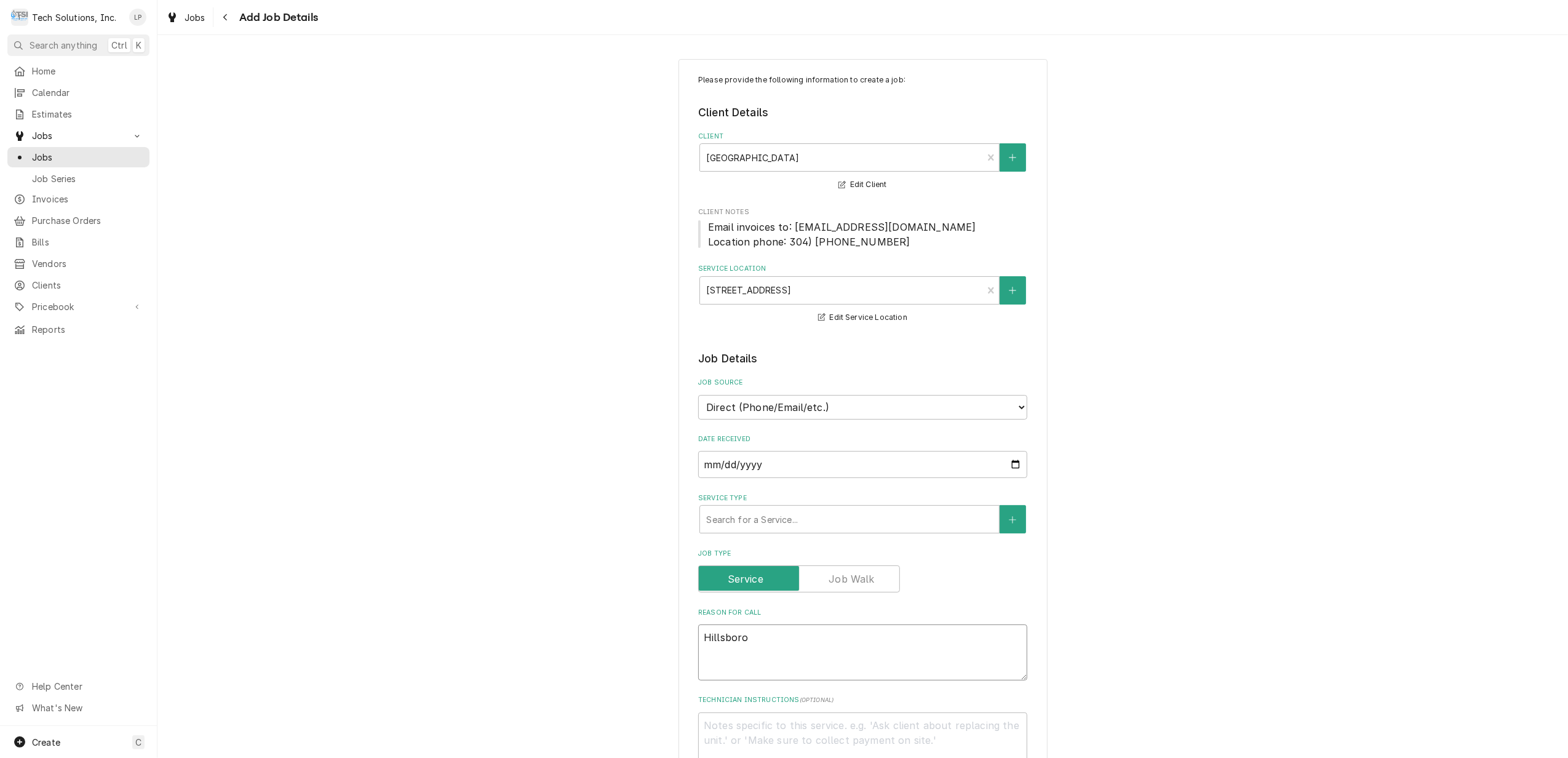
type textarea "Hillsboro"
type textarea "x"
type textarea "Hillsboro P"
type textarea "x"
type textarea "Hillsboro Pu"
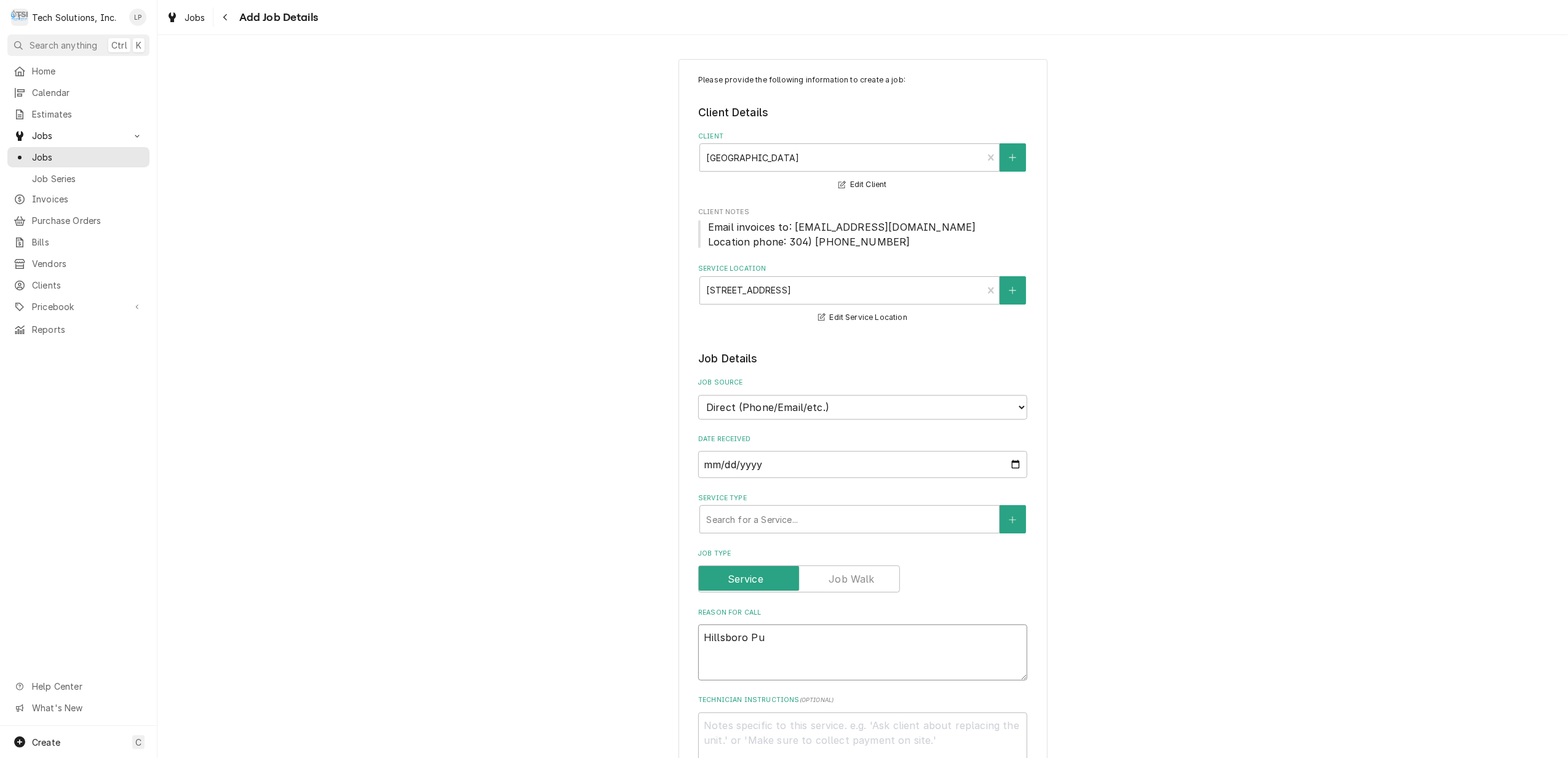
type textarea "x"
type textarea "Hillsboro Pub"
type textarea "x"
type textarea "Hillsboro P"
type textarea "x"
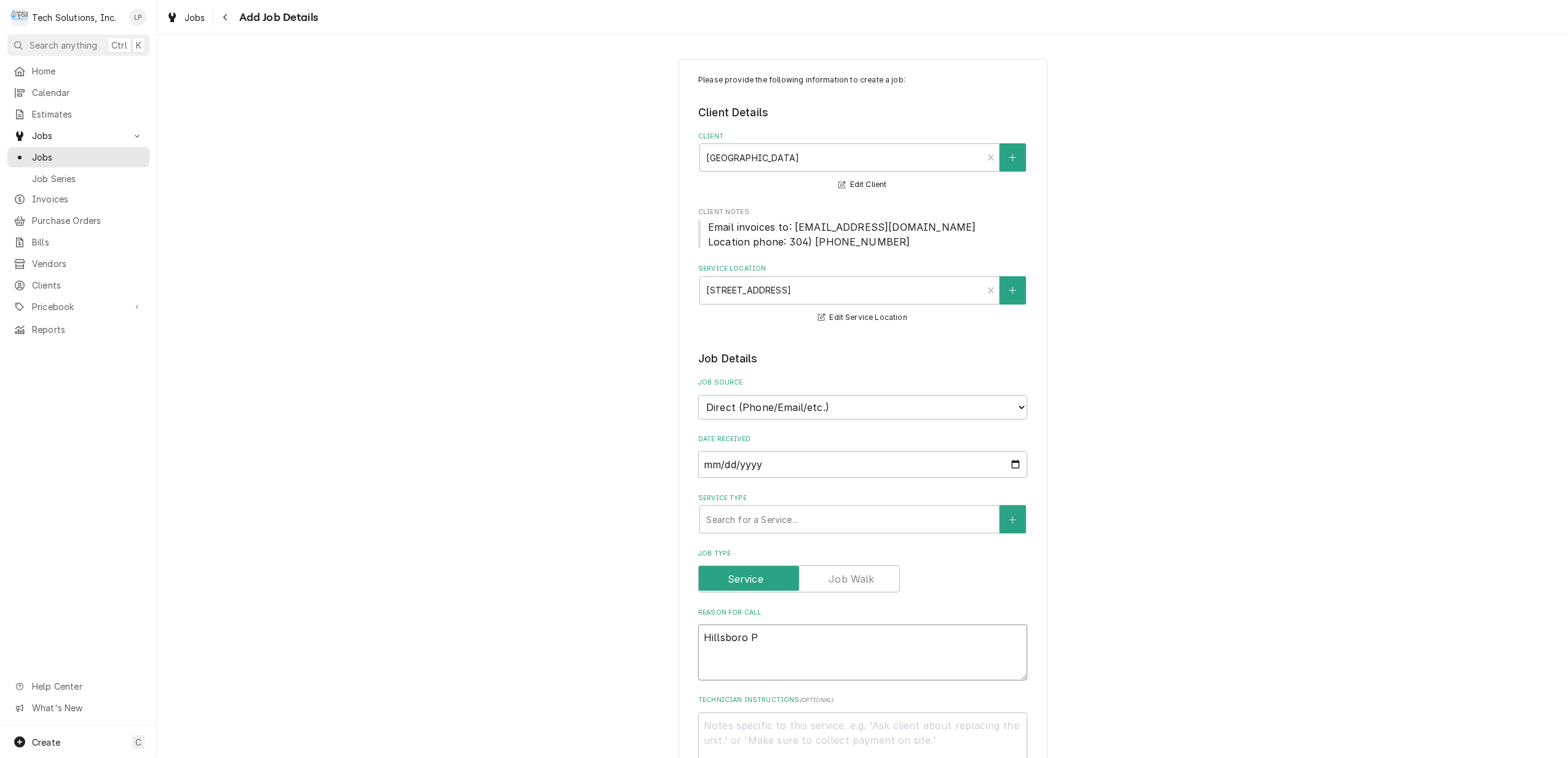
type textarea "Hillsboro"
type textarea "x"
type textarea "Hillsboro"
type textarea "x"
type textarea "Hillsbor"
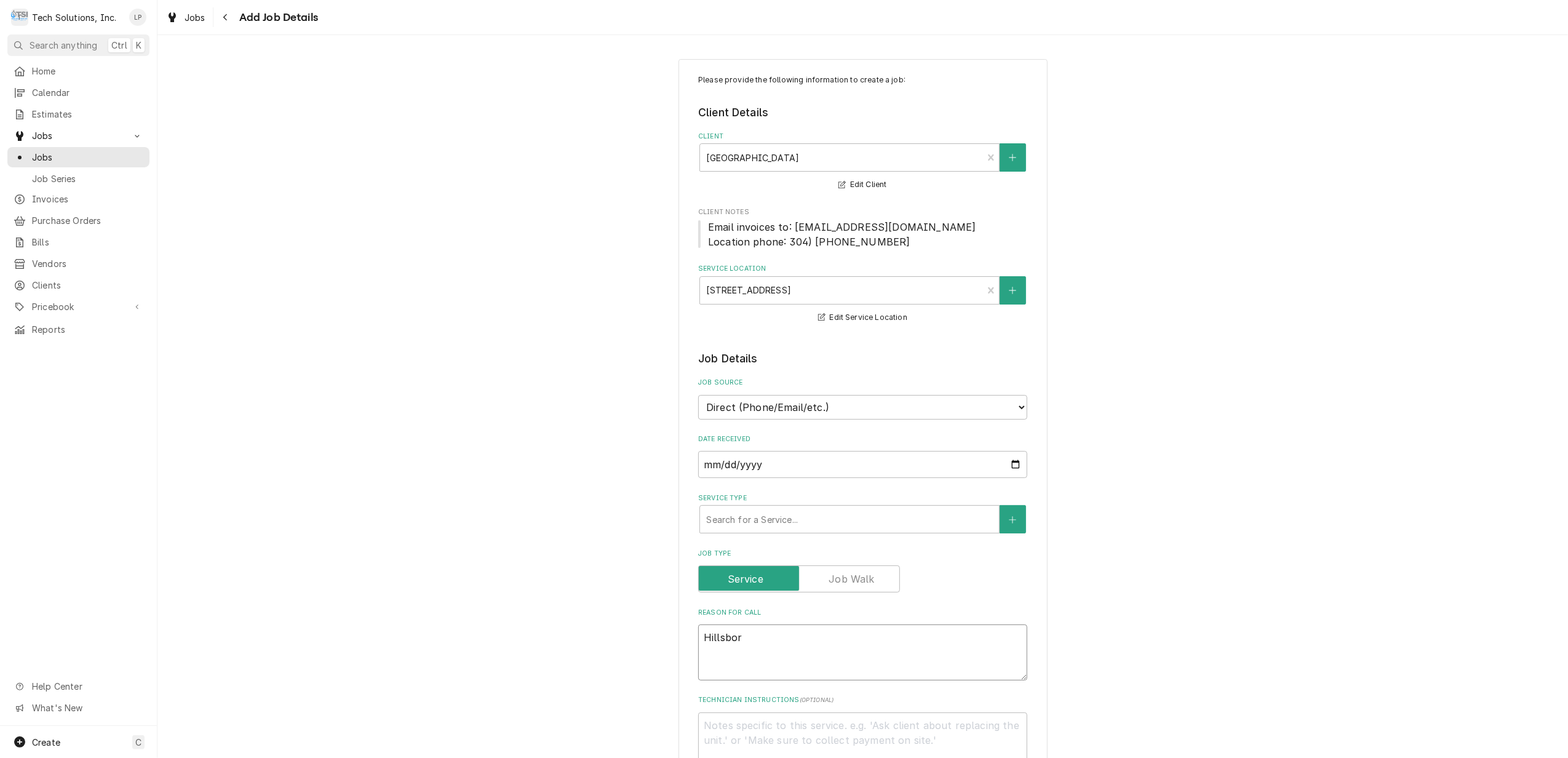
type textarea "x"
type textarea "Hillsbo"
type textarea "x"
type textarea "Hillsb"
type textarea "x"
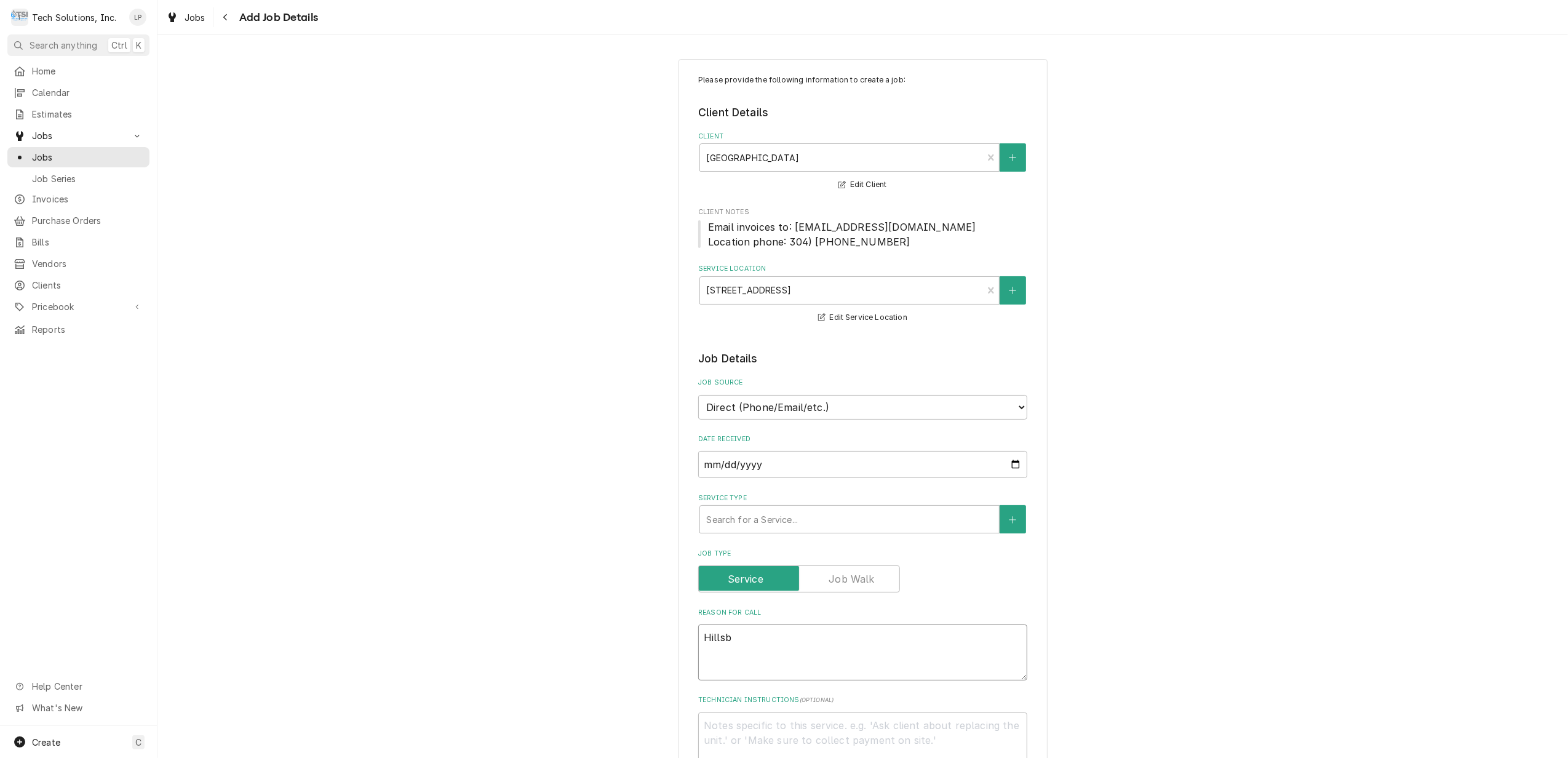
type textarea "Hills"
type textarea "x"
type textarea "Hill"
type textarea "x"
type textarea "Hil"
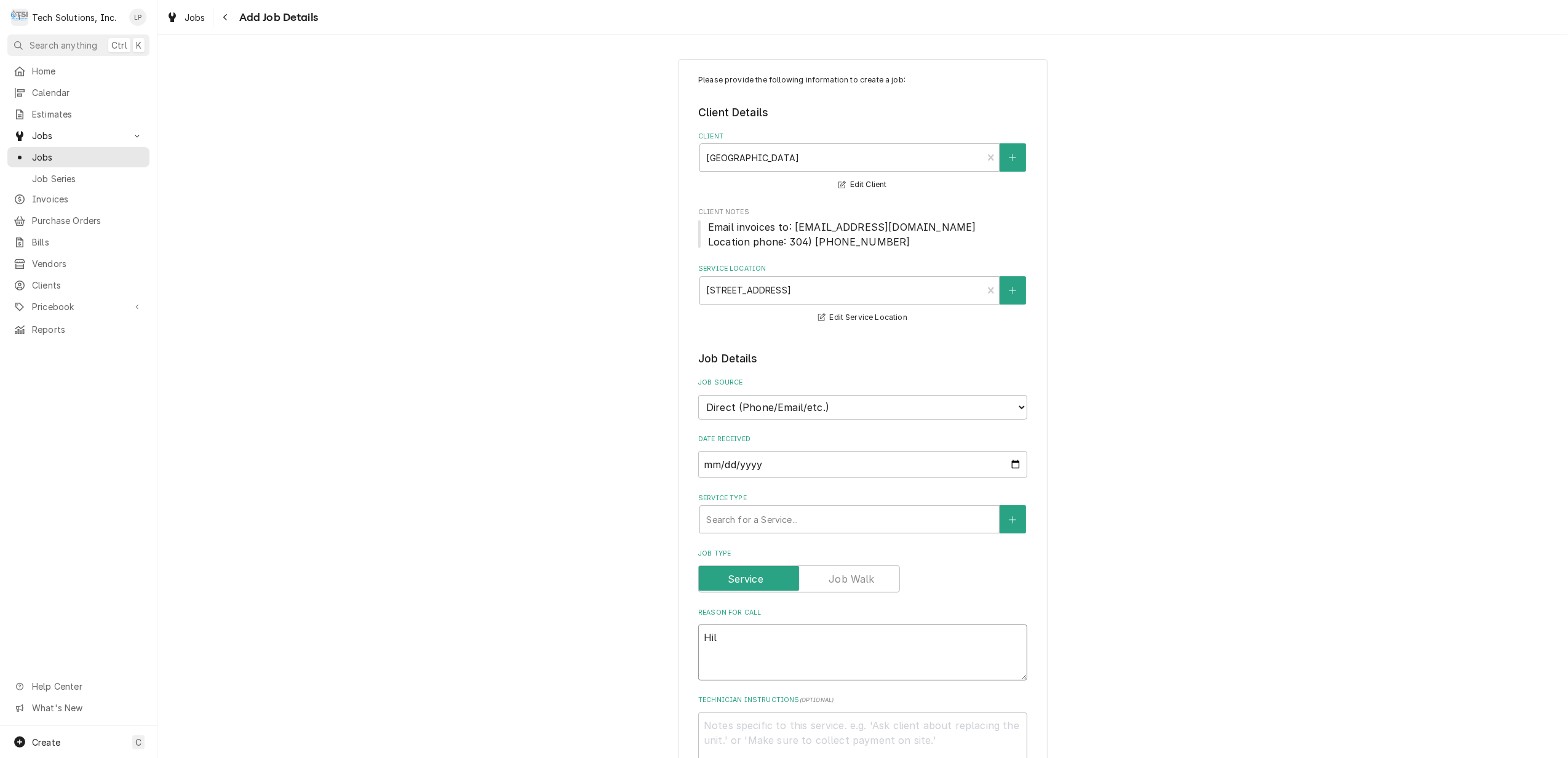
type textarea "x"
type textarea "Hi"
type textarea "x"
type textarea "H"
type textarea "x"
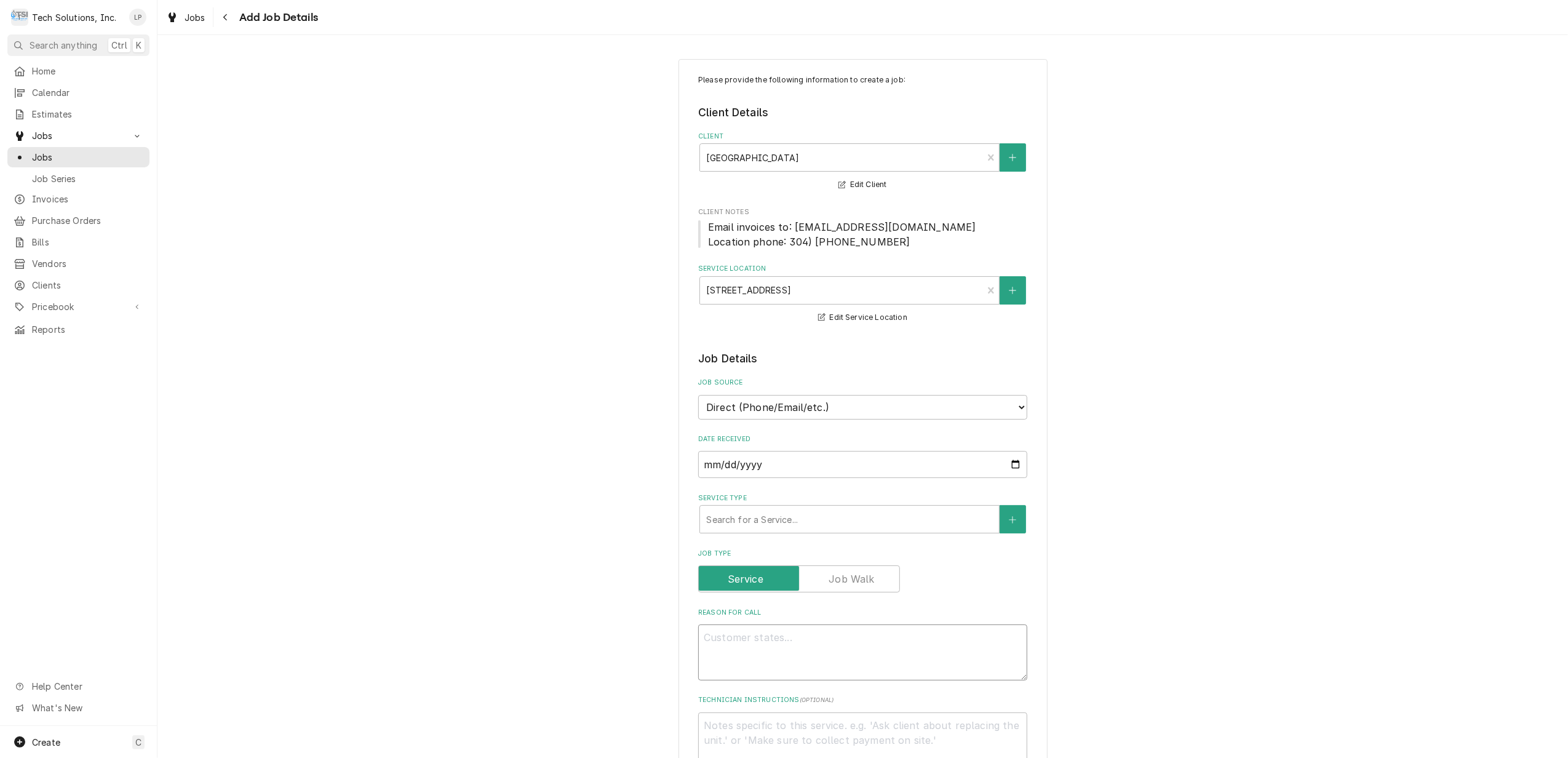
type textarea "x"
type textarea "N"
type textarea "x"
type textarea "Nu"
type textarea "x"
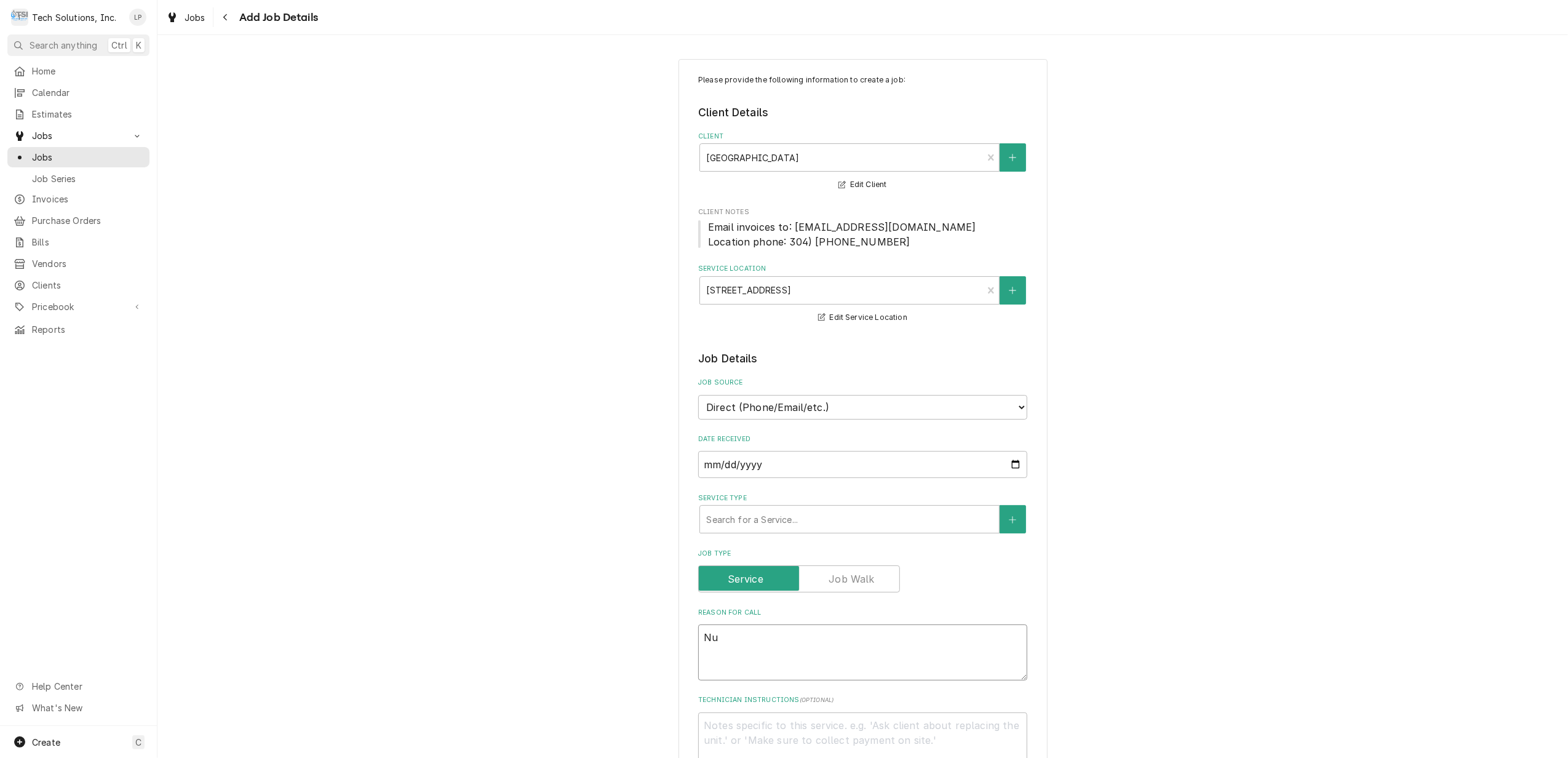
type textarea "Nuo"
type textarea "x"
type textarea "Nuov"
type textarea "x"
type textarea "Nuova"
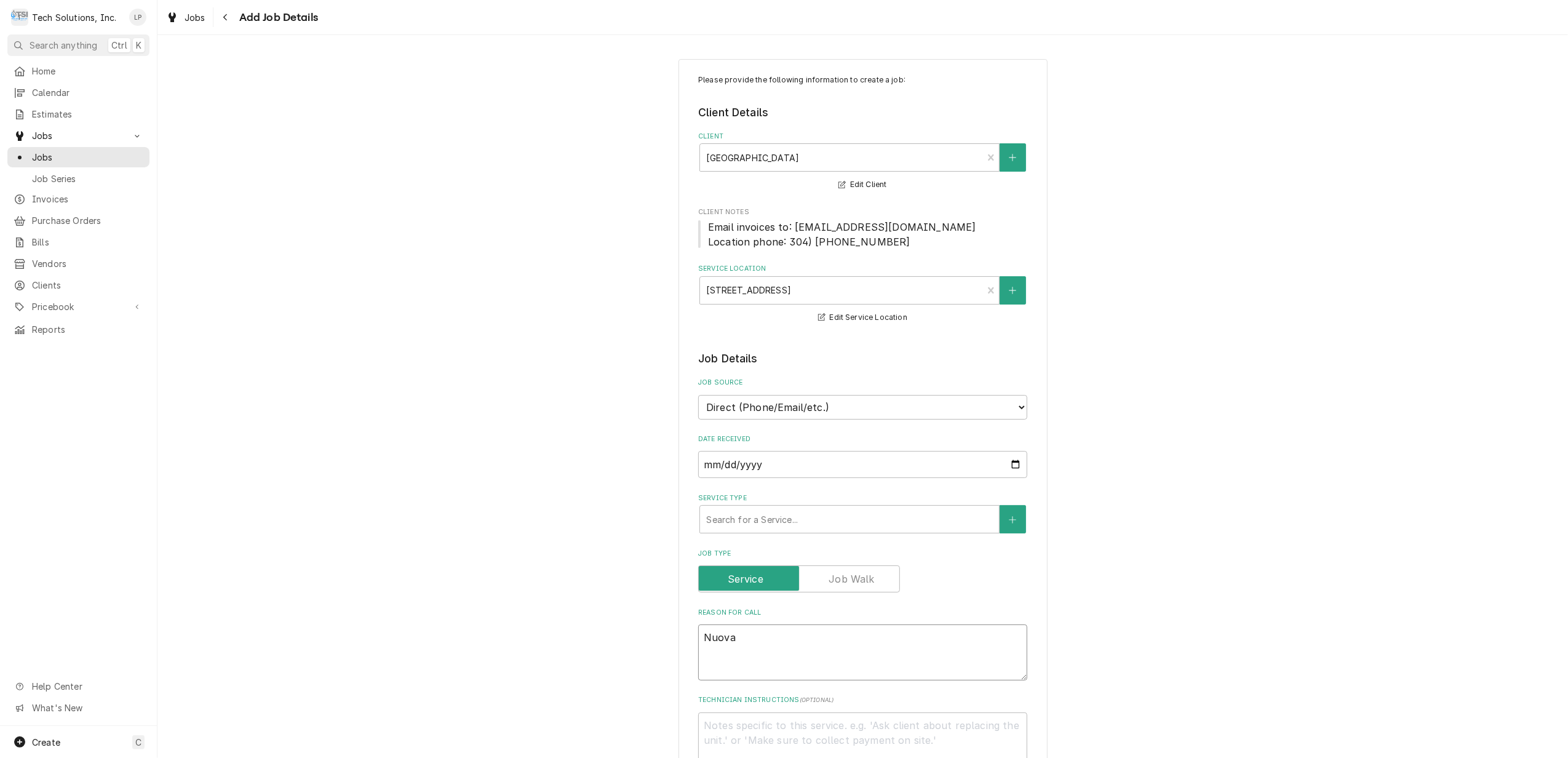
type textarea "x"
type textarea "Nuova"
type textarea "x"
type textarea "Nuova S"
type textarea "x"
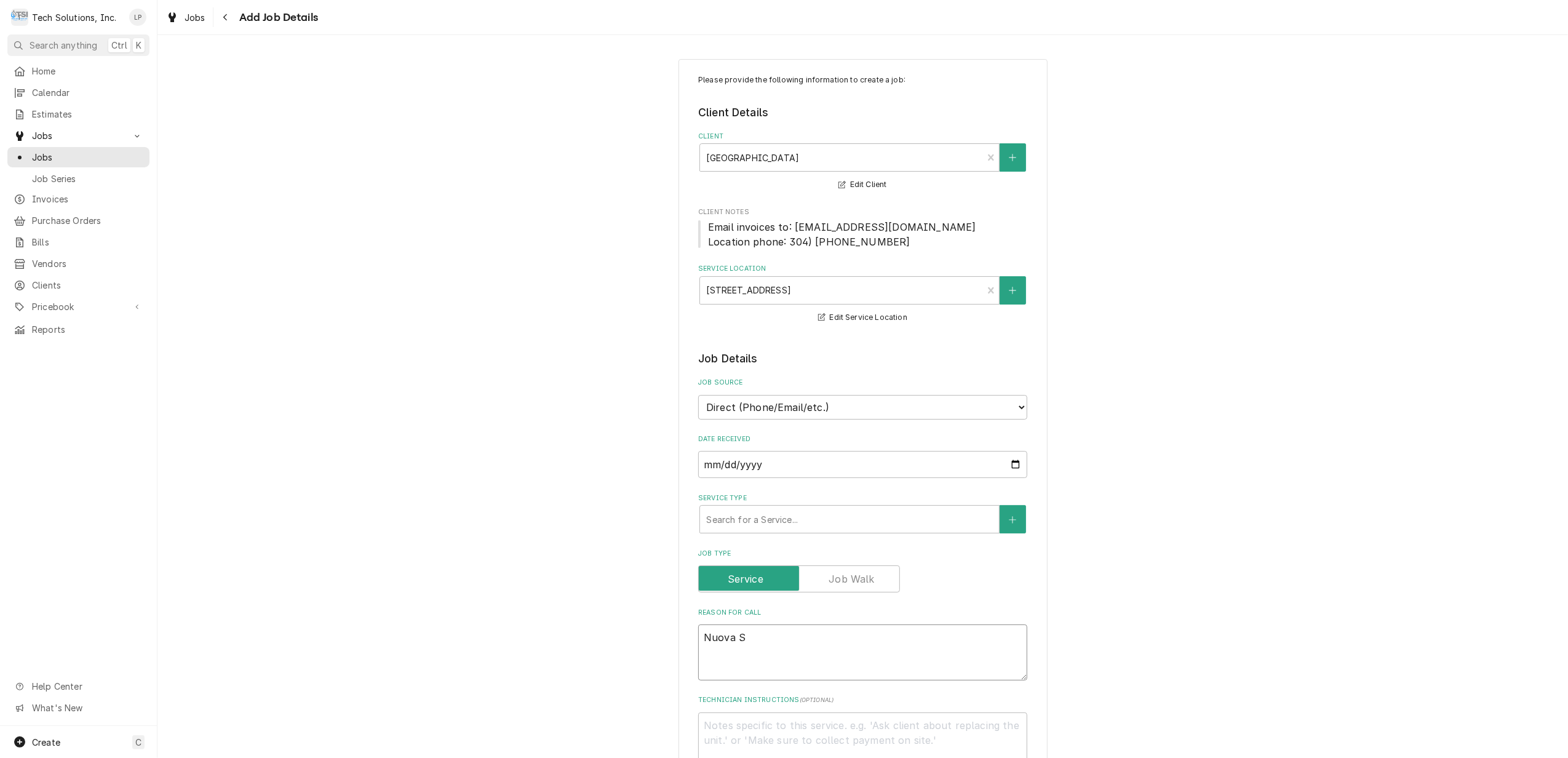
type textarea "Nuova Si"
type textarea "x"
type textarea "Nuova Sim"
type textarea "x"
type textarea "Nuova Simo"
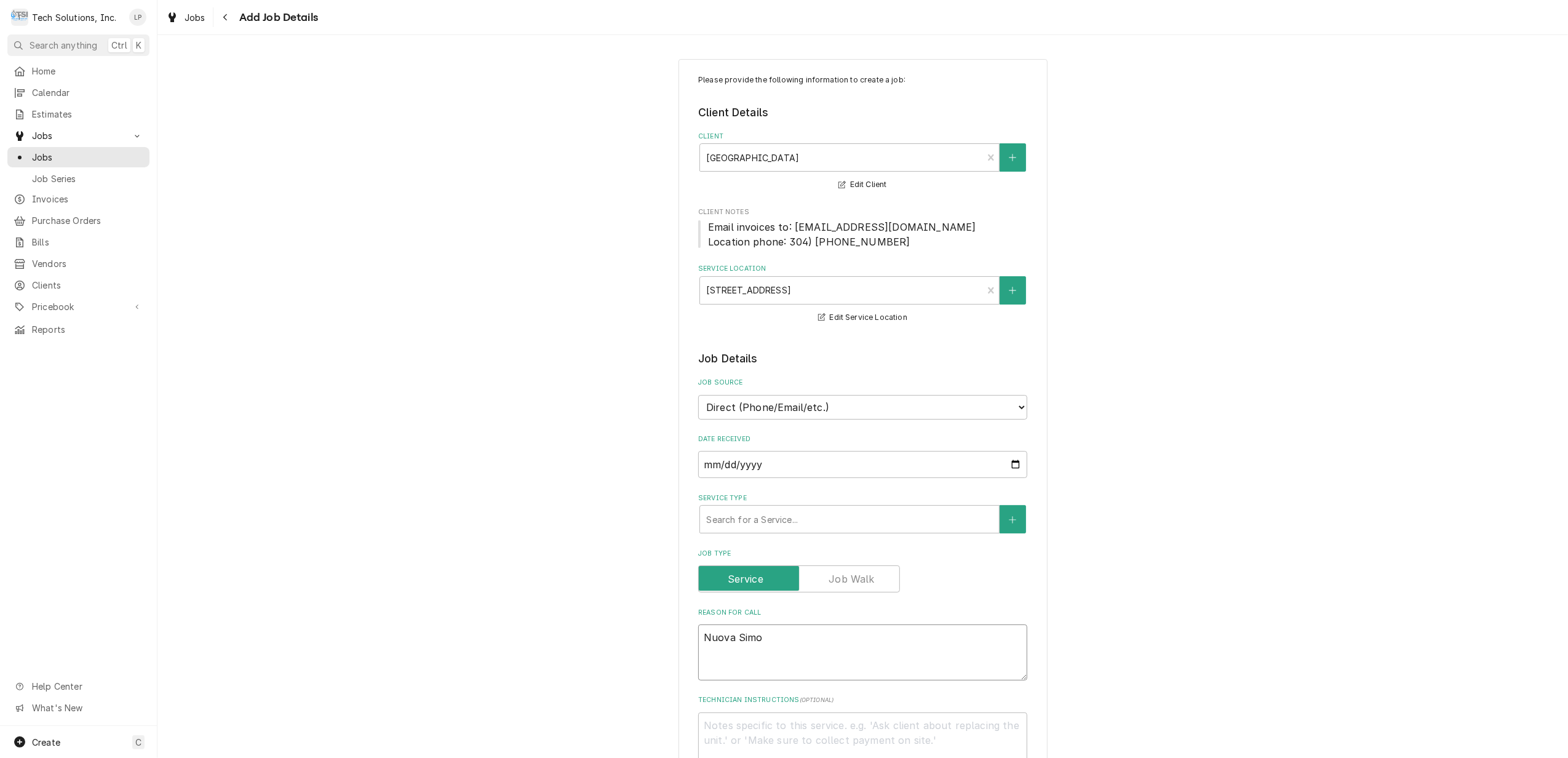
type textarea "x"
type textarea "Nuova Simon"
type textarea "x"
type textarea "Nuova Simone"
type textarea "x"
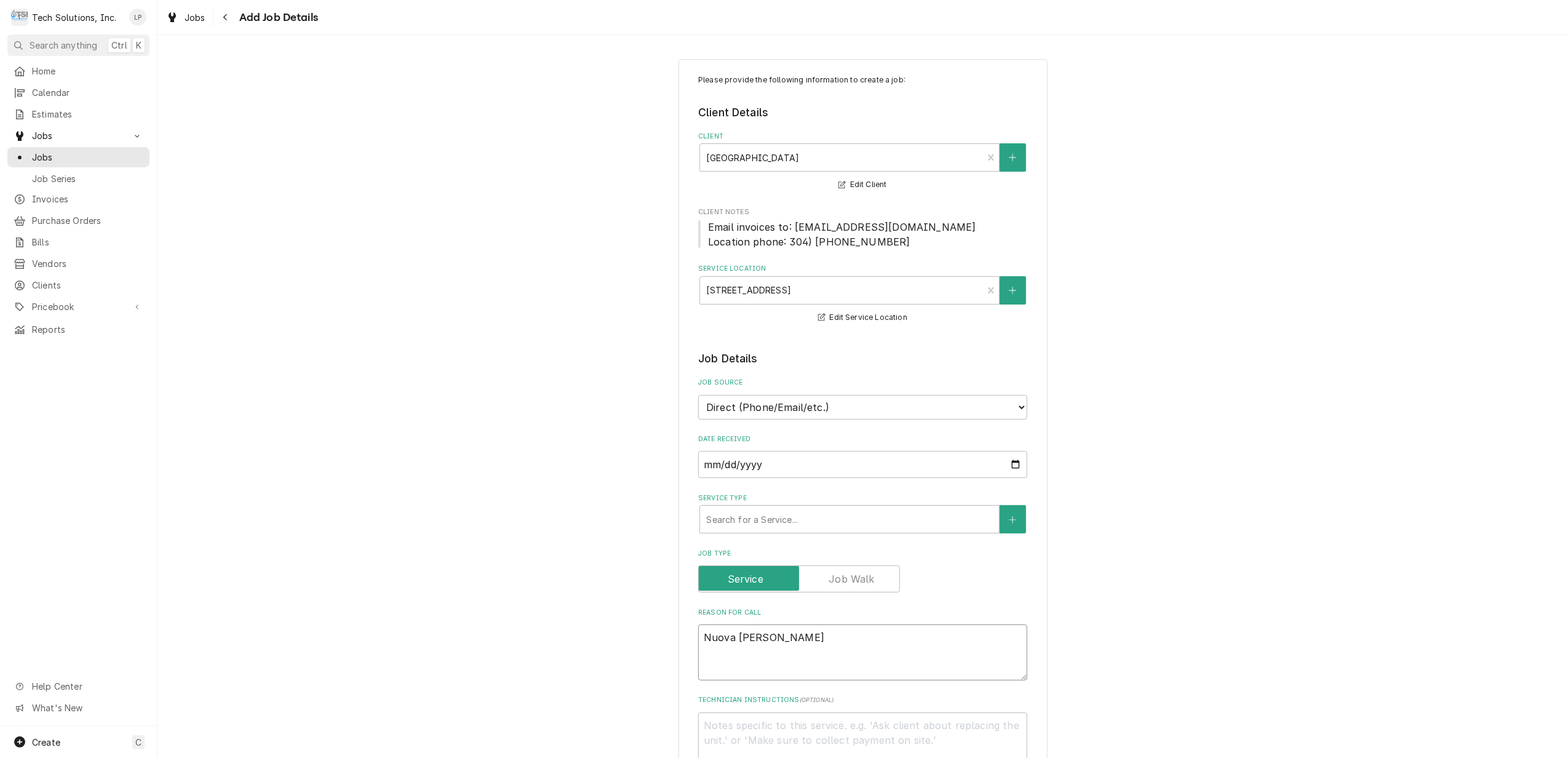
type textarea "Nuova Simonel"
type textarea "x"
type textarea "Nuova Simonell"
type textarea "x"
type textarea "Nuova Simonelli"
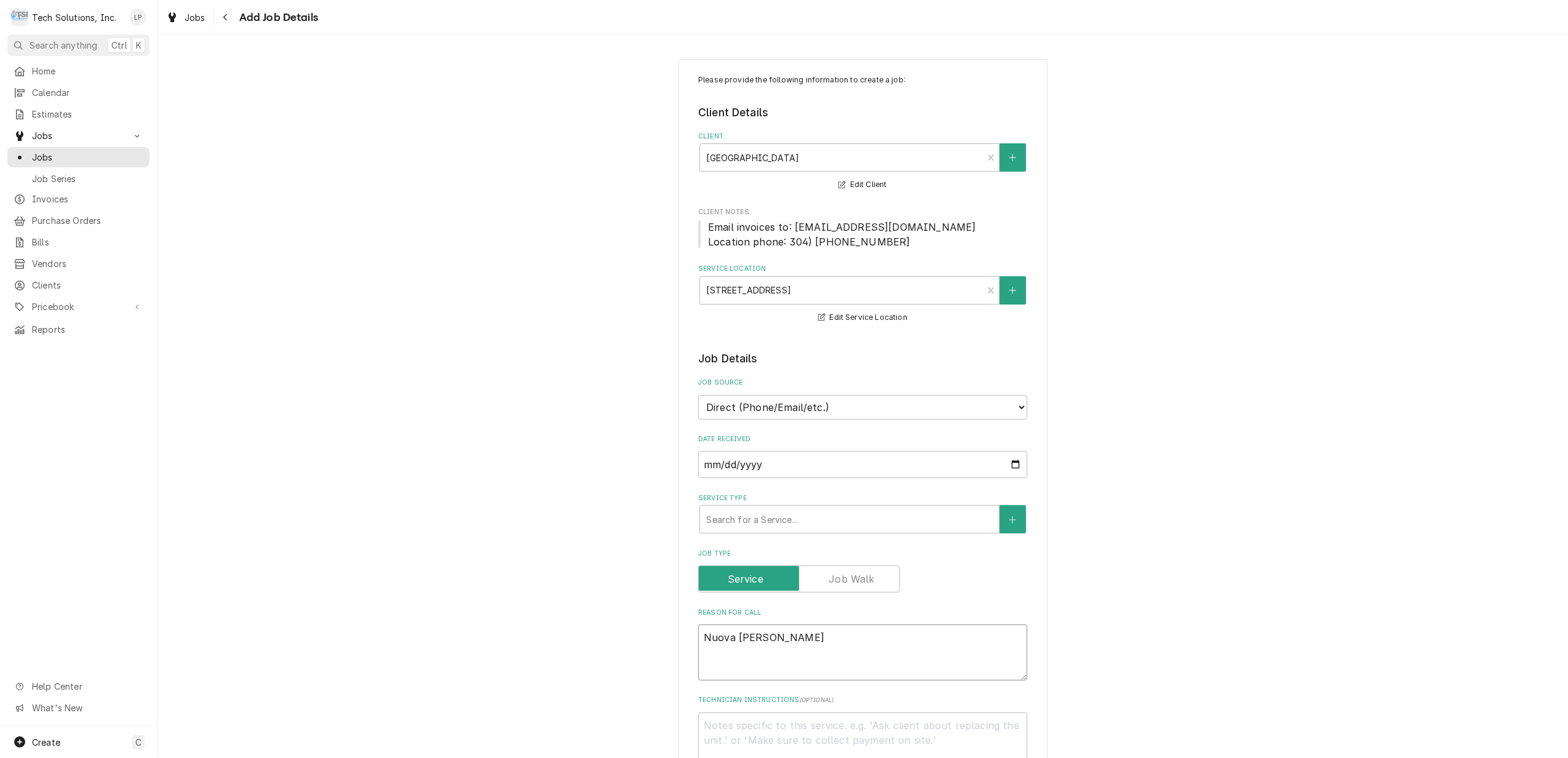
type textarea "x"
type textarea "Nuova Simonelli"
type textarea "x"
type textarea "Nuova Simonelli ("
type textarea "x"
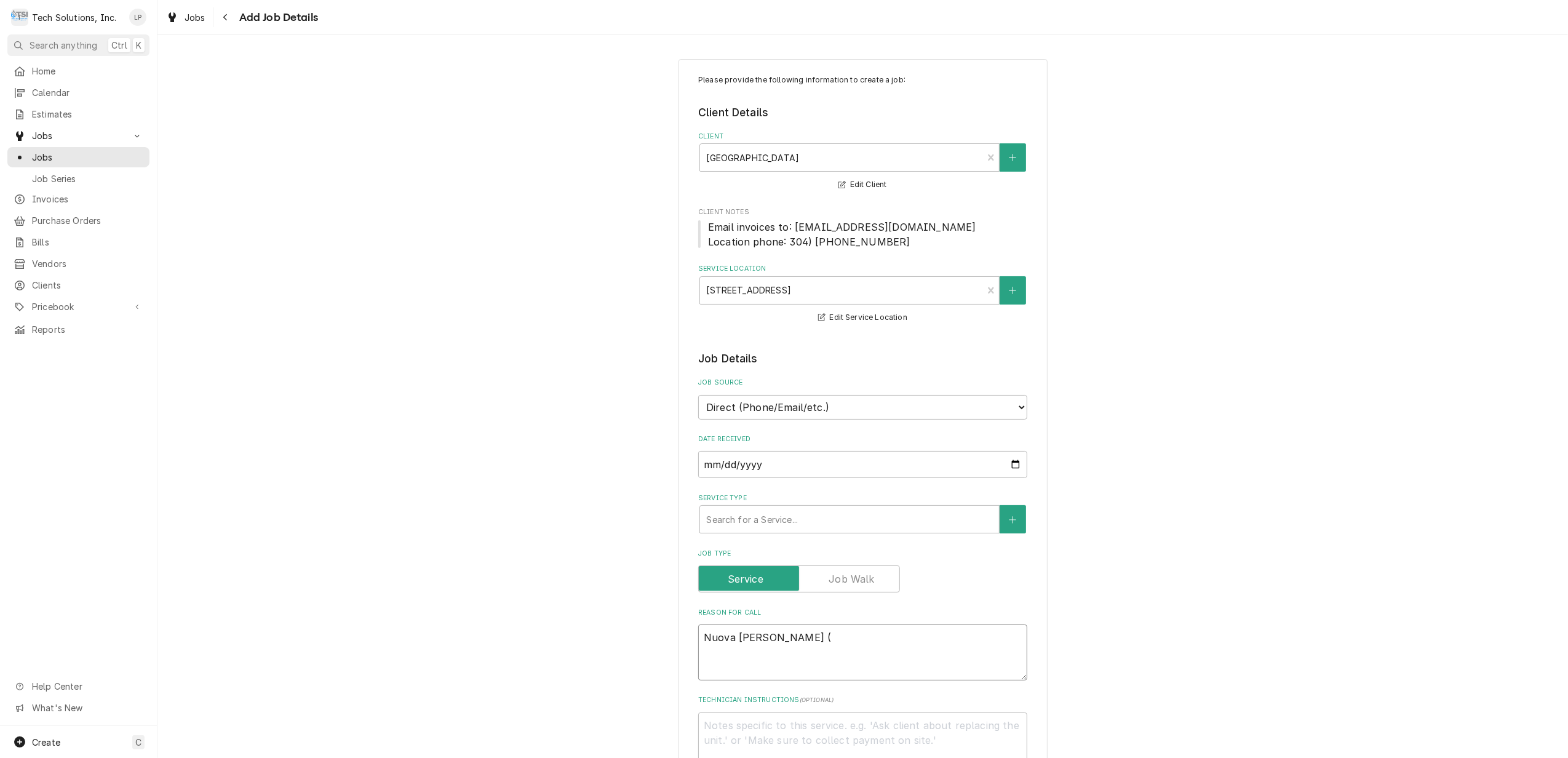
type textarea "Nuova Simonelli (A"
type textarea "x"
type textarea "Nuova Simonelli (Ap"
type textarea "x"
type textarea "Nuova Simonelli (App"
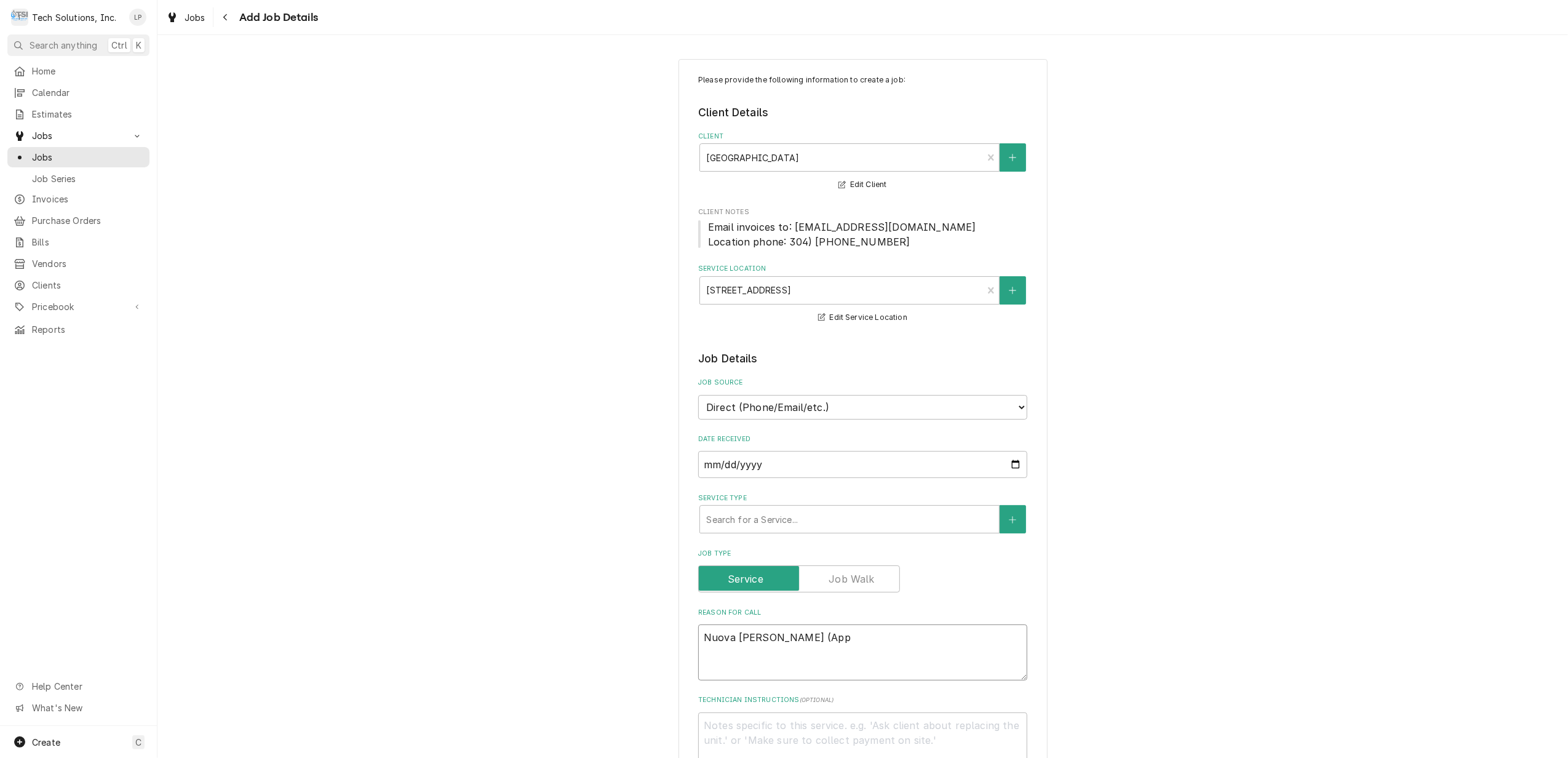
type textarea "x"
type textarea "Nuova Simonelli (Appi"
type textarea "x"
type textarea "Nuova Simonelli (Appia"
type textarea "x"
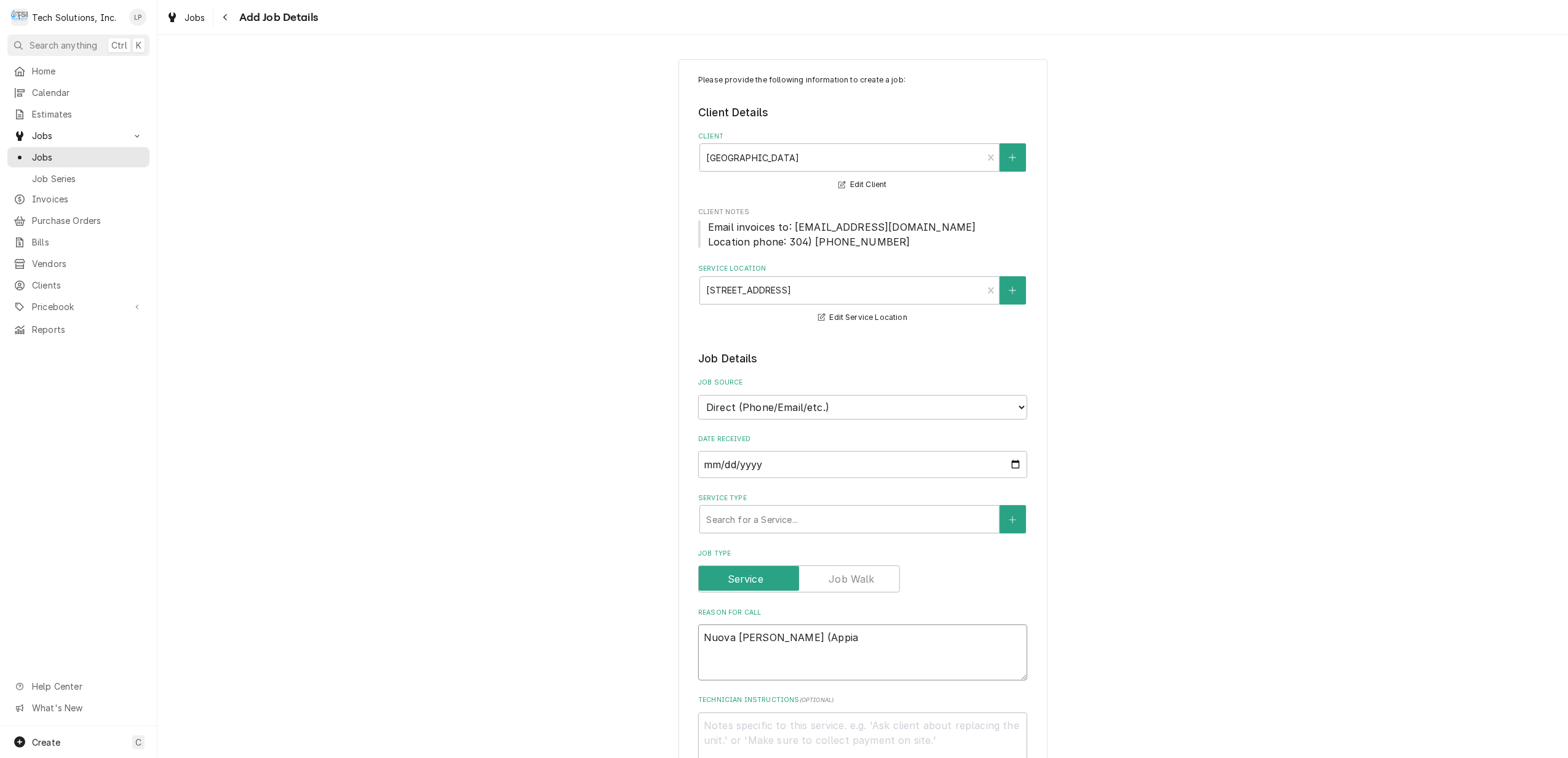
type textarea "Nuova Simonelli (Appia"
type textarea "x"
type textarea "Nuova Simonelli (Appia L"
type textarea "x"
type textarea "Nuova Simonelli (Appia Li"
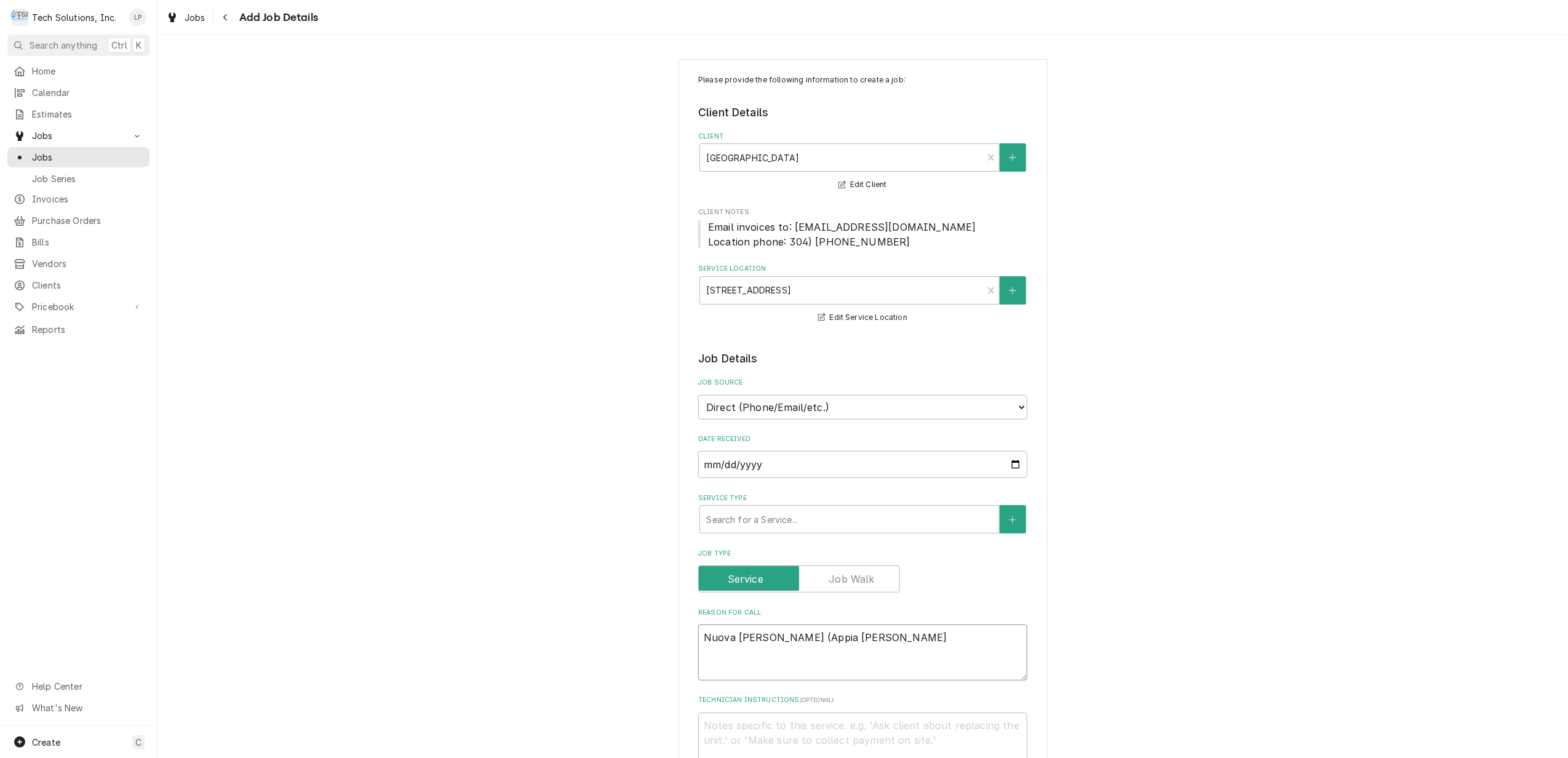
type textarea "x"
type textarea "Nuova Simonelli (Appia Lif"
type textarea "x"
type textarea "Nuova Simonelli (Appia Lif)"
type textarea "x"
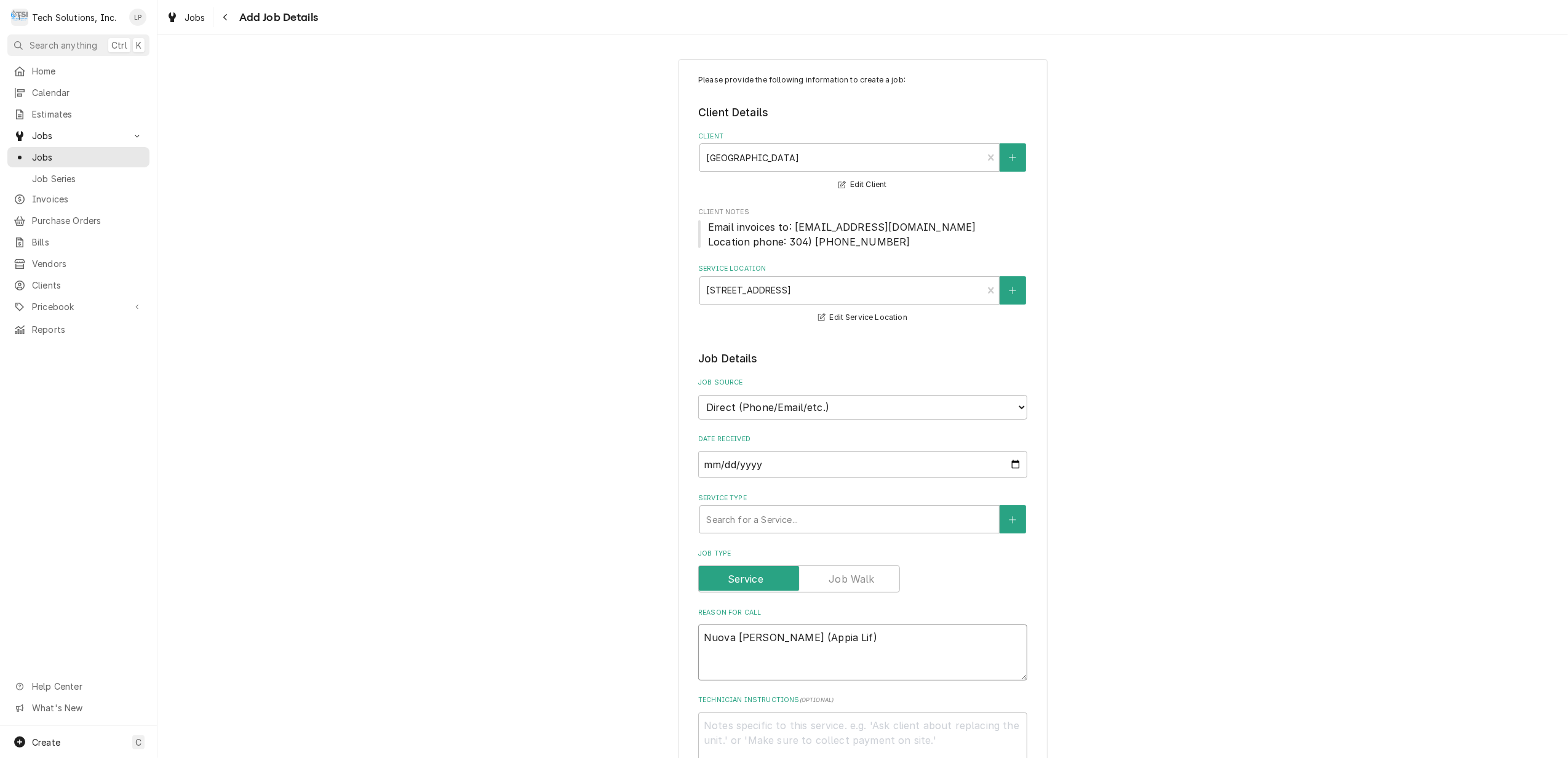
type textarea "Nuova Simonelli (Appia Lif"
type textarea "x"
type textarea "Nuova Simonelli (Appia Life"
type textarea "x"
type textarea "Nuova Simonelli (Appia Life)"
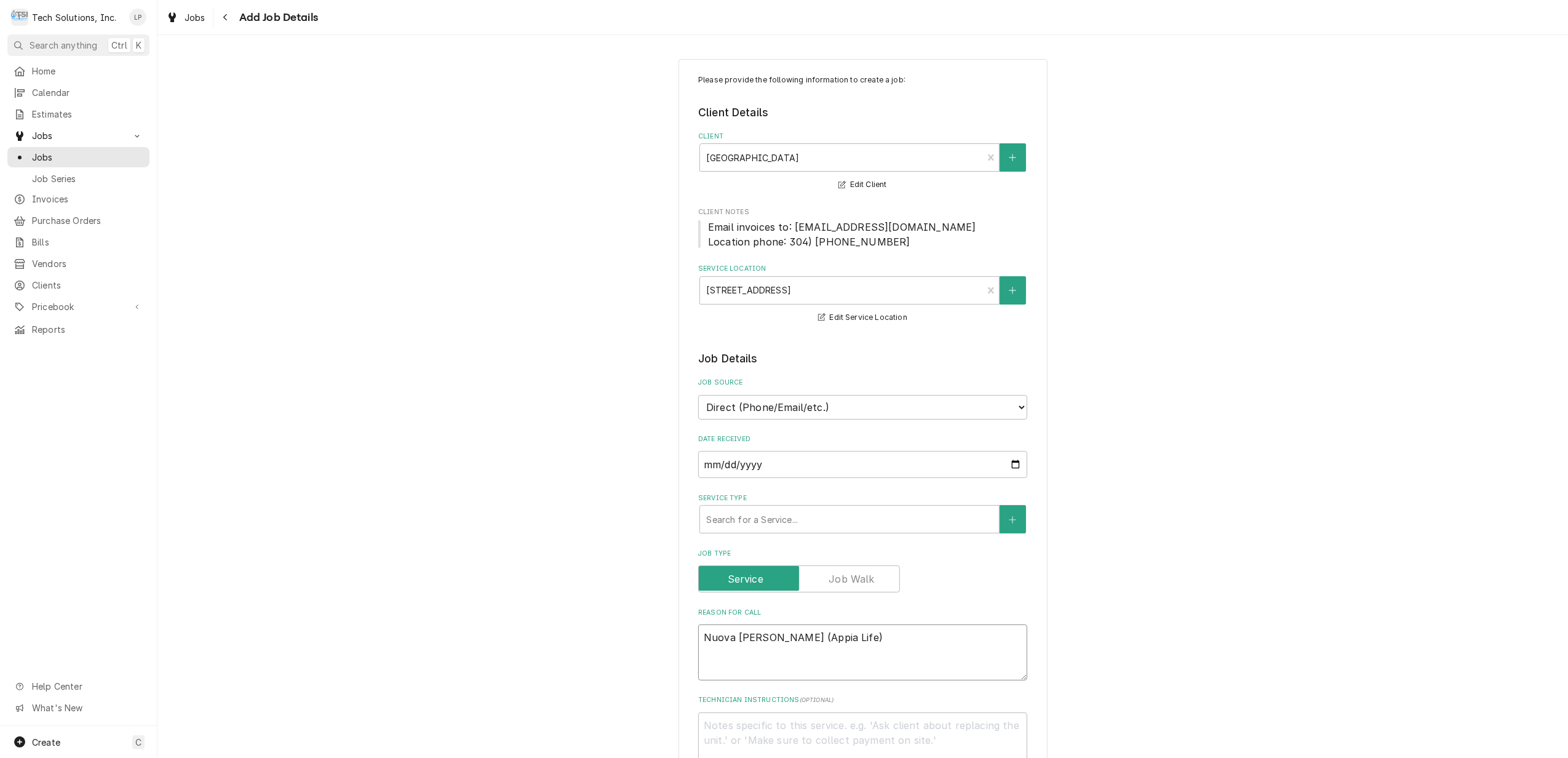
type textarea "x"
type textarea "Nuova Simonelli (Appia Life)"
type textarea "x"
type textarea "Nuova Simonelli (Appia Life) E"
type textarea "x"
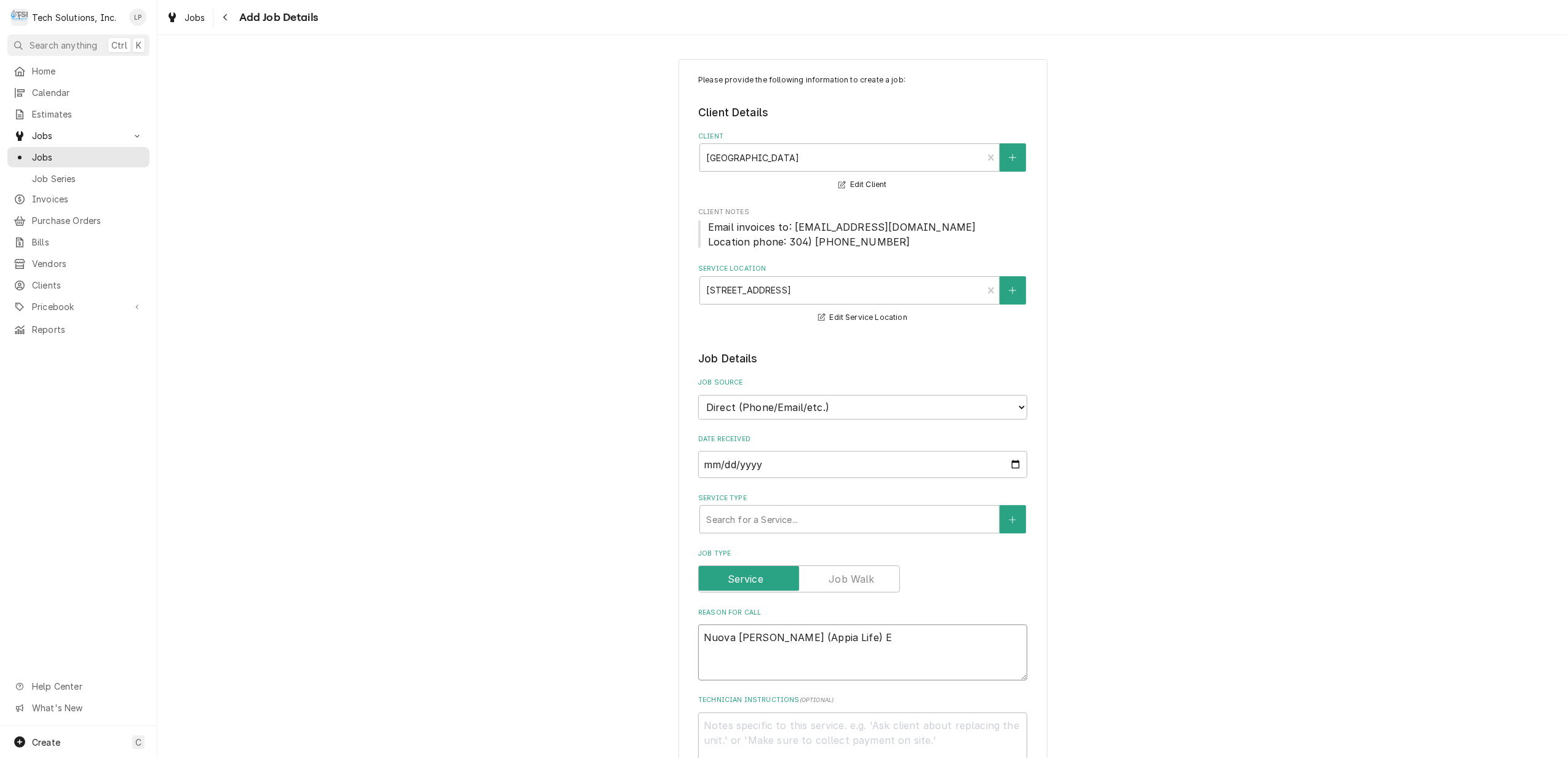
type textarea "Nuova Simonelli (Appia Life) Es"
type textarea "x"
type textarea "Nuova Simonelli (Appia Life) Esp"
type textarea "x"
type textarea "Nuova Simonelli (Appia Life) Espr"
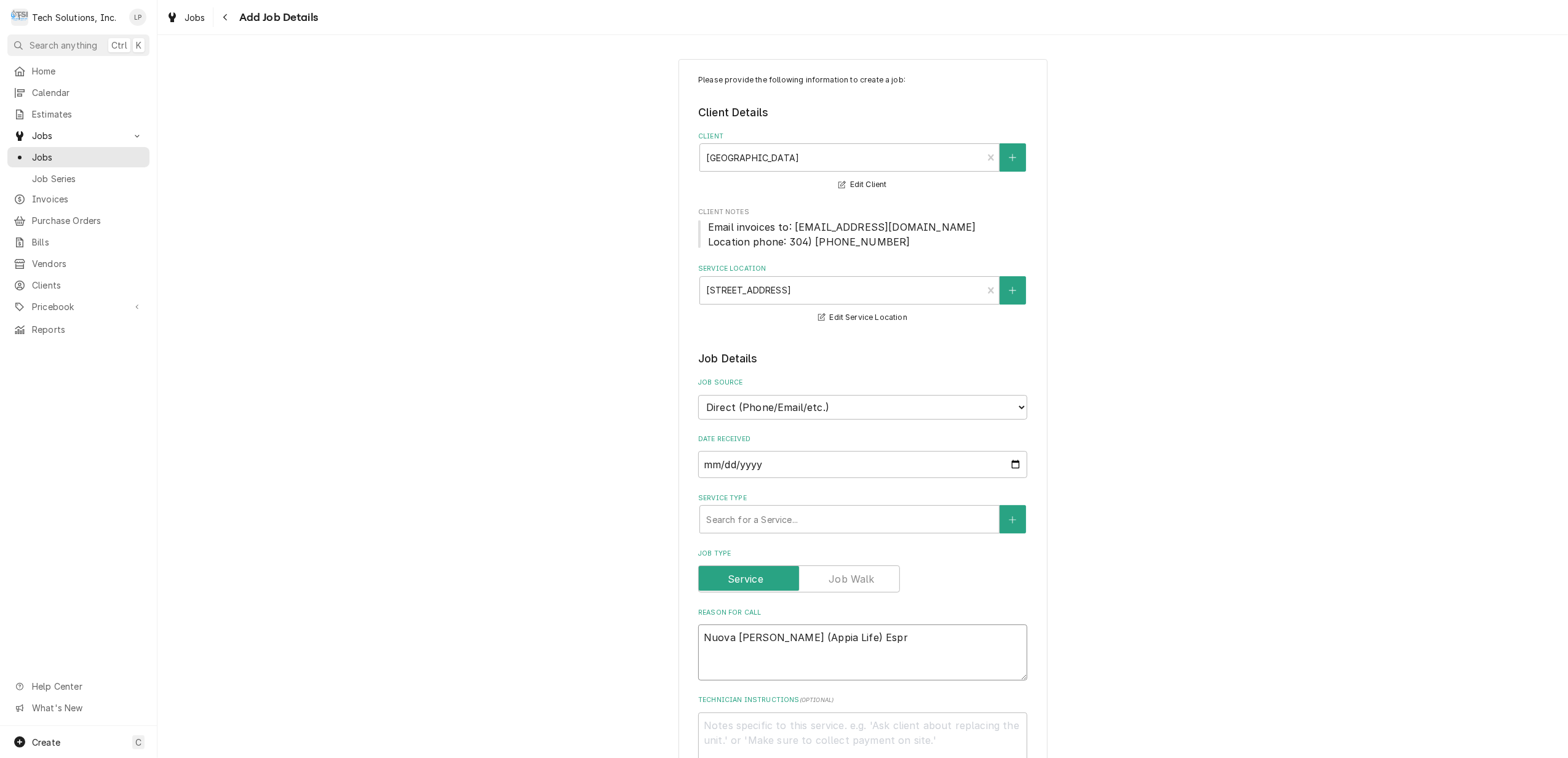
type textarea "x"
type textarea "Nuova Simonelli (Appia Life) Espre"
type textarea "x"
type textarea "Nuova Simonelli (Appia Life) Espres"
type textarea "x"
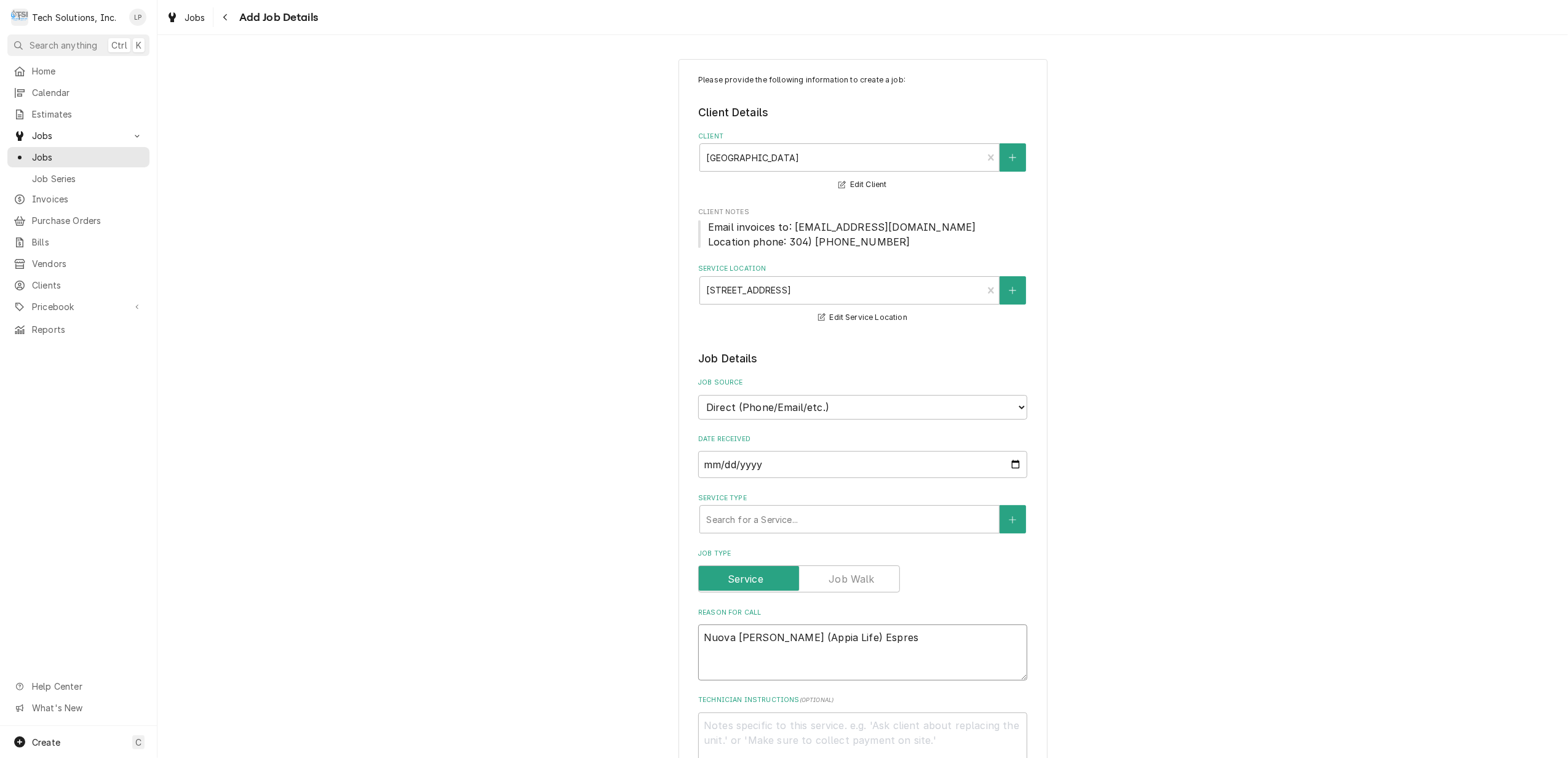
type textarea "Nuova Simonelli (Appia Life) Espress"
type textarea "x"
type textarea "Nuova Simonelli (Appia Life) Espresso"
type textarea "x"
type textarea "Nuova Simonelli (Appia Life) Espresso"
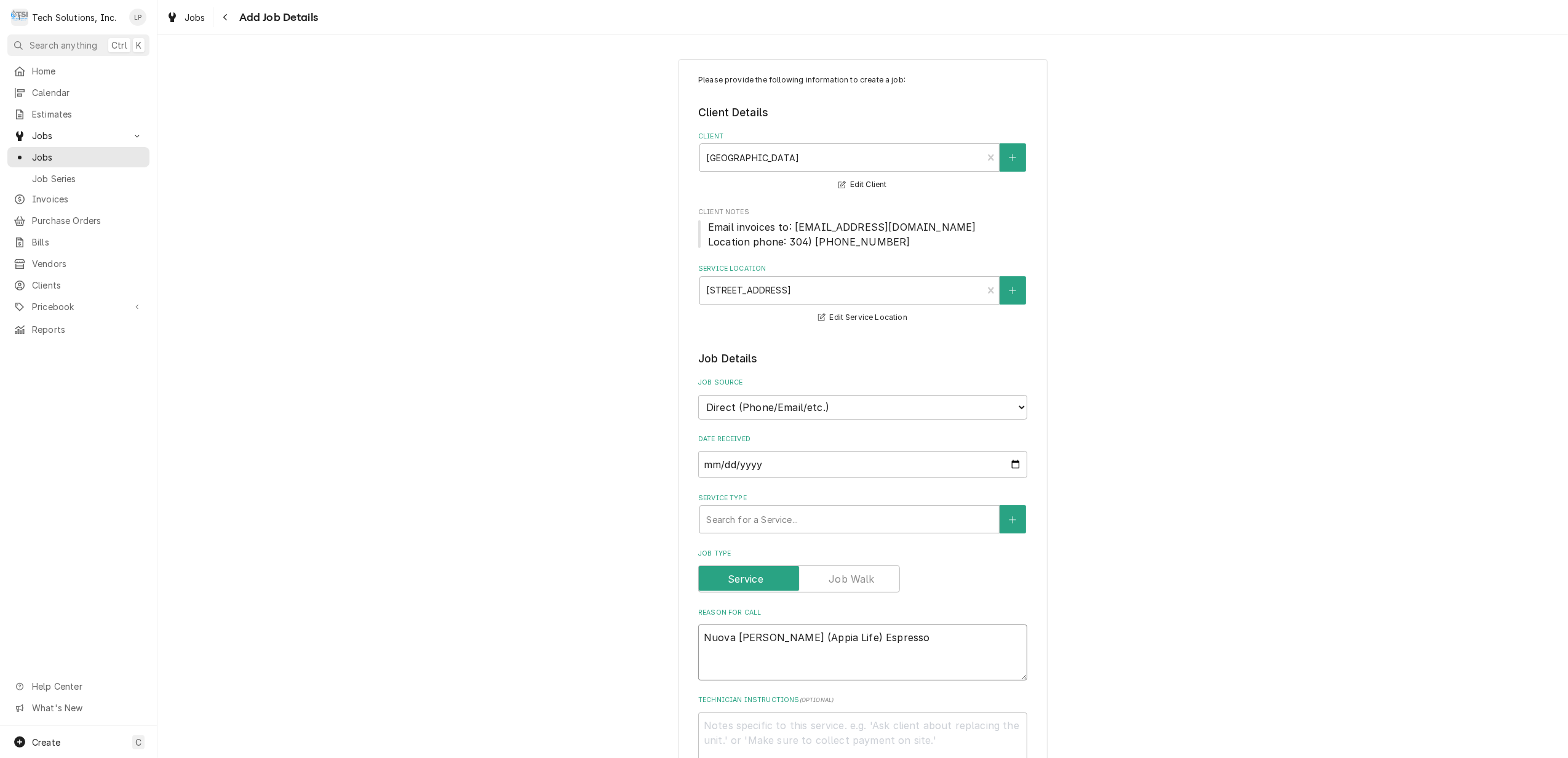
type textarea "x"
type textarea "Nuova Simonelli (Appia Life) Espresso u"
type textarea "x"
type textarea "Nuova Simonelli (Appia Life) Espresso un"
type textarea "x"
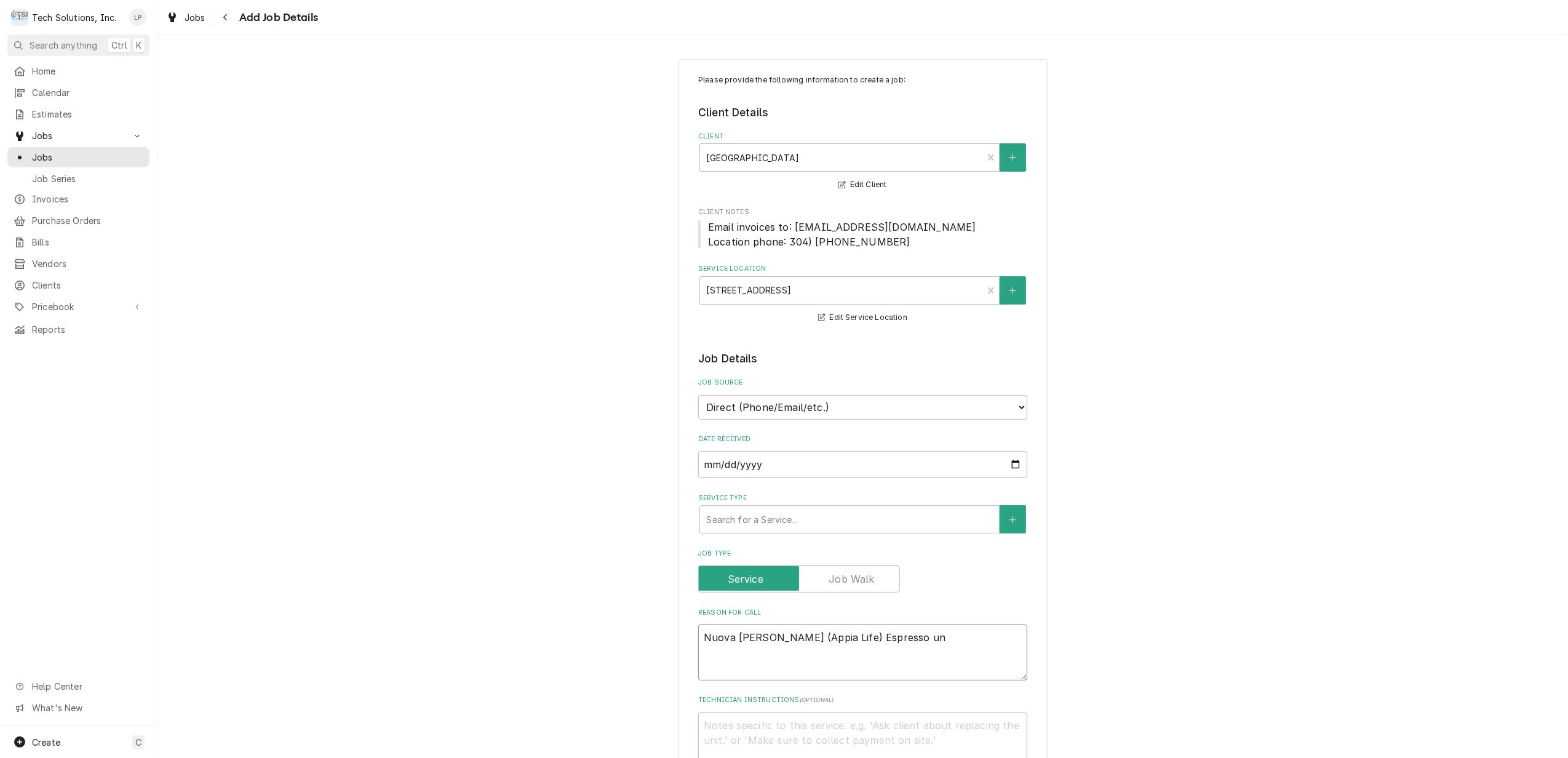
type textarea "Nuova Simonelli (Appia Life) Espresso uni"
type textarea "x"
type textarea "Nuova Simonelli (Appia Life) Espresso unit"
type textarea "x"
type textarea "Nuova Simonelli (Appia Life) Espresso unit"
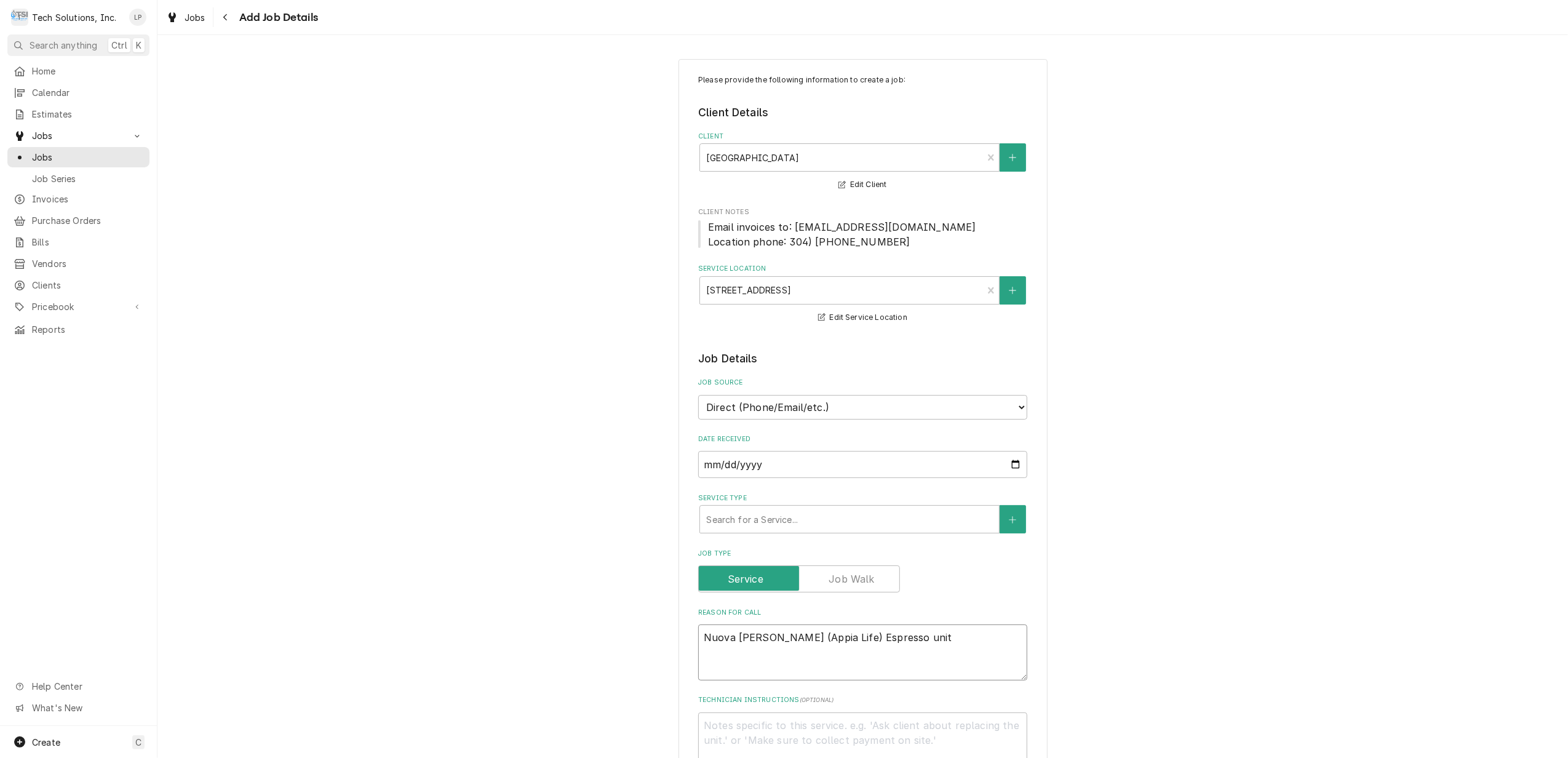
type textarea "x"
type textarea "Nuova Simonelli (Appia Life) Espresso unit i"
type textarea "x"
type textarea "Nuova Simonelli (Appia Life) Espresso unit is"
type textarea "x"
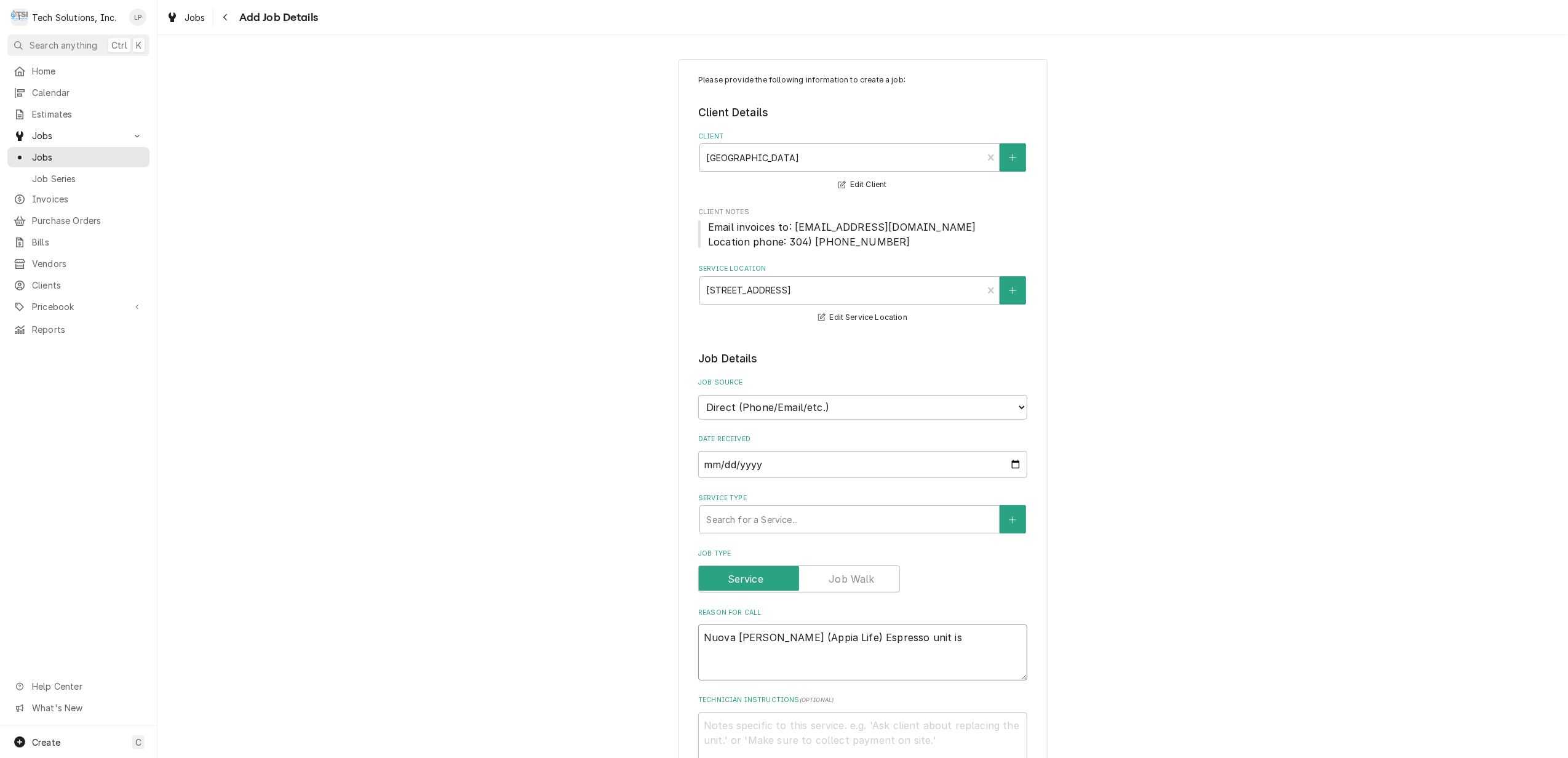
type textarea "Nuova Simonelli (Appia Life) Espresso unit is"
type textarea "x"
type textarea "Nuova Simonelli (Appia Life) Espresso unit is l"
type textarea "x"
type textarea "Nuova Simonelli (Appia Life) Espresso unit is le"
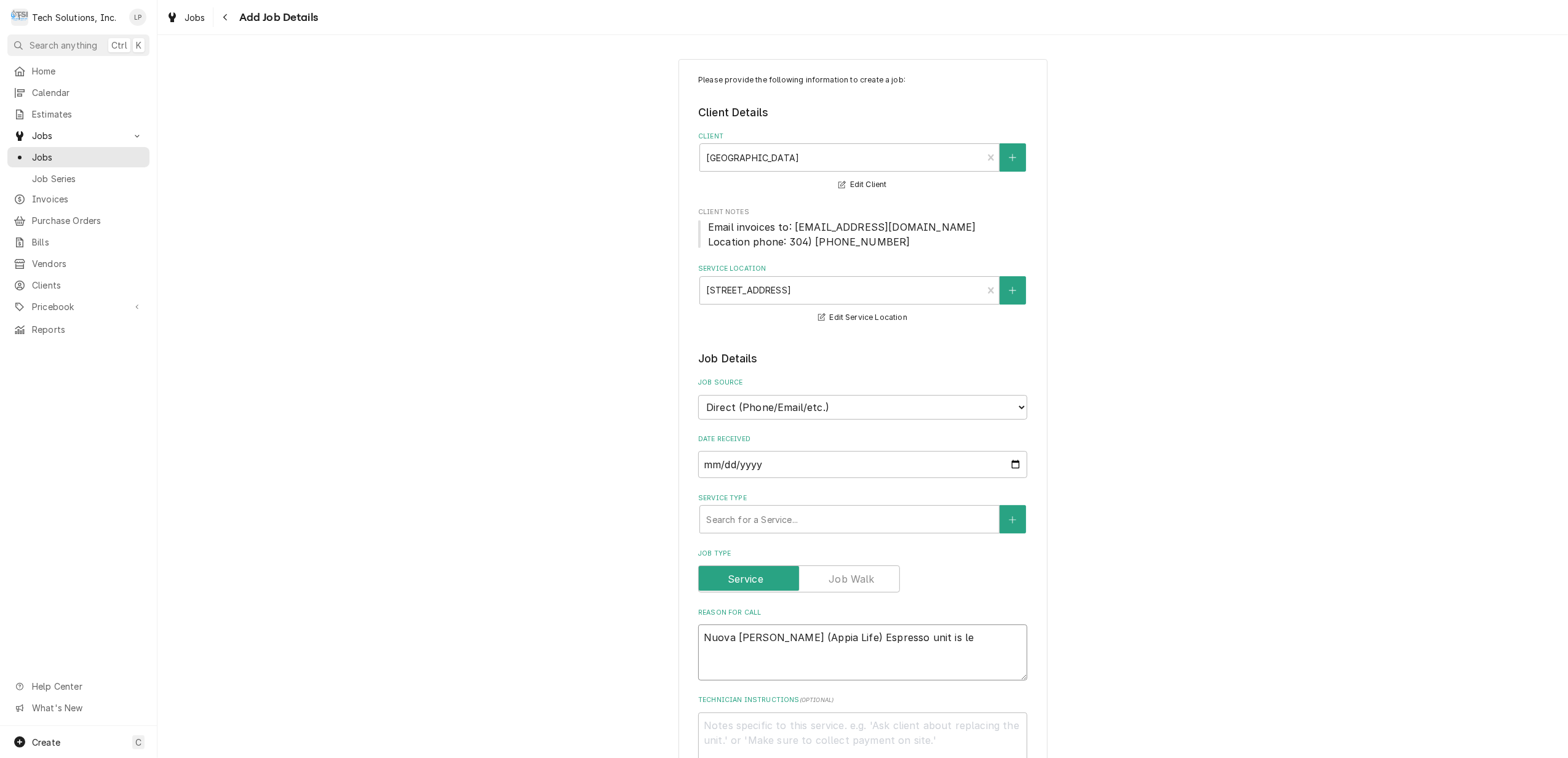
type textarea "x"
type textarea "Nuova Simonelli (Appia Life) Espresso unit is lea"
type textarea "x"
type textarea "Nuova Simonelli (Appia Life) Espresso unit is leak"
type textarea "x"
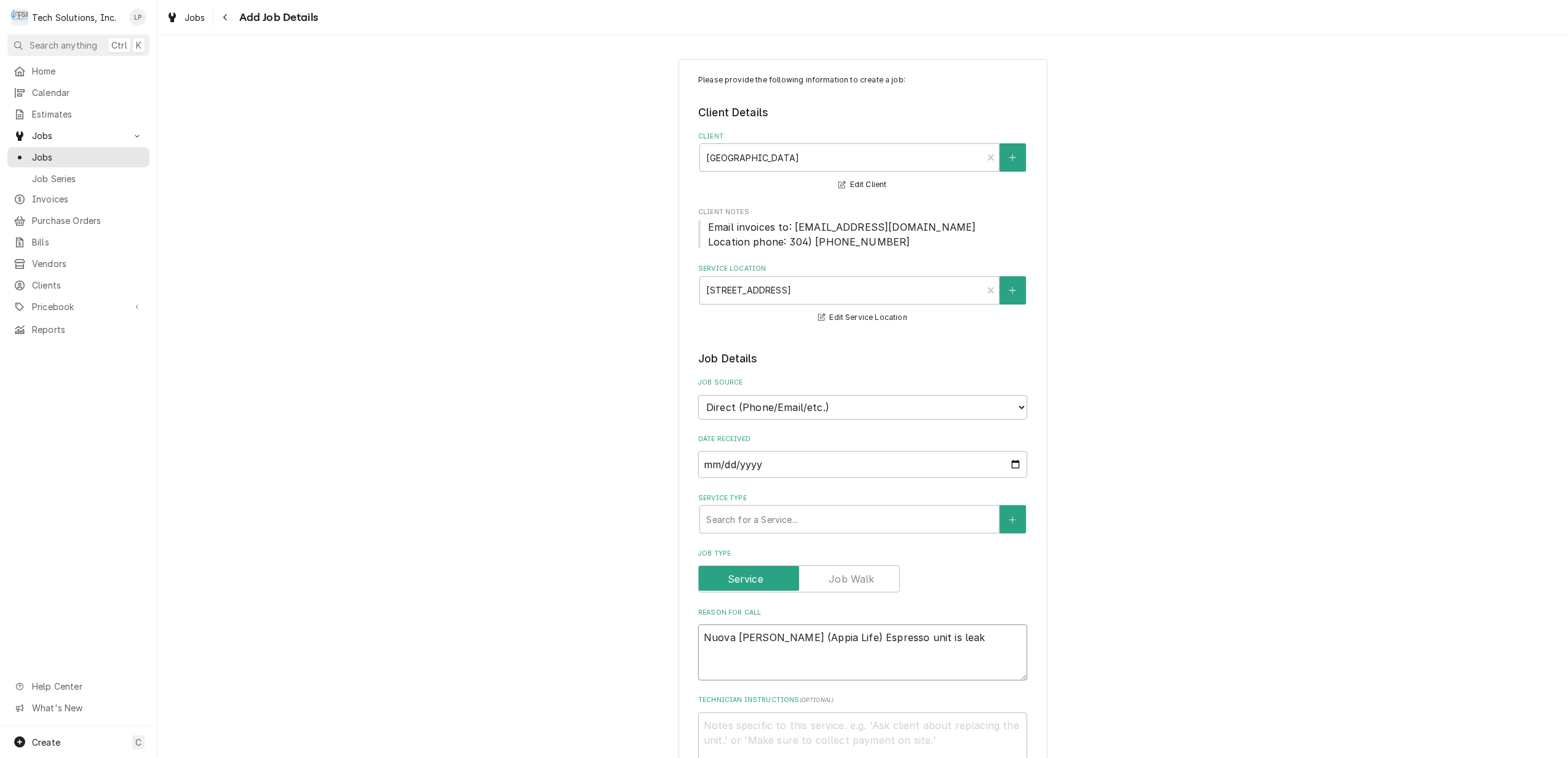
type textarea "Nuova Simonelli (Appia Life) Espresso unit is leaki"
type textarea "x"
type textarea "Nuova Simonelli (Appia Life) Espresso unit is leakin"
type textarea "x"
type textarea "Nuova Simonelli (Appia Life) Espresso unit is leaking"
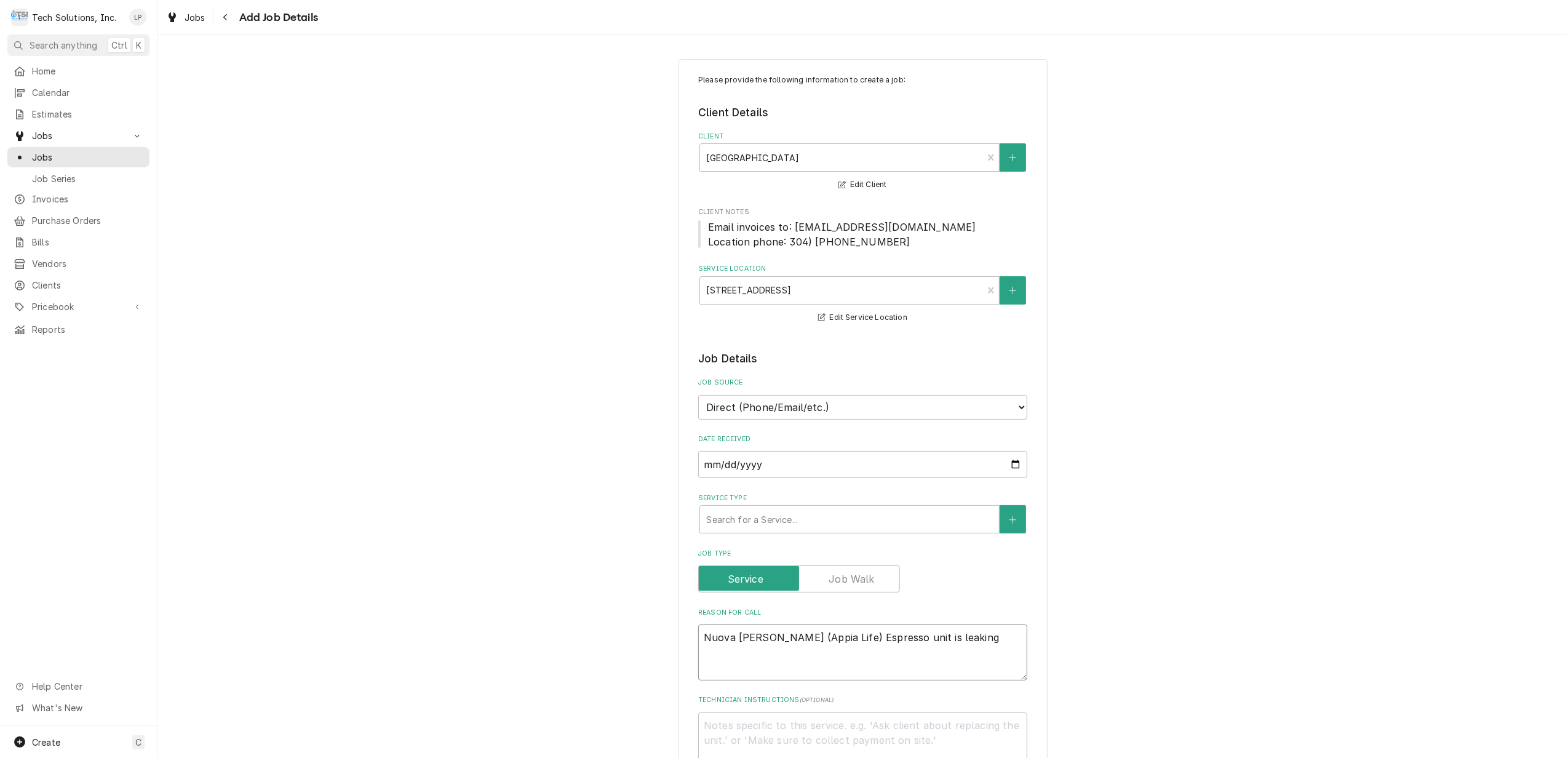
type textarea "x"
type textarea "Nuova Simonelli (Appia Life) Espresso unit is leaking"
type textarea "x"
type textarea "Nuova Simonelli (Appia Life) Espresso unit is leaking w"
type textarea "x"
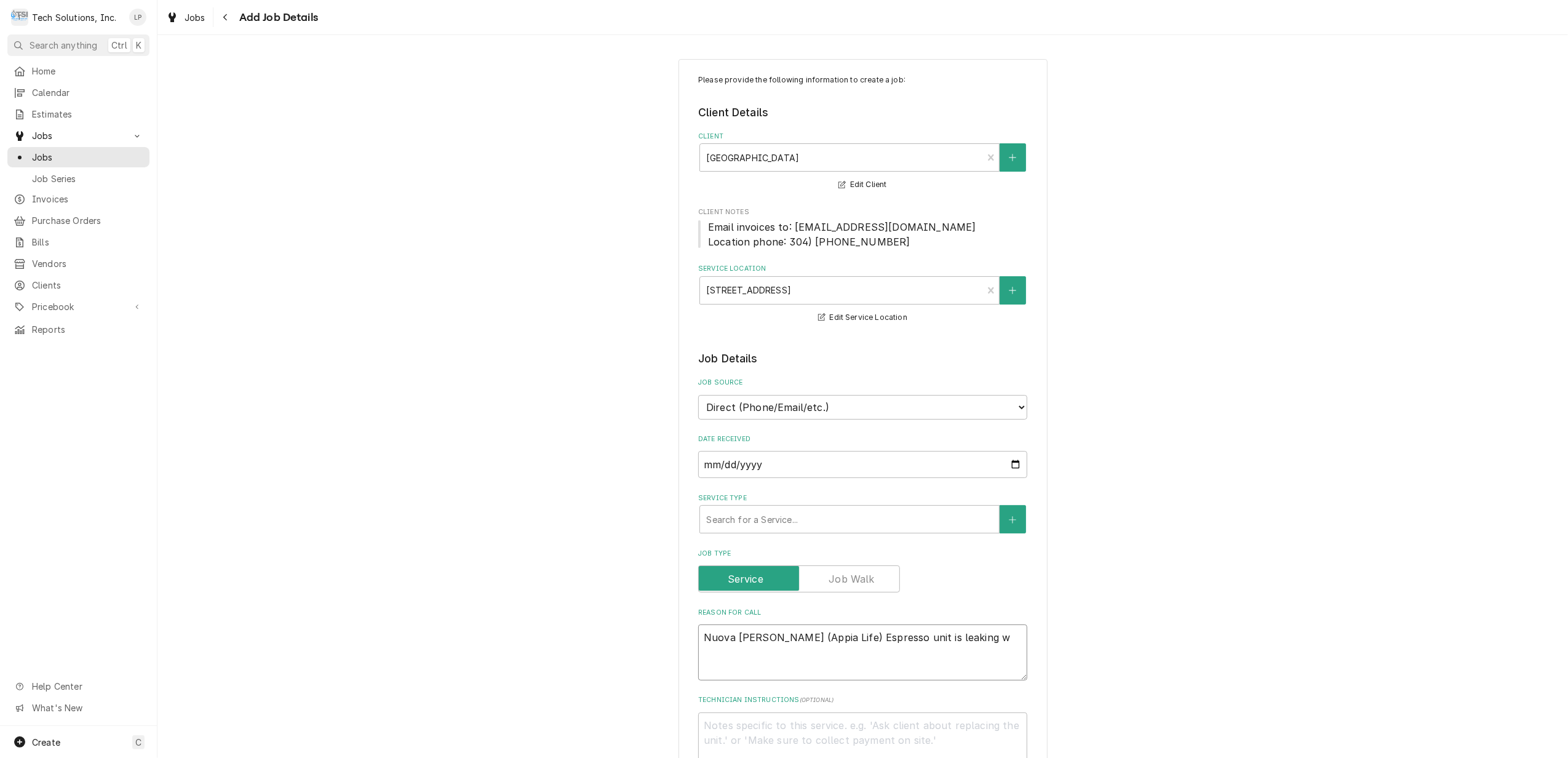
type textarea "Nuova Simonelli (Appia Life) Espresso unit is leaking wa"
type textarea "x"
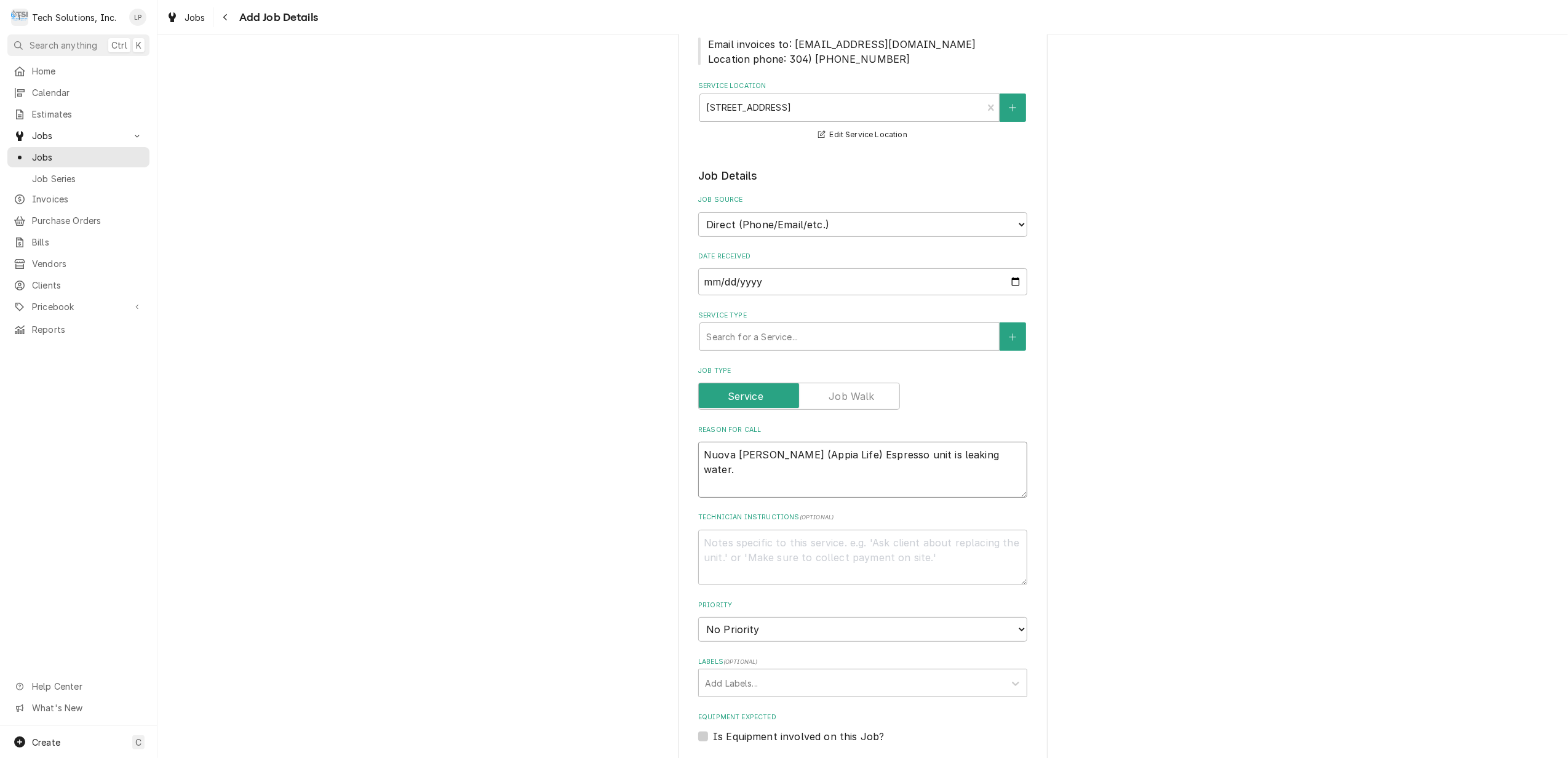
scroll to position [246, 0]
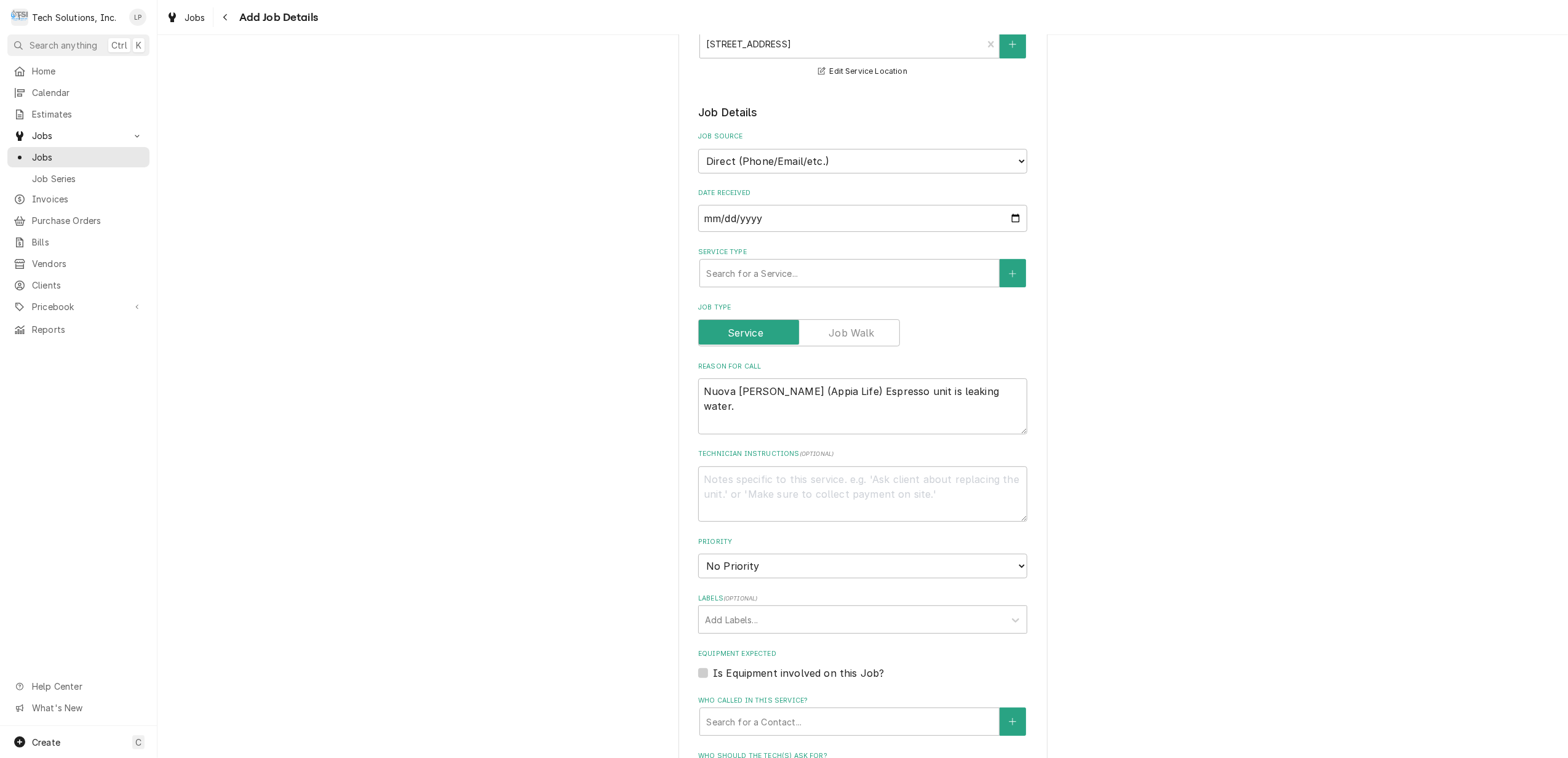
click at [1030, 454] on div "Please provide the following information to create a job: Client Details Client…" at bounding box center [863, 464] width 369 height 1303
click at [868, 492] on textarea "Technician Instructions ( optional )" at bounding box center [863, 495] width 329 height 56
click at [811, 485] on textarea "Simonelli Tech Support # 360-366-226 Option 2" at bounding box center [863, 495] width 329 height 56
click at [1117, 540] on div "Please provide the following information to create a job: Client Details Client…" at bounding box center [863, 464] width 1410 height 1325
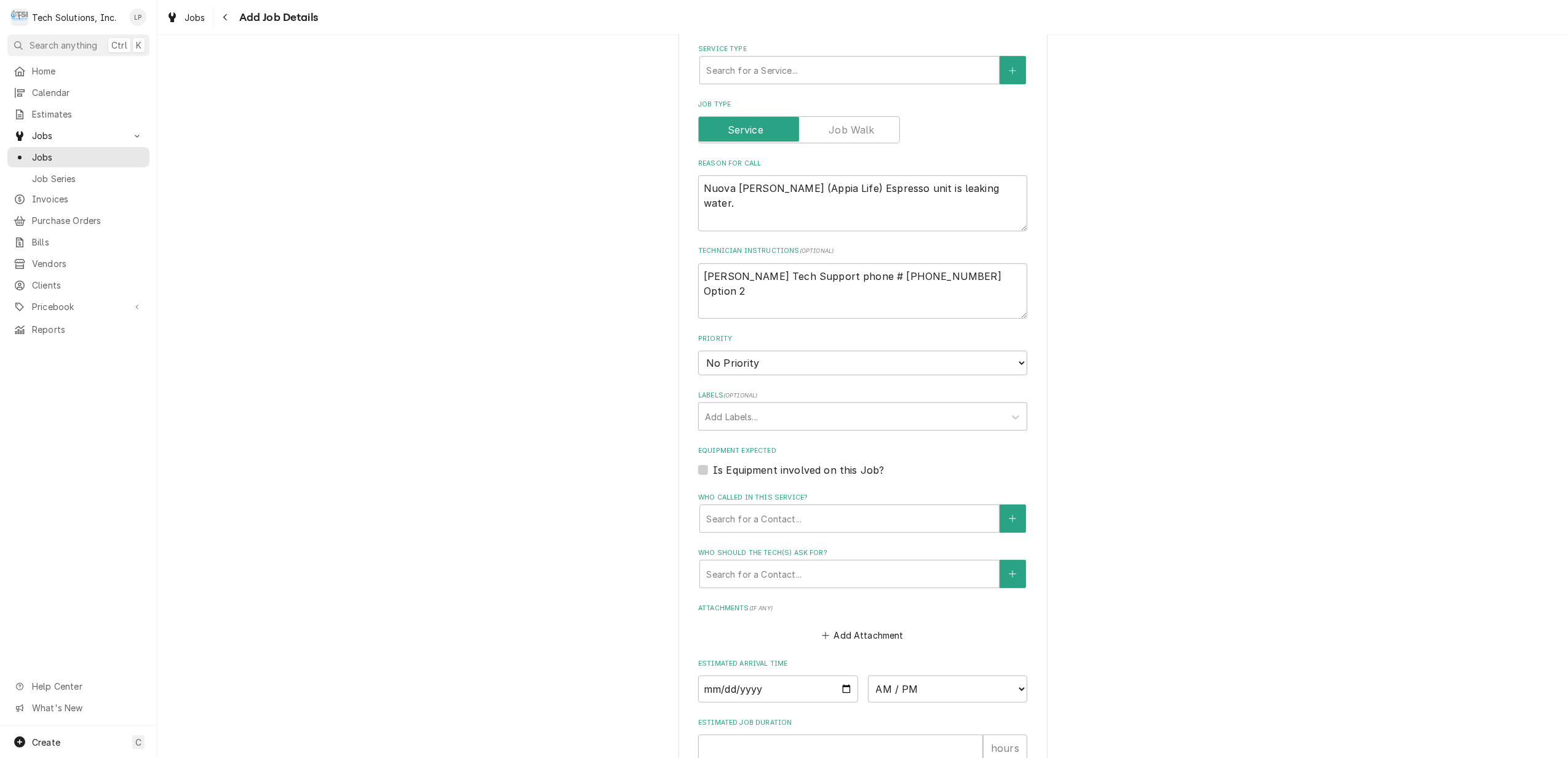
scroll to position [492, 0]
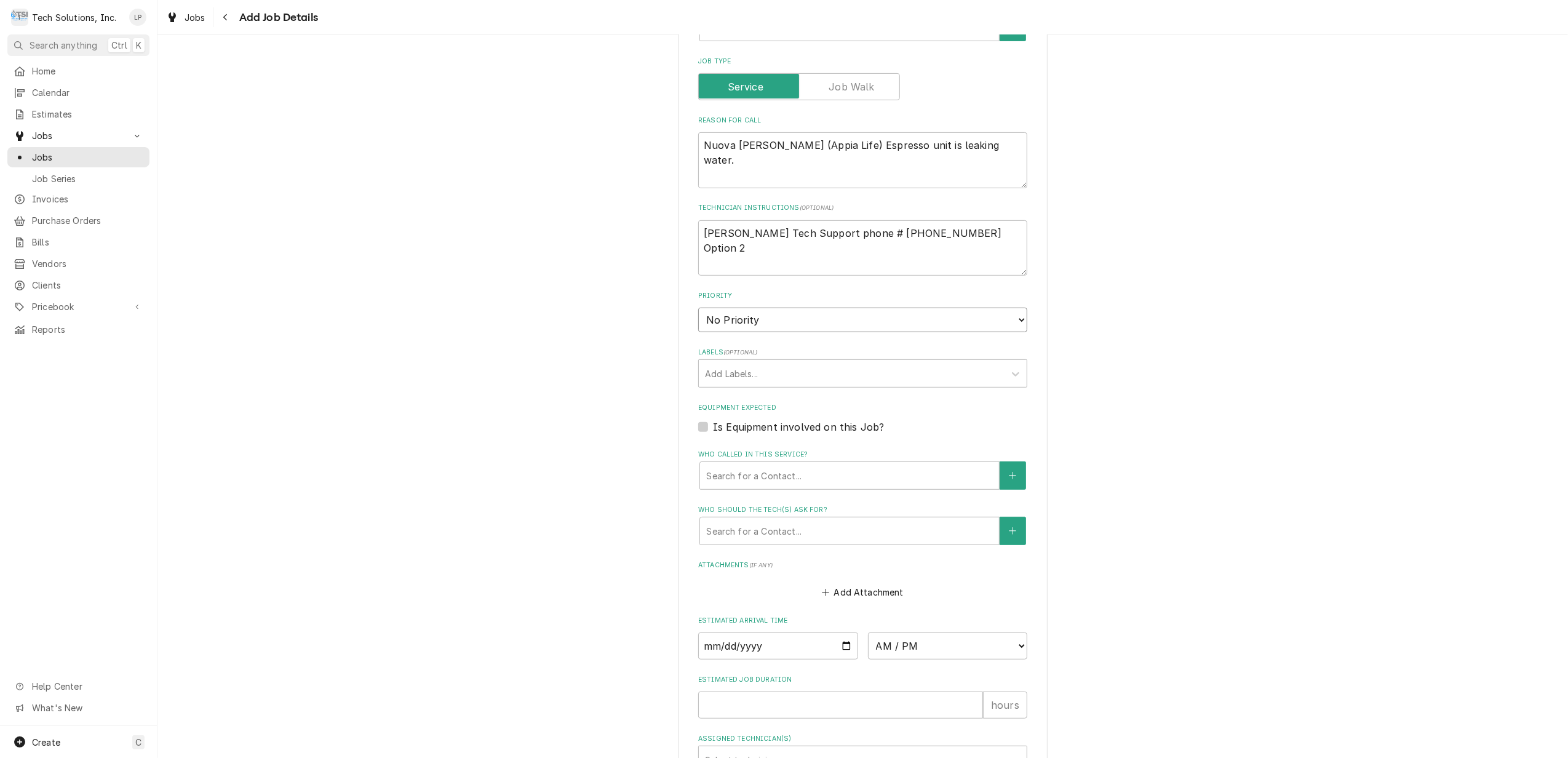
click at [1012, 320] on select "No Priority Urgent High Medium Low" at bounding box center [863, 320] width 329 height 25
click at [698, 308] on select "No Priority Urgent High Medium Low" at bounding box center [863, 320] width 329 height 25
click at [1187, 388] on div "Please provide the following information to create a job: Client Details Client…" at bounding box center [863, 218] width 1410 height 1325
click at [713, 426] on label "Is Equipment involved on this Job?" at bounding box center [798, 427] width 171 height 15
click at [713, 426] on input "Equipment Expected" at bounding box center [877, 433] width 329 height 27
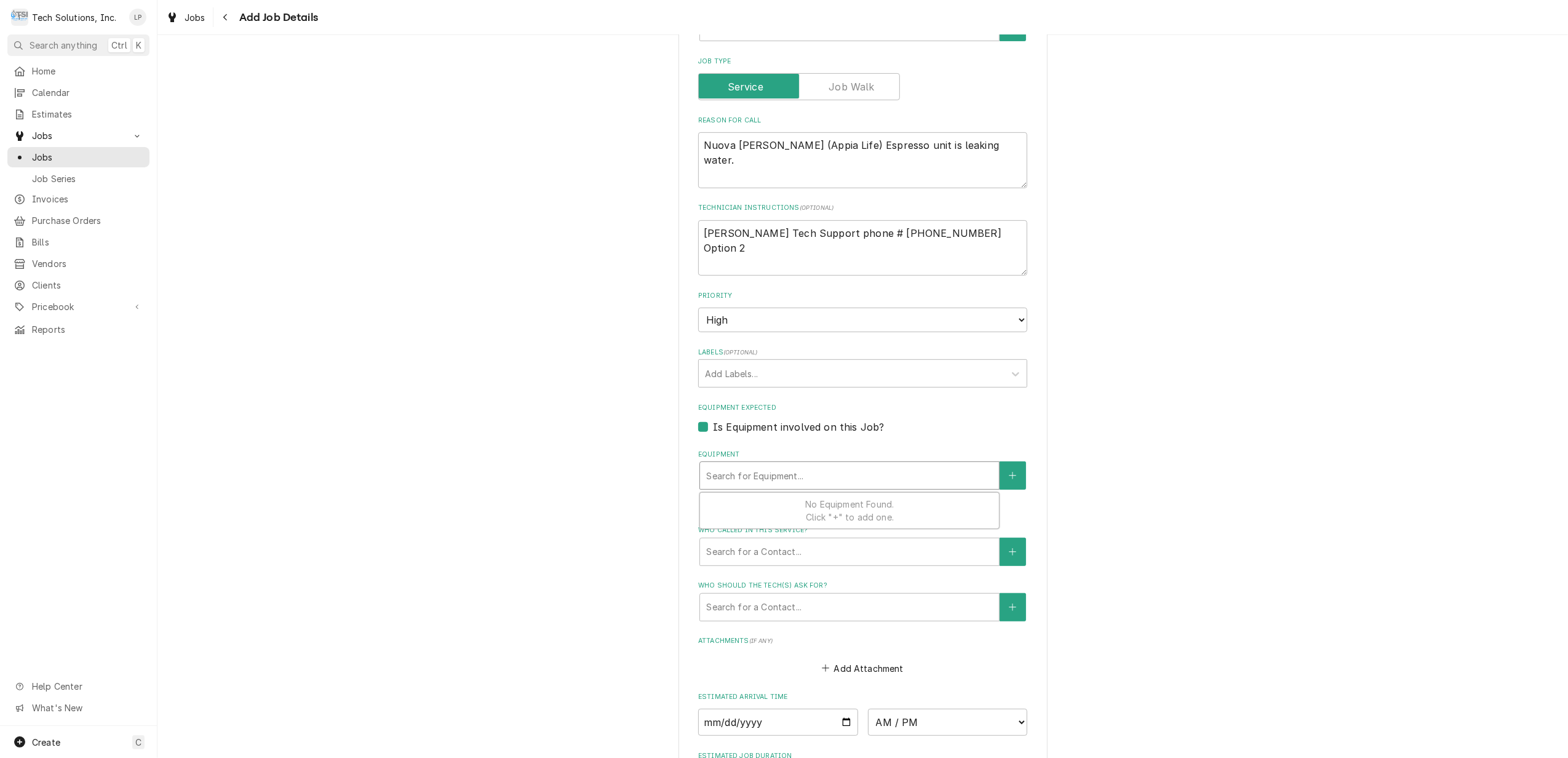
click at [910, 479] on div "Equipment" at bounding box center [849, 475] width 287 height 22
click at [999, 478] on button "Equipment" at bounding box center [1012, 475] width 26 height 28
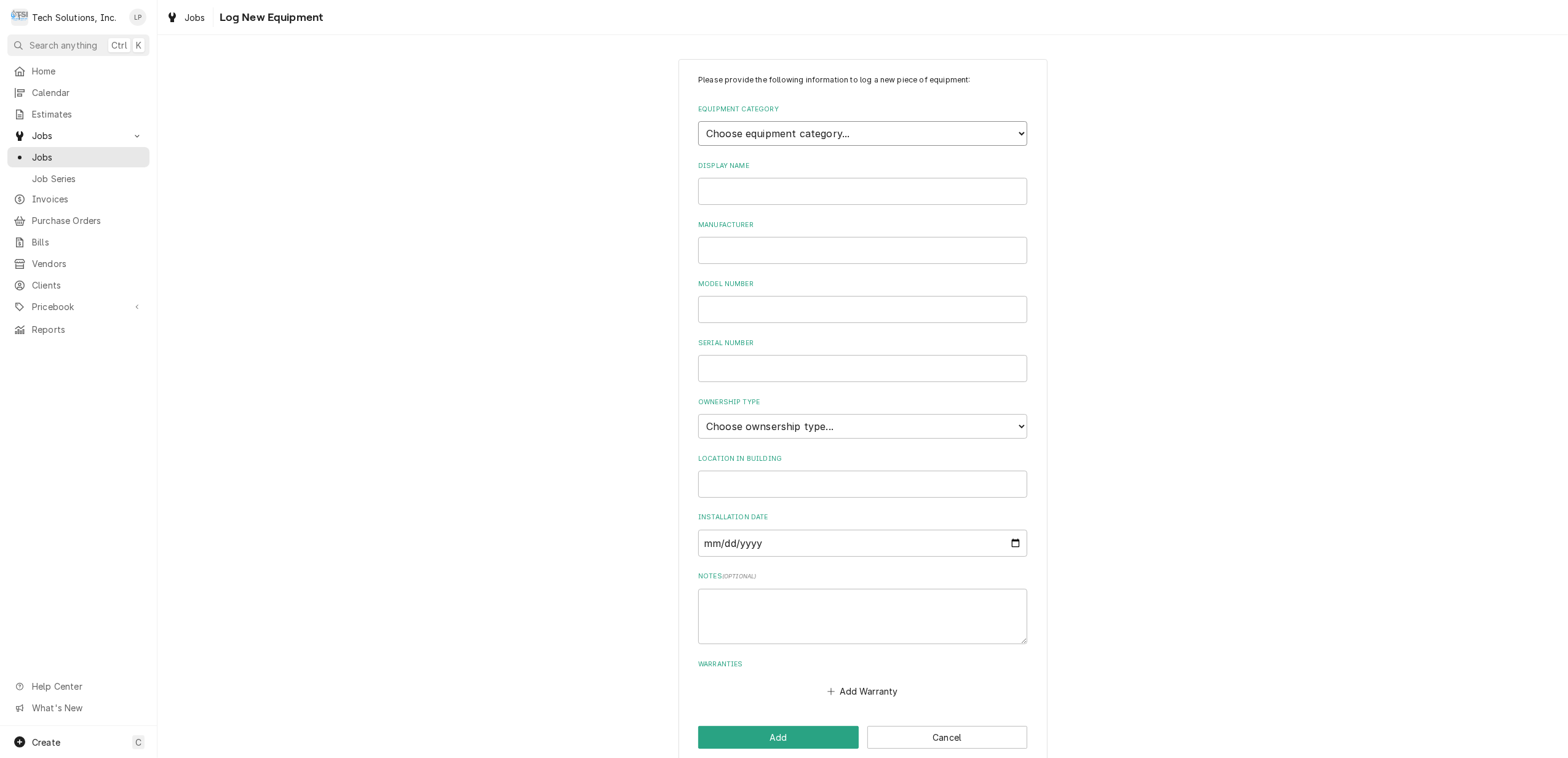
click at [914, 137] on select "Choose equipment category... Cooking Equipment Fryers Ice Machines Ovens and Ra…" at bounding box center [863, 134] width 329 height 25
click at [698, 122] on select "Choose equipment category... Cooking Equipment Fryers Ice Machines Ovens and Ra…" at bounding box center [863, 134] width 329 height 25
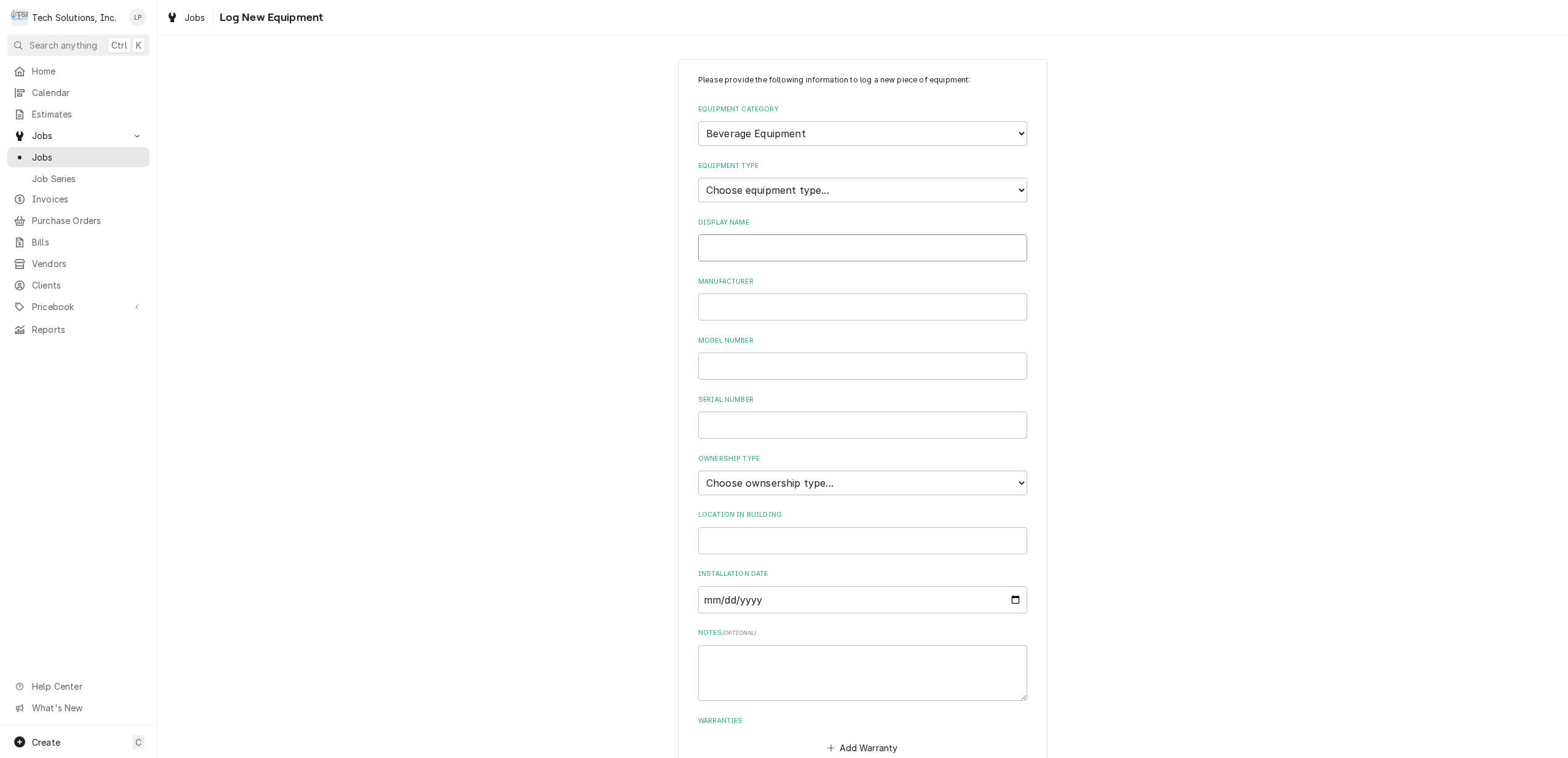
click at [763, 245] on input "Display Name" at bounding box center [863, 248] width 329 height 27
click at [759, 303] on input "Manufacturer" at bounding box center [863, 307] width 329 height 27
click at [775, 362] on input "Model Number" at bounding box center [863, 366] width 329 height 27
click at [1021, 387] on div "Please provide the following information to log a new piece of equipment: Equip…" at bounding box center [863, 440] width 369 height 762
click at [1011, 482] on select "Choose ownsership type... Unknown Owned Leased Rented" at bounding box center [863, 483] width 329 height 25
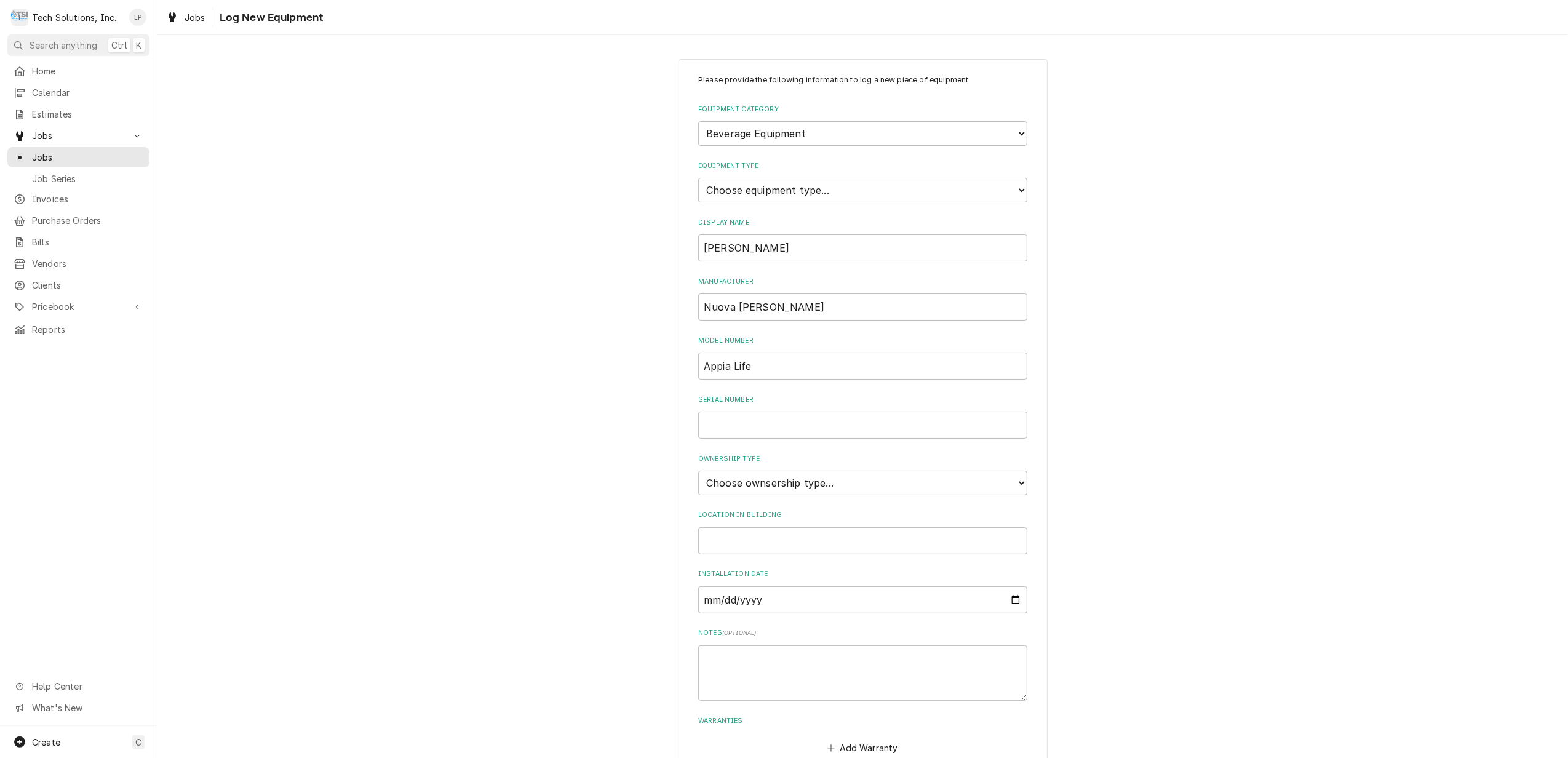
click at [1026, 451] on div "Please provide the following information to log a new piece of equipment: Equip…" at bounding box center [863, 440] width 369 height 762
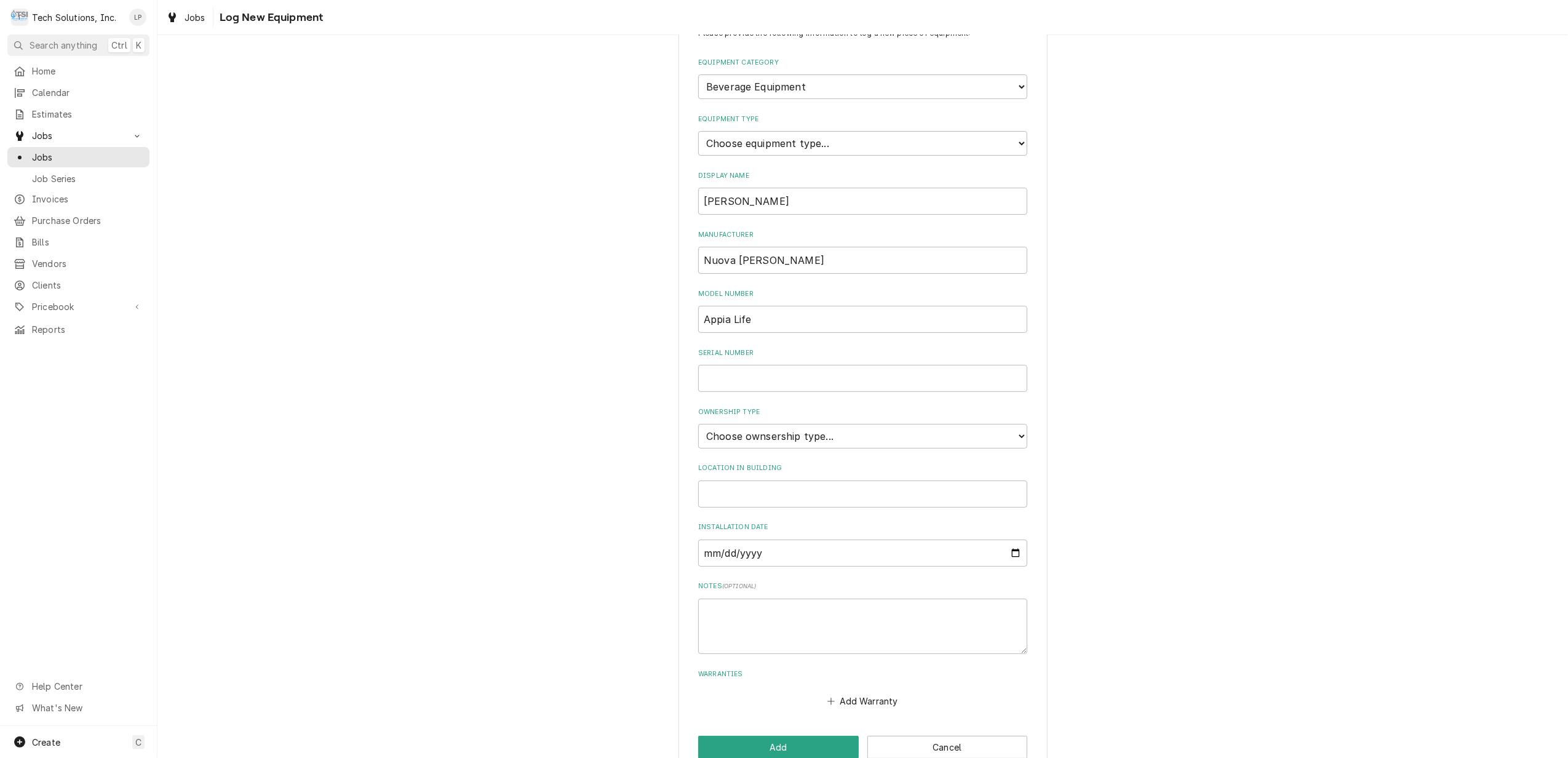
scroll to position [72, 0]
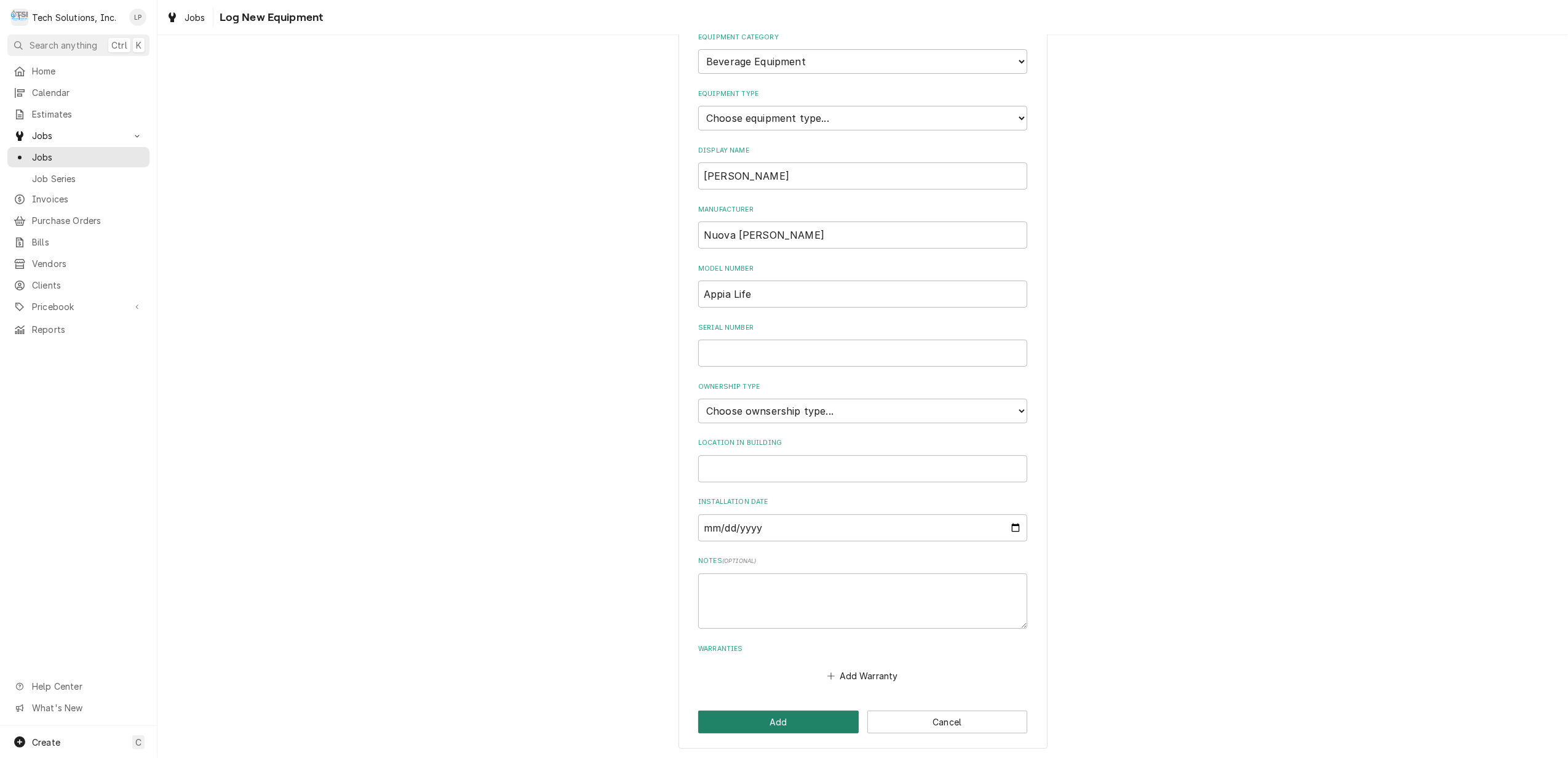
click at [803, 718] on button "Add" at bounding box center [779, 722] width 161 height 23
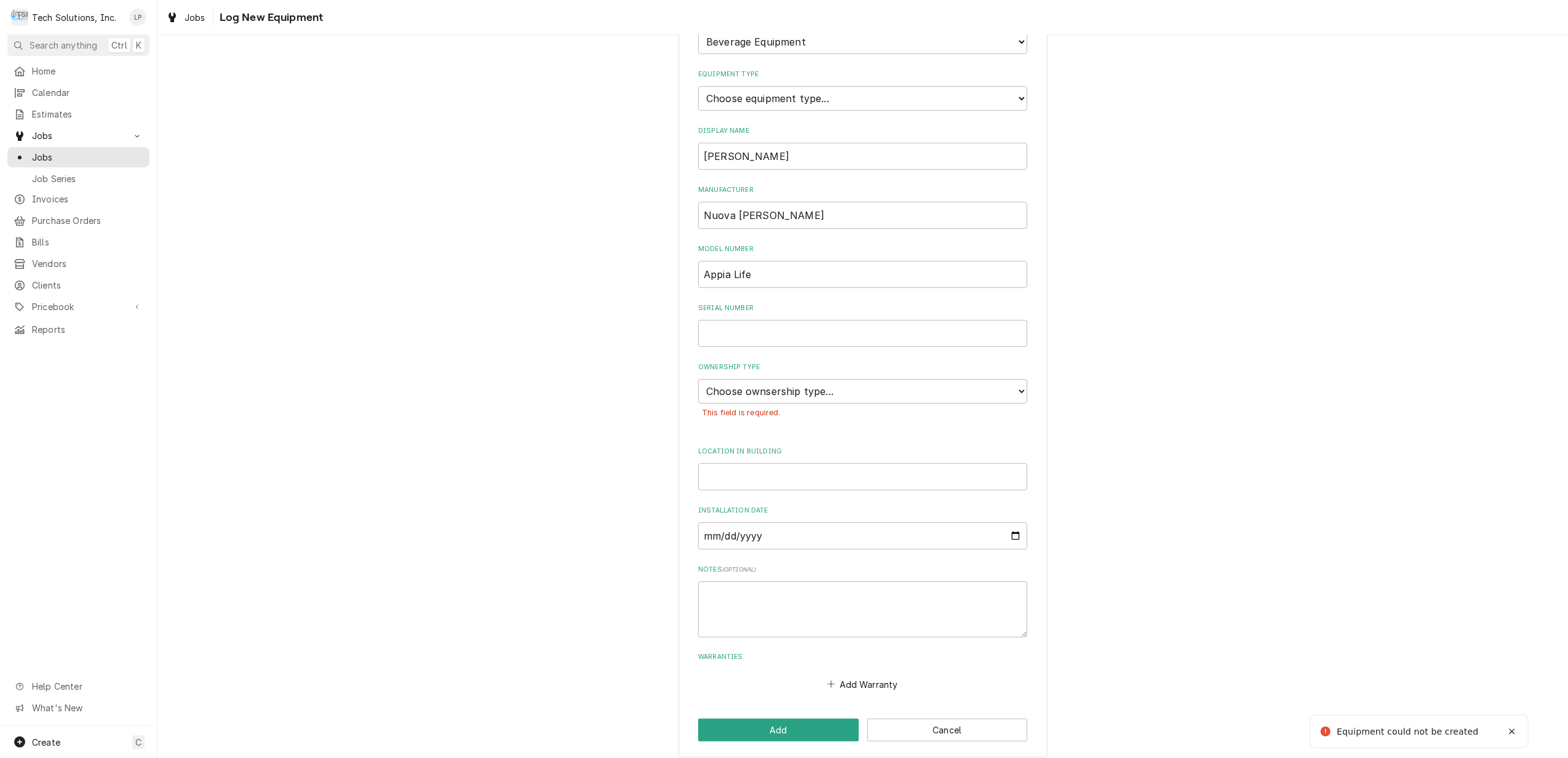
scroll to position [0, 0]
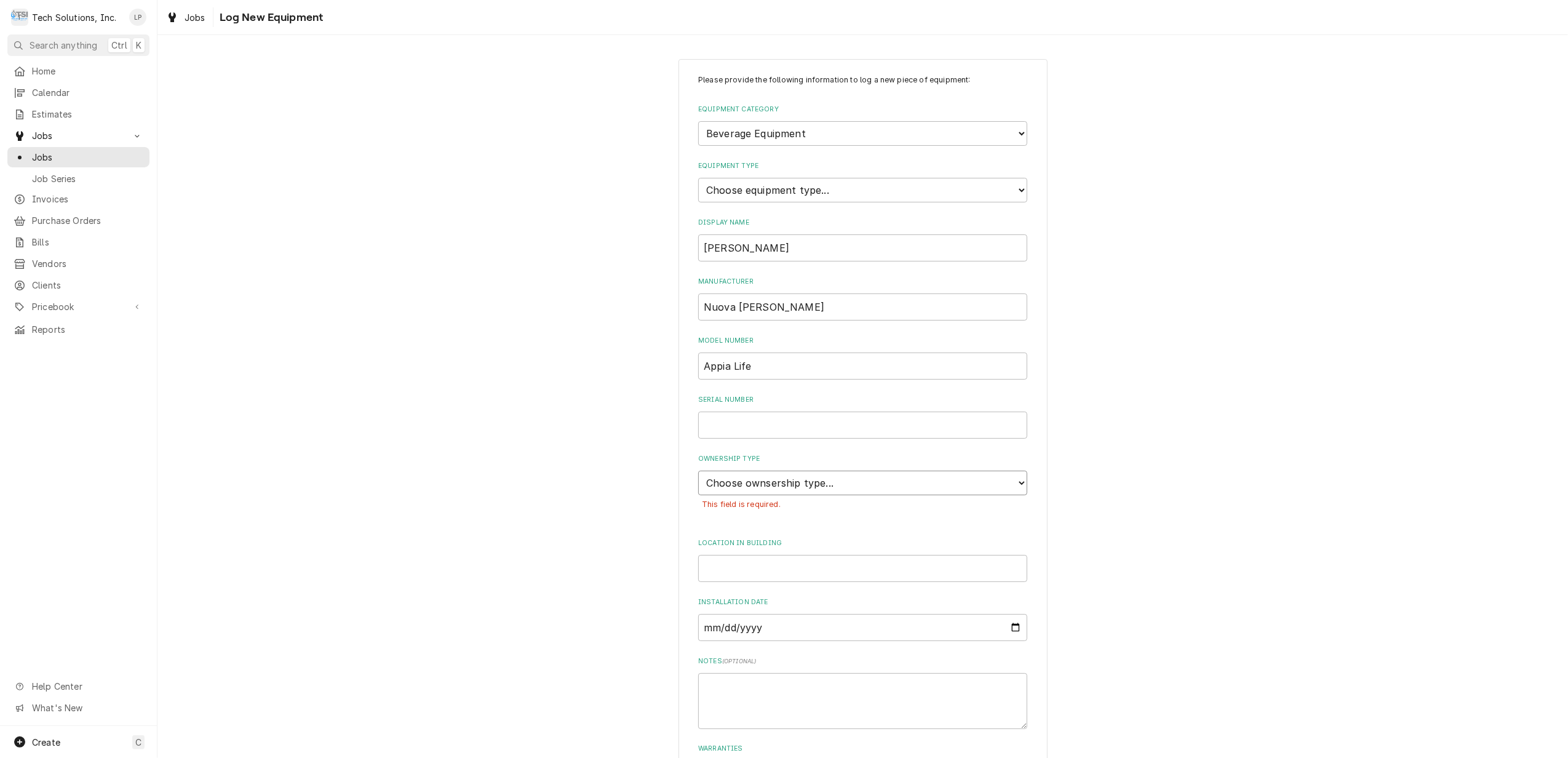
click at [1012, 481] on select "Choose ownsership type... Unknown Owned Leased Rented" at bounding box center [863, 483] width 329 height 25
click at [698, 471] on select "Choose ownsership type... Unknown Owned Leased Rented" at bounding box center [863, 483] width 329 height 25
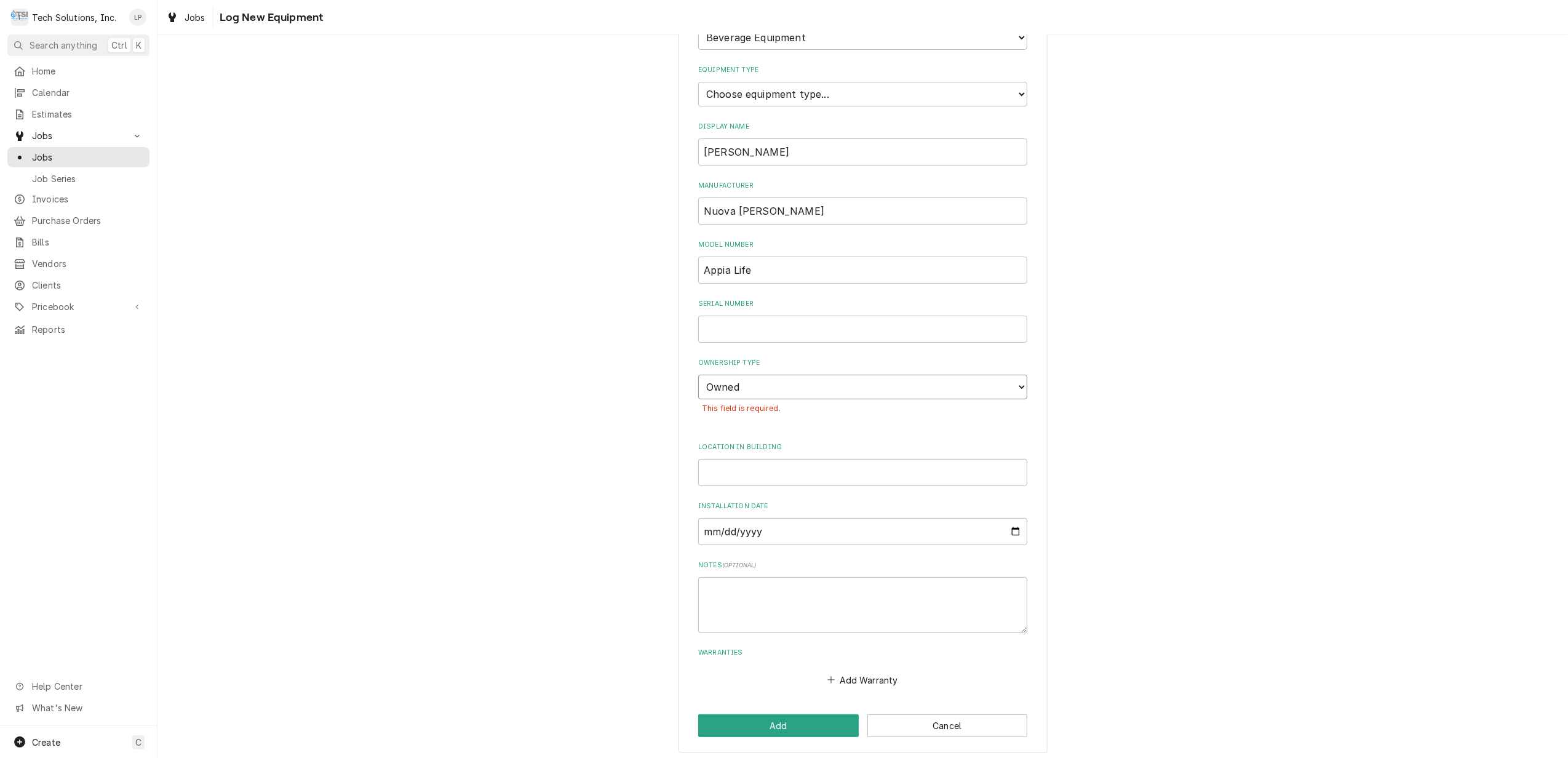
scroll to position [99, 0]
click at [809, 719] on button "Add" at bounding box center [779, 722] width 161 height 23
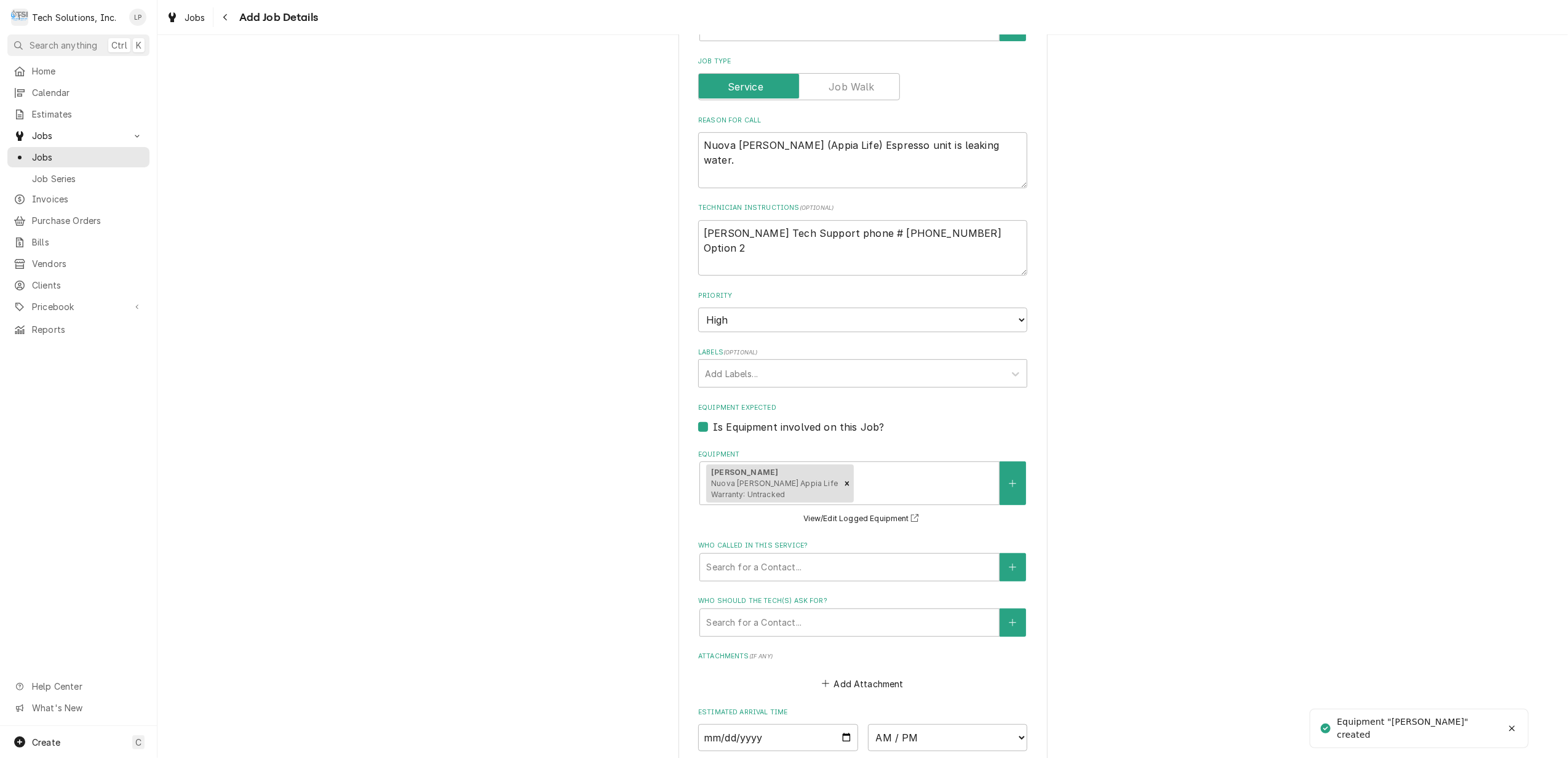
scroll to position [328, 0]
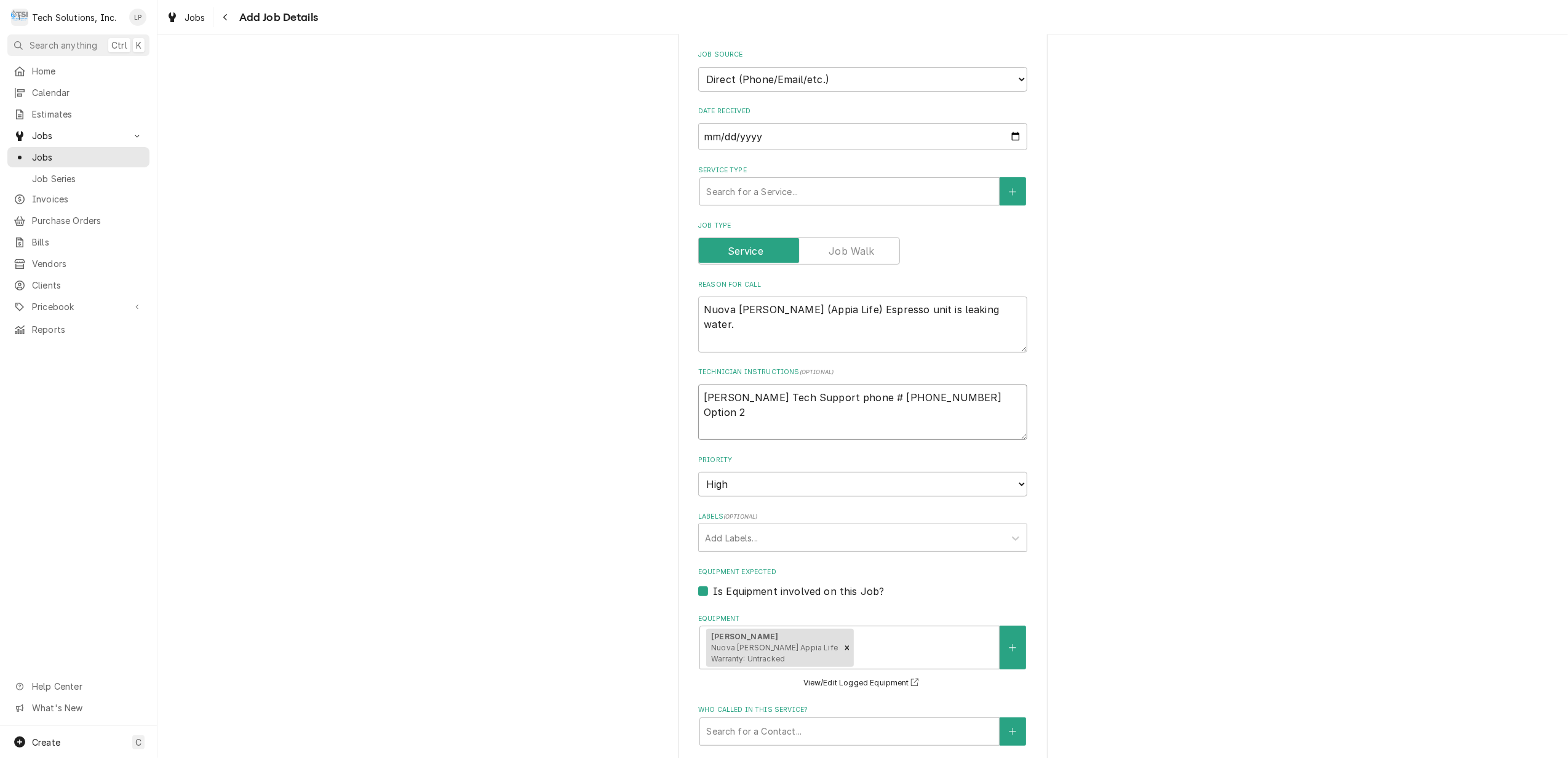
click at [988, 401] on textarea "Simonelli Tech Support phone # 360-366-226 Option 2" at bounding box center [863, 412] width 329 height 56
click at [1039, 555] on div "Please provide the following information to create a job: Client Details Client…" at bounding box center [863, 428] width 369 height 1395
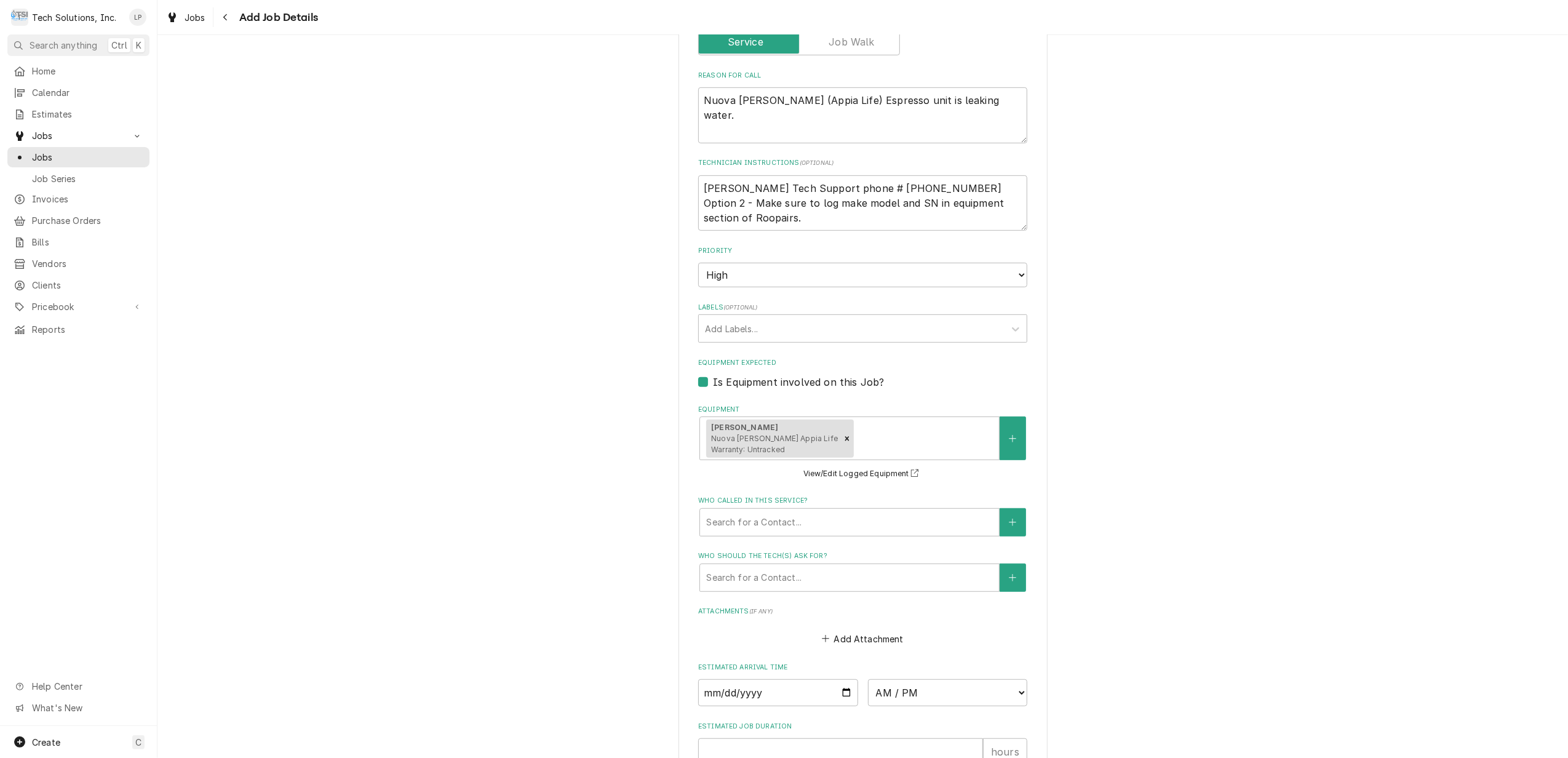
scroll to position [574, 0]
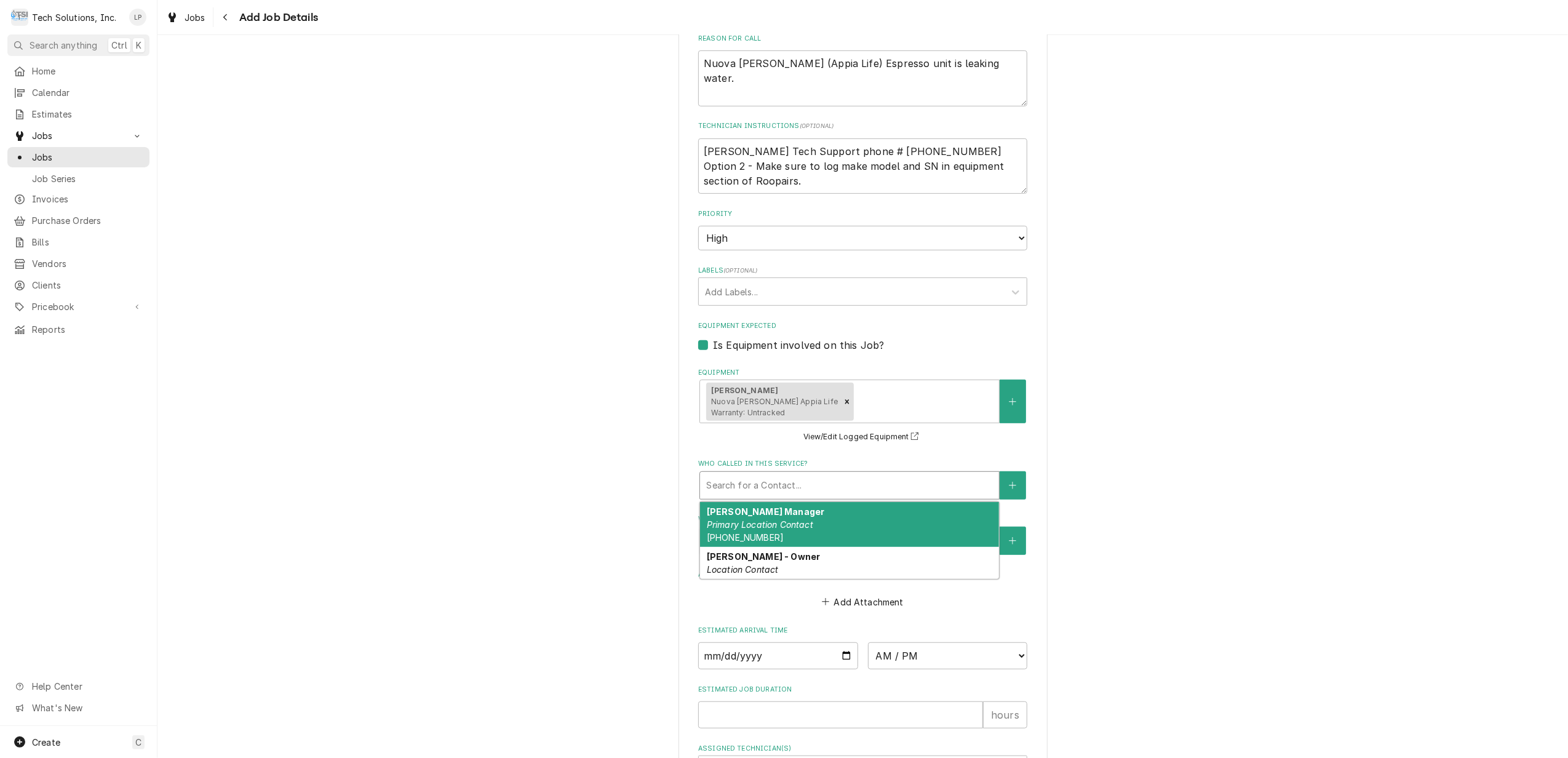
click at [790, 486] on div "Who called in this service?" at bounding box center [849, 485] width 287 height 22
click at [790, 529] on em "Primary Location Contact" at bounding box center [759, 524] width 106 height 10
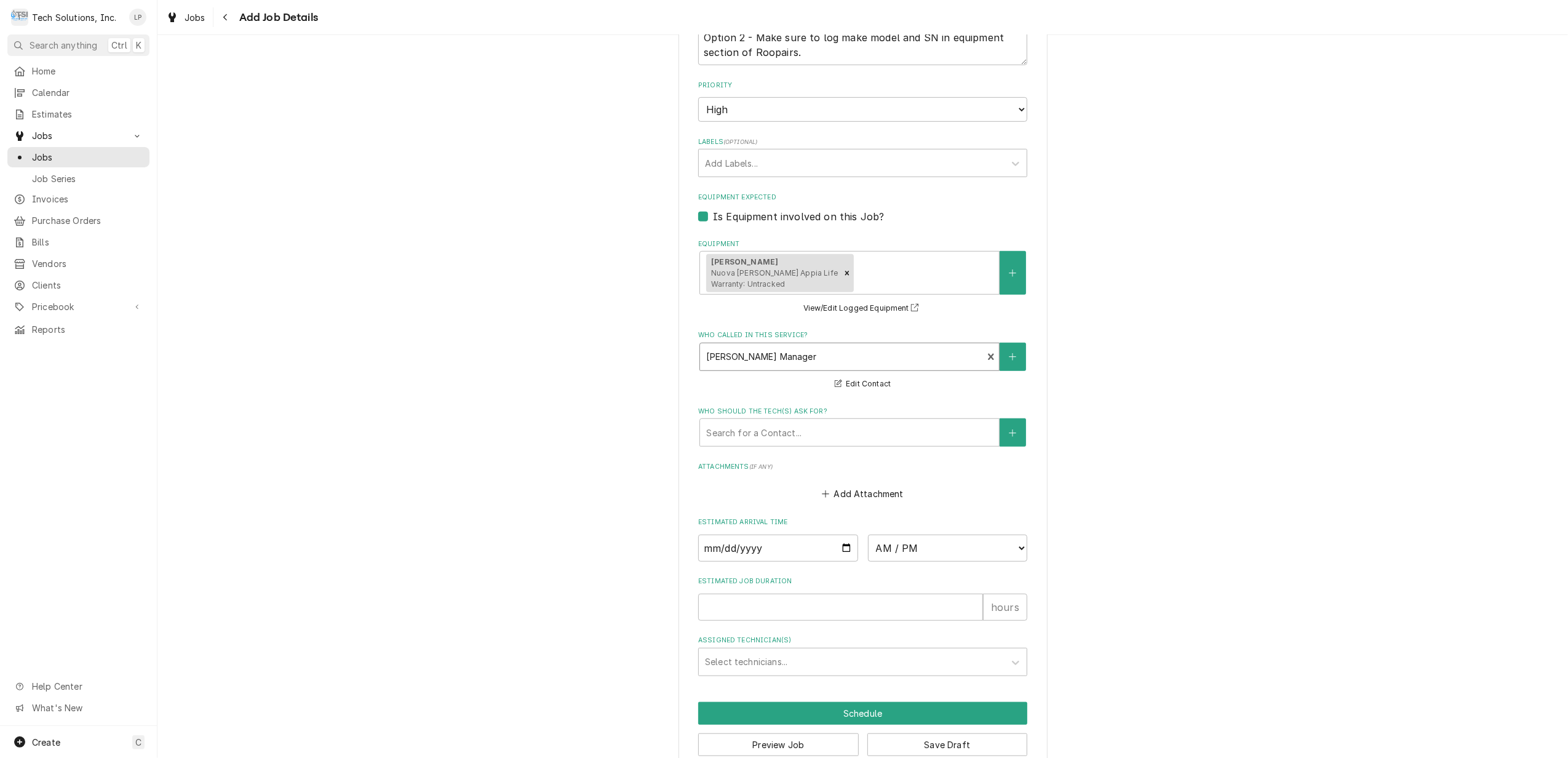
scroll to position [730, 0]
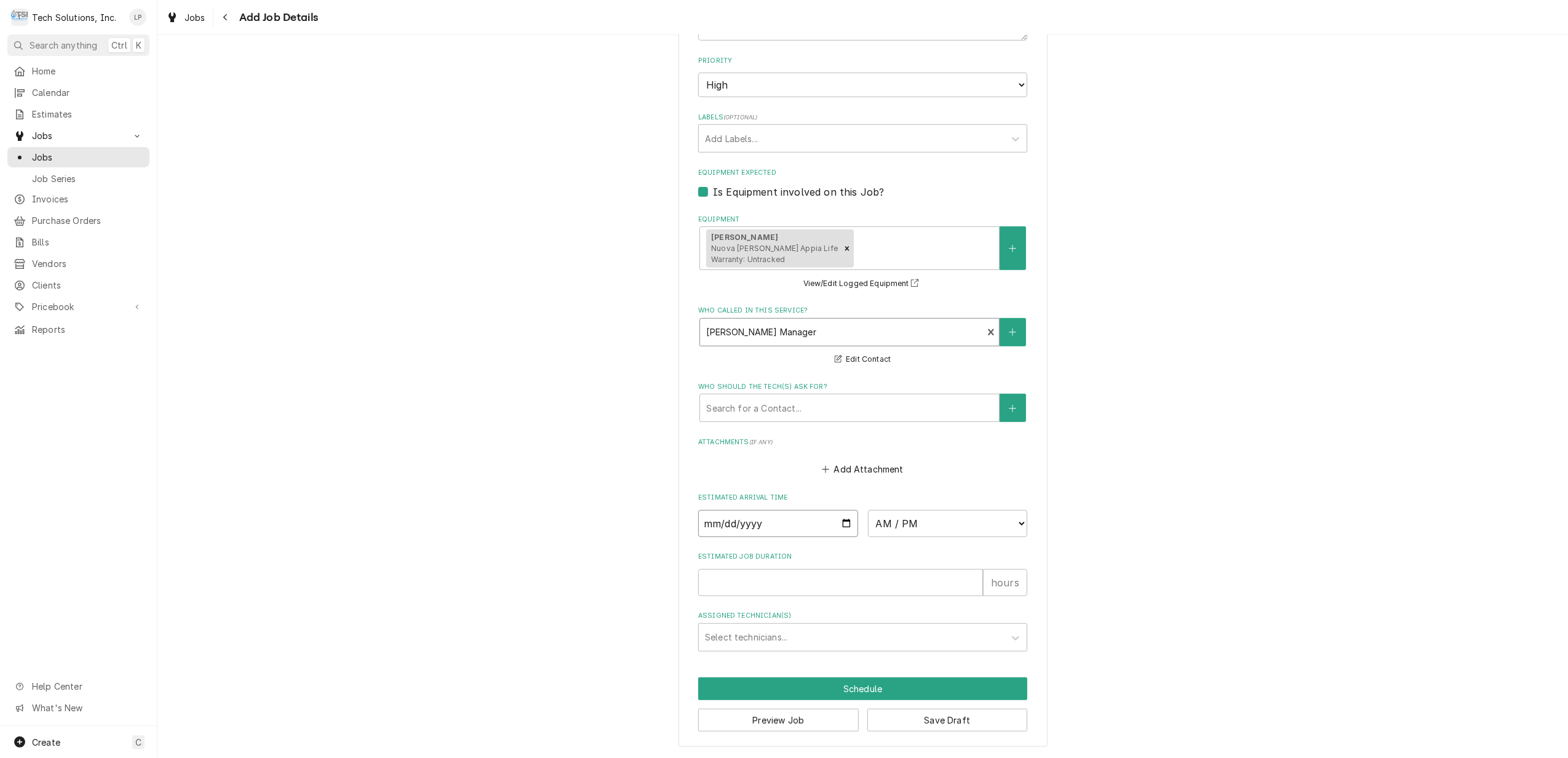
click at [840, 519] on input "Date" at bounding box center [778, 523] width 160 height 27
click at [851, 513] on input "Date" at bounding box center [778, 523] width 160 height 27
click at [845, 521] on input "Date" at bounding box center [778, 523] width 160 height 27
click at [1011, 517] on select "AM / PM 6:00 AM 6:15 AM 6:30 AM 6:45 AM 7:00 AM 7:15 AM 7:30 AM 7:45 AM 8:00 AM…" at bounding box center [947, 523] width 160 height 27
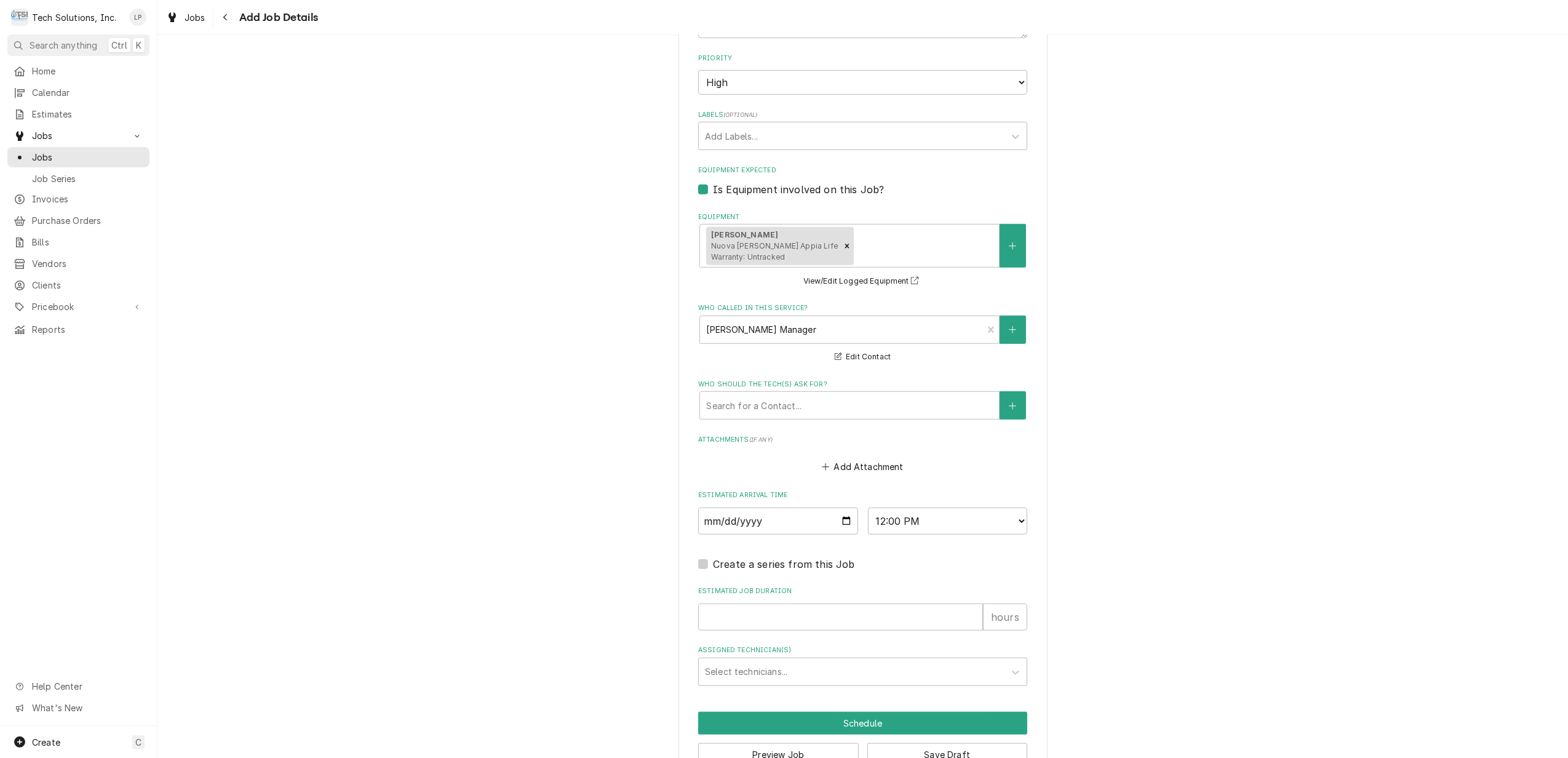
click at [1185, 528] on div "Please provide the following information to create a job: Client Details Client…" at bounding box center [863, 55] width 1410 height 1474
click at [967, 616] on input "1" at bounding box center [840, 617] width 285 height 27
click at [1010, 675] on icon "Assigned Technician(s)" at bounding box center [1016, 672] width 12 height 12
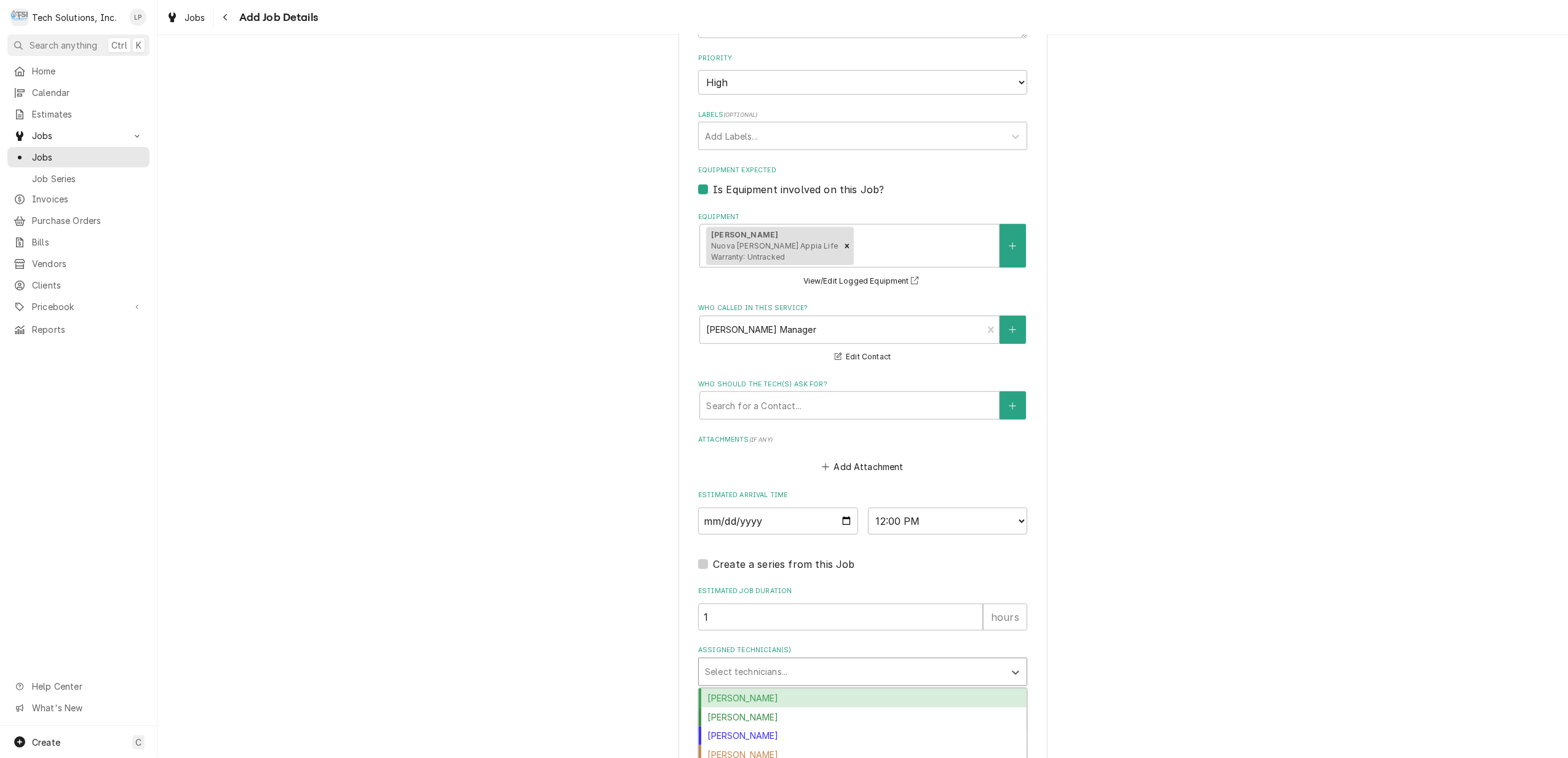
drag, startPoint x: 879, startPoint y: 700, endPoint x: 888, endPoint y: 700, distance: 9.0
click at [884, 700] on div "Austin Fox" at bounding box center [863, 698] width 328 height 19
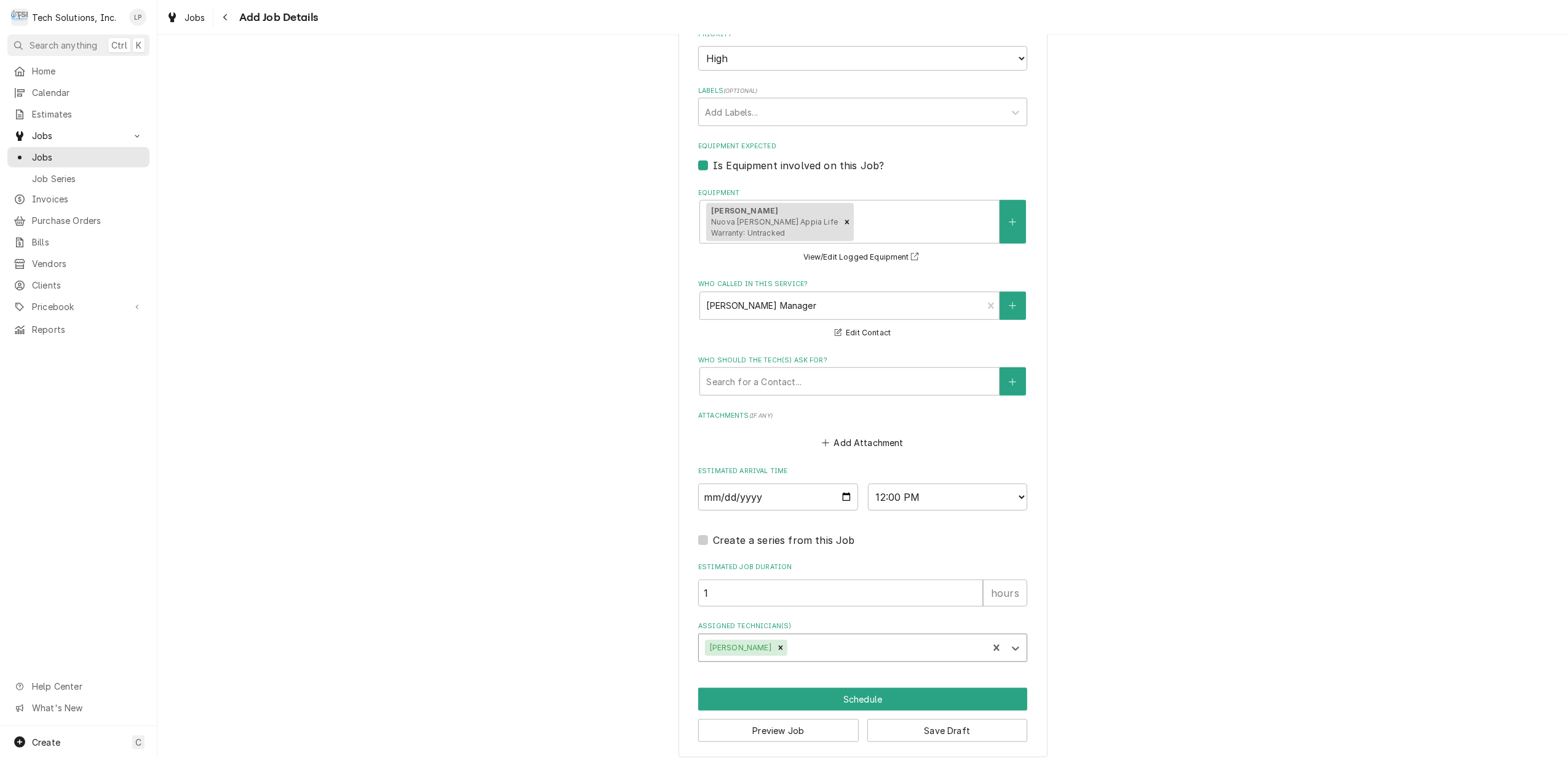
scroll to position [766, 0]
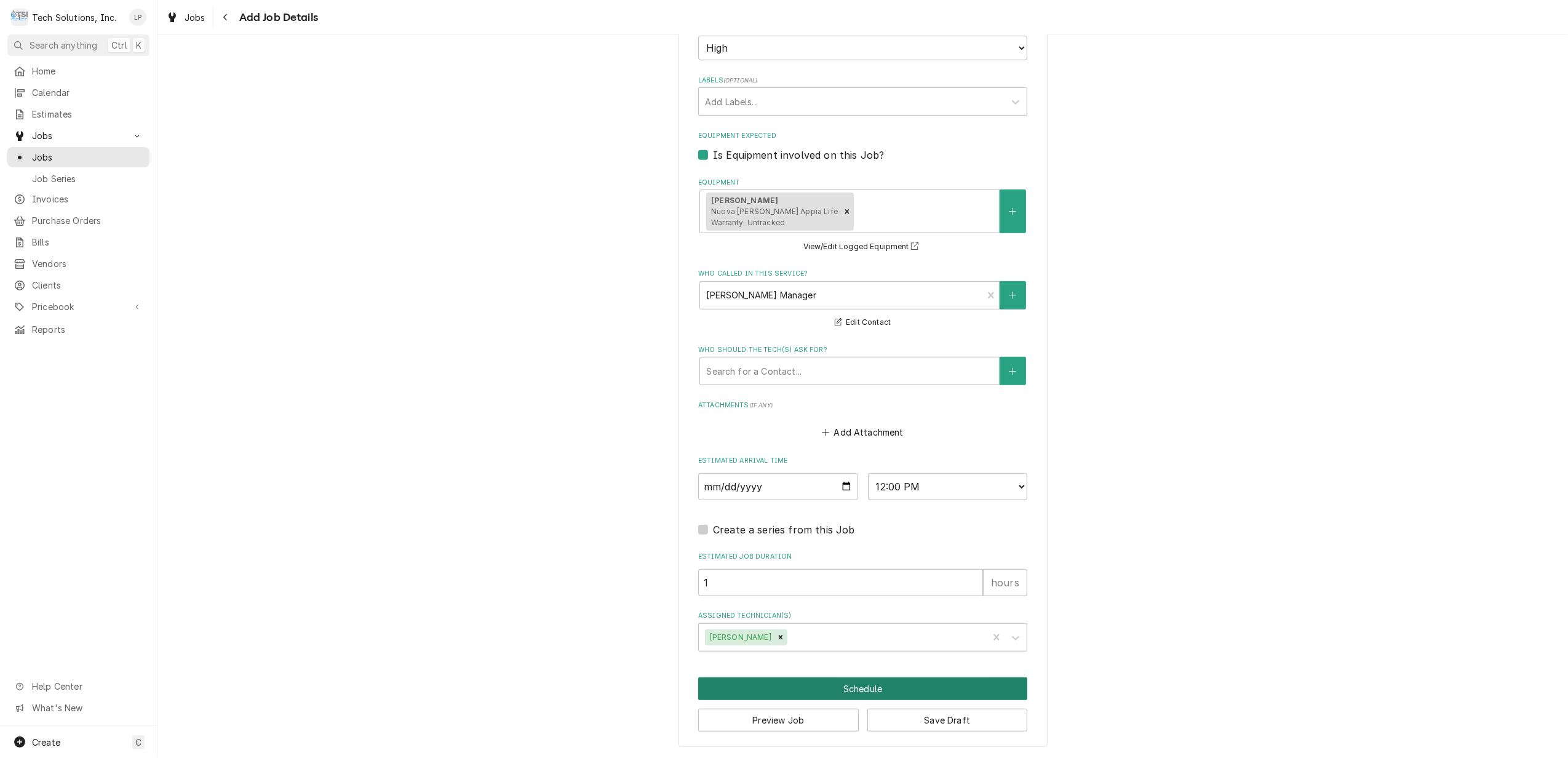
click at [848, 680] on button "Schedule" at bounding box center [863, 688] width 329 height 23
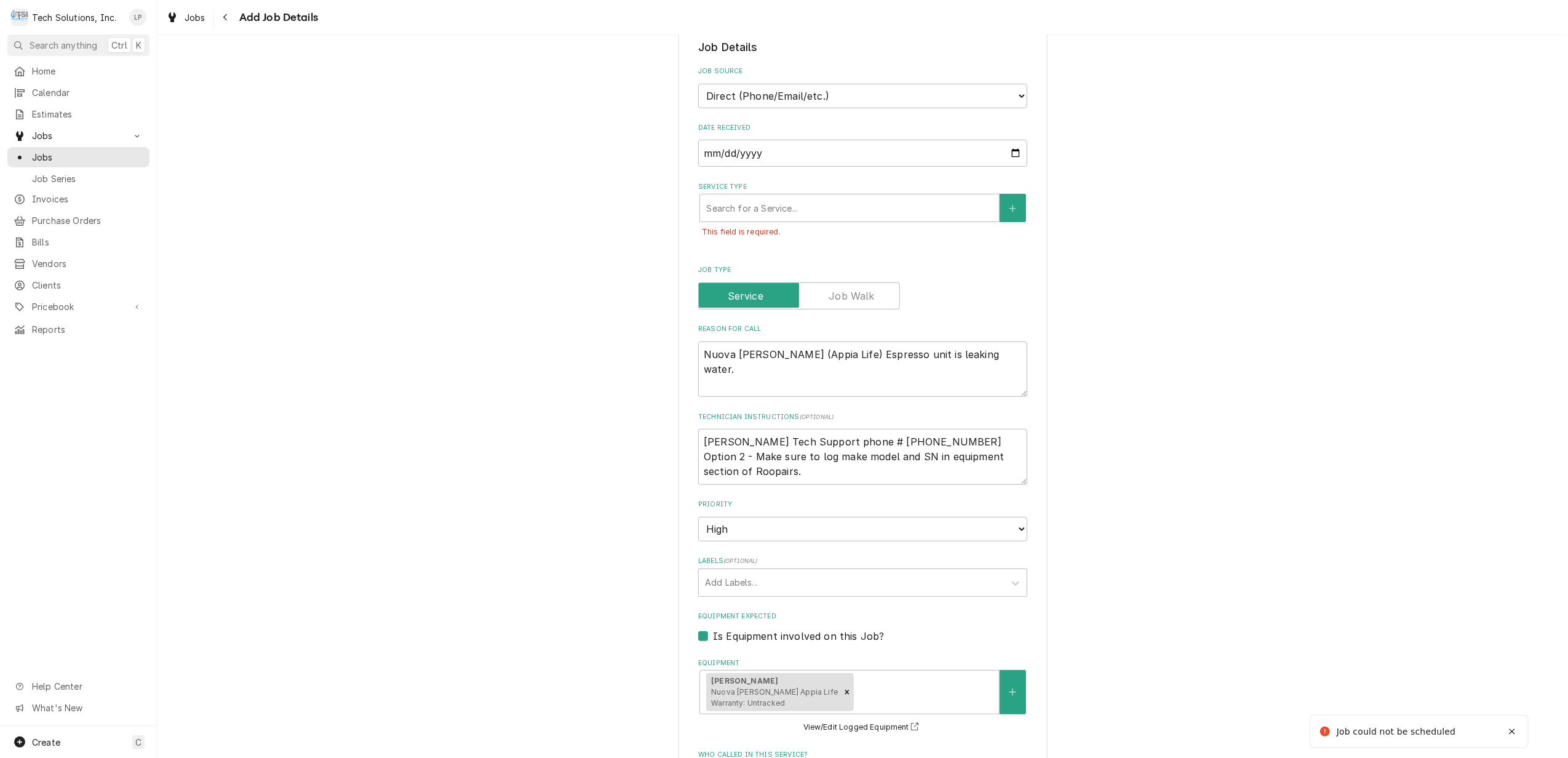
scroll to position [294, 0]
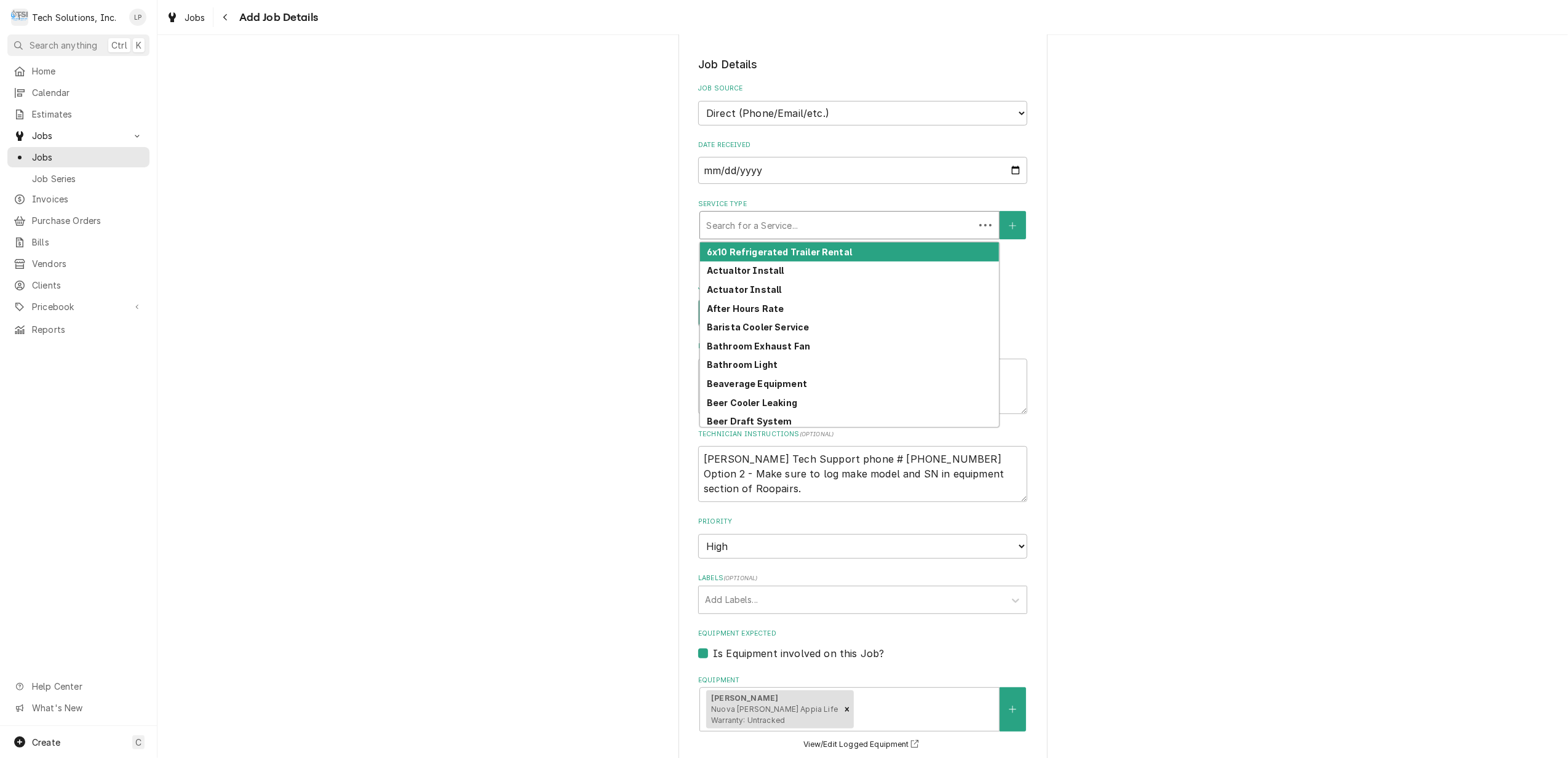
click at [792, 222] on div "Service Type" at bounding box center [837, 225] width 262 height 22
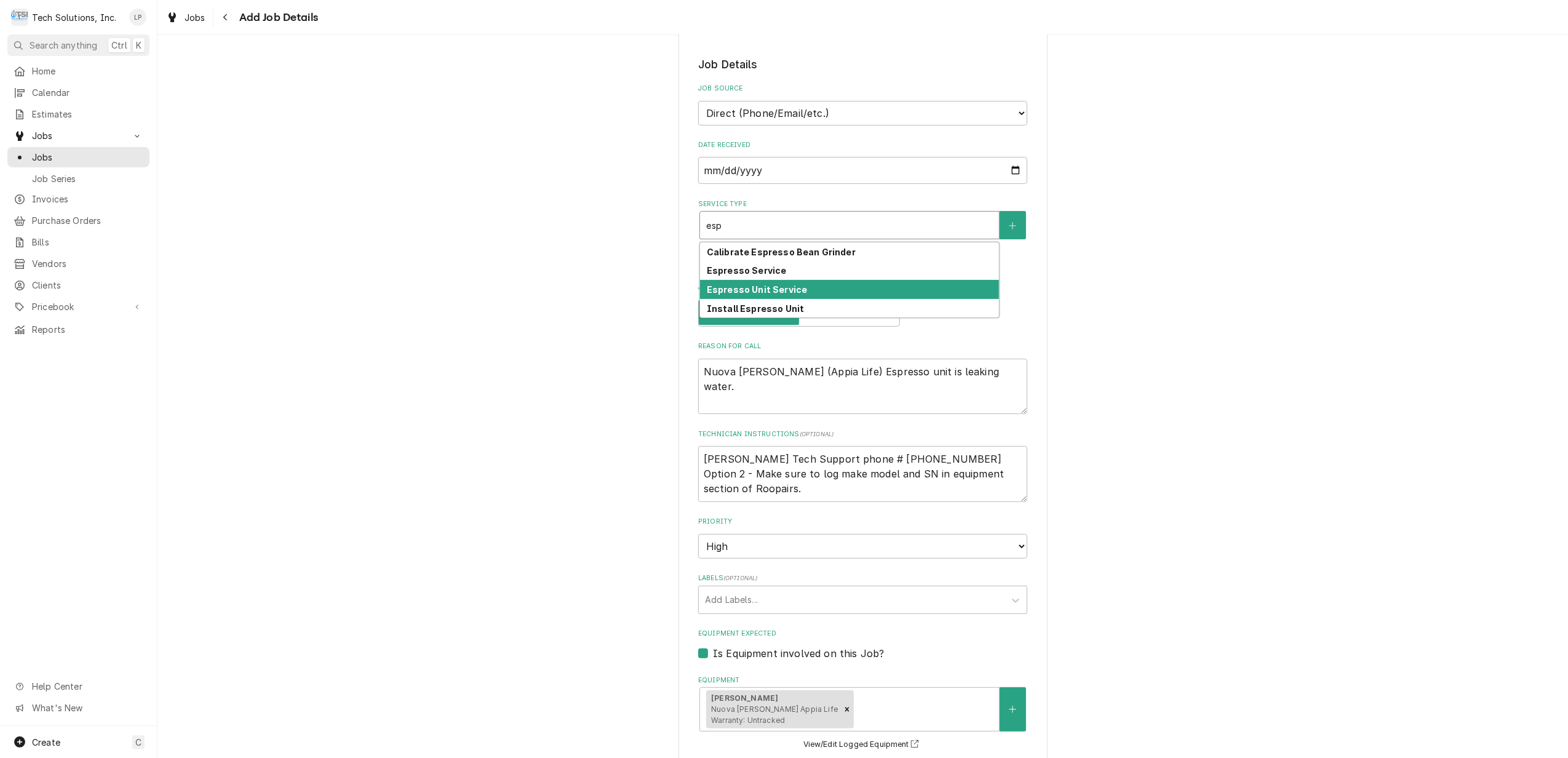
click at [781, 289] on strong "Espresso Unit Service" at bounding box center [757, 289] width 100 height 10
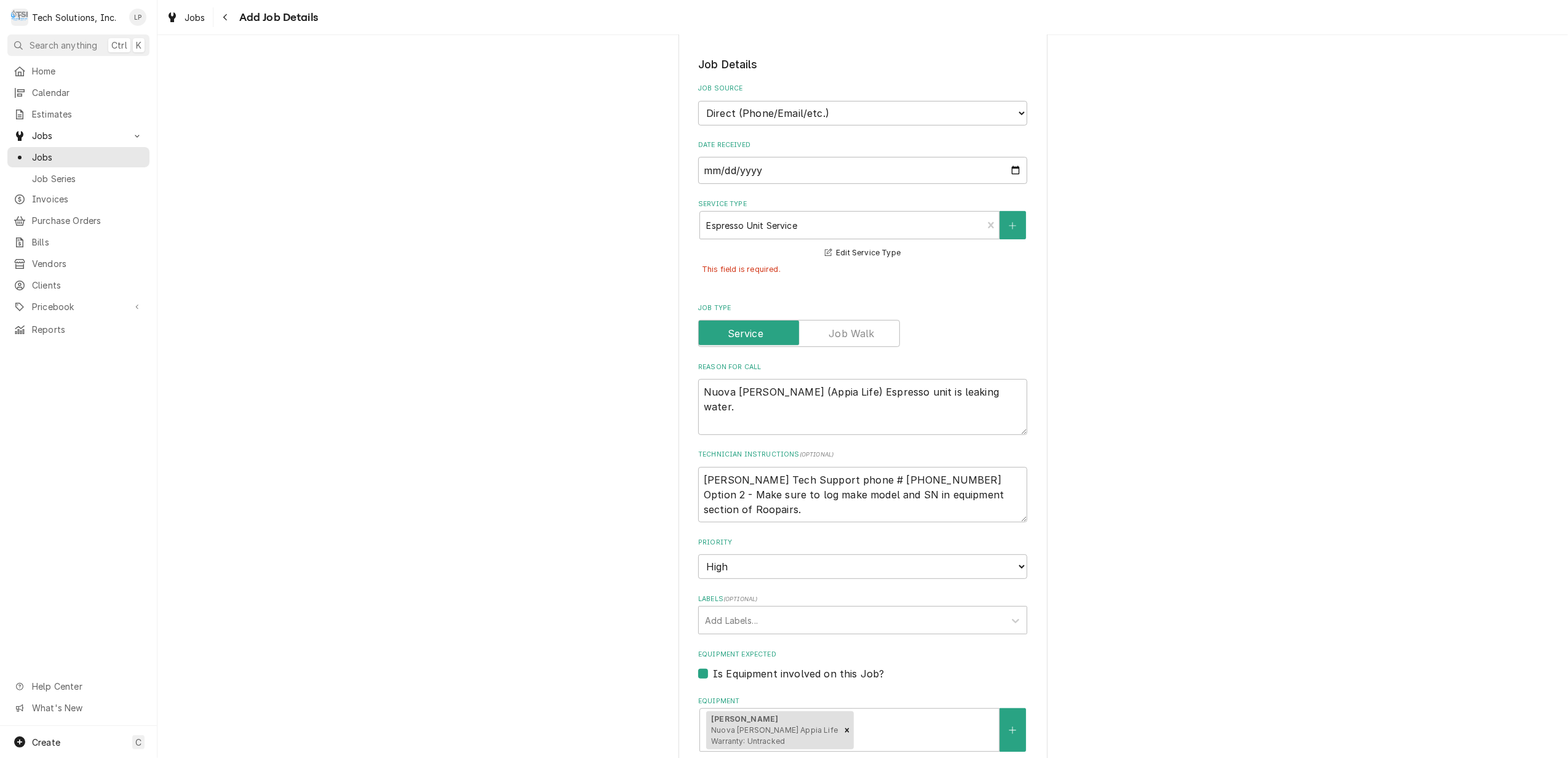
click at [1277, 375] on div "Please provide the following information to create a job: Client Details Client…" at bounding box center [863, 514] width 1410 height 1522
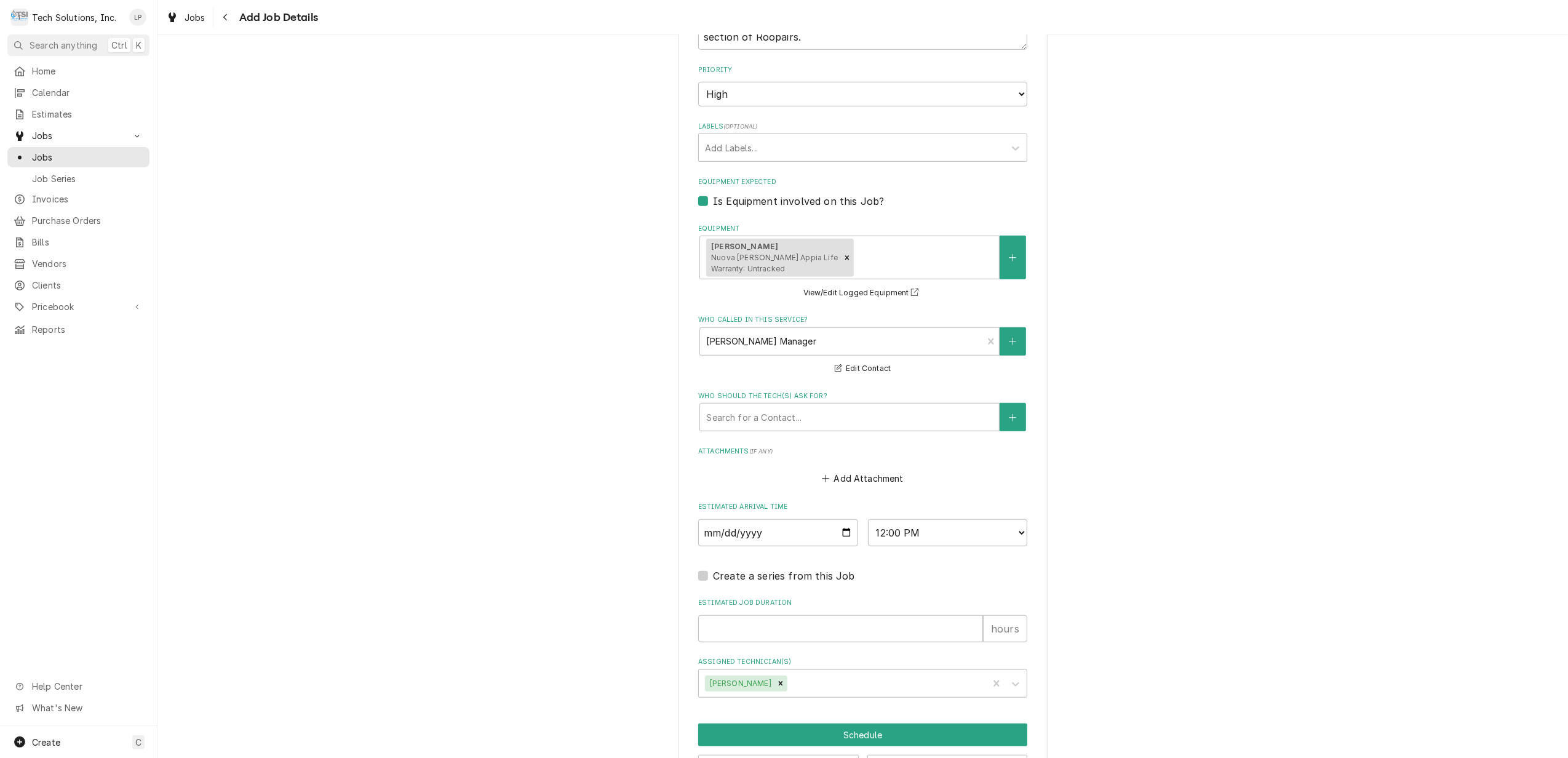
scroll to position [815, 0]
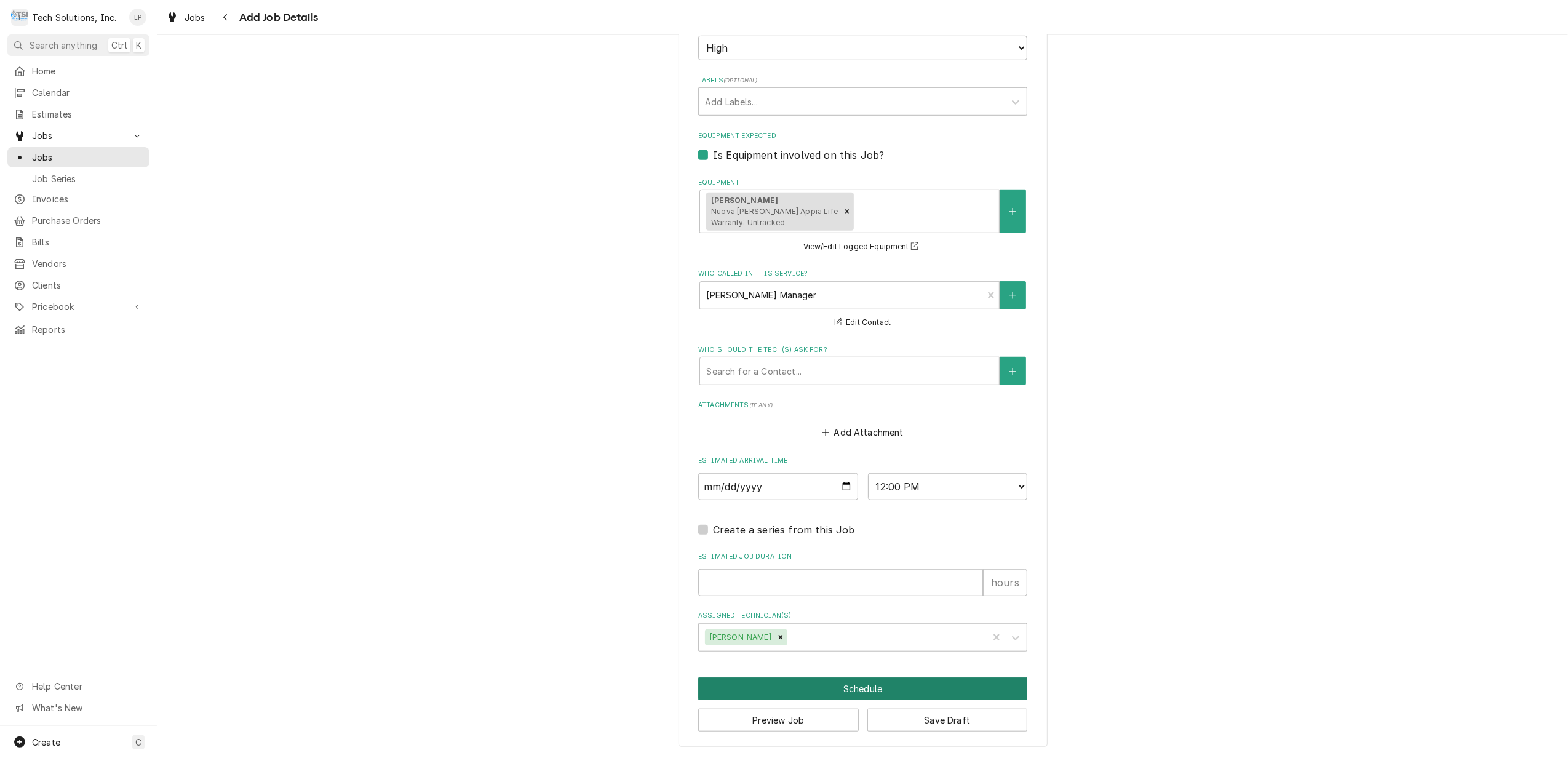
click at [857, 680] on button "Schedule" at bounding box center [863, 688] width 329 height 23
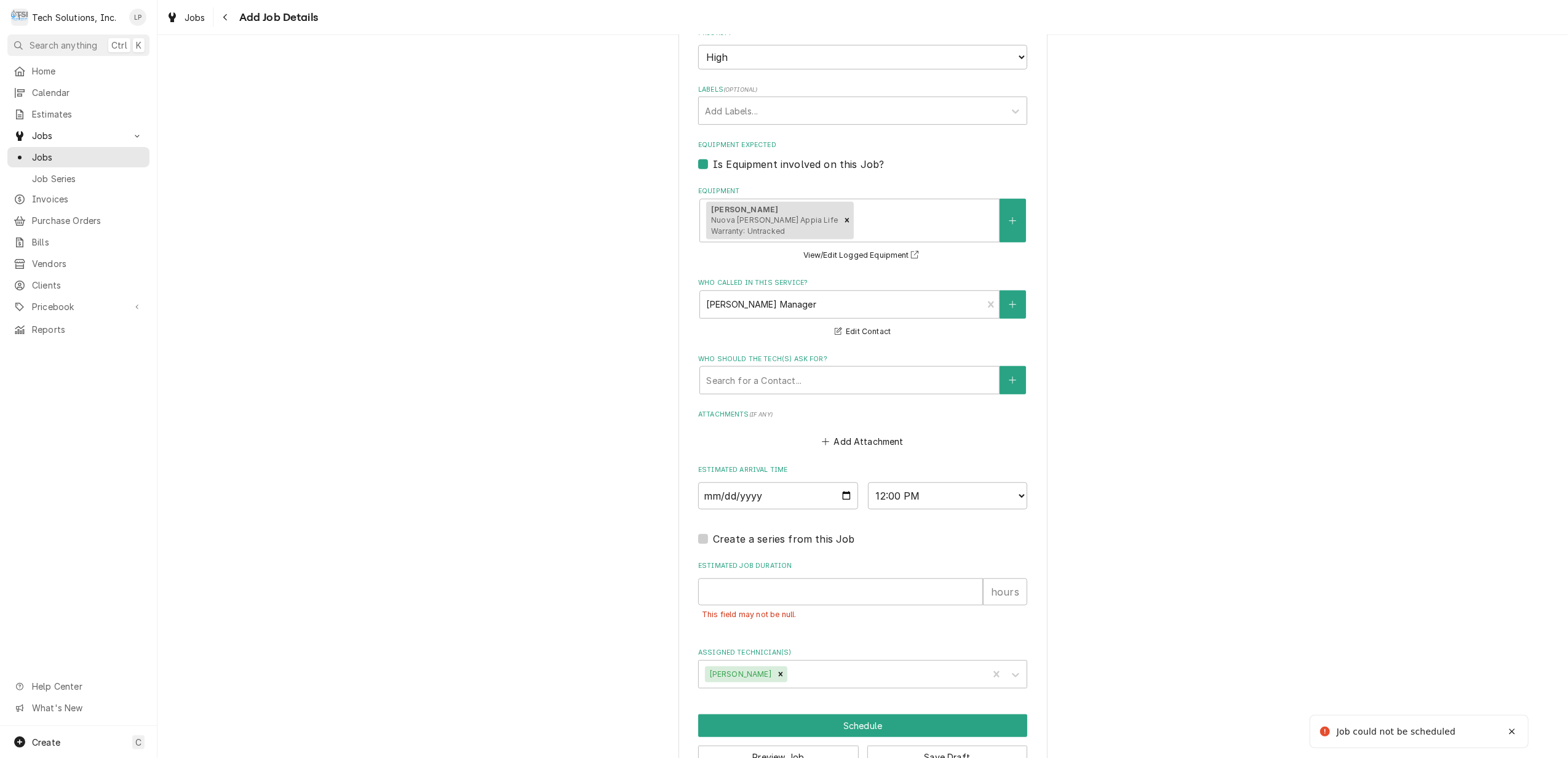
scroll to position [787, 0]
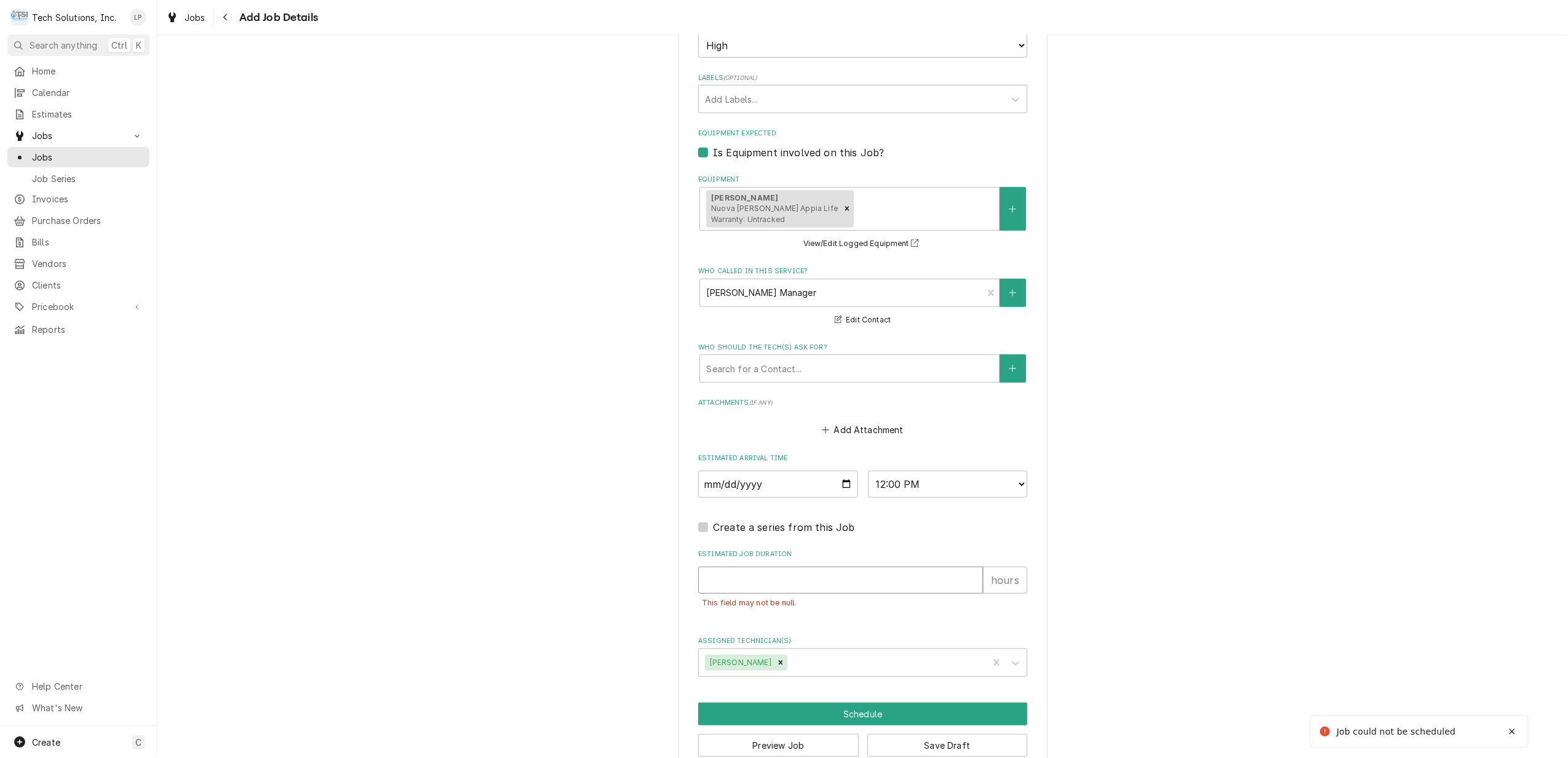
click at [847, 583] on input "Estimated Job Duration" at bounding box center [840, 580] width 285 height 27
click at [965, 581] on input "1" at bounding box center [840, 580] width 285 height 27
click at [964, 624] on fieldset "Job Details Job Source Direct (Phone/Email/etc.) Service Channel Other Date Rec…" at bounding box center [863, 119] width 329 height 1113
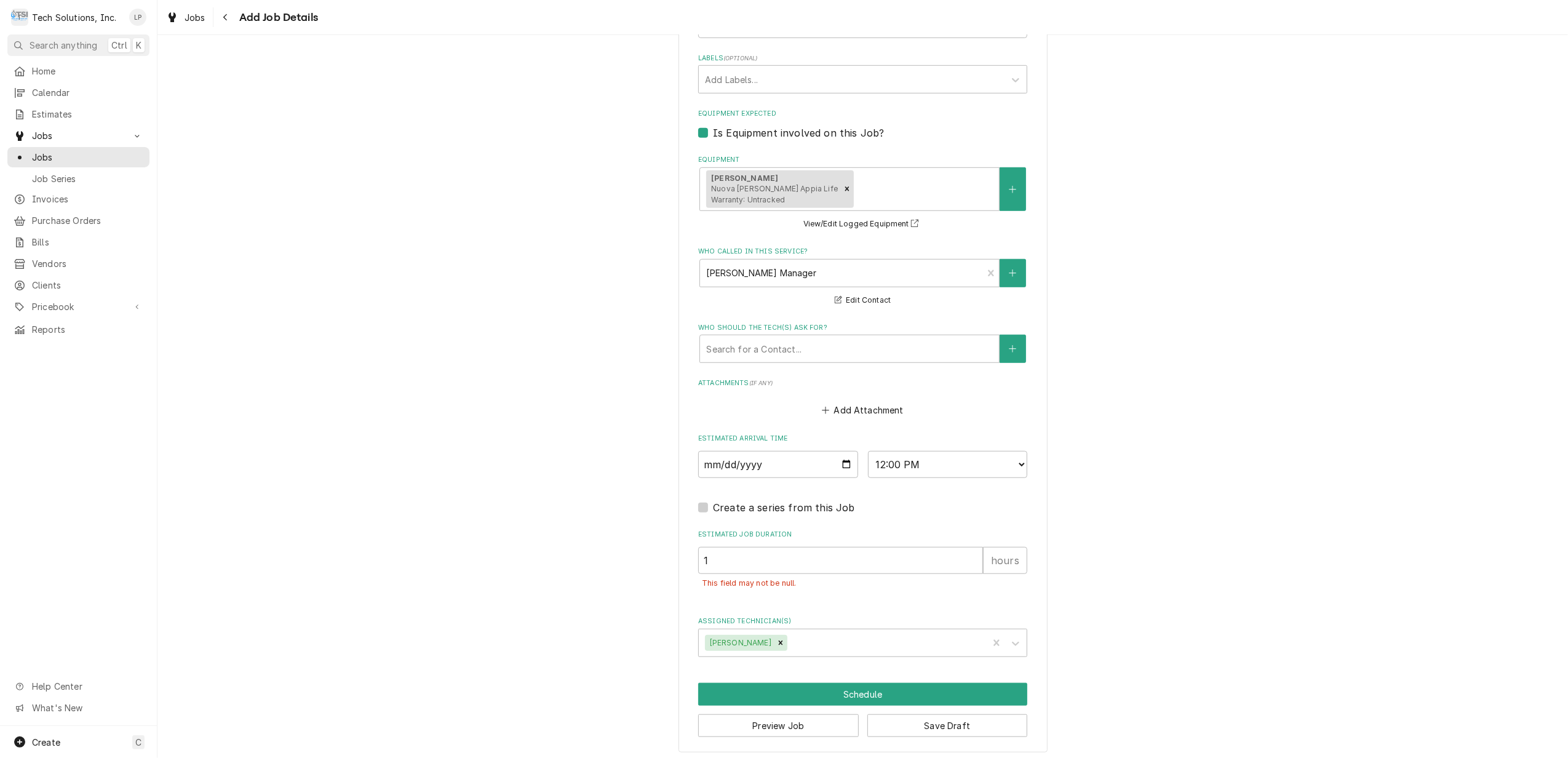
scroll to position [815, 0]
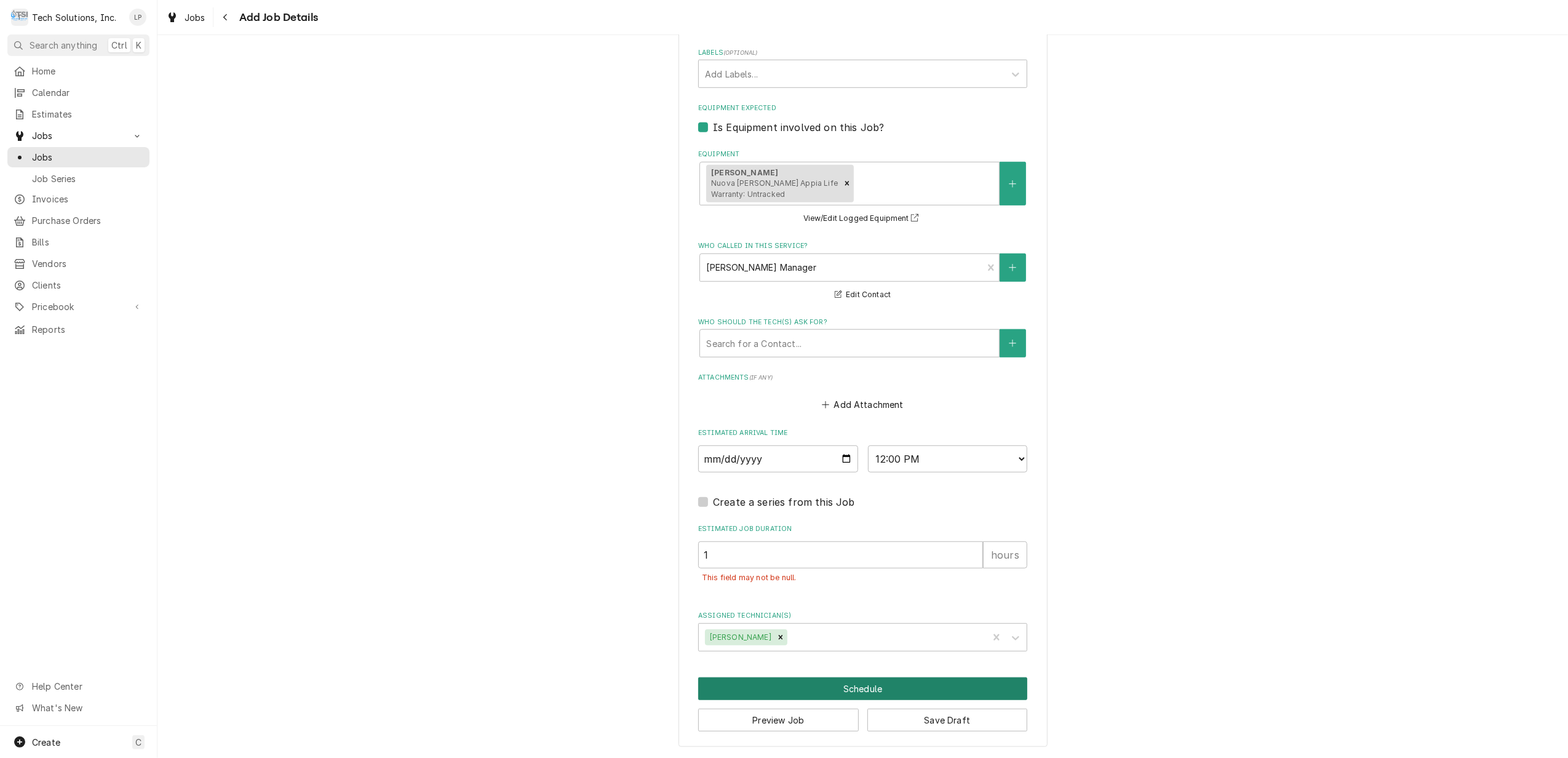
click at [856, 689] on button "Schedule" at bounding box center [863, 688] width 329 height 23
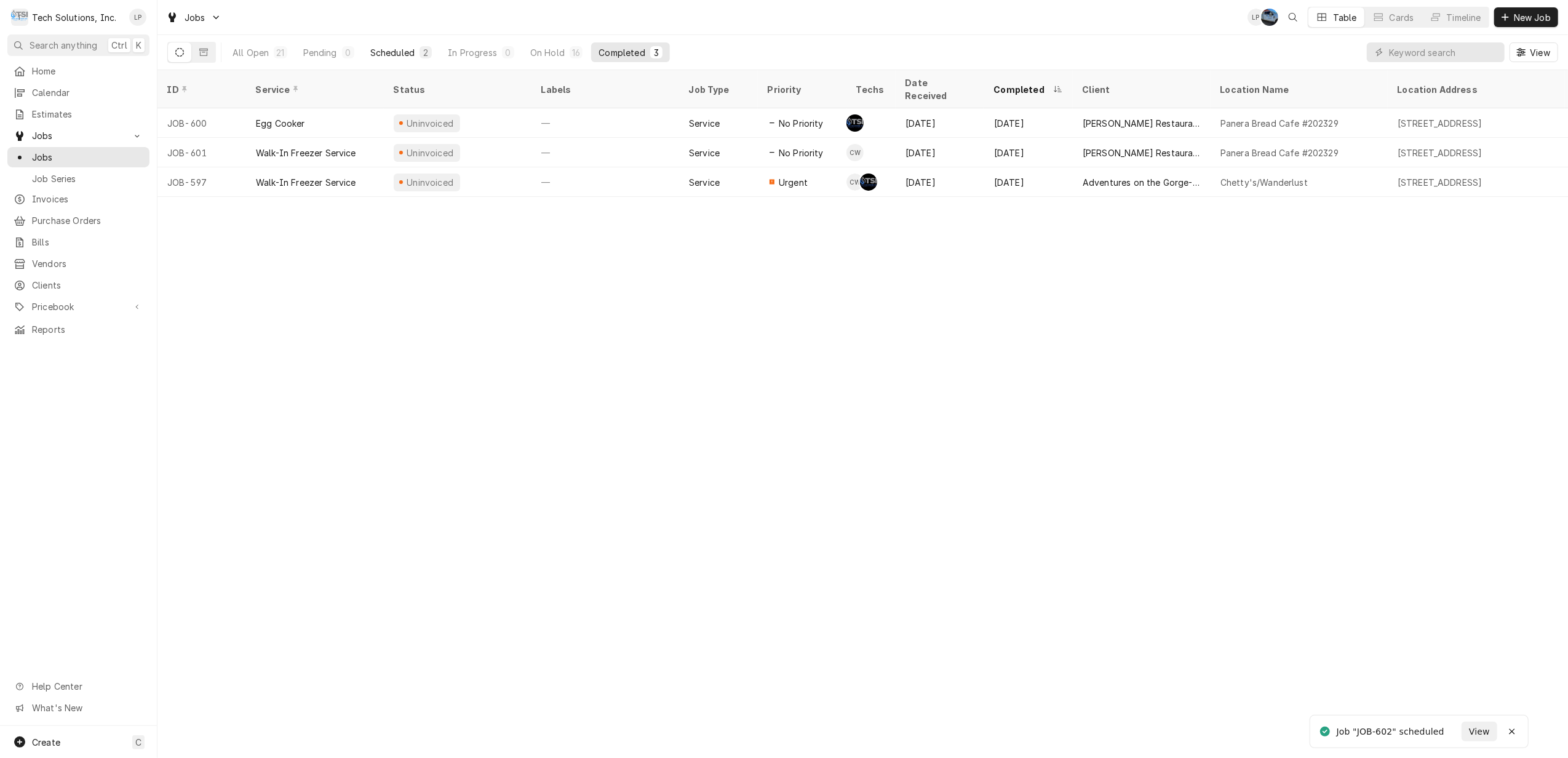
click at [396, 50] on div "Scheduled" at bounding box center [392, 52] width 45 height 13
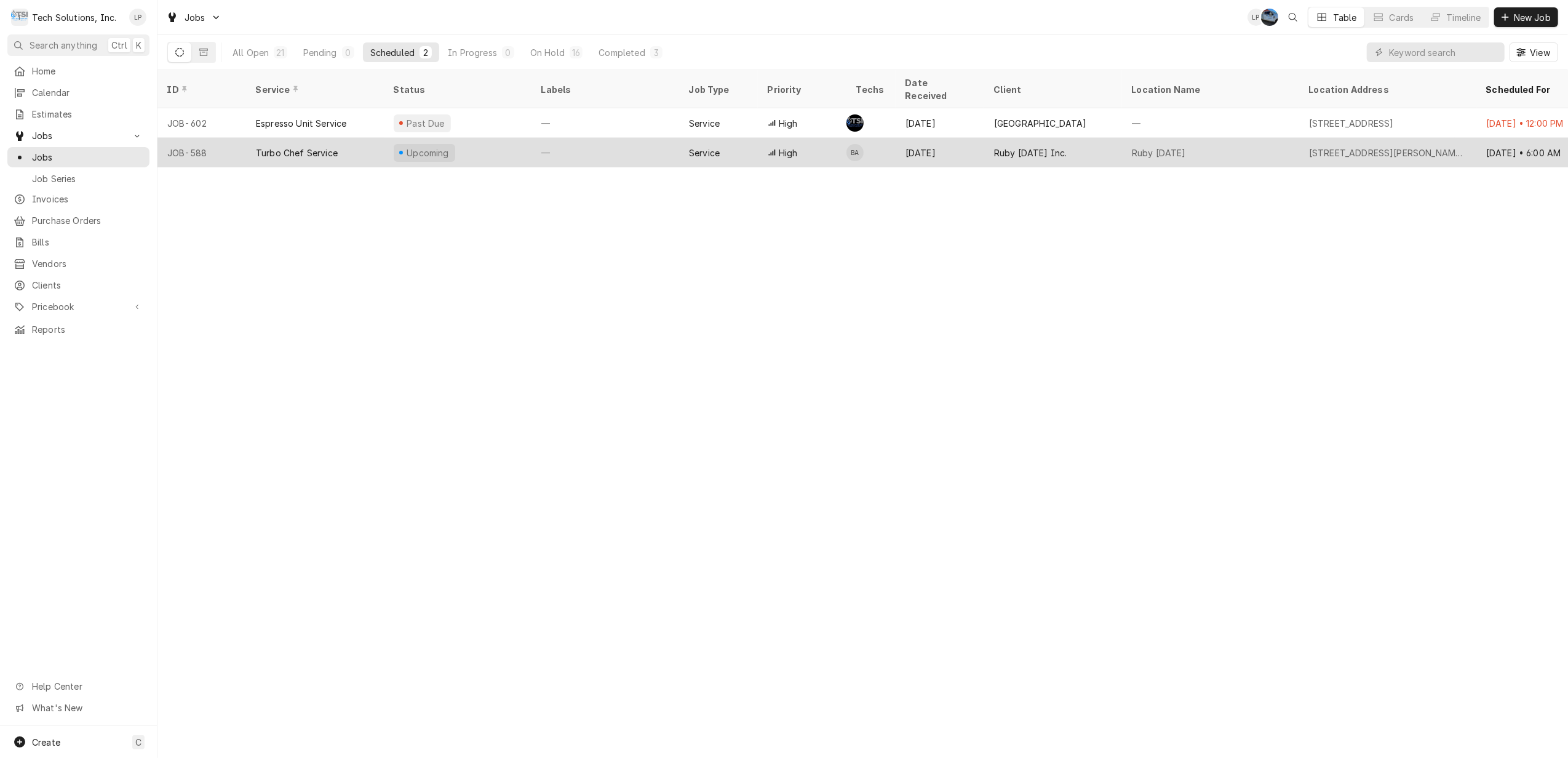
click at [485, 138] on div "Upcoming" at bounding box center [458, 152] width 147 height 29
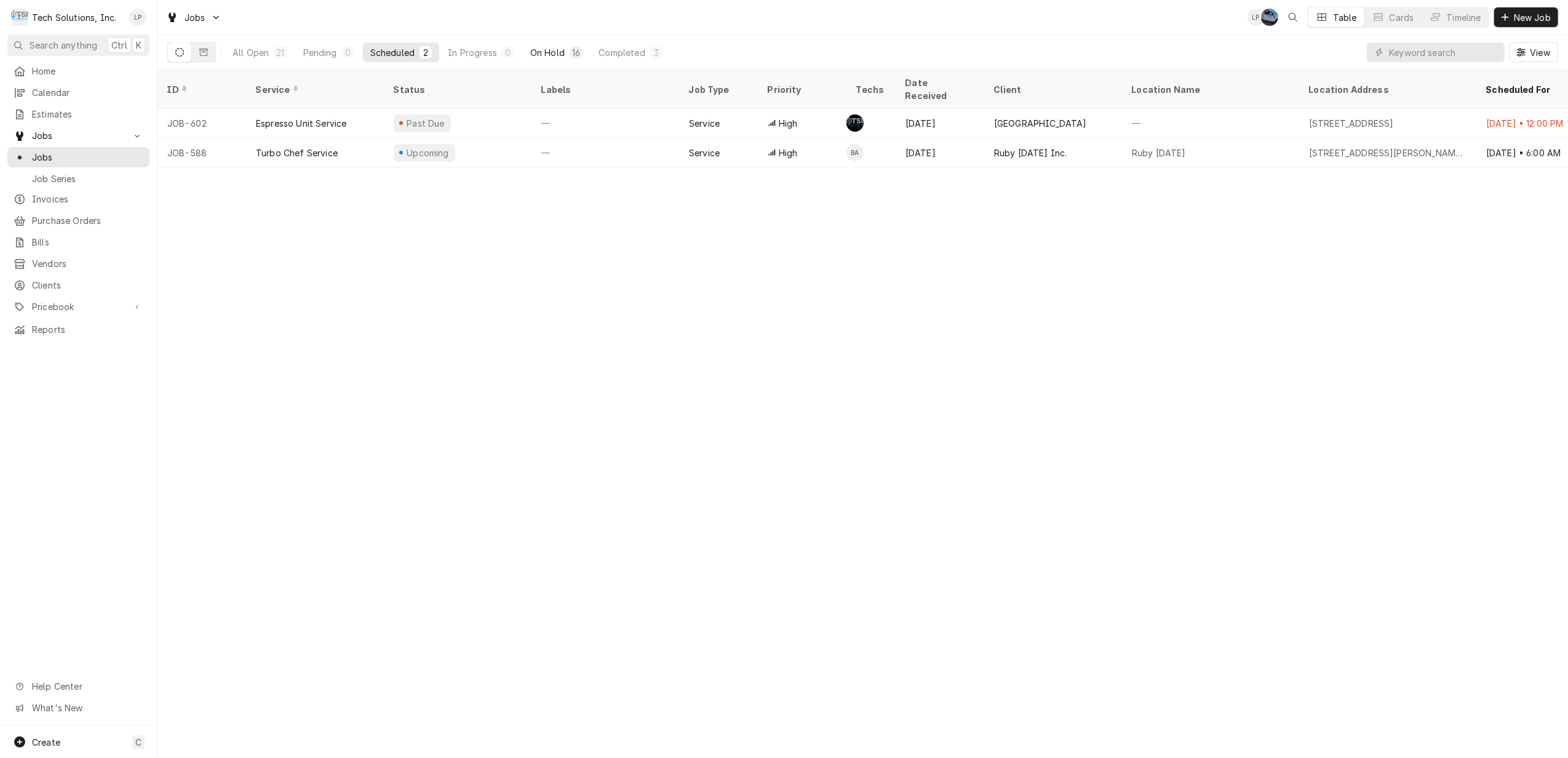
click at [547, 49] on div "On Hold" at bounding box center [547, 52] width 34 height 13
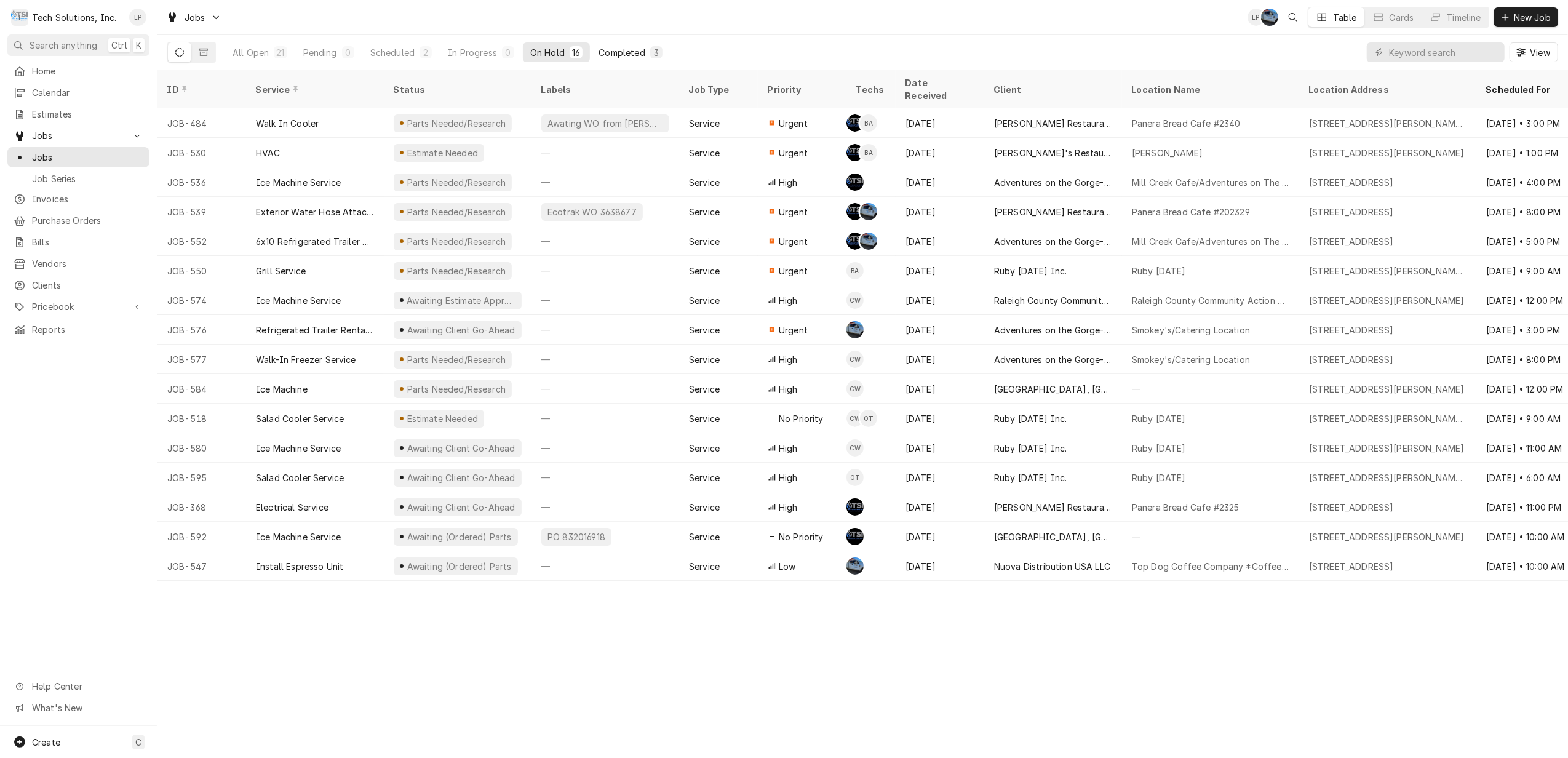
click at [610, 51] on div "Completed" at bounding box center [621, 52] width 46 height 13
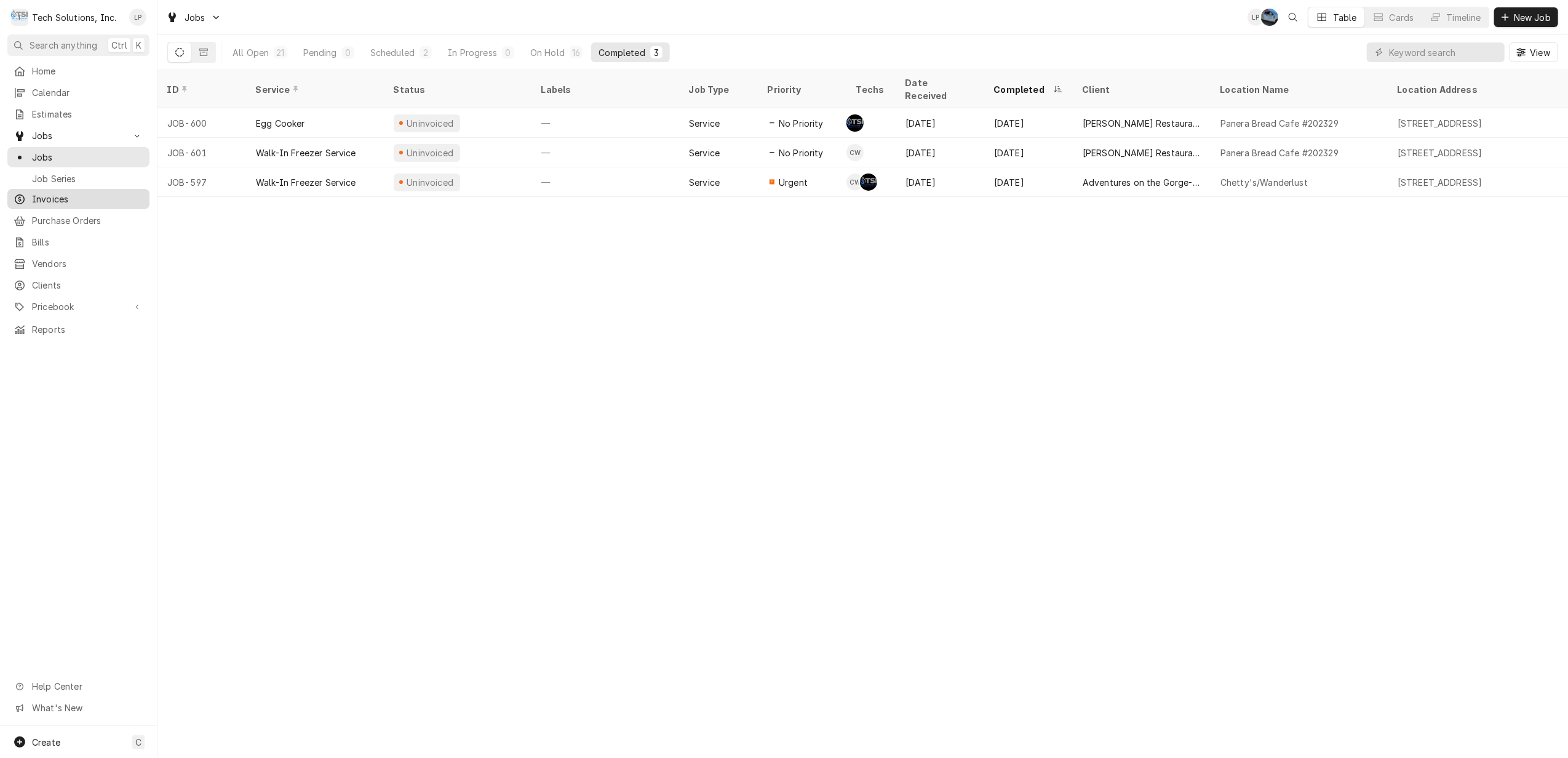
click at [58, 193] on span "Invoices" at bounding box center [88, 199] width 111 height 13
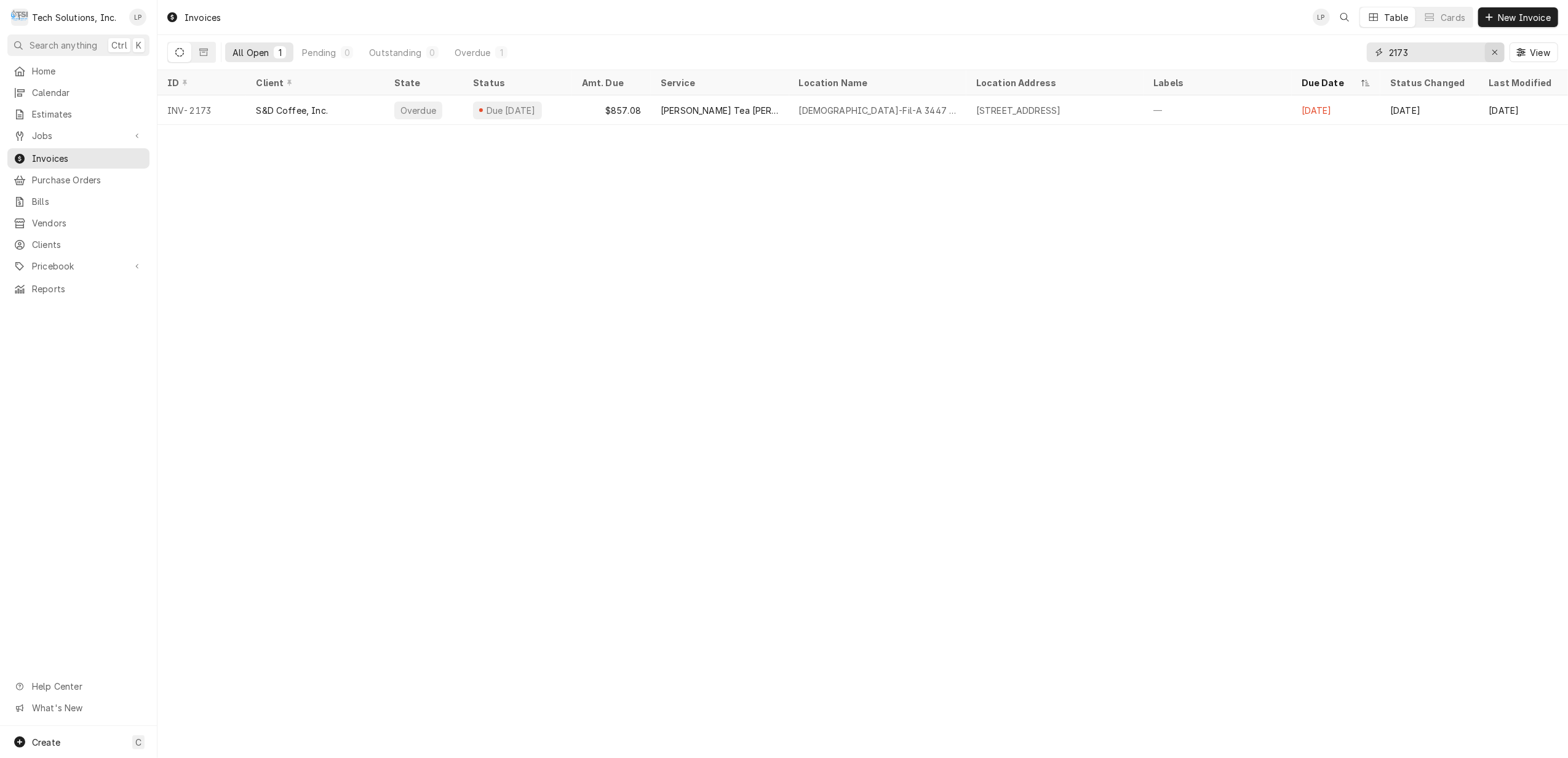
click at [1488, 56] on div "Erase input" at bounding box center [1495, 52] width 12 height 12
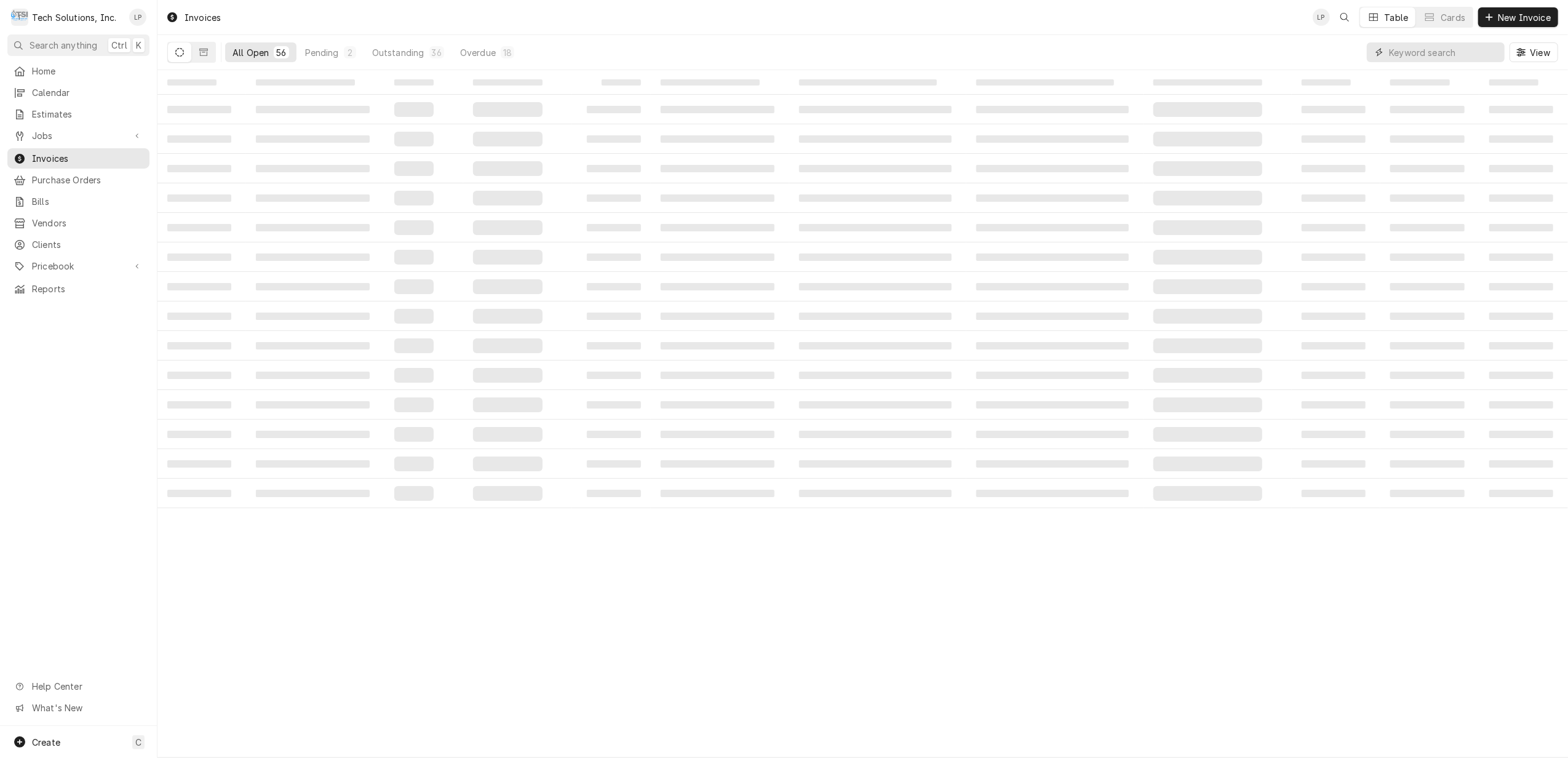
click at [1447, 51] on input "Dynamic Content Wrapper" at bounding box center [1444, 52] width 110 height 20
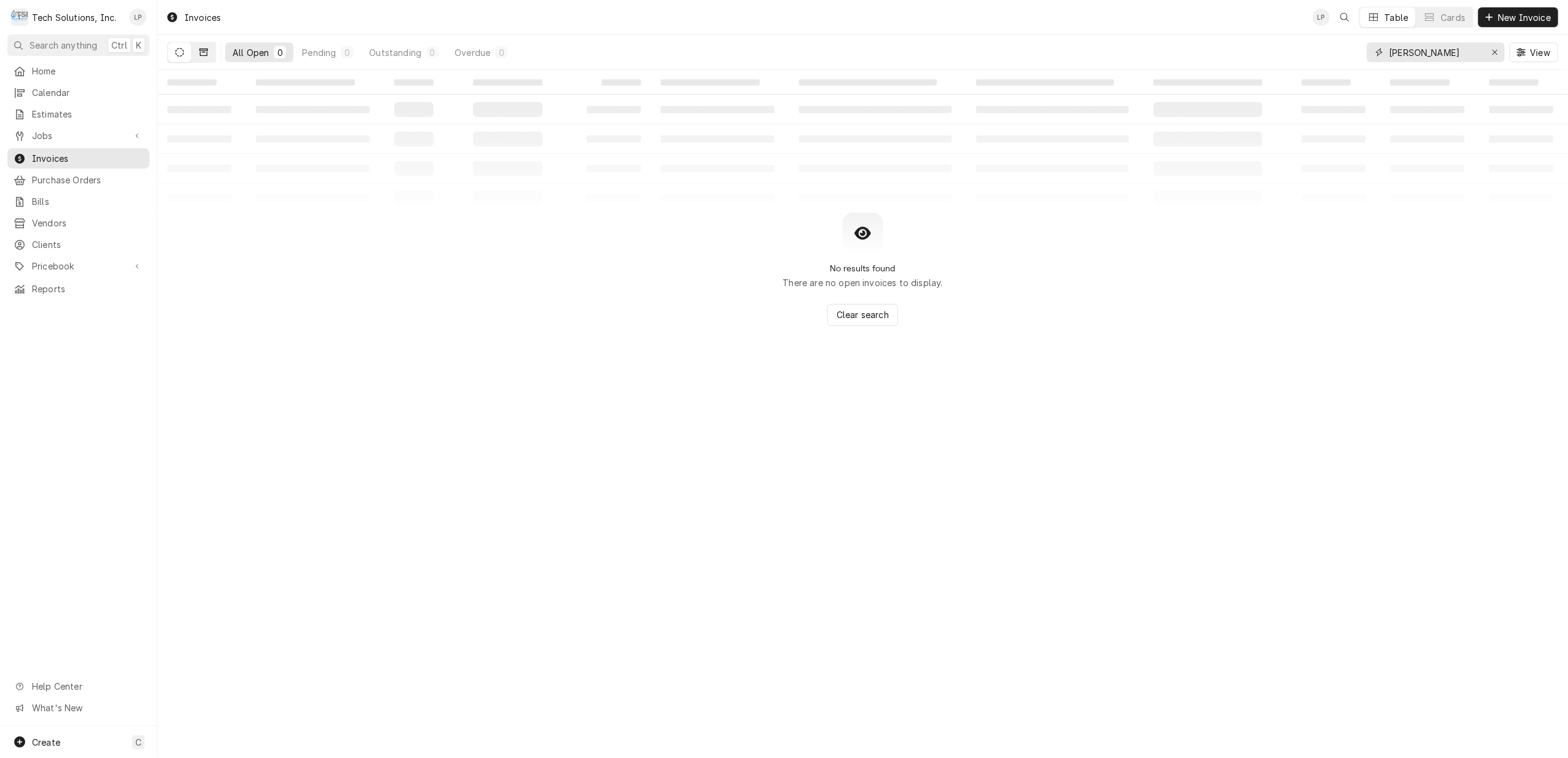
type input "[PERSON_NAME]"
click at [197, 47] on button "Dynamic Content Wrapper" at bounding box center [204, 52] width 23 height 20
click at [1492, 51] on icon "Erase input" at bounding box center [1495, 52] width 7 height 9
click at [1458, 51] on input "Dynamic Content Wrapper" at bounding box center [1447, 52] width 116 height 20
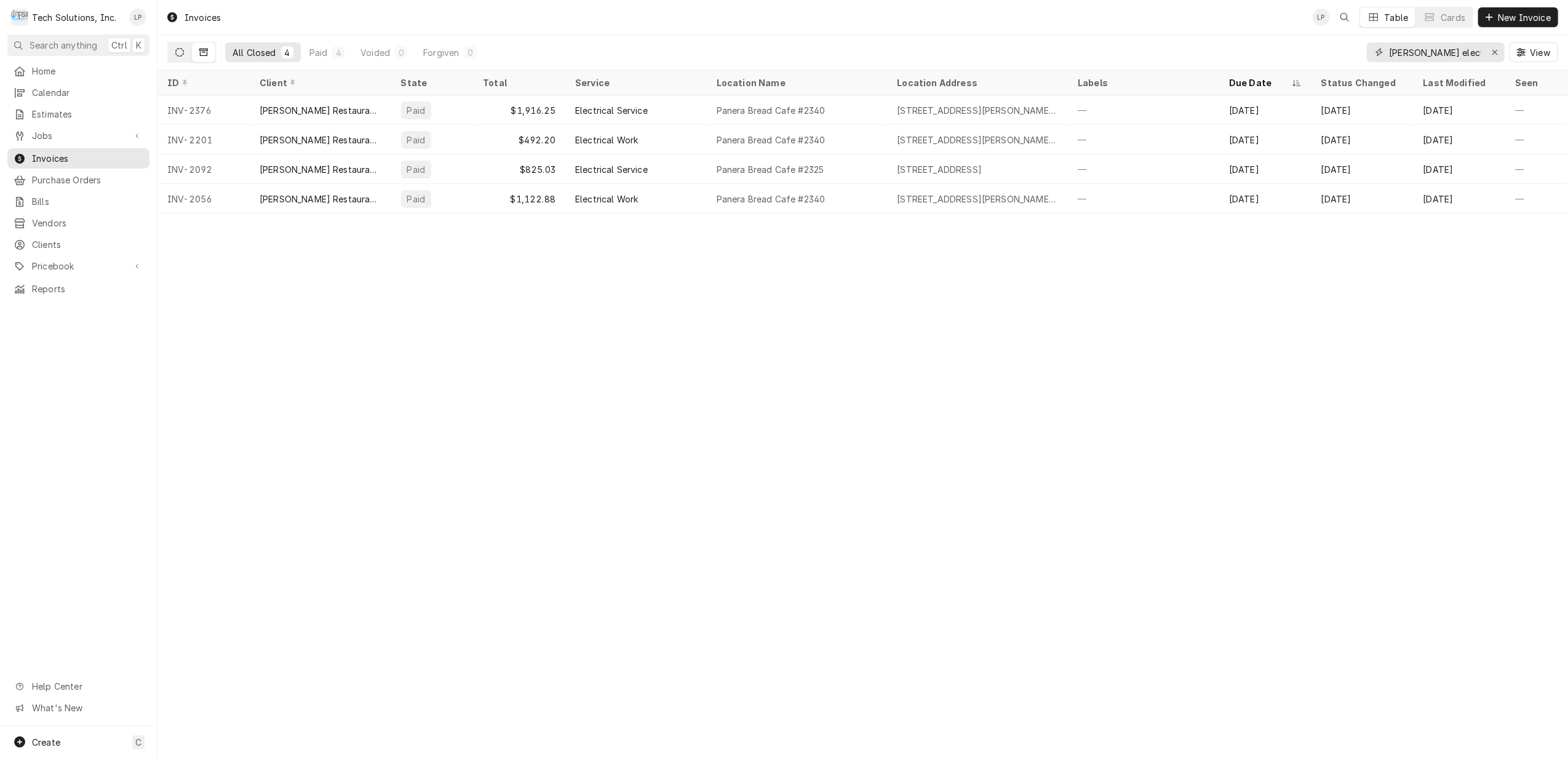
type input "flynn electrical"
click at [178, 53] on icon "Dynamic Content Wrapper" at bounding box center [180, 52] width 9 height 9
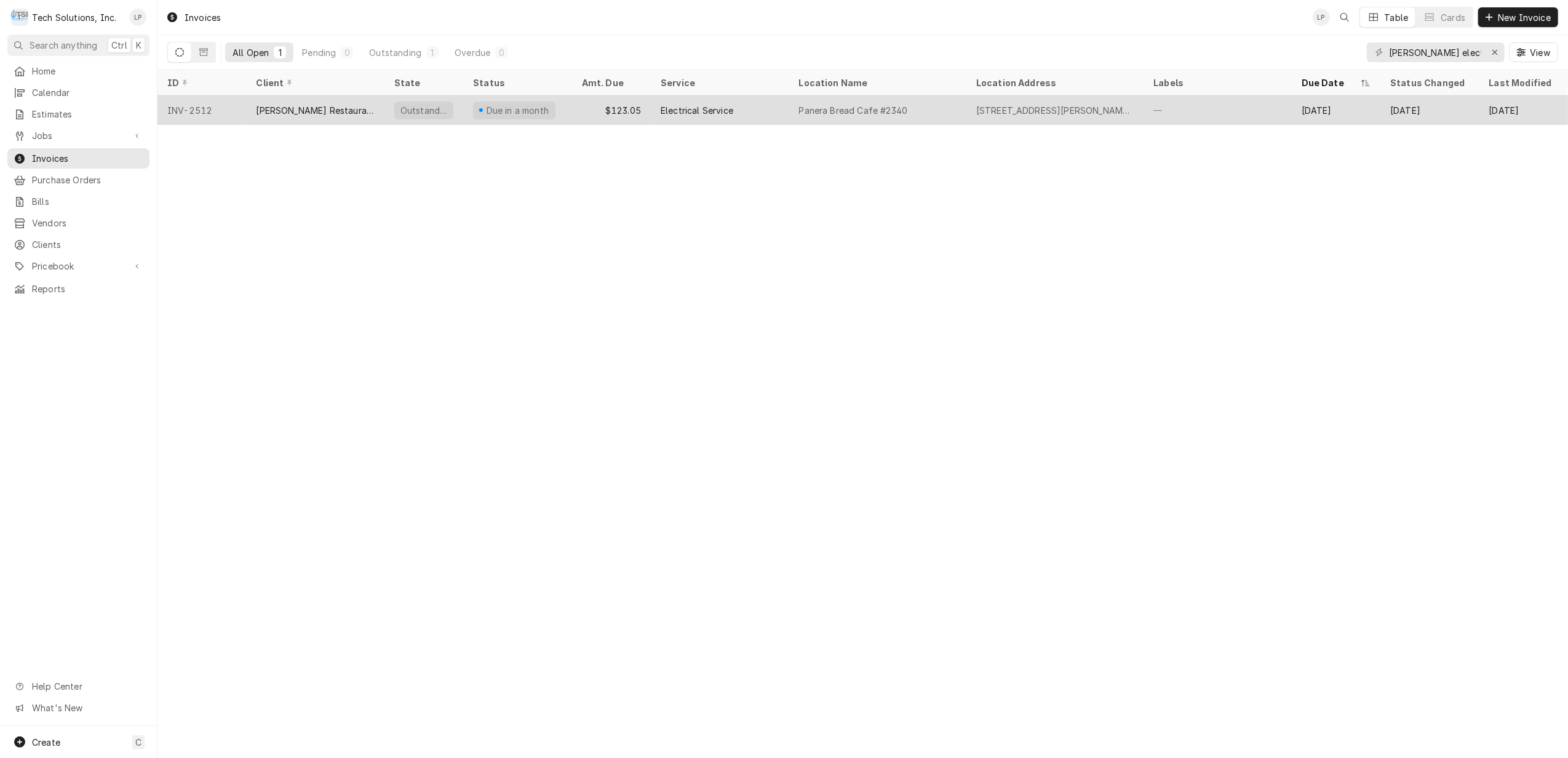
click at [842, 104] on div "Panera Bread Cafe #2340" at bounding box center [853, 110] width 109 height 13
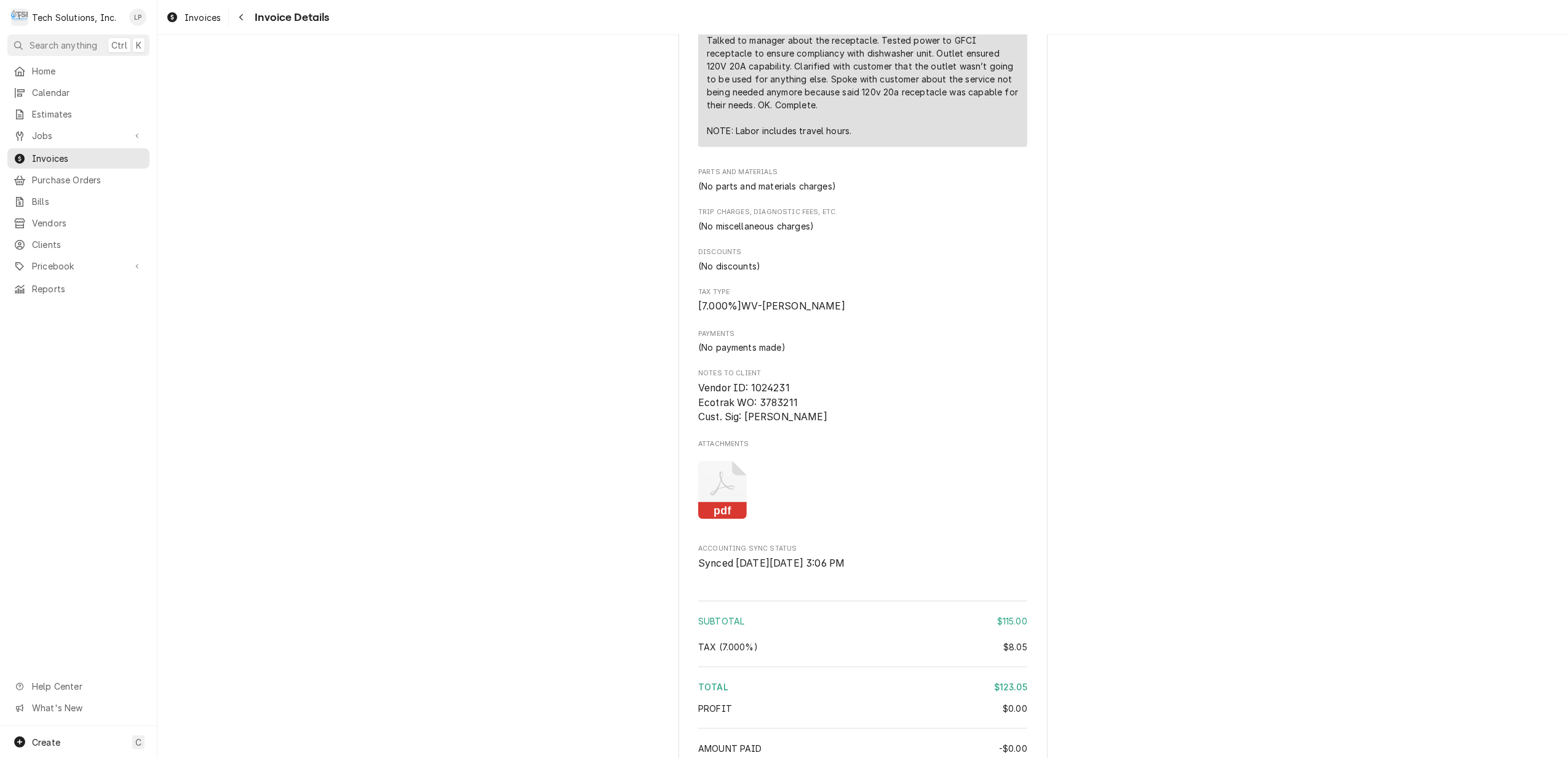
scroll to position [902, 0]
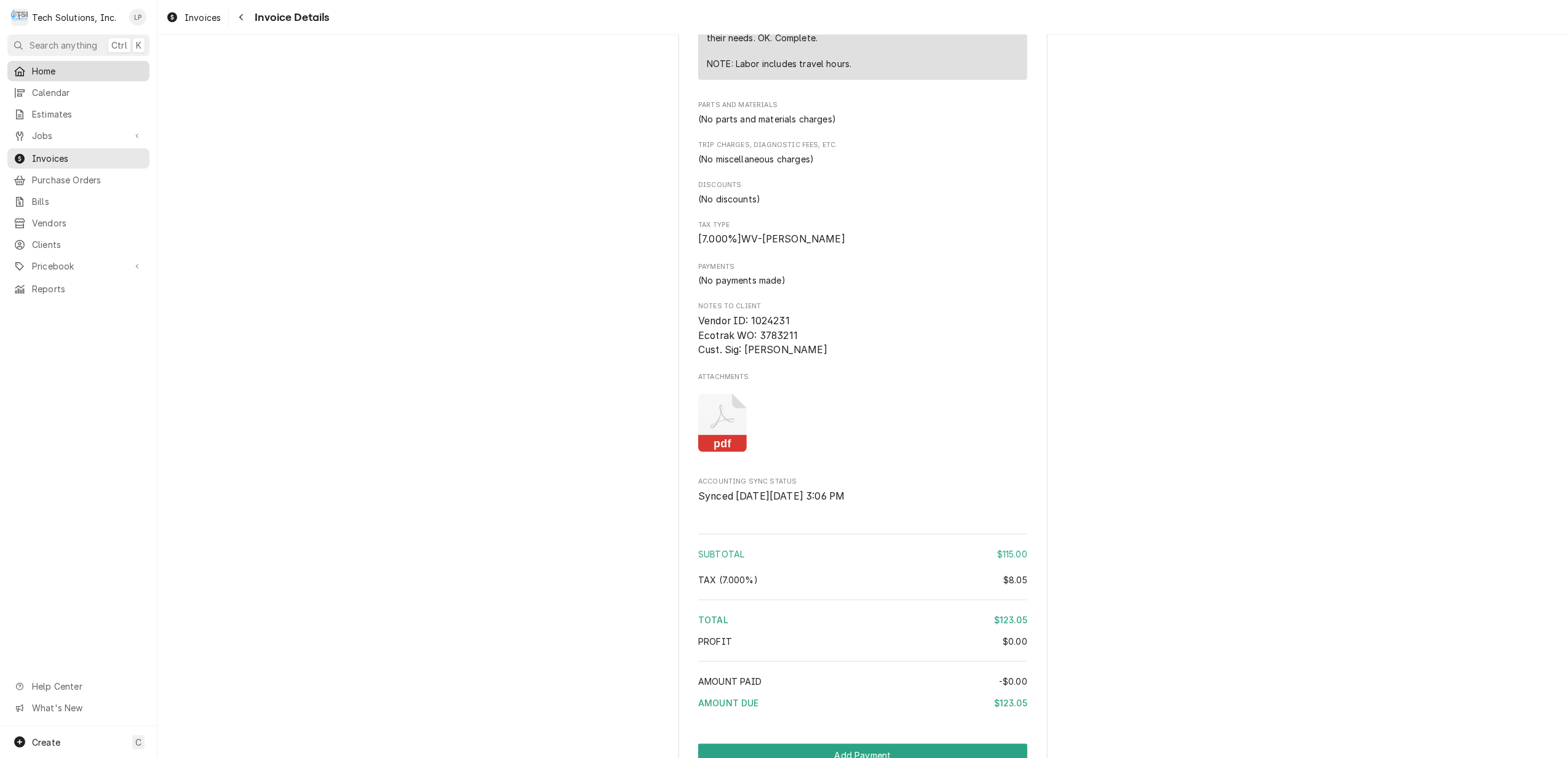
click at [45, 71] on span "Home" at bounding box center [88, 71] width 111 height 13
